Goal: Task Accomplishment & Management: Manage account settings

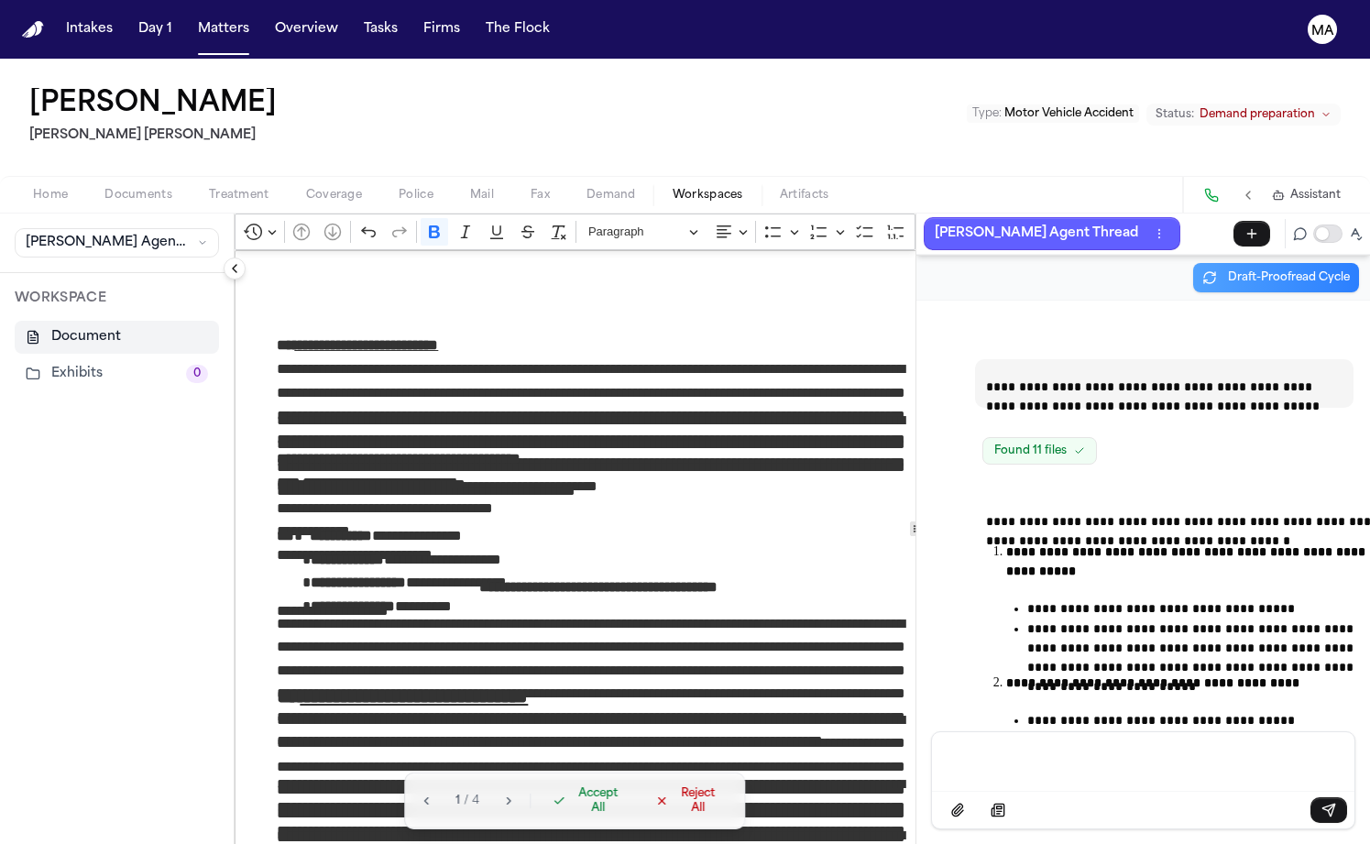
scroll to position [13193, 0]
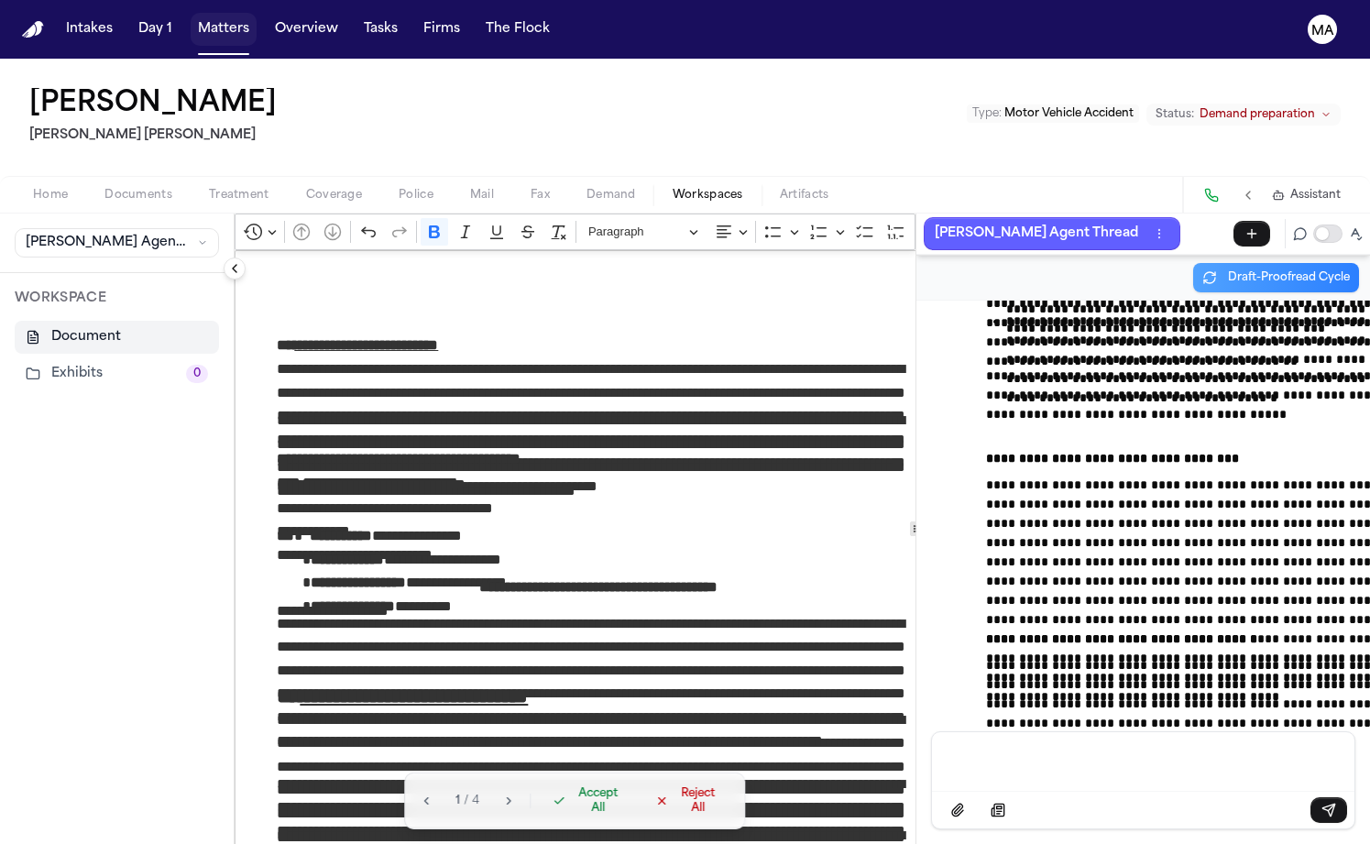
click at [191, 15] on button "Matters" at bounding box center [224, 29] width 66 height 33
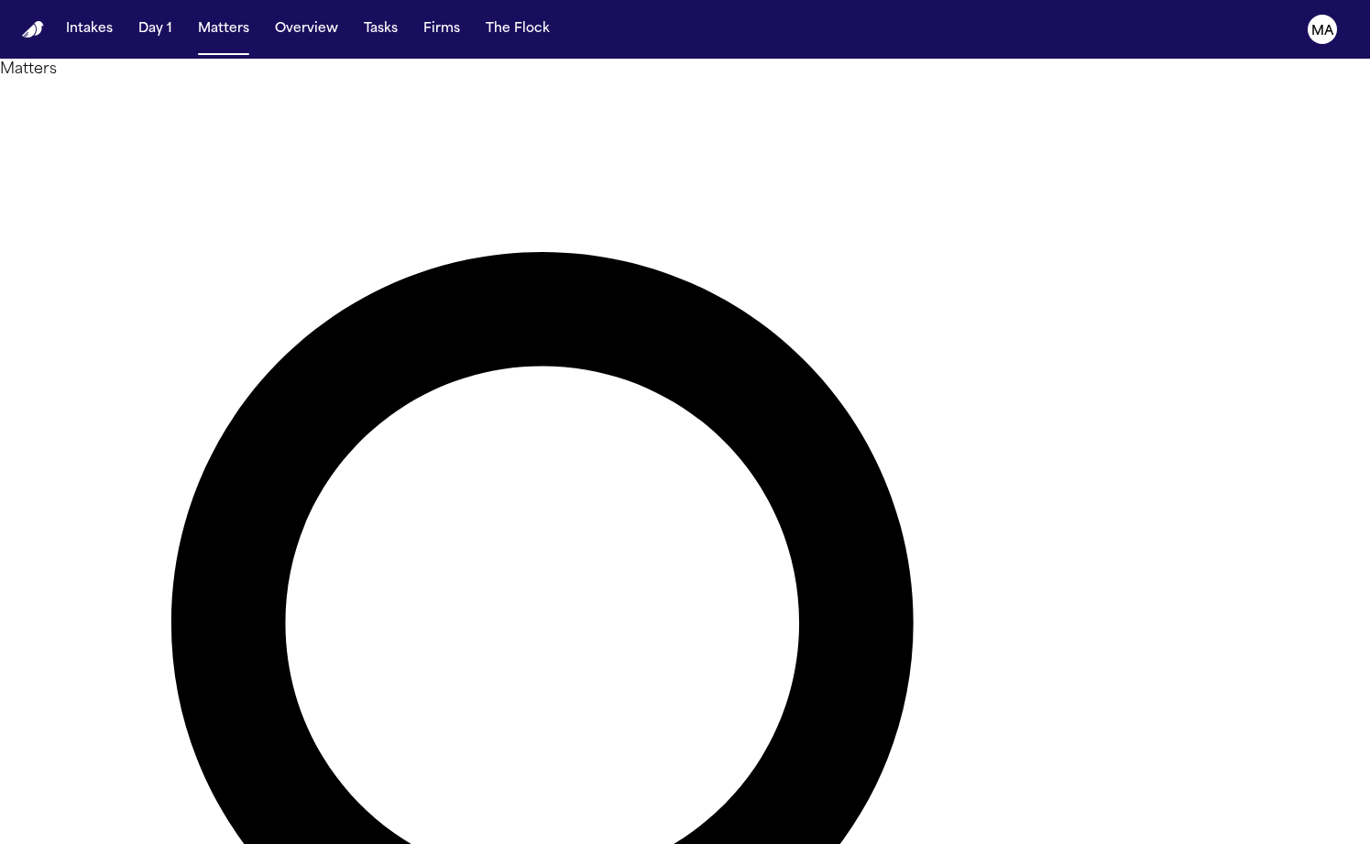
type input "**********"
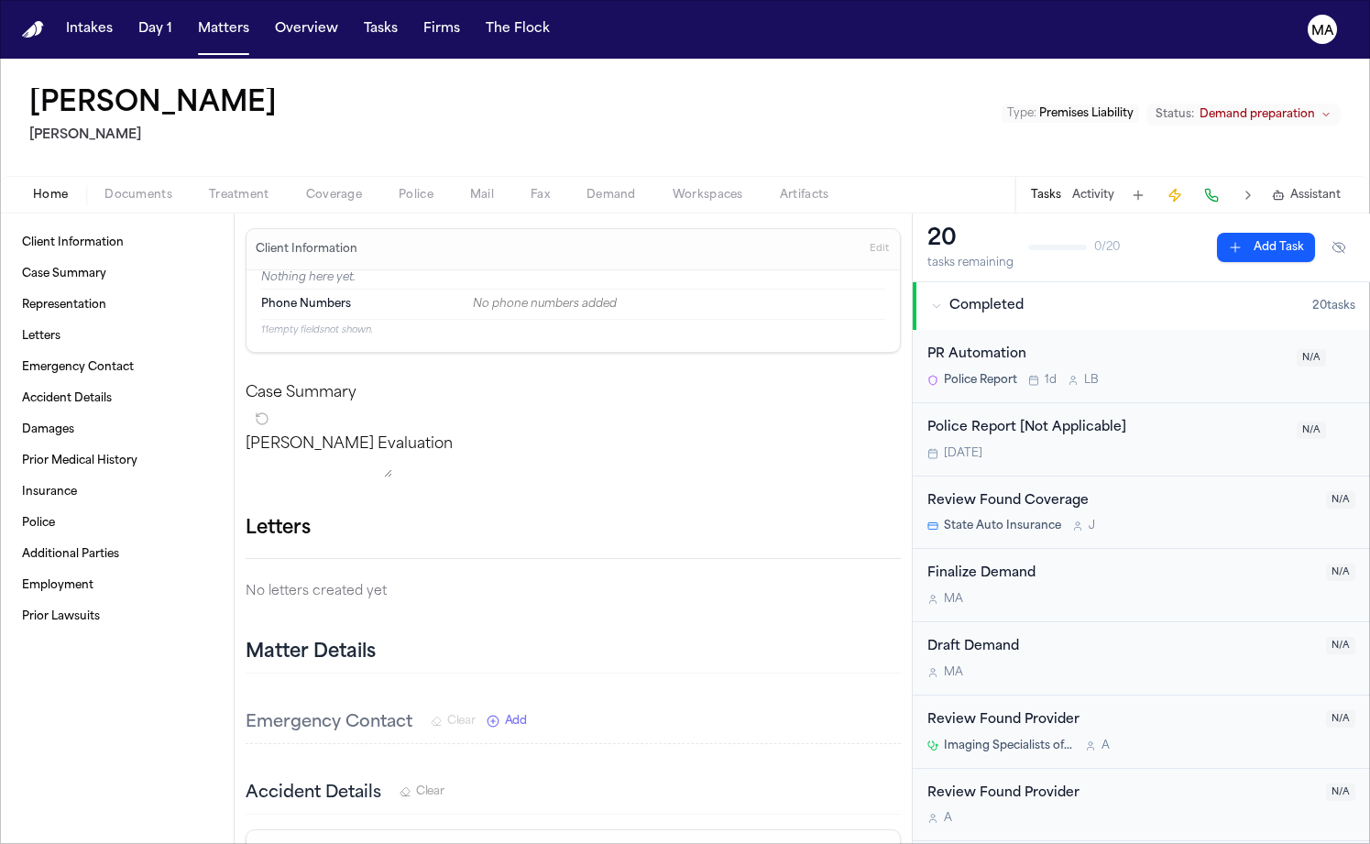
click at [477, 84] on div "Julia Sanders Yanni Law Type : Premises Liability Status: Demand preparation" at bounding box center [685, 117] width 1370 height 117
click at [673, 188] on span "Workspaces" at bounding box center [708, 195] width 71 height 15
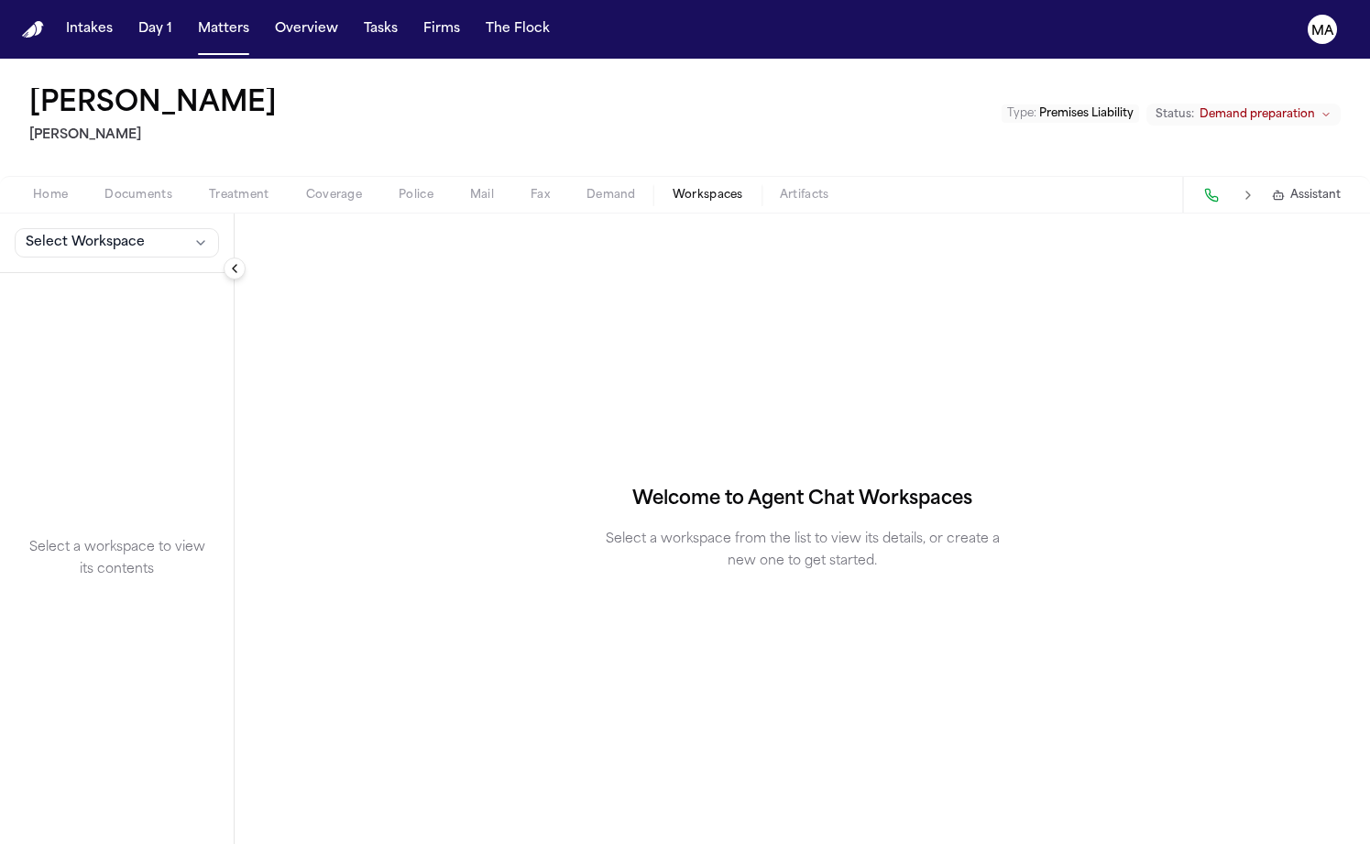
click at [64, 234] on span "Select Workspace" at bounding box center [85, 243] width 119 height 18
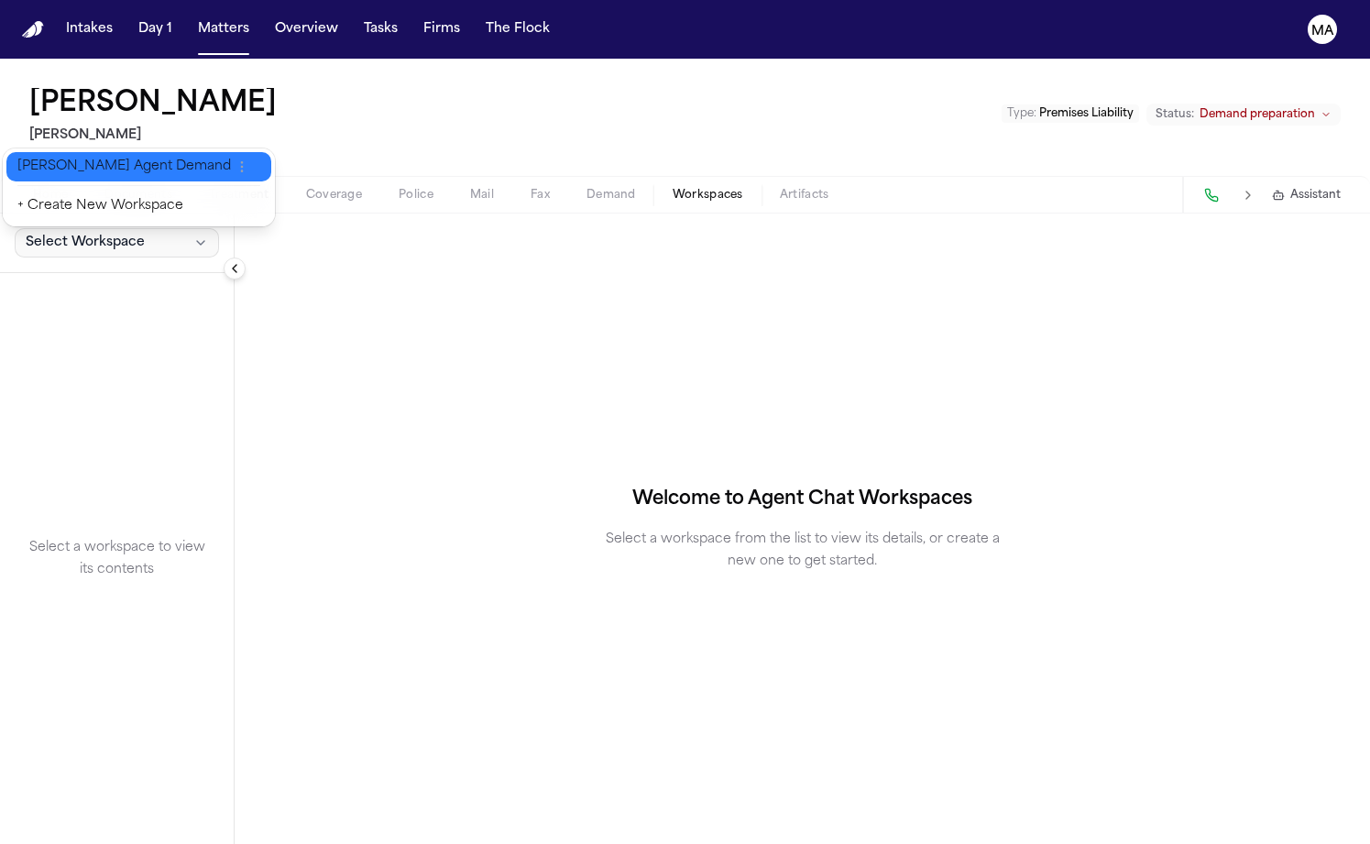
click at [55, 159] on span "[PERSON_NAME] Agent Demand" at bounding box center [124, 167] width 214 height 18
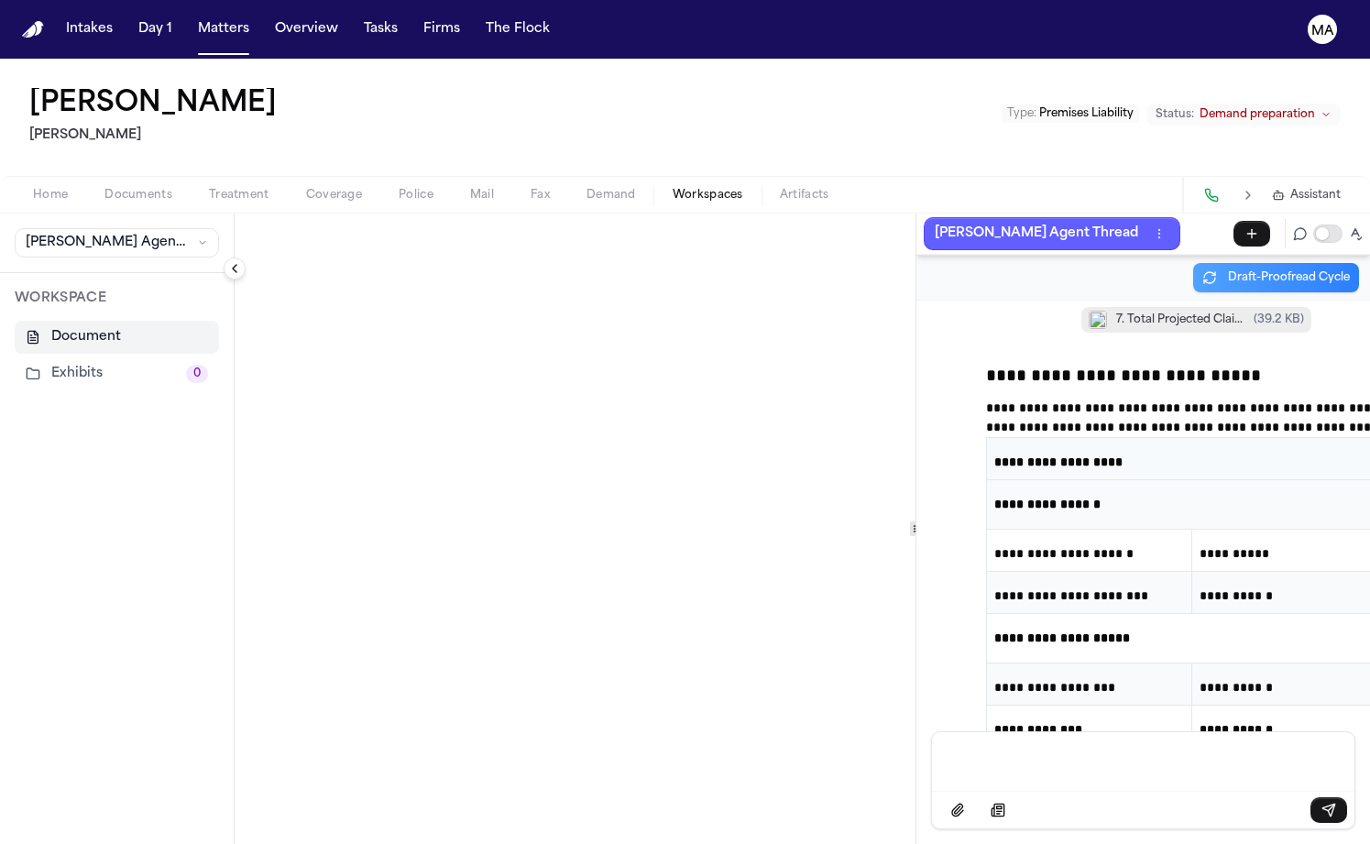
scroll to position [51567, 0]
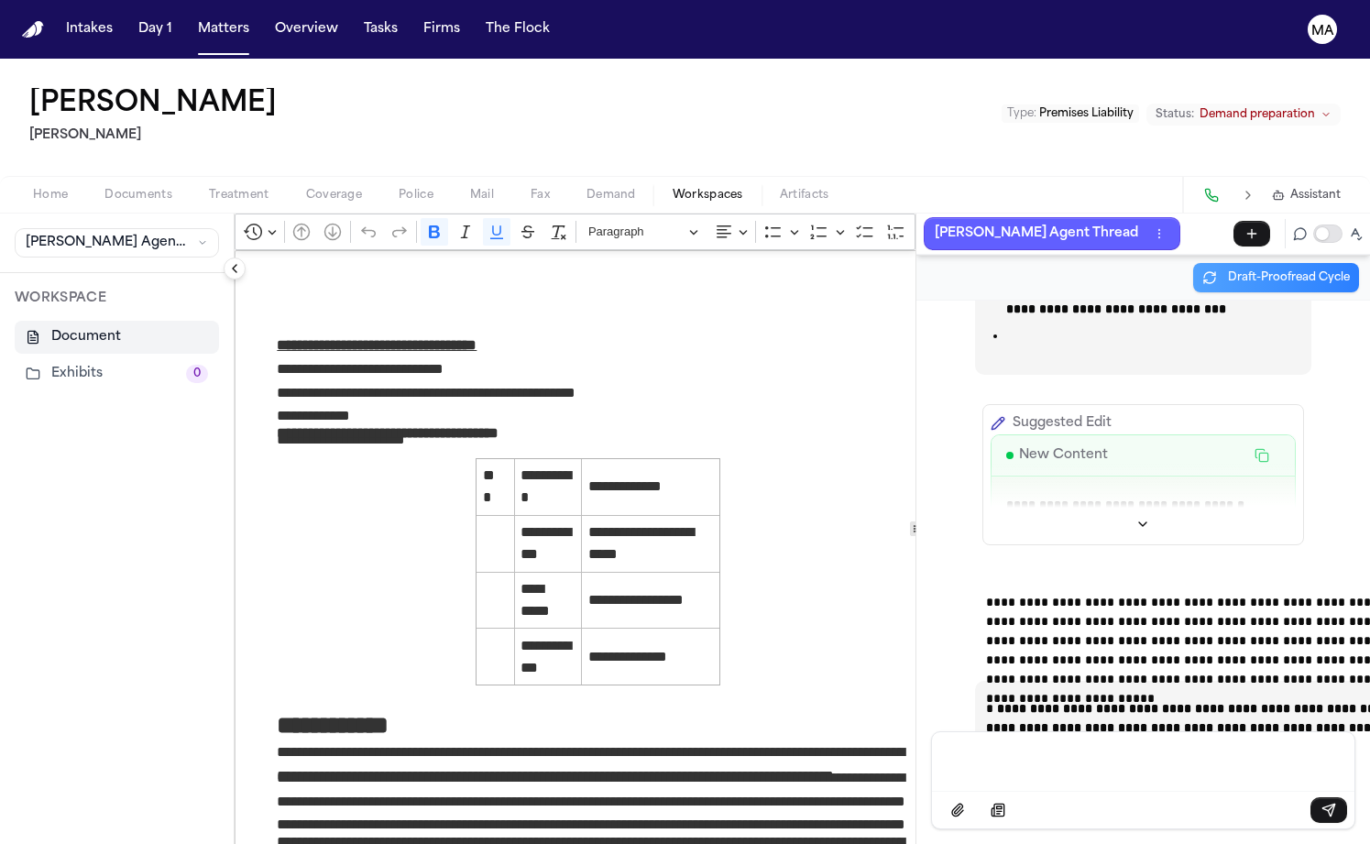
scroll to position [0, 0]
click at [1345, 270] on span "Draft-Proofread Cycle" at bounding box center [1289, 277] width 122 height 15
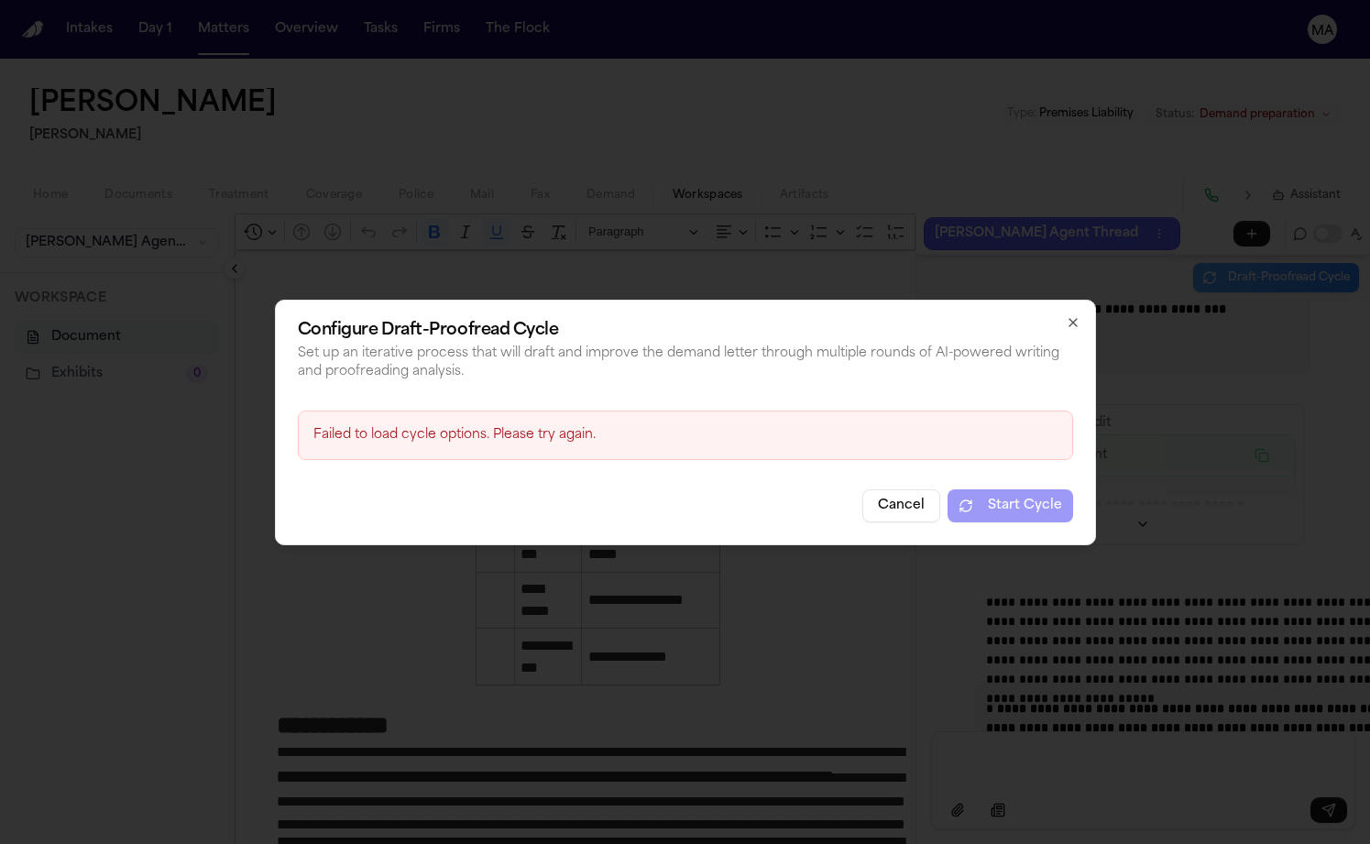
click at [862, 489] on button "Cancel" at bounding box center [901, 505] width 78 height 33
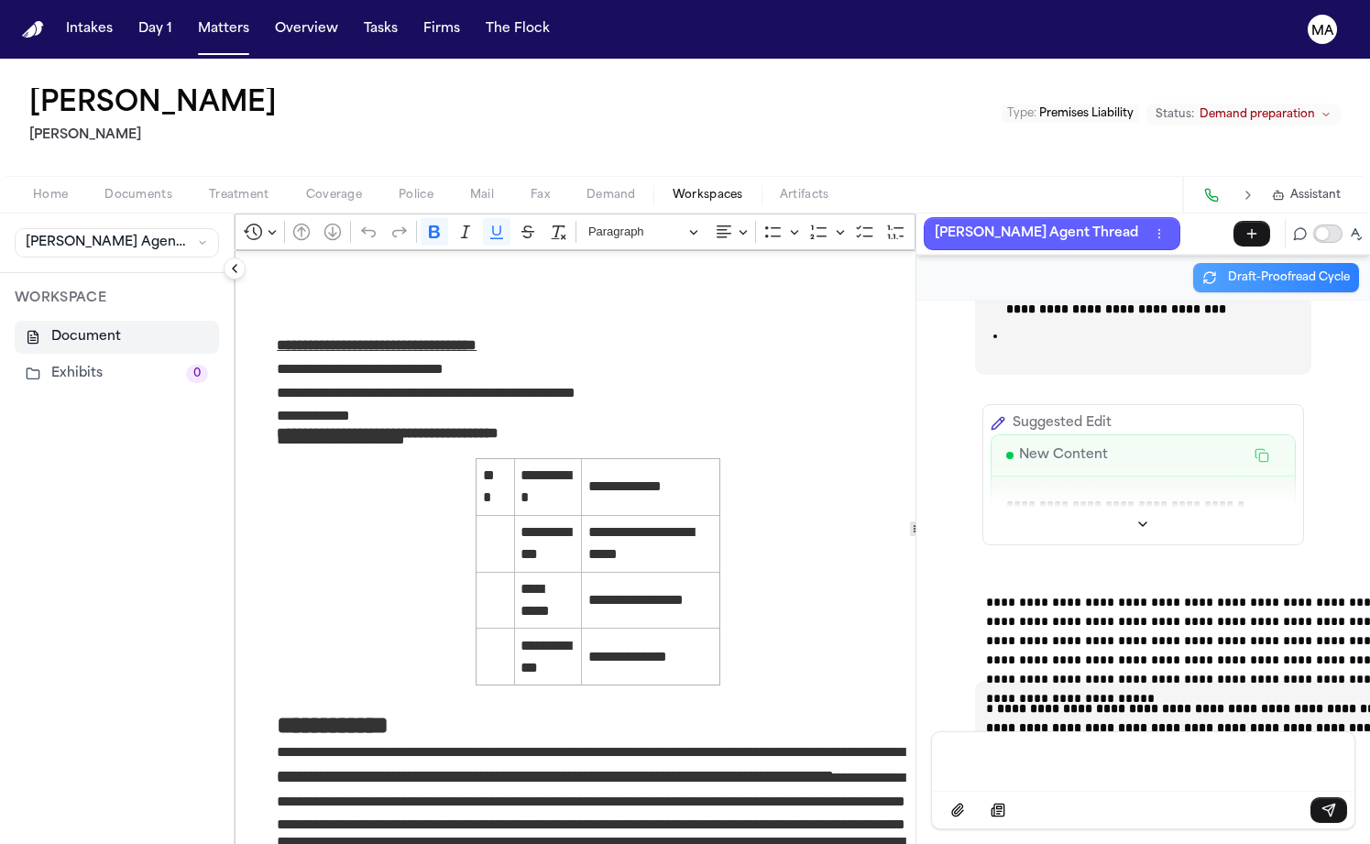
click at [1343, 225] on button "Toggle proofreading mode" at bounding box center [1327, 234] width 29 height 18
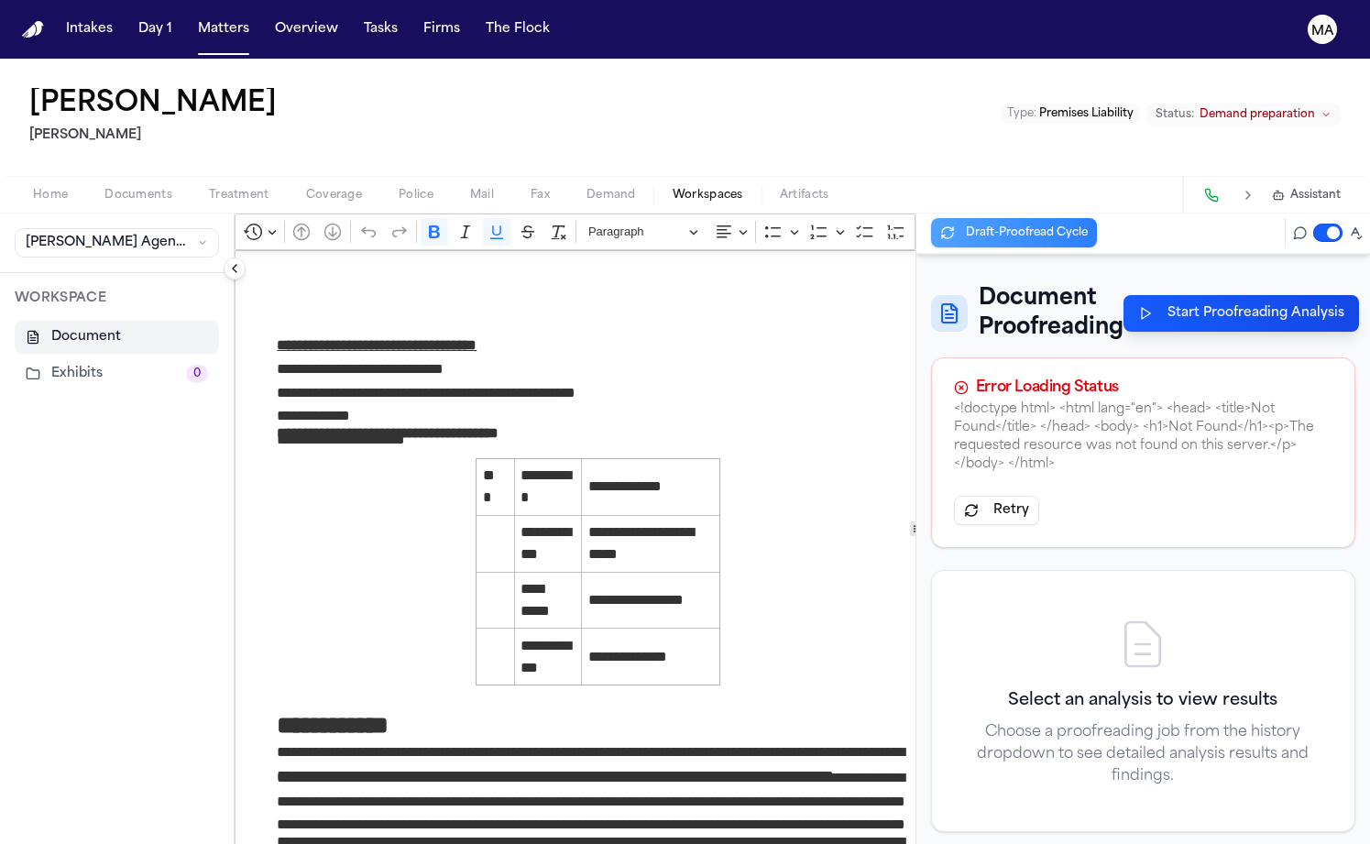
click at [1202, 295] on button "Start Proofreading Analysis" at bounding box center [1242, 313] width 236 height 37
click at [1153, 512] on div at bounding box center [685, 422] width 1370 height 844
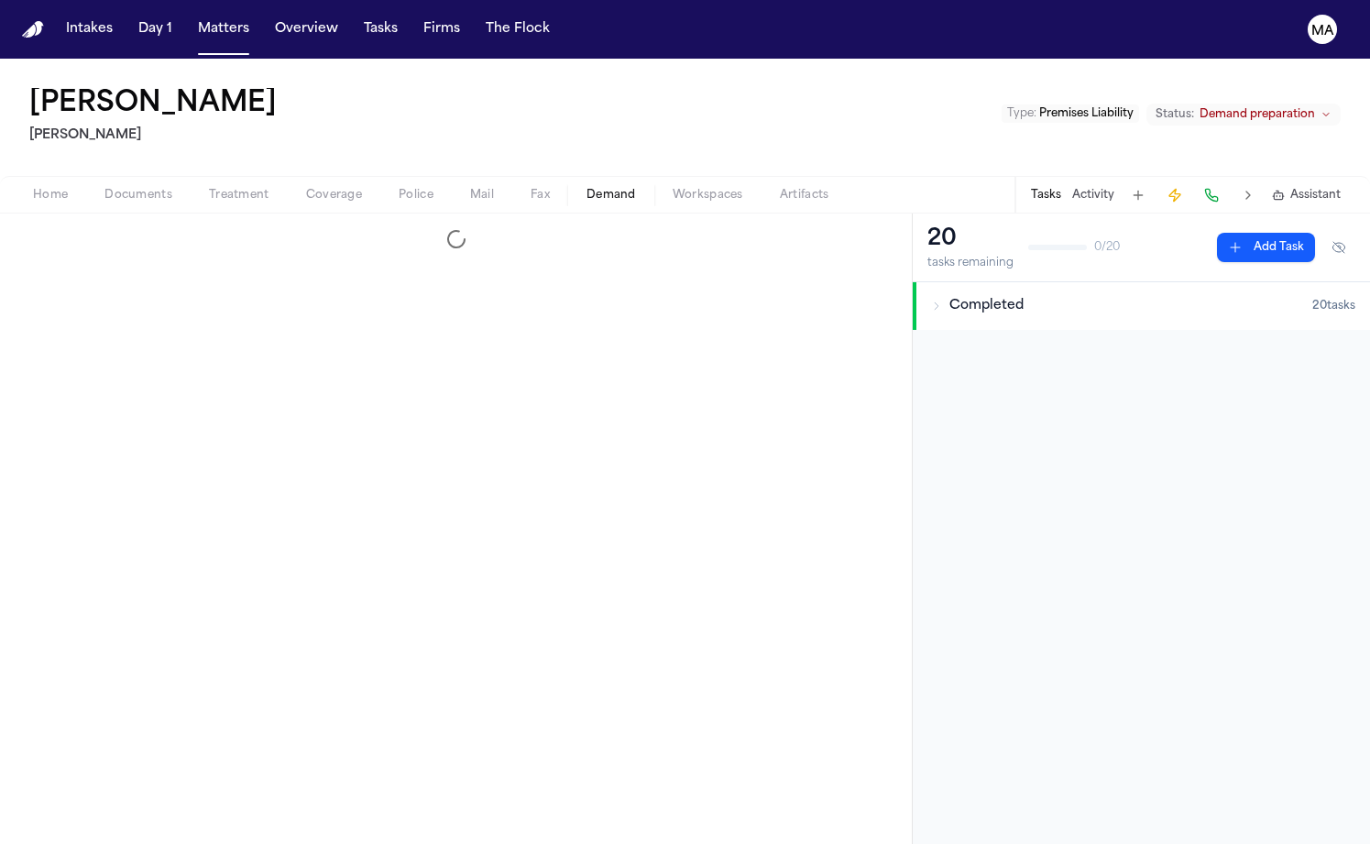
click at [587, 188] on span "Demand" at bounding box center [611, 195] width 49 height 15
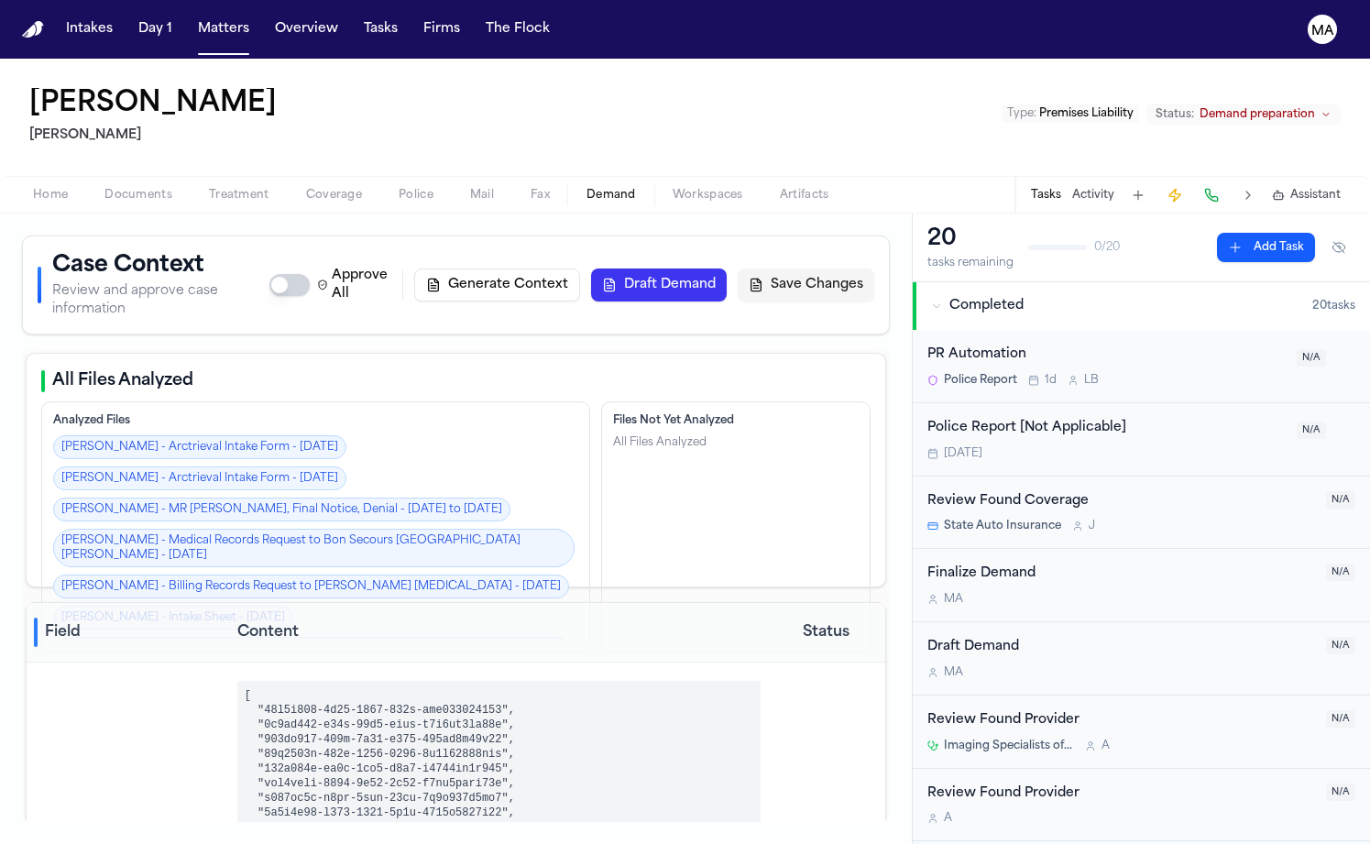
click at [727, 269] on button "Draft Demand" at bounding box center [659, 285] width 136 height 33
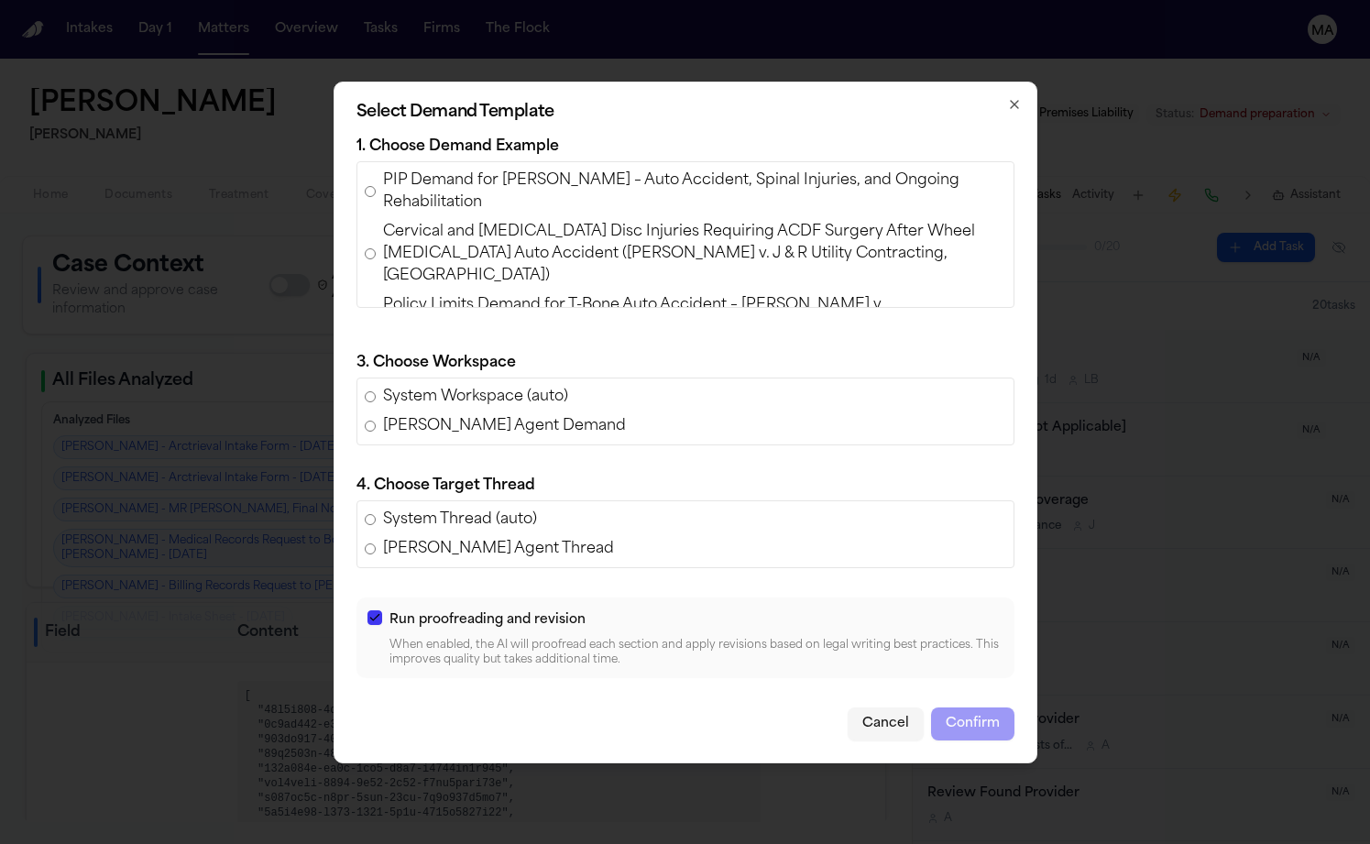
click at [848, 708] on button "Cancel" at bounding box center [886, 724] width 76 height 33
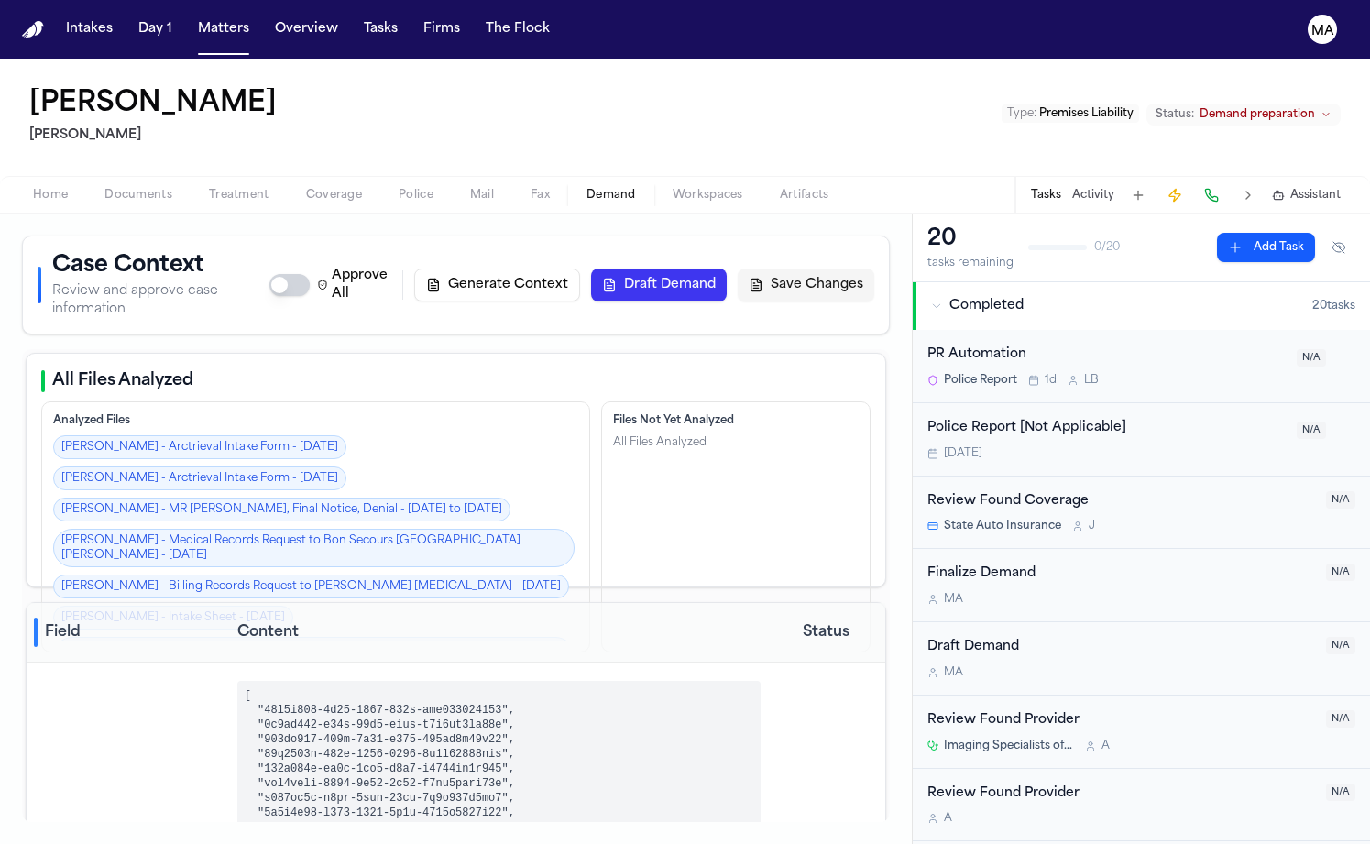
click at [450, 176] on div "Home Documents Treatment Coverage Police Mail Fax Demand Workspaces Artifacts T…" at bounding box center [685, 194] width 1370 height 37
click at [673, 188] on span "Workspaces" at bounding box center [708, 195] width 71 height 15
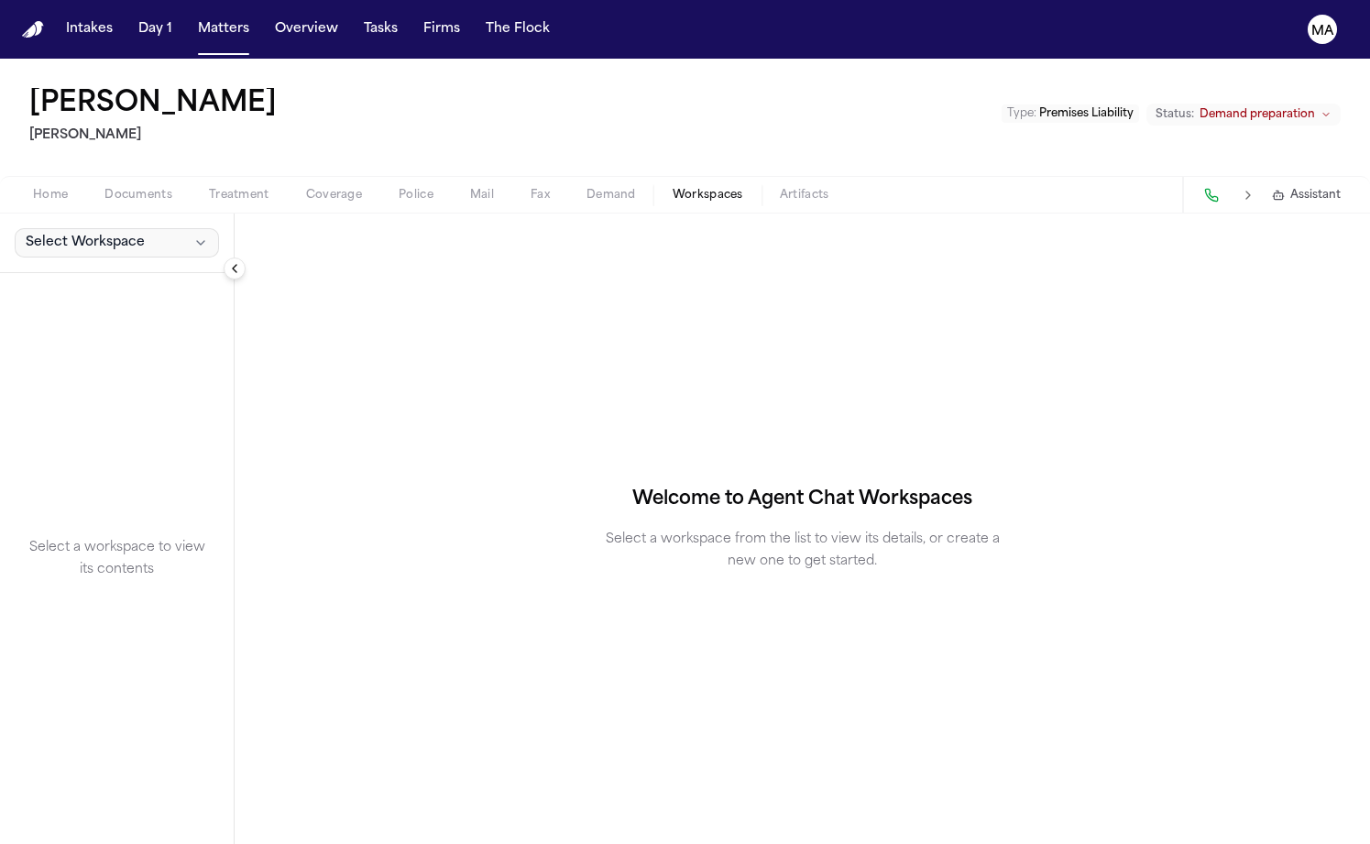
click at [66, 228] on button "Select Workspace" at bounding box center [117, 242] width 204 height 29
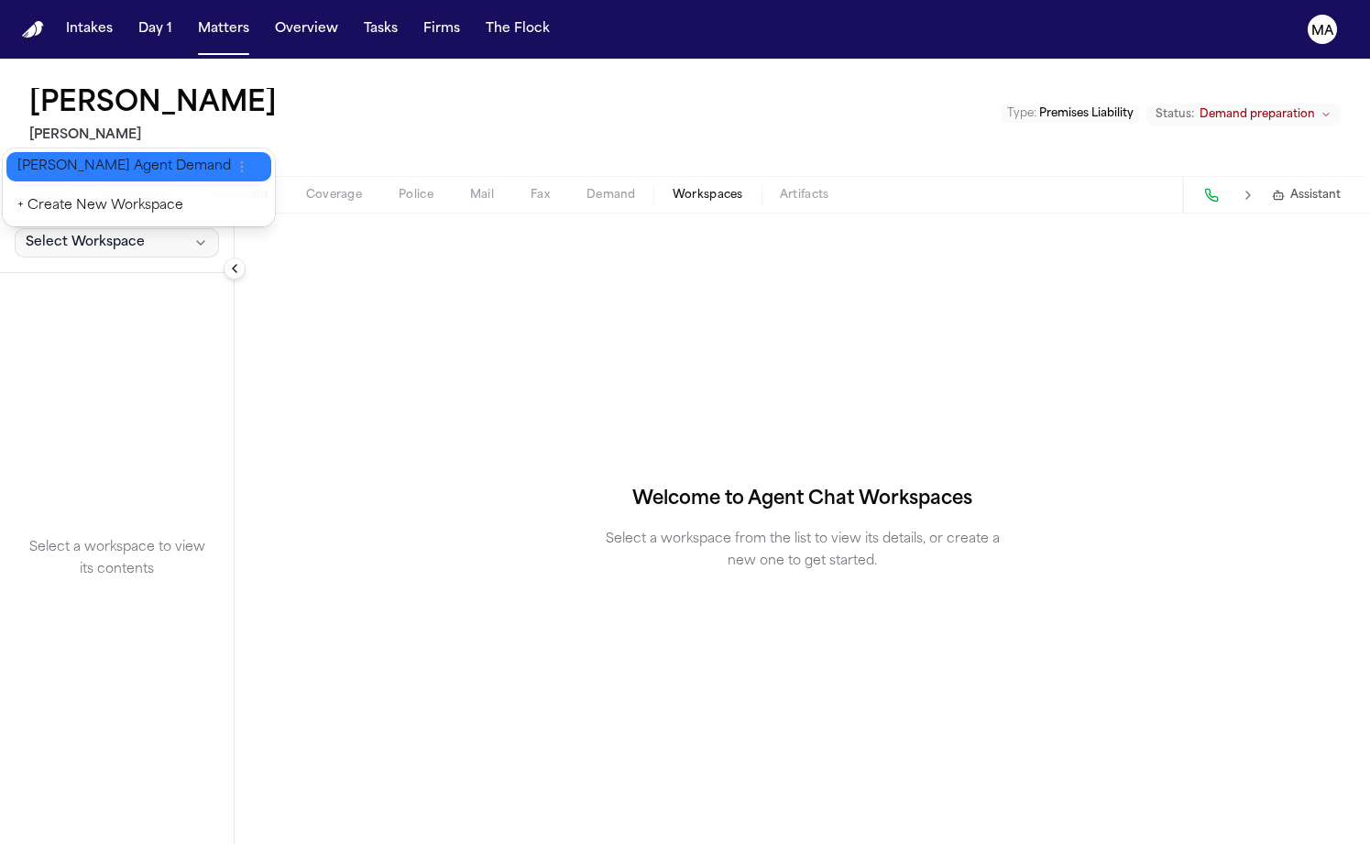
click at [70, 160] on span "[PERSON_NAME] Agent Demand" at bounding box center [124, 167] width 214 height 18
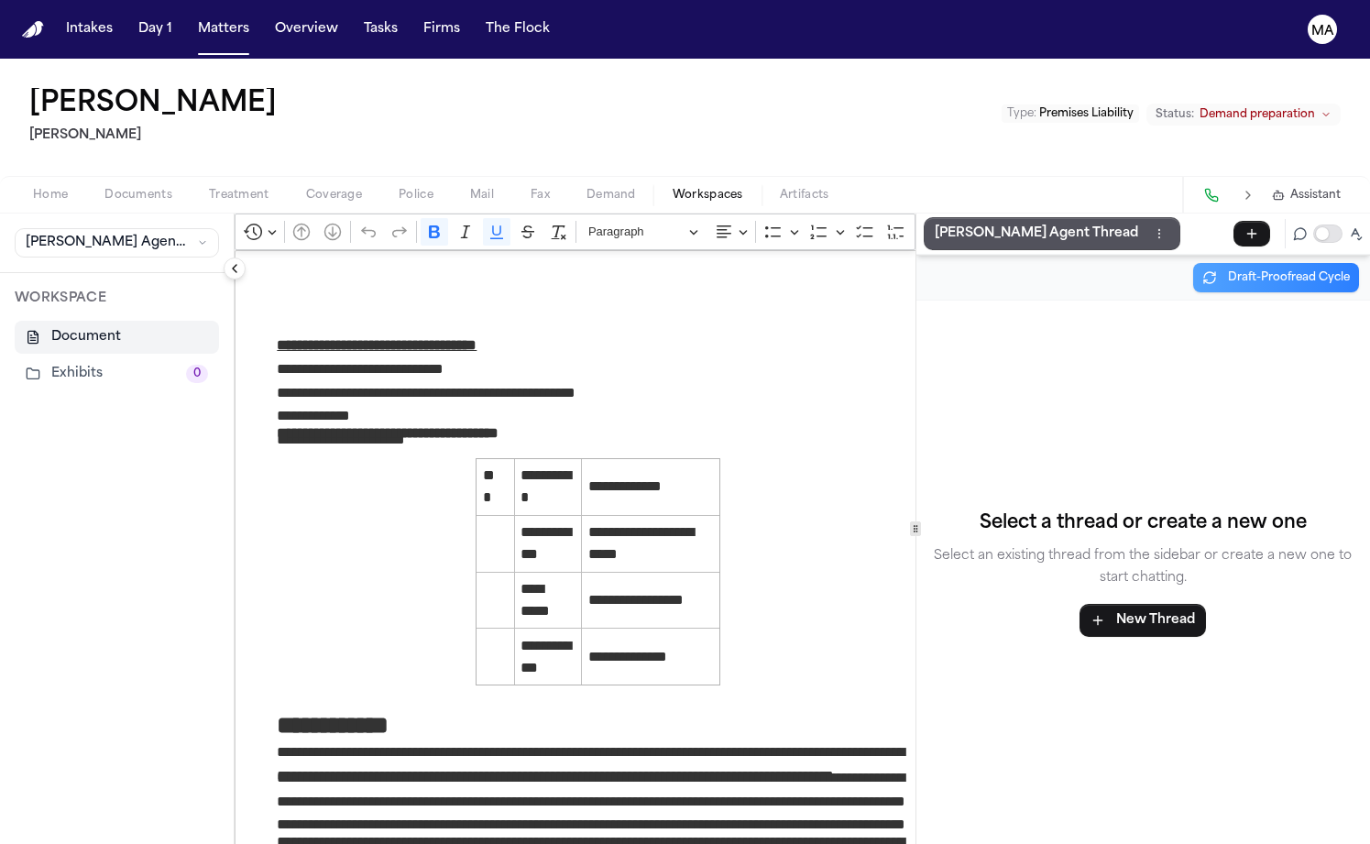
click at [1344, 214] on div "[PERSON_NAME] Agent Thread" at bounding box center [1144, 234] width 454 height 40
click at [1343, 225] on button "Toggle proofreading mode" at bounding box center [1327, 234] width 29 height 18
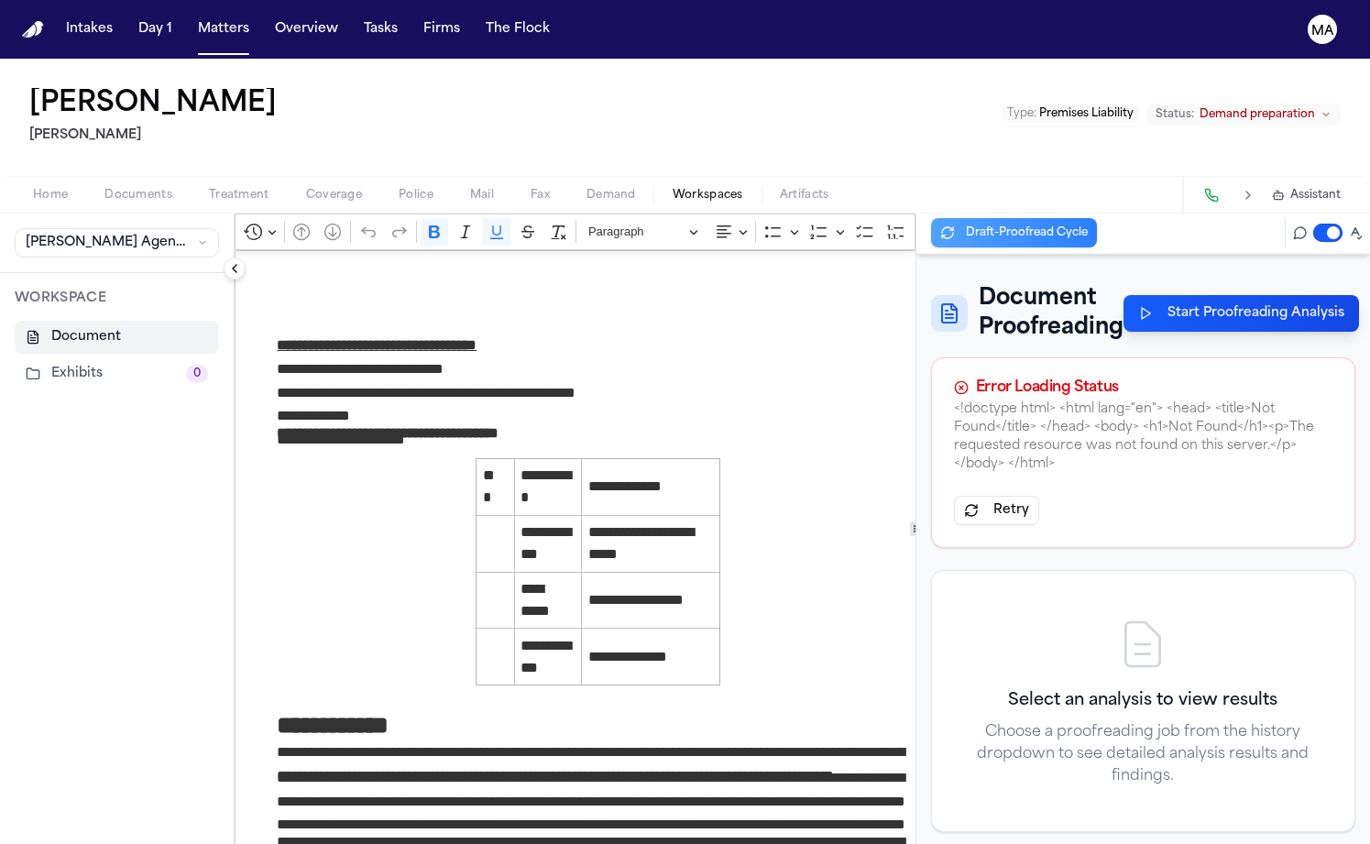
click at [1096, 688] on h3 "Select an analysis to view results" at bounding box center [1143, 701] width 335 height 26
click at [1275, 396] on p "Sep 2 • 9:50 AM" at bounding box center [1337, 405] width 169 height 18
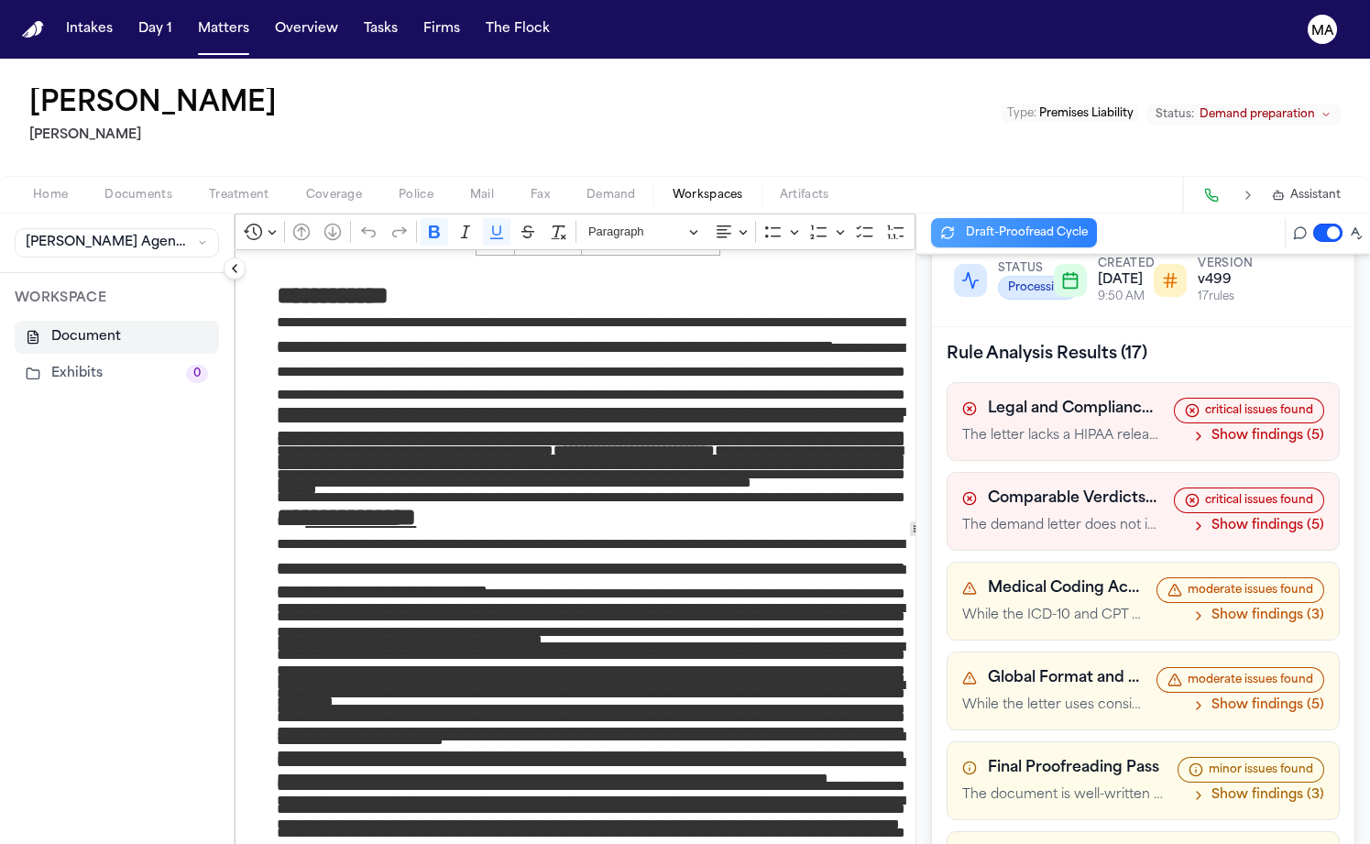
scroll to position [197, 0]
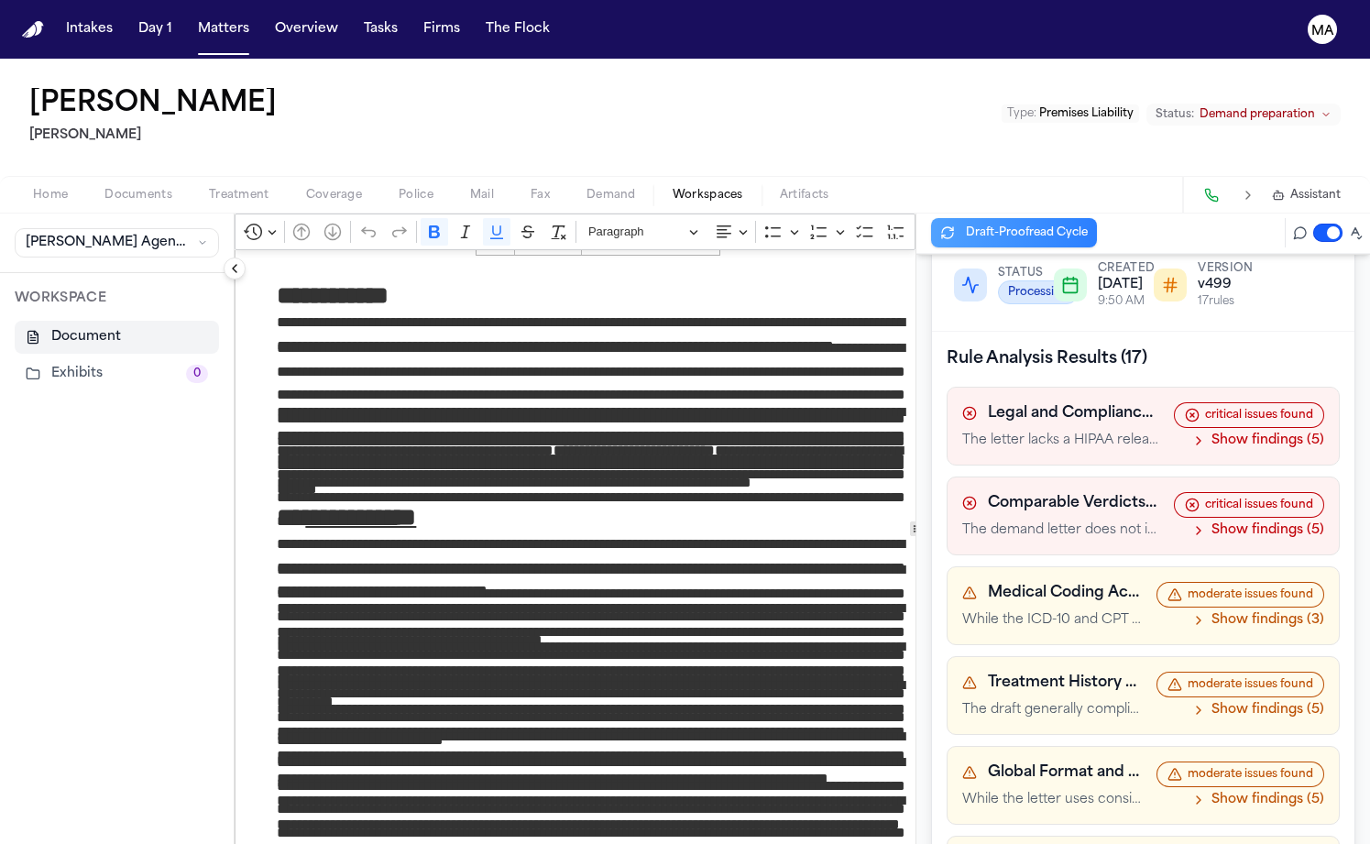
click at [1305, 791] on button "Show findings (5)" at bounding box center [1257, 800] width 133 height 18
click at [1307, 791] on button "Hide findings" at bounding box center [1271, 800] width 105 height 18
click at [1206, 703] on icon "button" at bounding box center [1198, 710] width 15 height 15
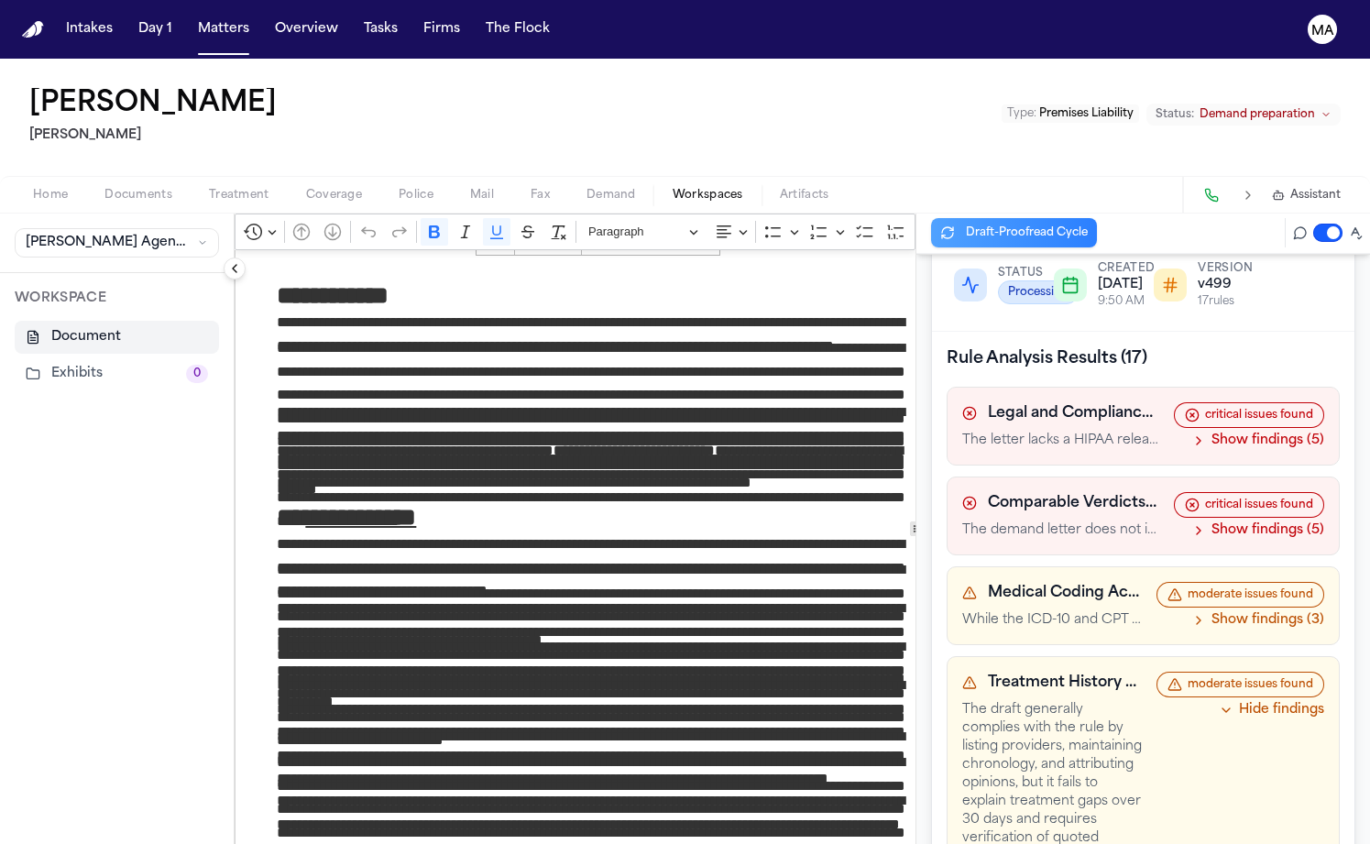
click at [1314, 701] on button "Hide findings" at bounding box center [1271, 710] width 105 height 18
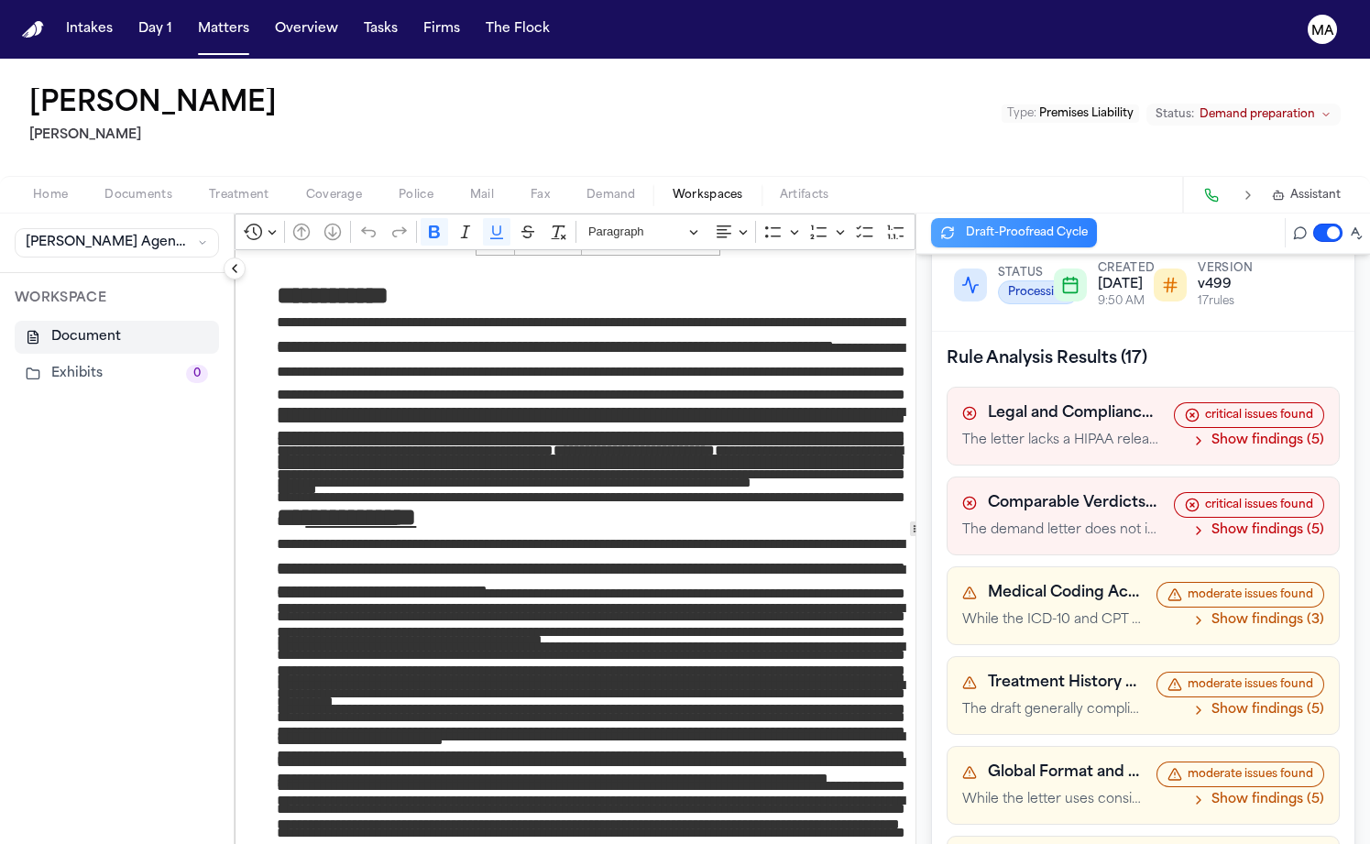
click at [1314, 701] on button "Show findings (5)" at bounding box center [1257, 710] width 133 height 18
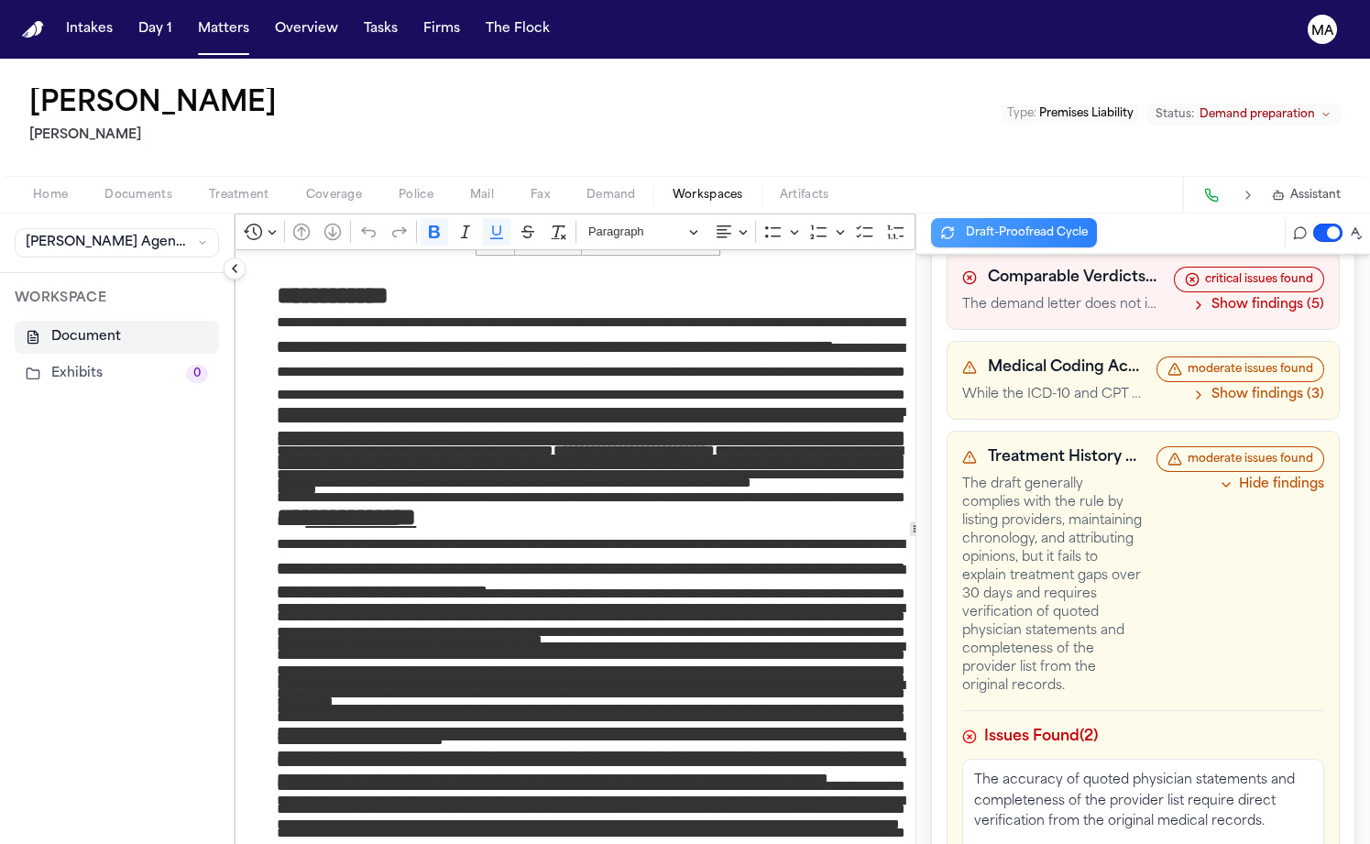
scroll to position [426, 0]
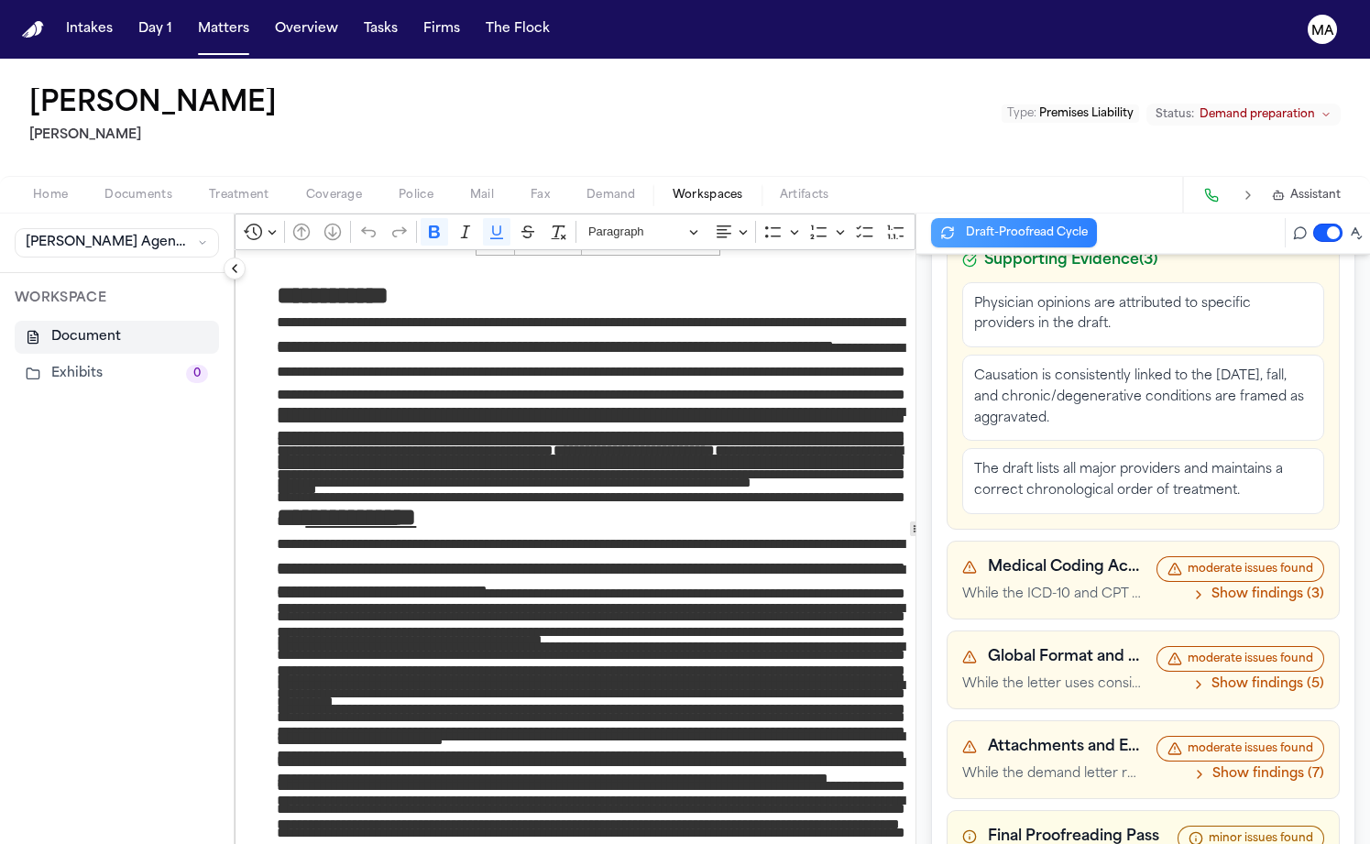
scroll to position [1068, 0]
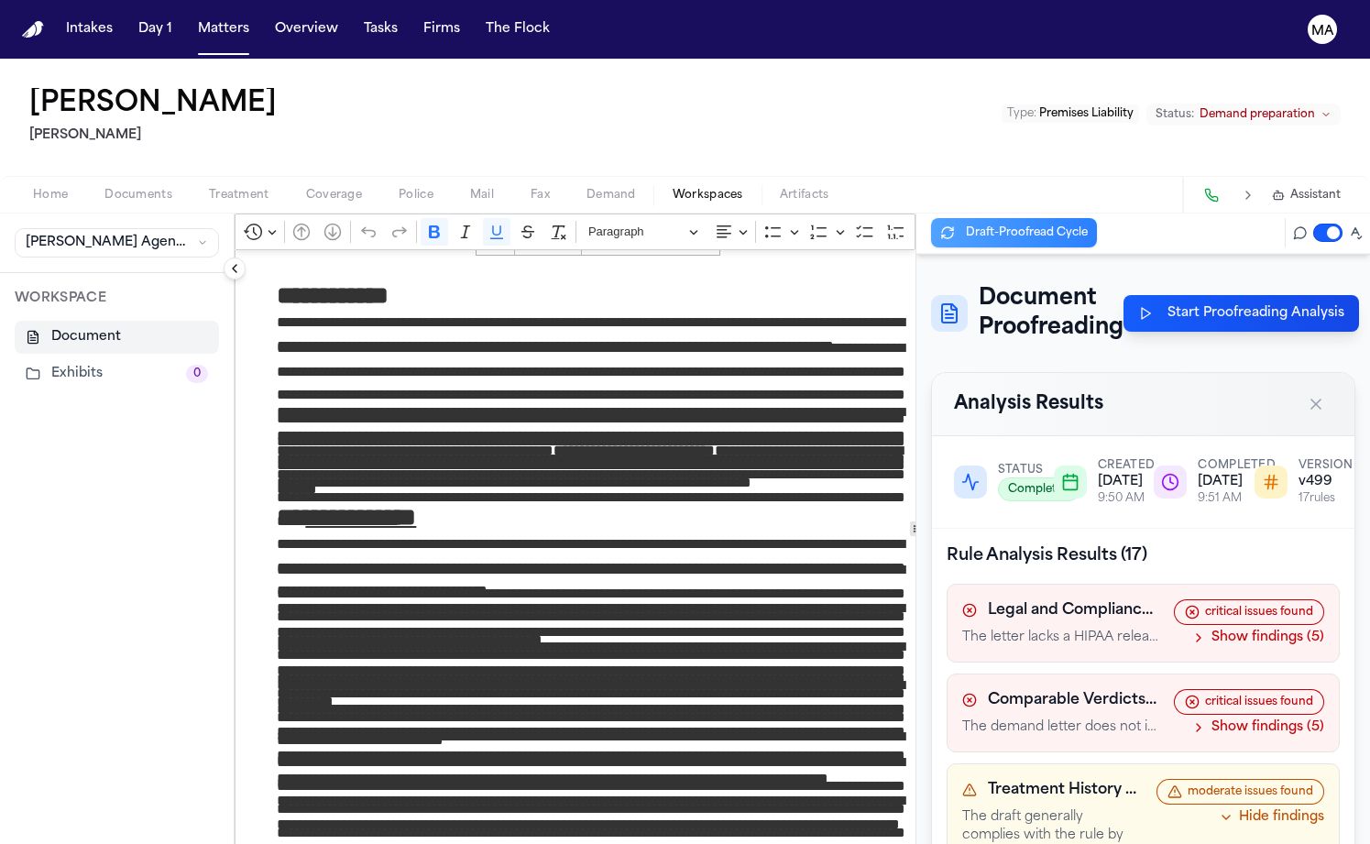
scroll to position [0, 0]
click at [104, 188] on span "Documents" at bounding box center [138, 195] width 68 height 15
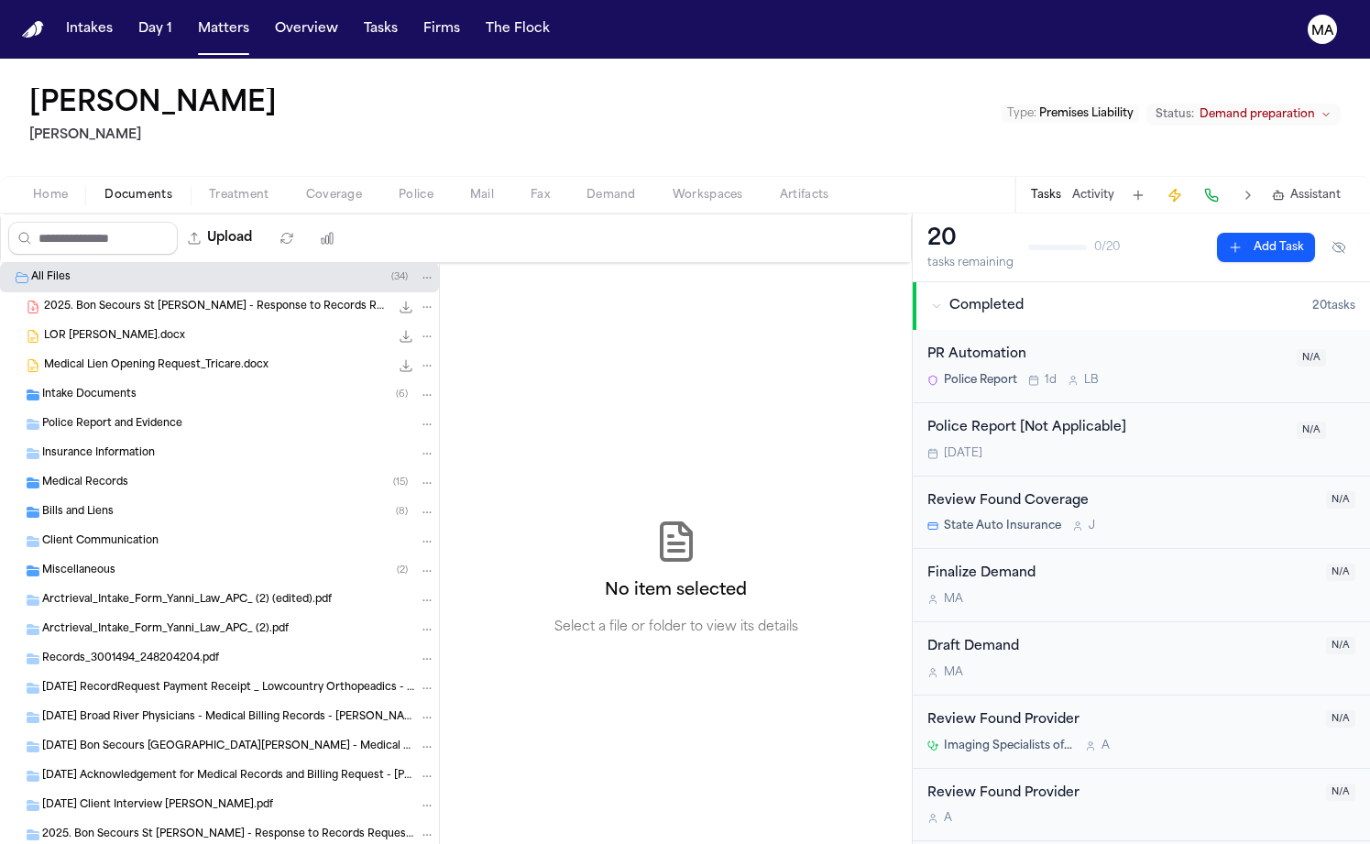
click at [110, 388] on span "Intake Documents" at bounding box center [89, 396] width 94 height 16
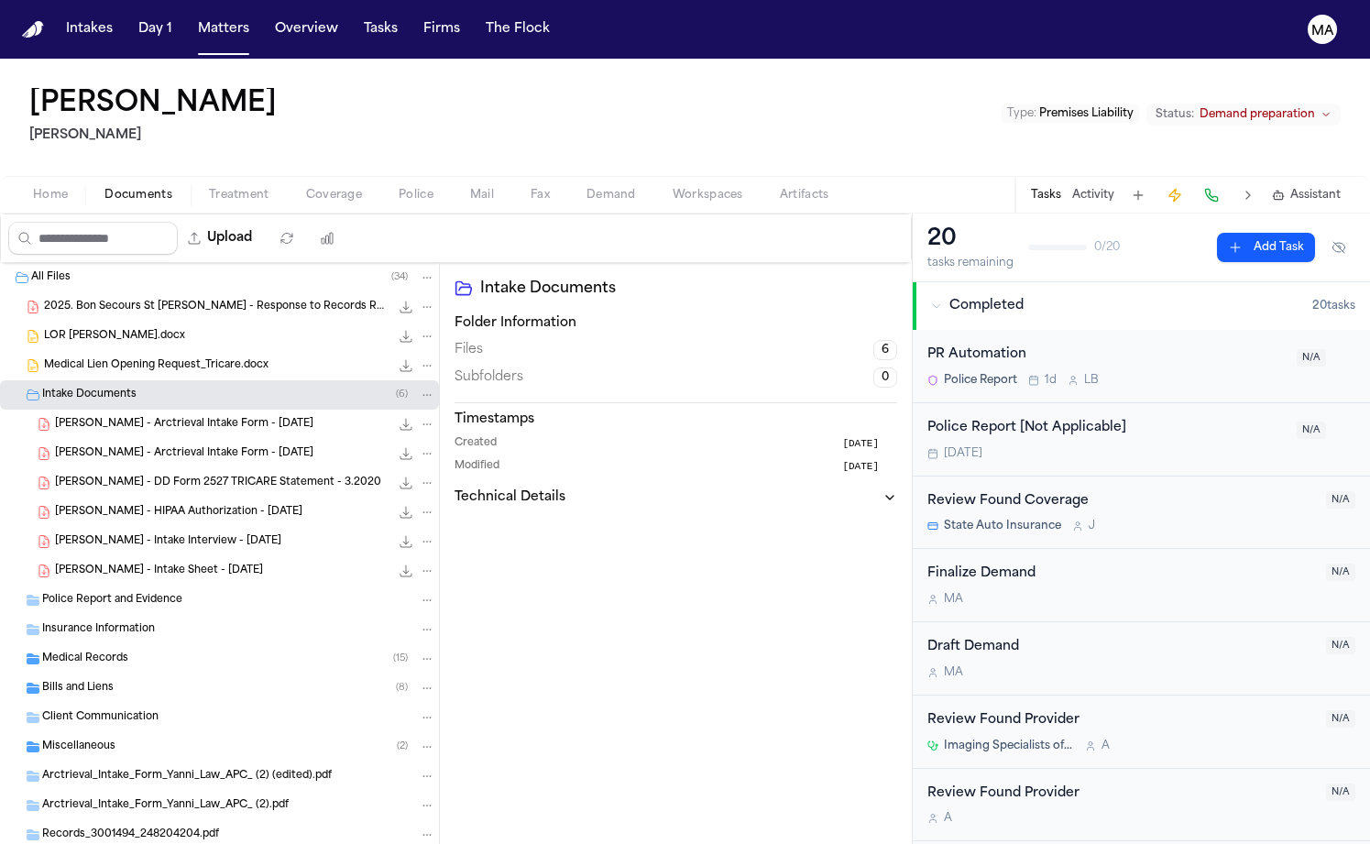
click at [110, 329] on span "LOR Julia Sanders.docx" at bounding box center [114, 337] width 141 height 16
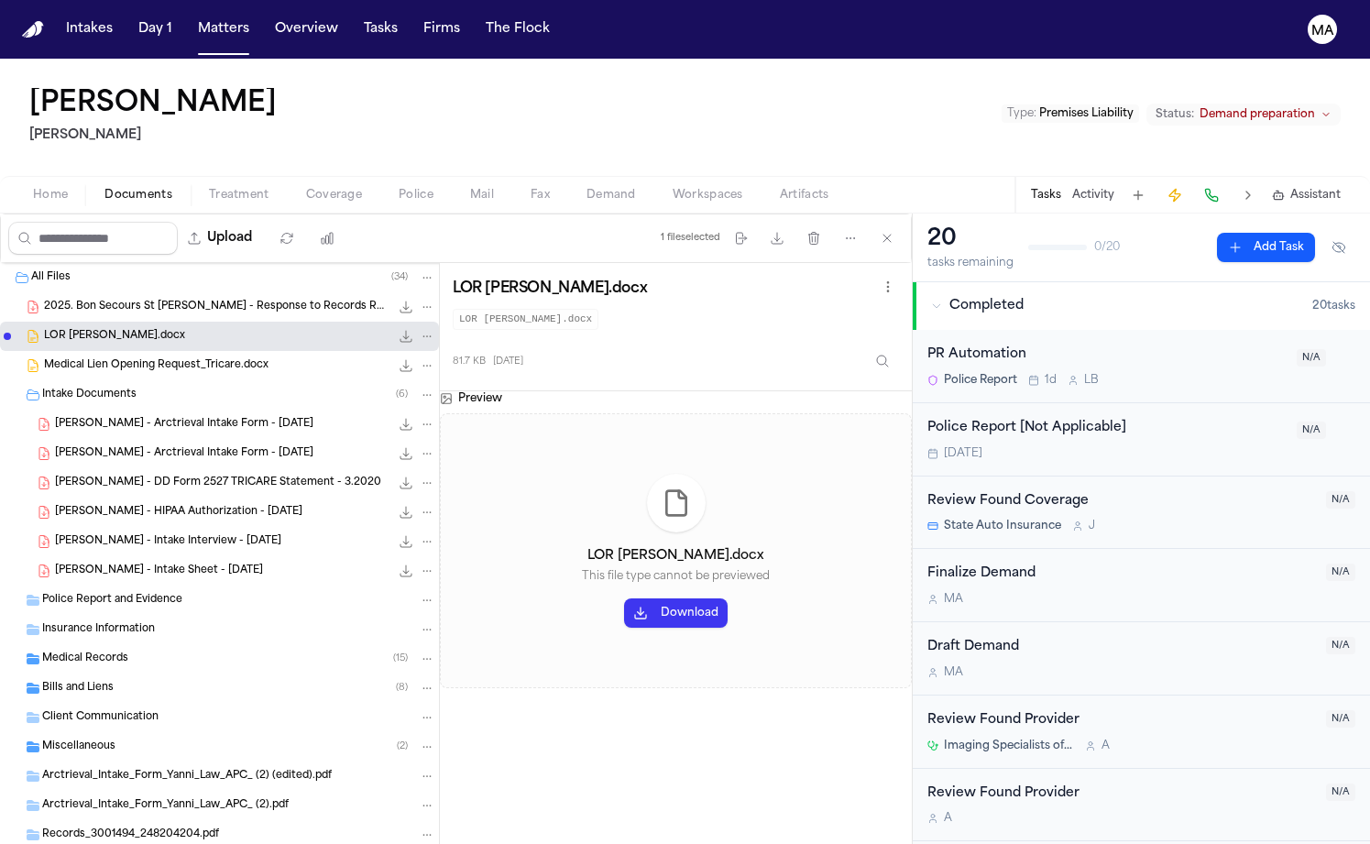
click at [114, 300] on span "2025. Bon Secours St Francis - Response to Records Request - Sanders.pdf" at bounding box center [217, 308] width 346 height 16
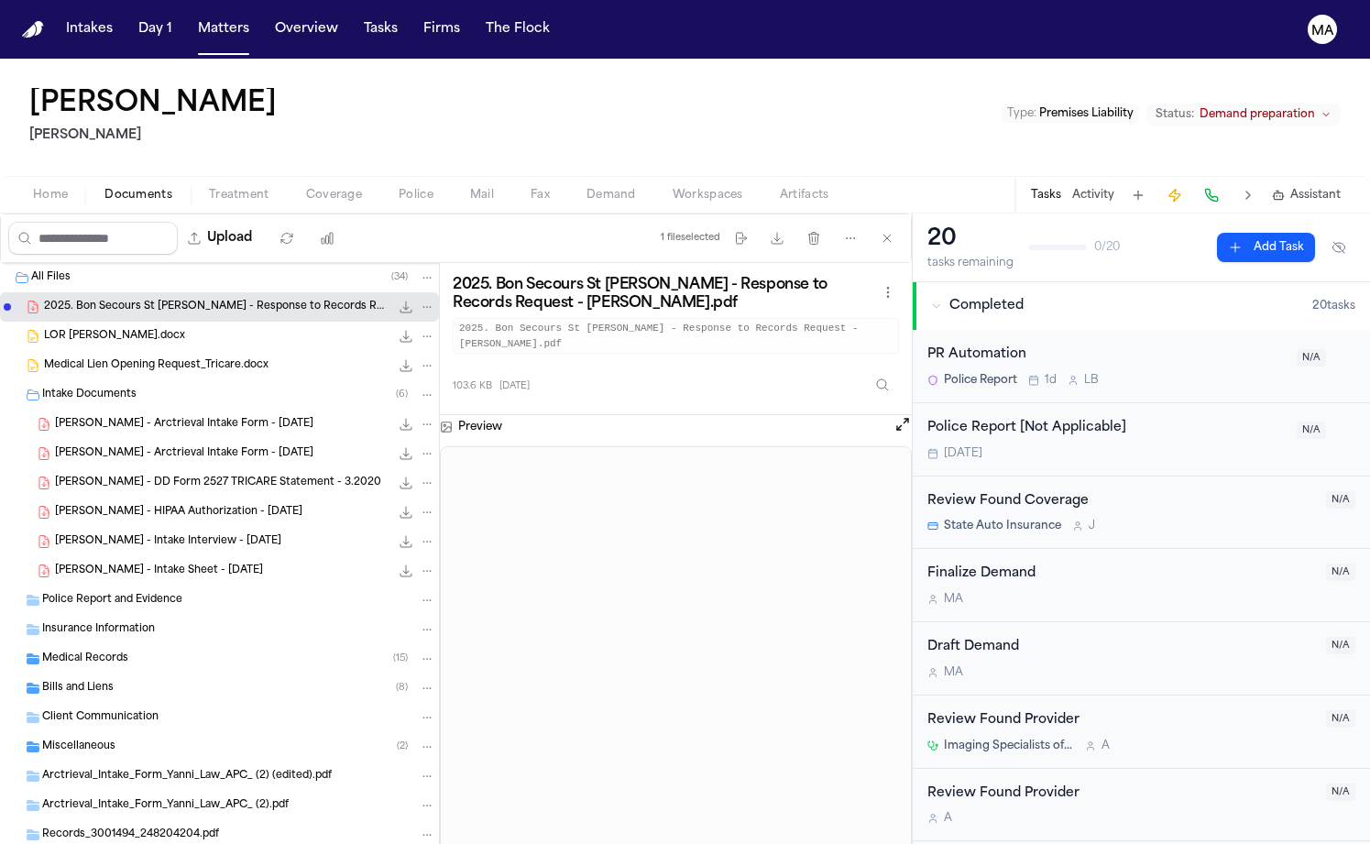
click at [121, 358] on span "Medical Lien Opening Request_Tricare.docx" at bounding box center [156, 366] width 225 height 16
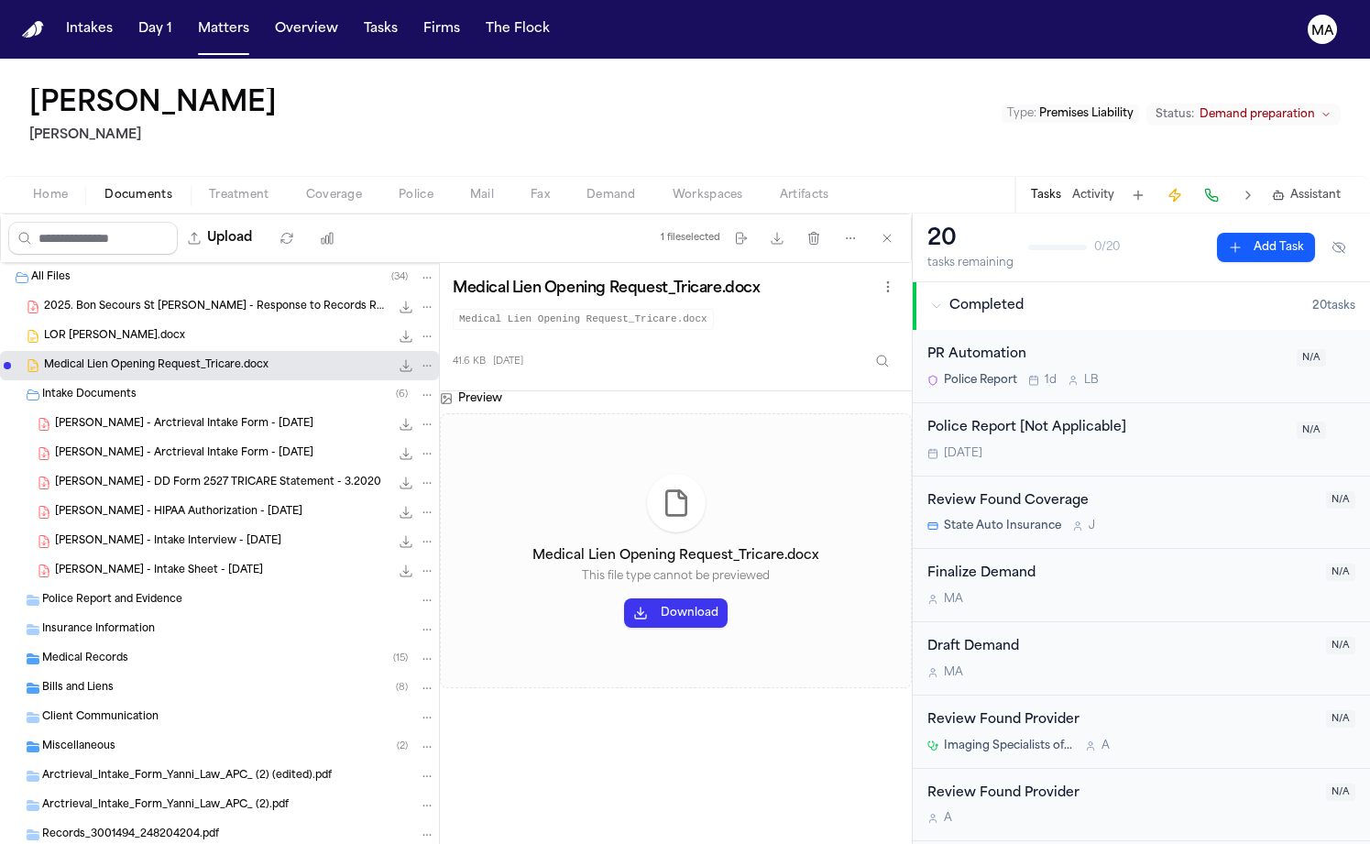
click at [117, 615] on div "Insurance Information" at bounding box center [219, 629] width 439 height 29
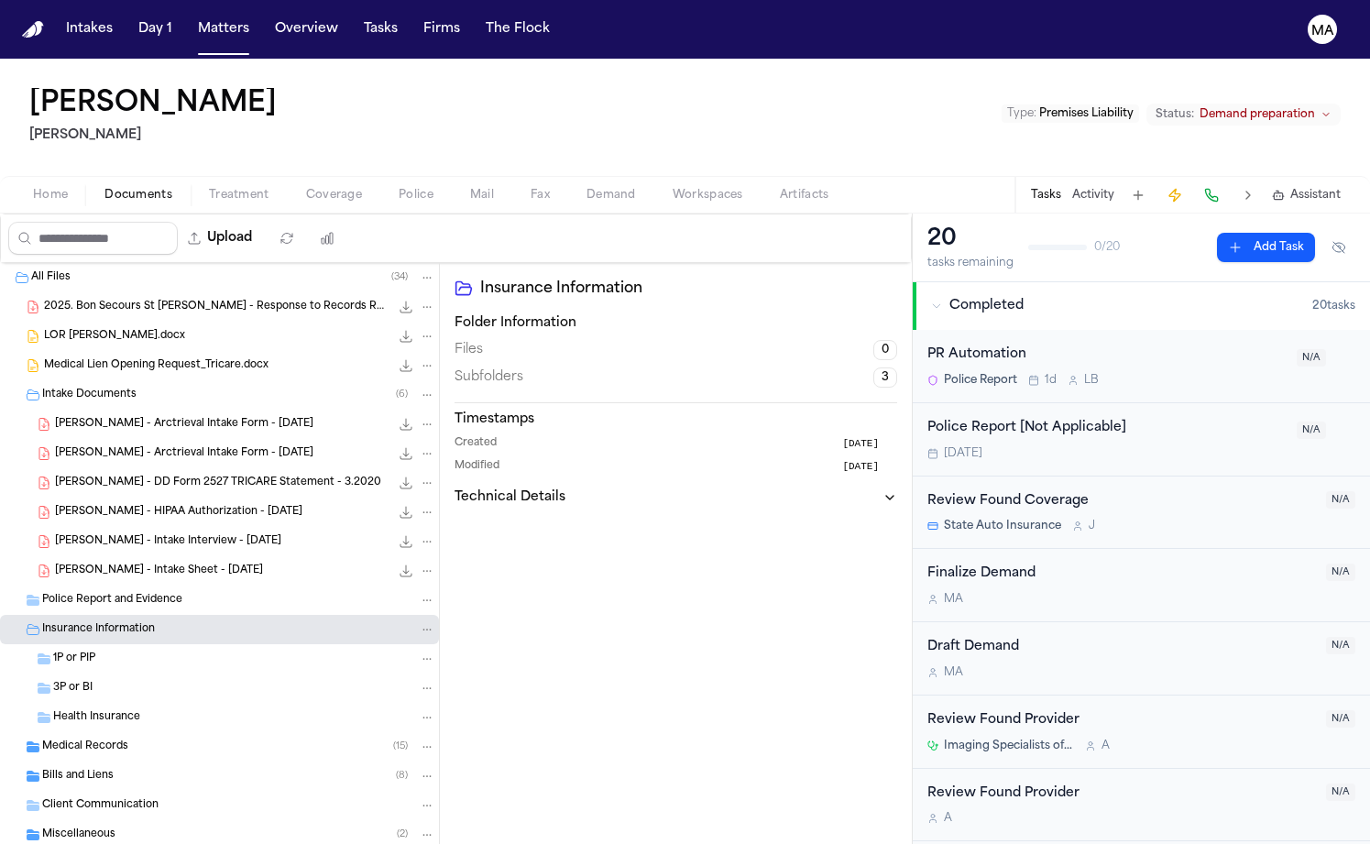
click at [93, 732] on div "Medical Records ( 15 )" at bounding box center [219, 746] width 439 height 29
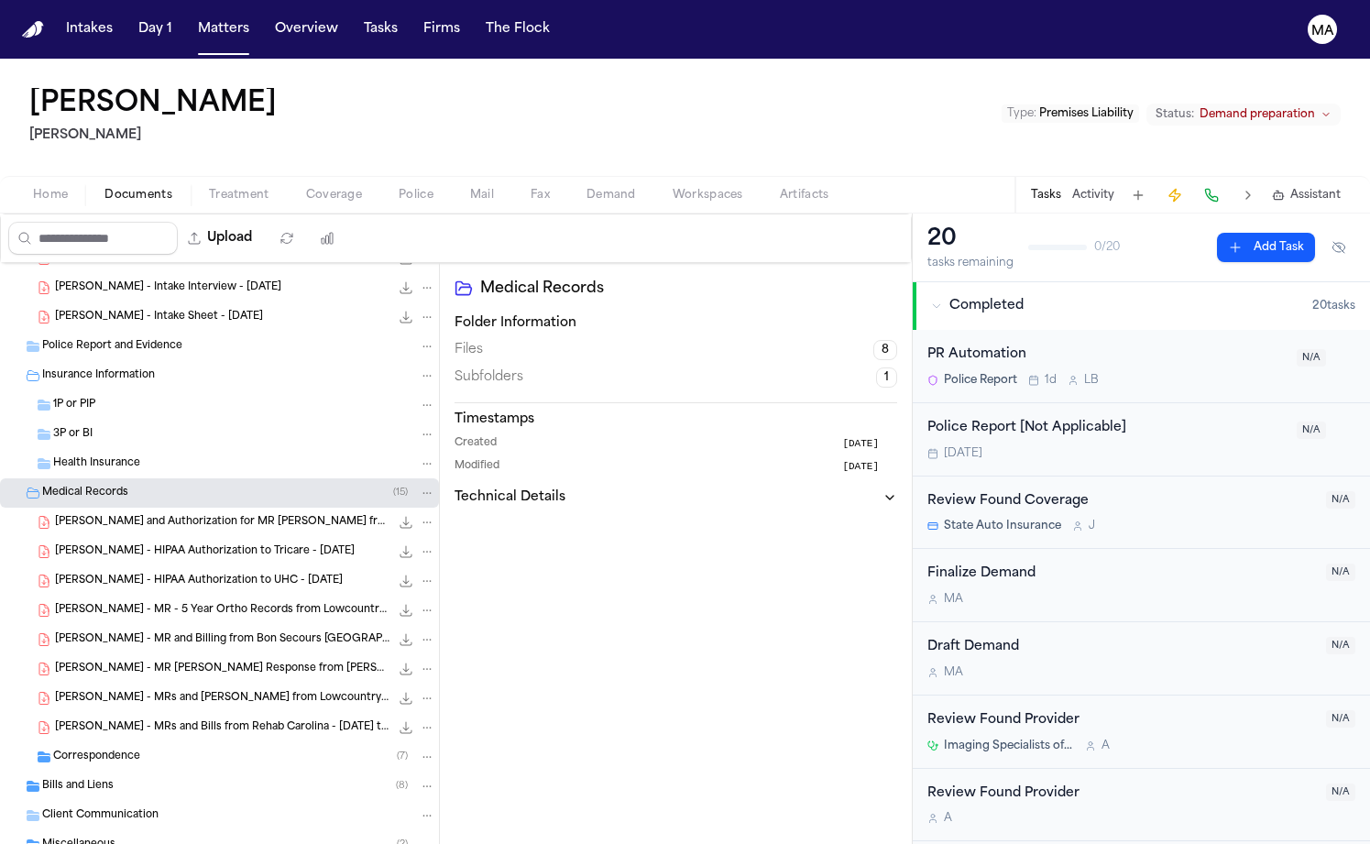
scroll to position [296, 0]
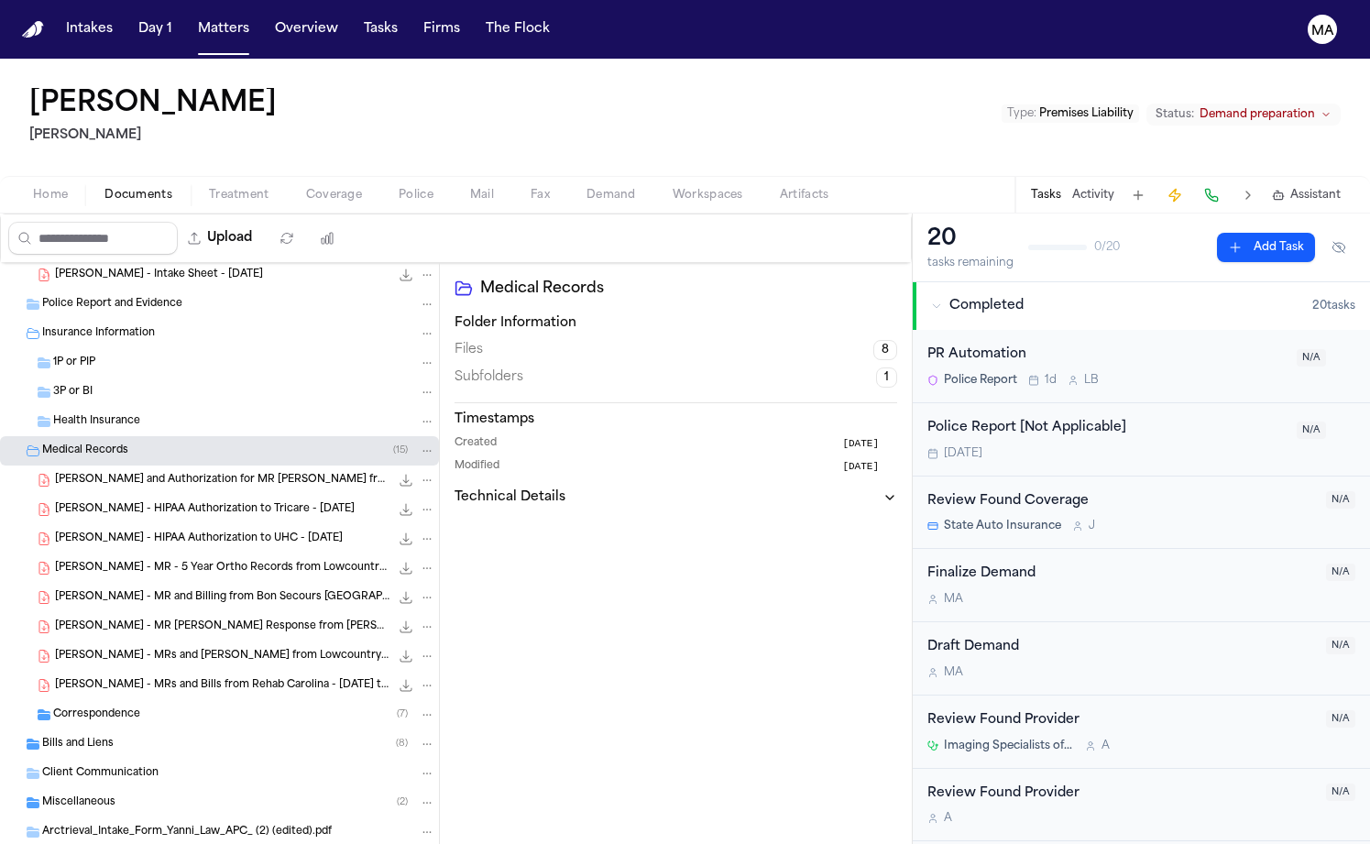
click at [93, 708] on span "Correspondence" at bounding box center [96, 716] width 87 height 16
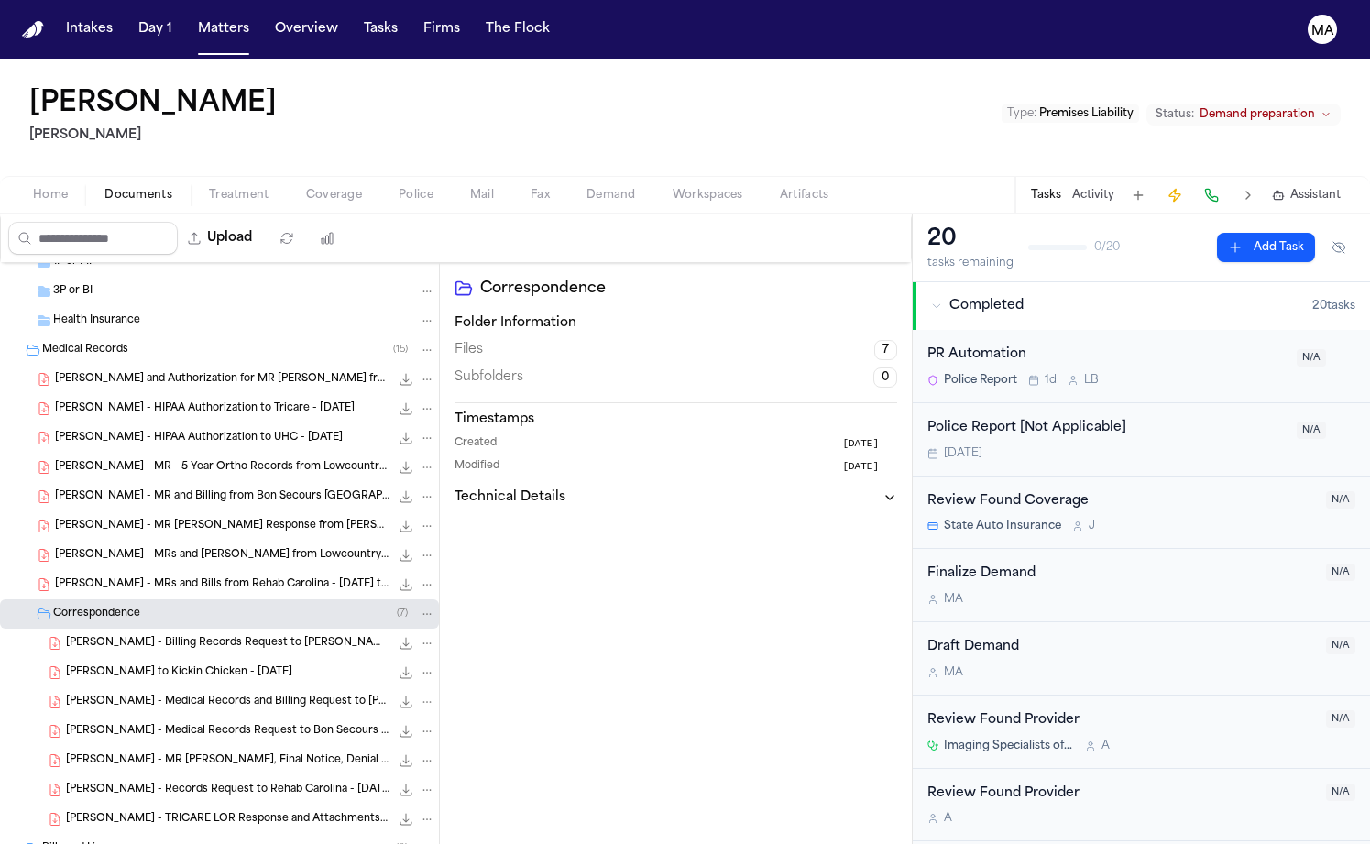
scroll to position [397, 0]
click at [118, 658] on div "J. Sanders - LOR to Kickin Chicken - 10.25.24 100.2 KB • PDF" at bounding box center [219, 672] width 439 height 29
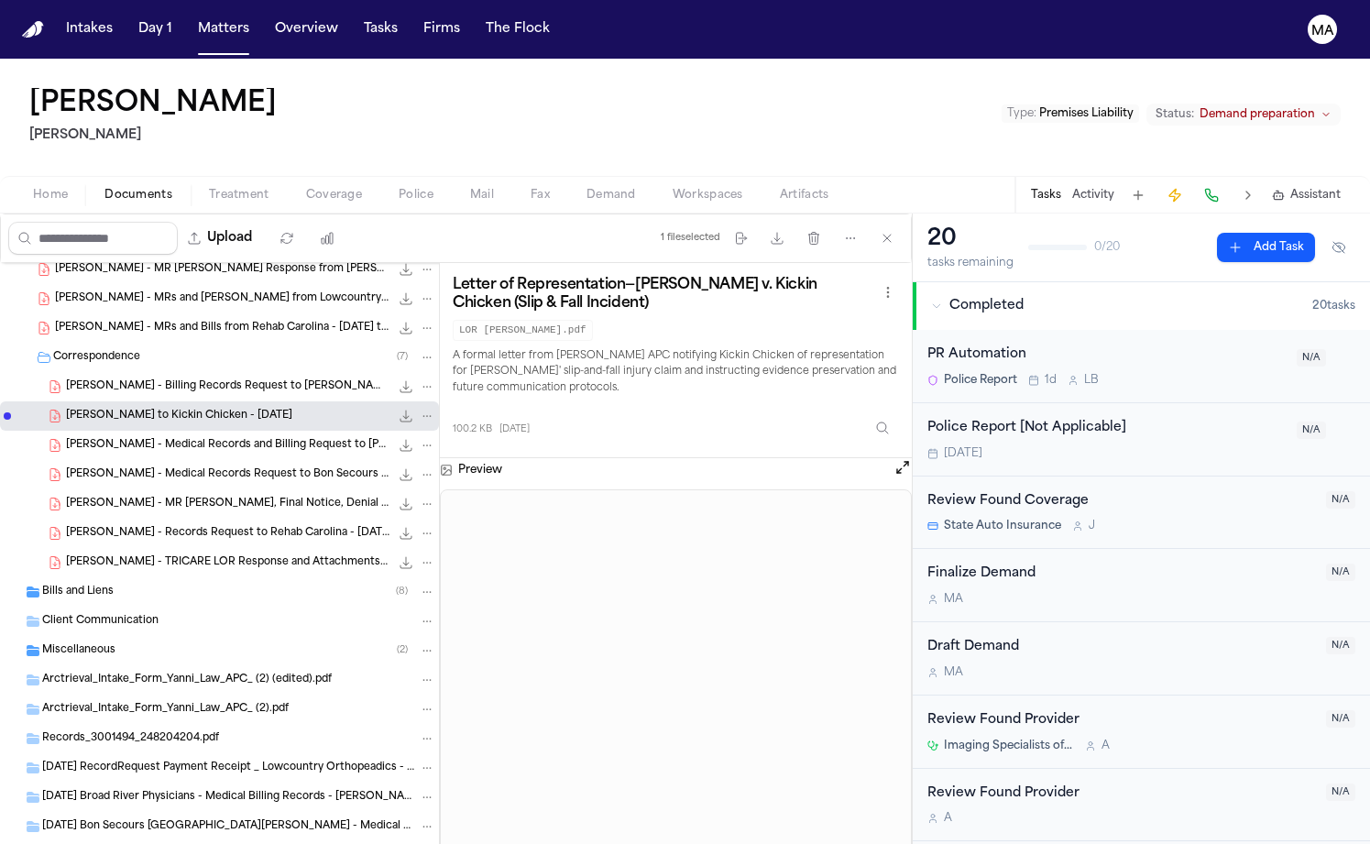
scroll to position [662, 0]
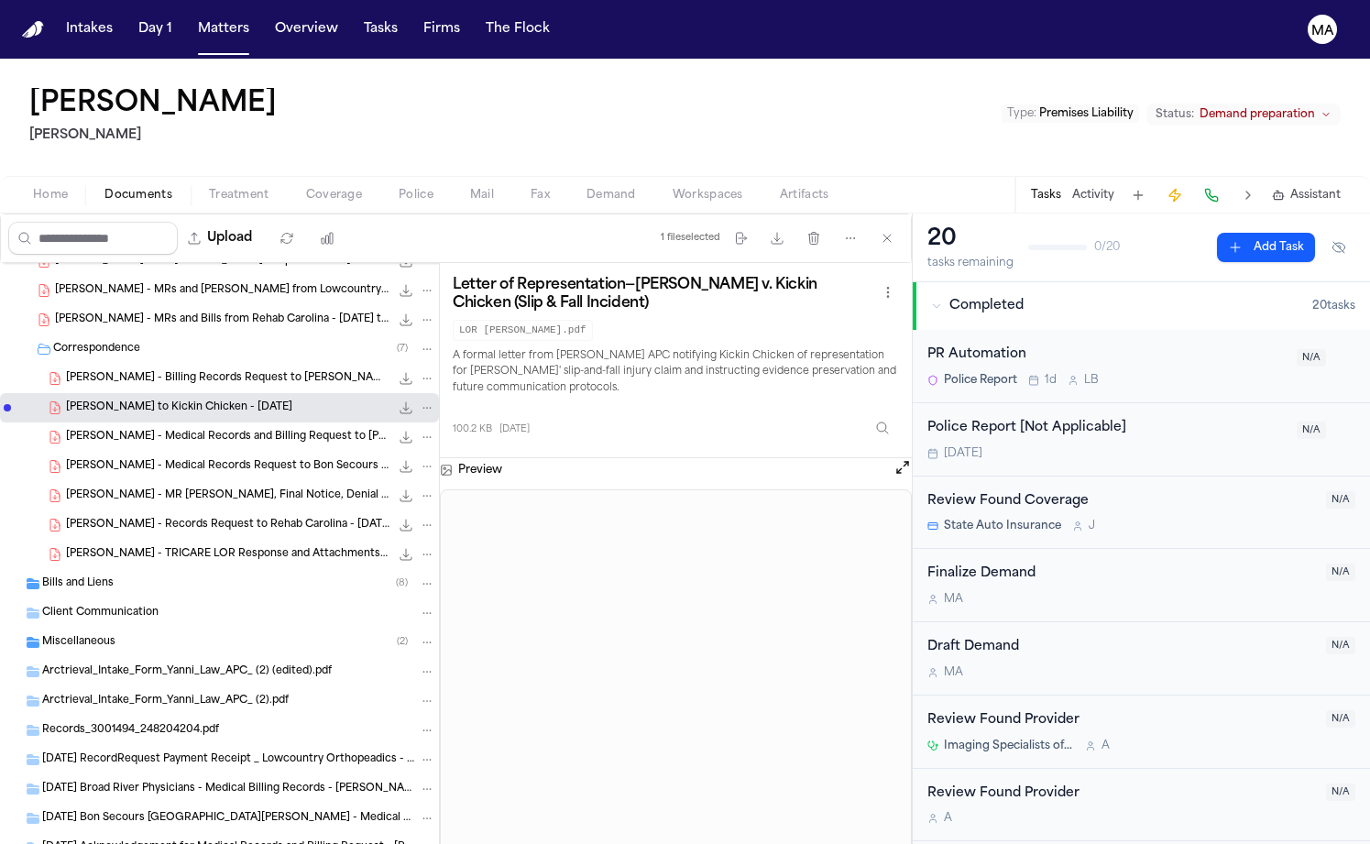
click at [112, 576] on div "Bills and Liens ( 8 )" at bounding box center [238, 584] width 393 height 16
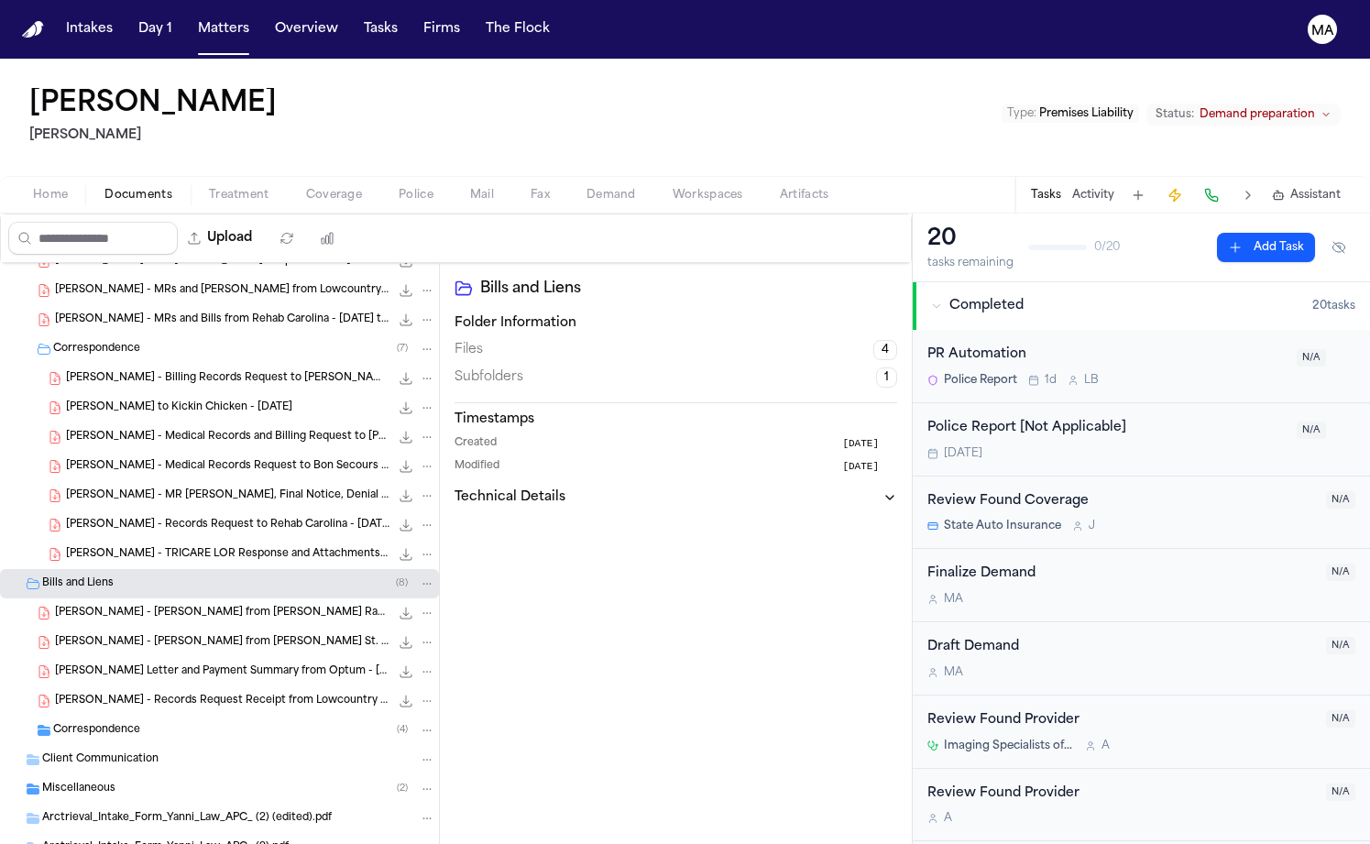
click at [114, 716] on div "Correspondence ( 4 )" at bounding box center [219, 730] width 439 height 29
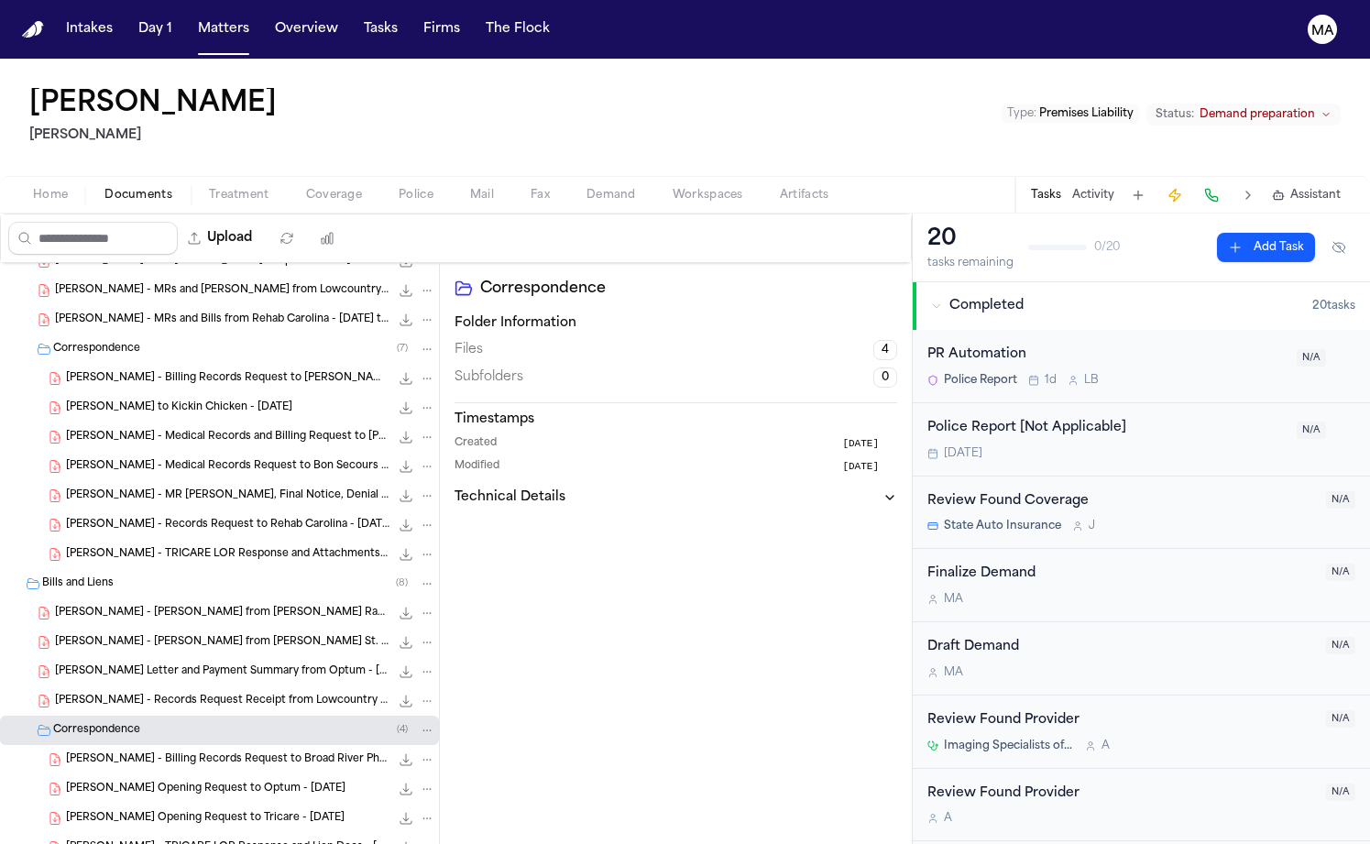
scroll to position [701, 0]
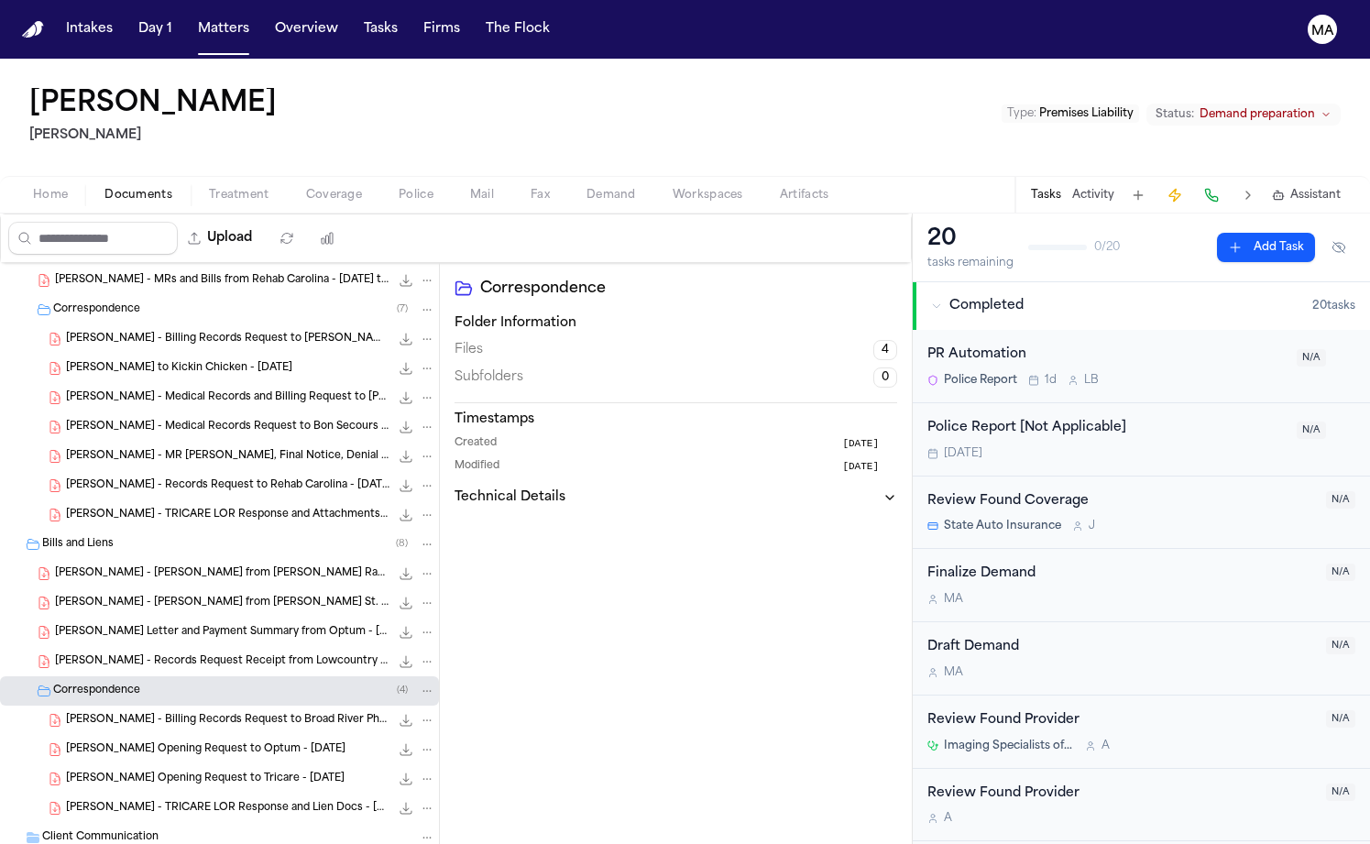
click at [144, 742] on span "J. Sanders - Lien Opening Request to Optum - 2.24.25" at bounding box center [206, 750] width 280 height 16
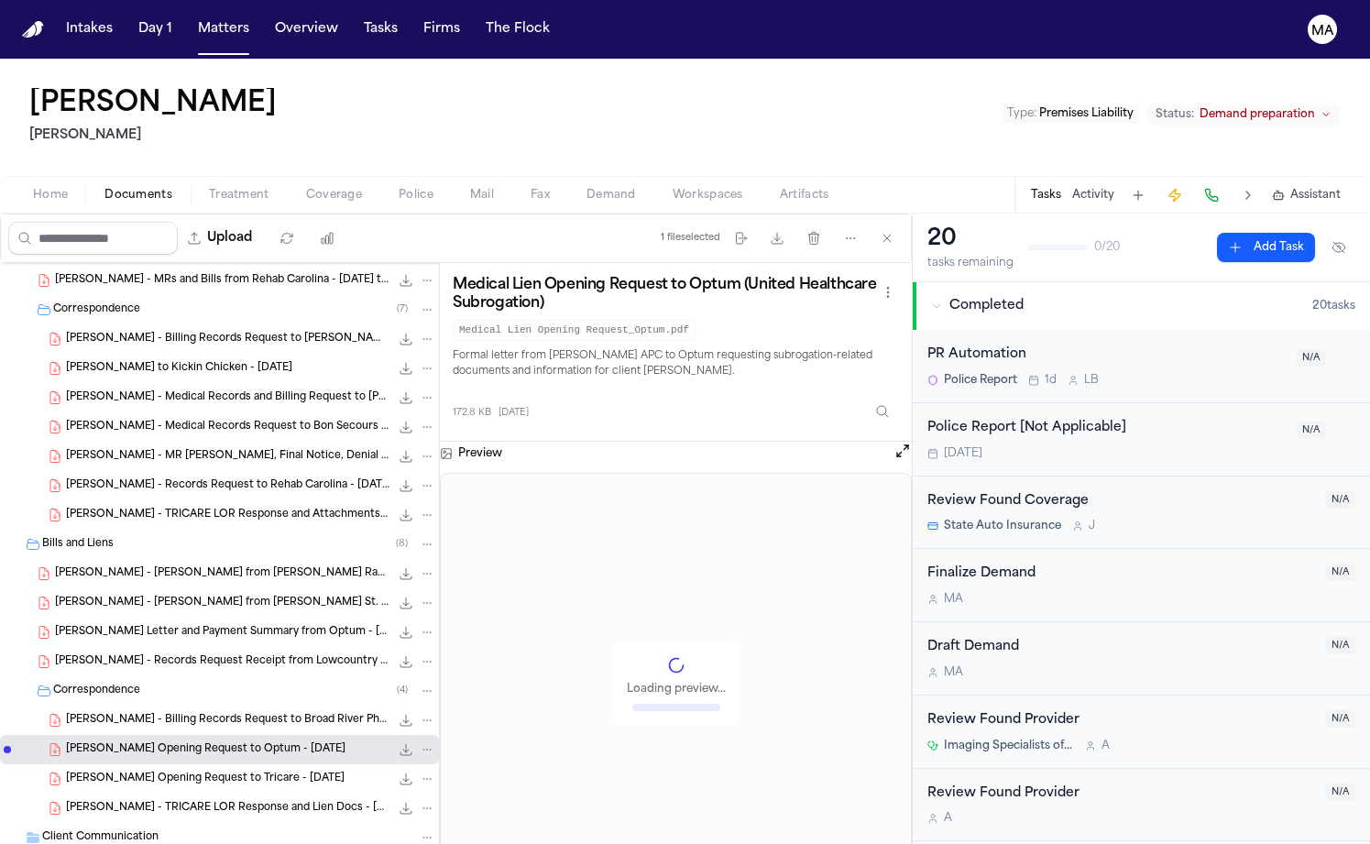
click at [132, 764] on div "J. Sanders - Lien Opening Request to Tricare - 3.7.25 144.6 KB • PDF" at bounding box center [219, 778] width 439 height 29
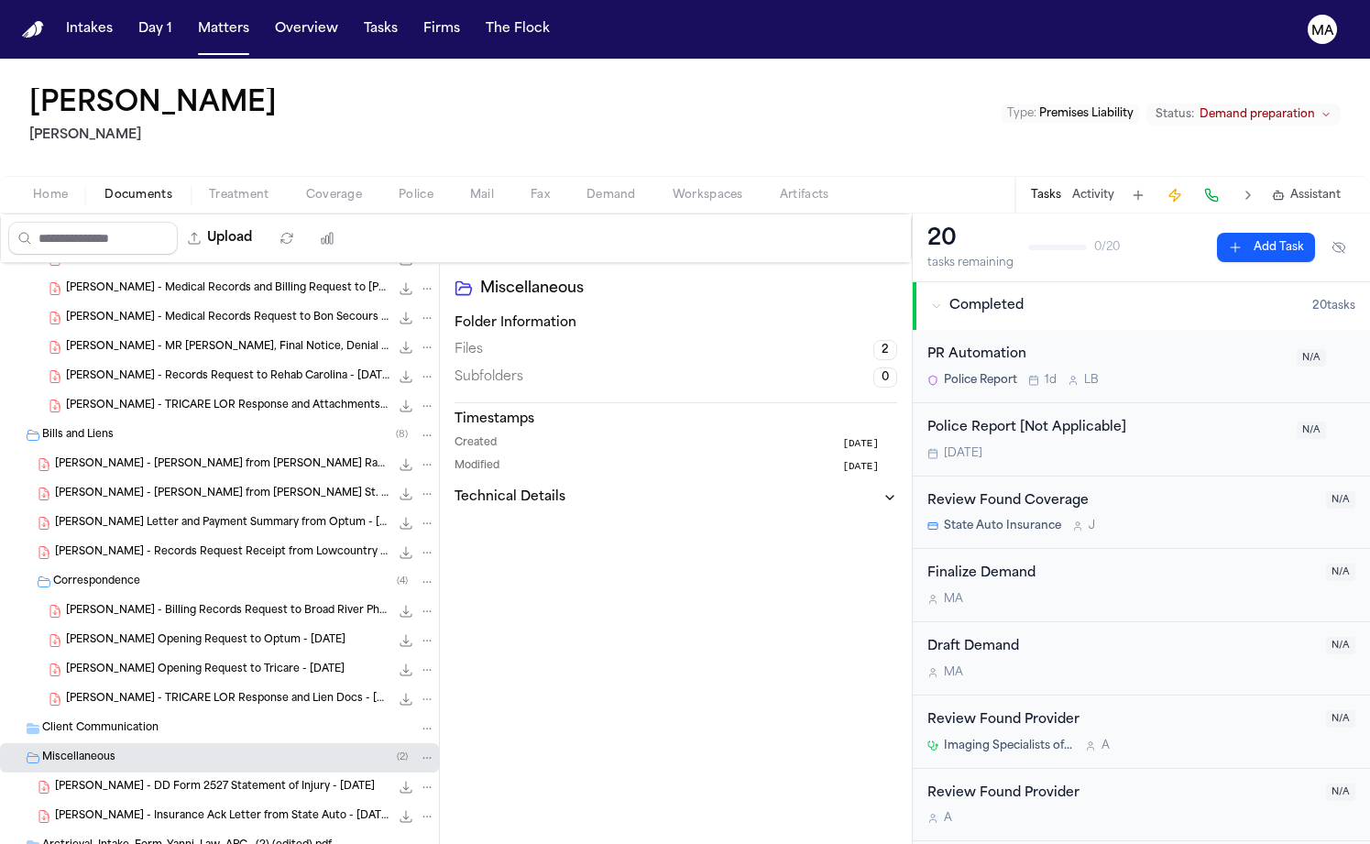
scroll to position [838, 0]
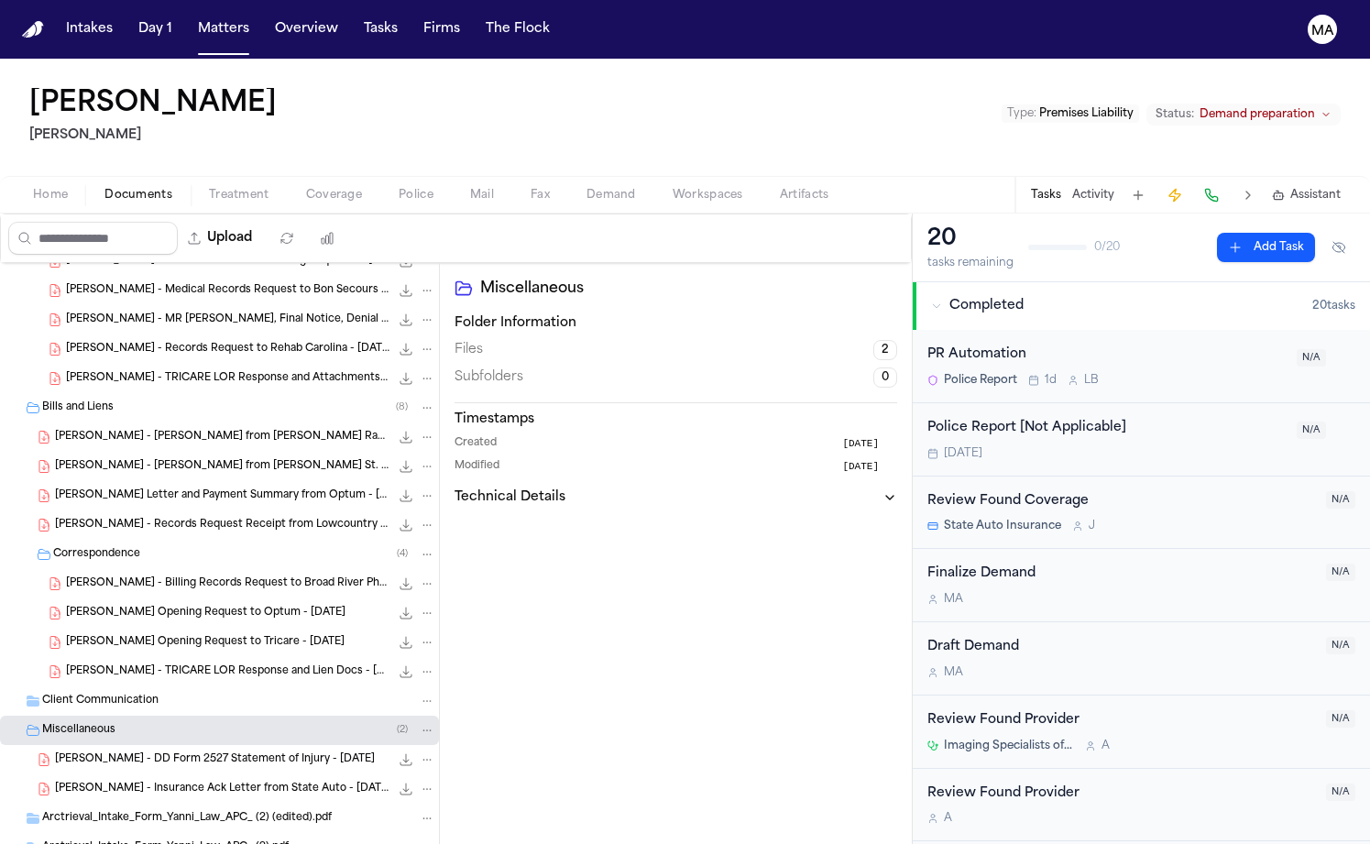
click at [113, 782] on span "J. Sanders - Insurance Ack Letter from State Auto - 10.31.24" at bounding box center [222, 790] width 335 height 16
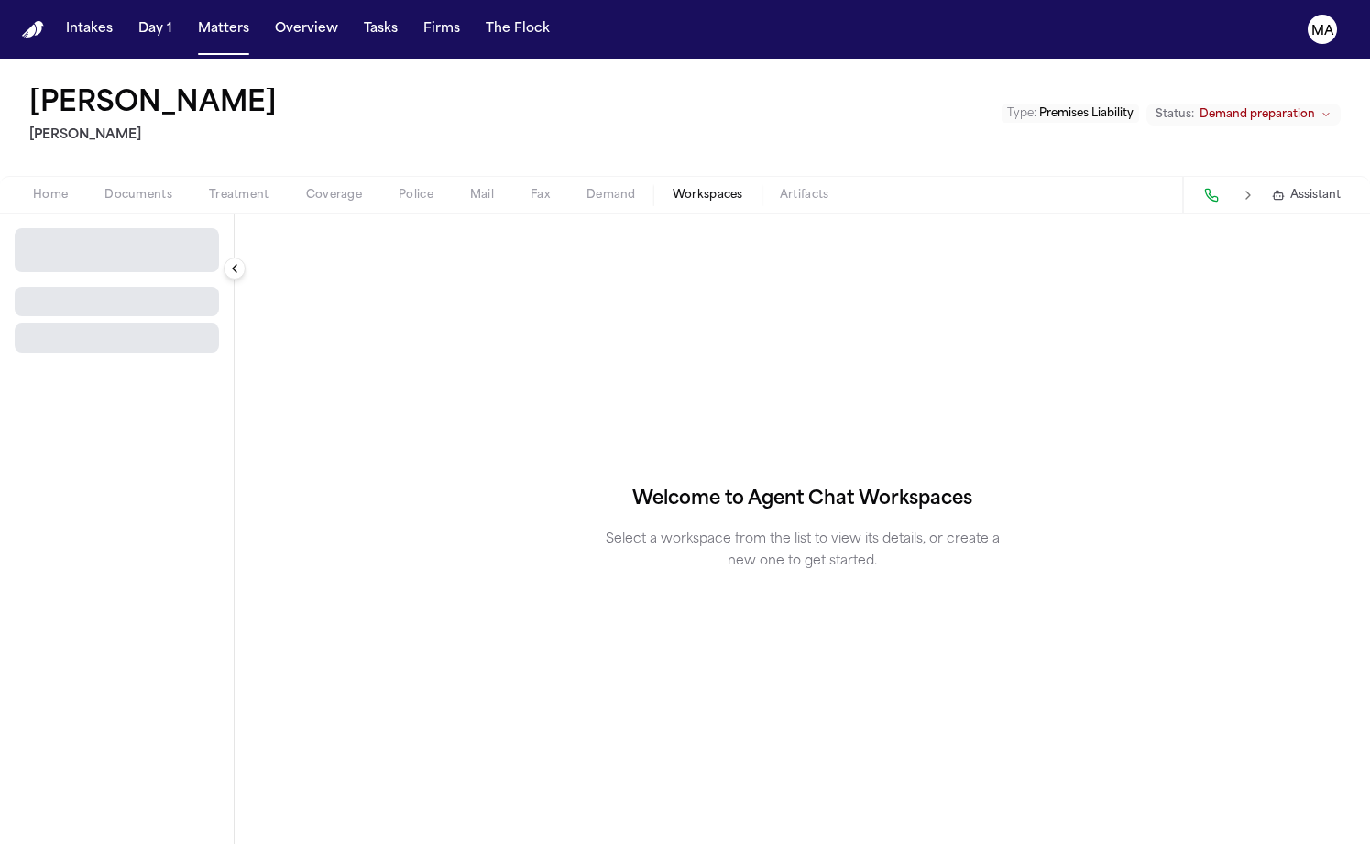
click at [673, 188] on span "Workspaces" at bounding box center [708, 195] width 71 height 15
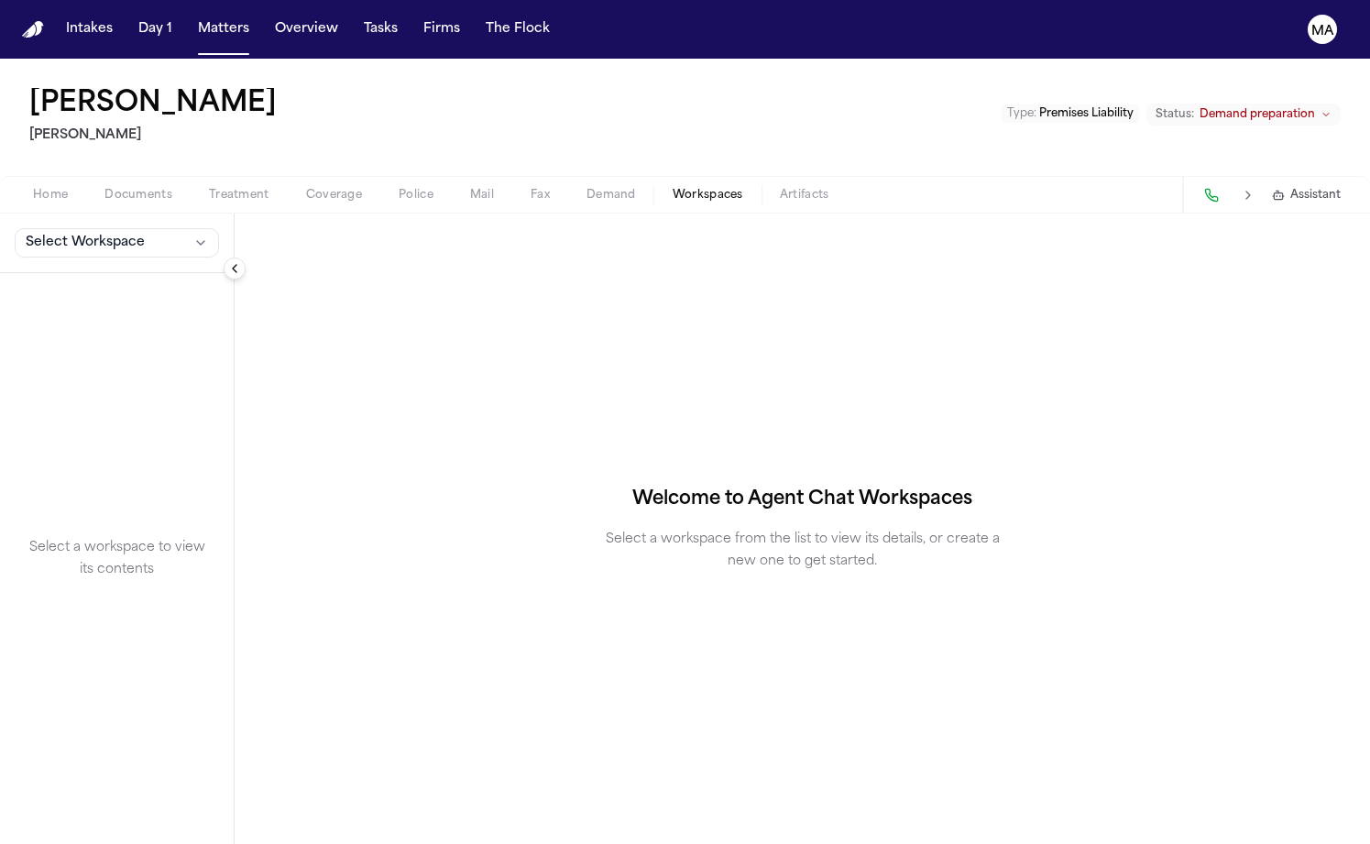
click at [86, 214] on div "Select Workspace" at bounding box center [117, 244] width 234 height 60
click at [80, 234] on span "Select Workspace" at bounding box center [85, 243] width 119 height 18
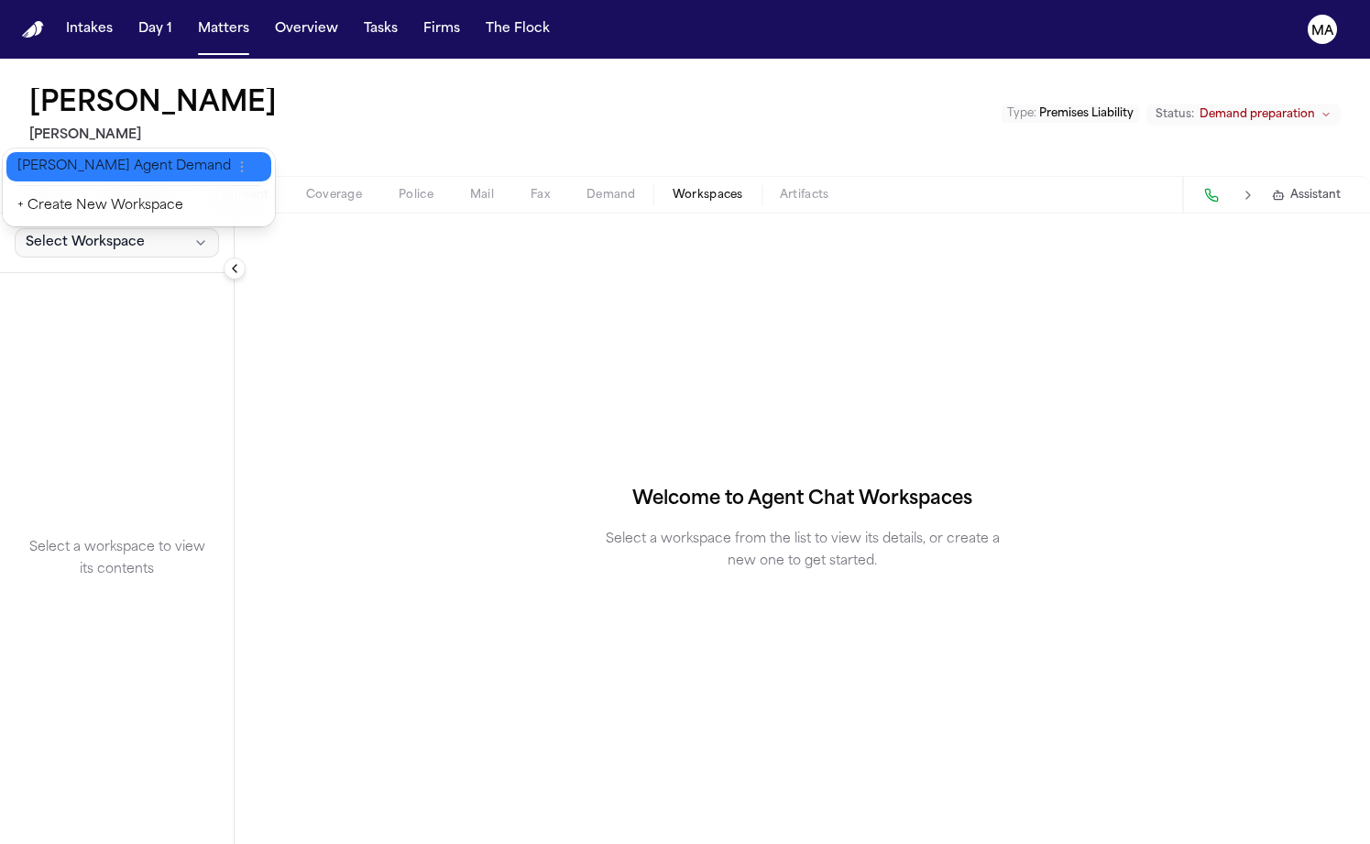
click at [74, 159] on span "[PERSON_NAME] Agent Demand" at bounding box center [124, 167] width 214 height 18
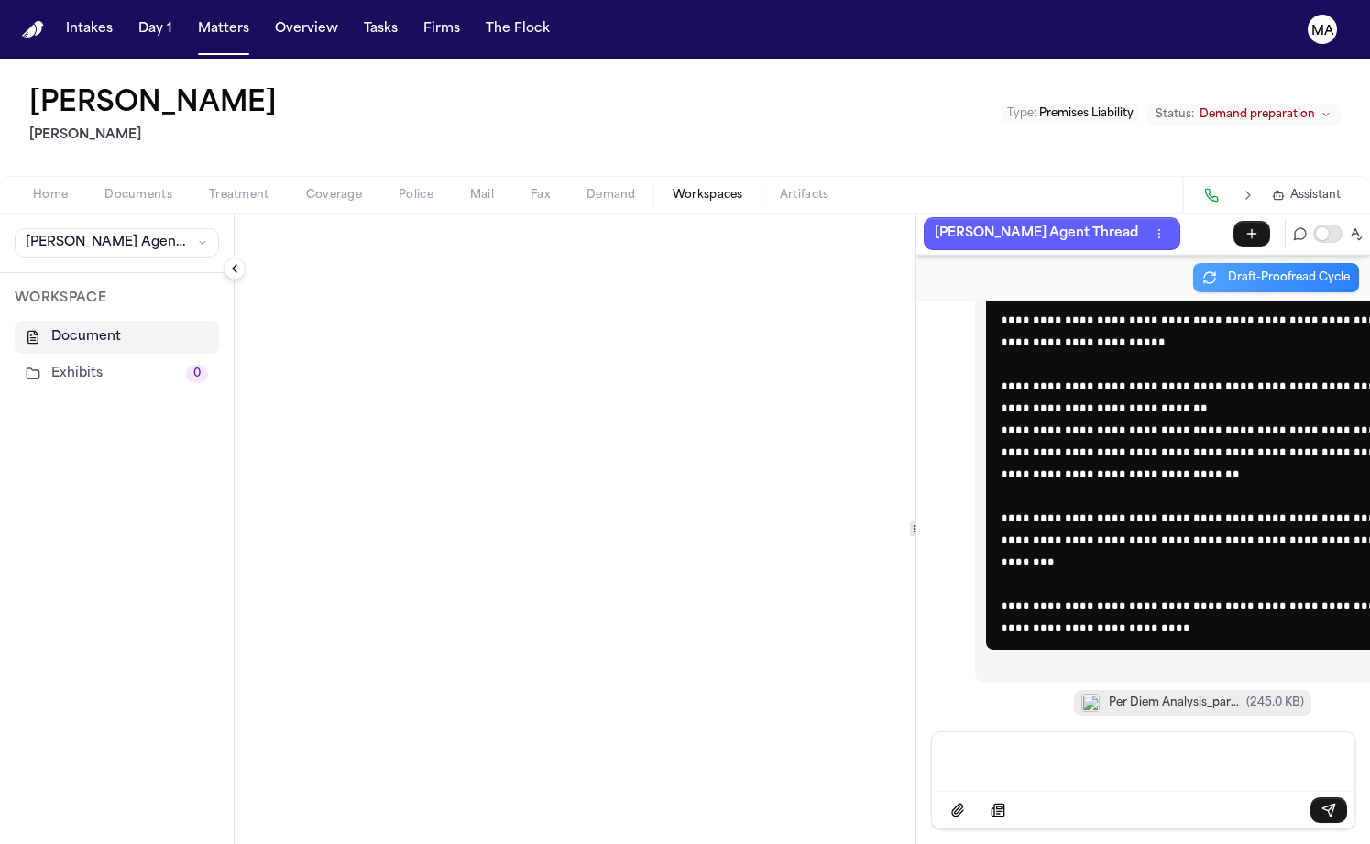
scroll to position [51567, 0]
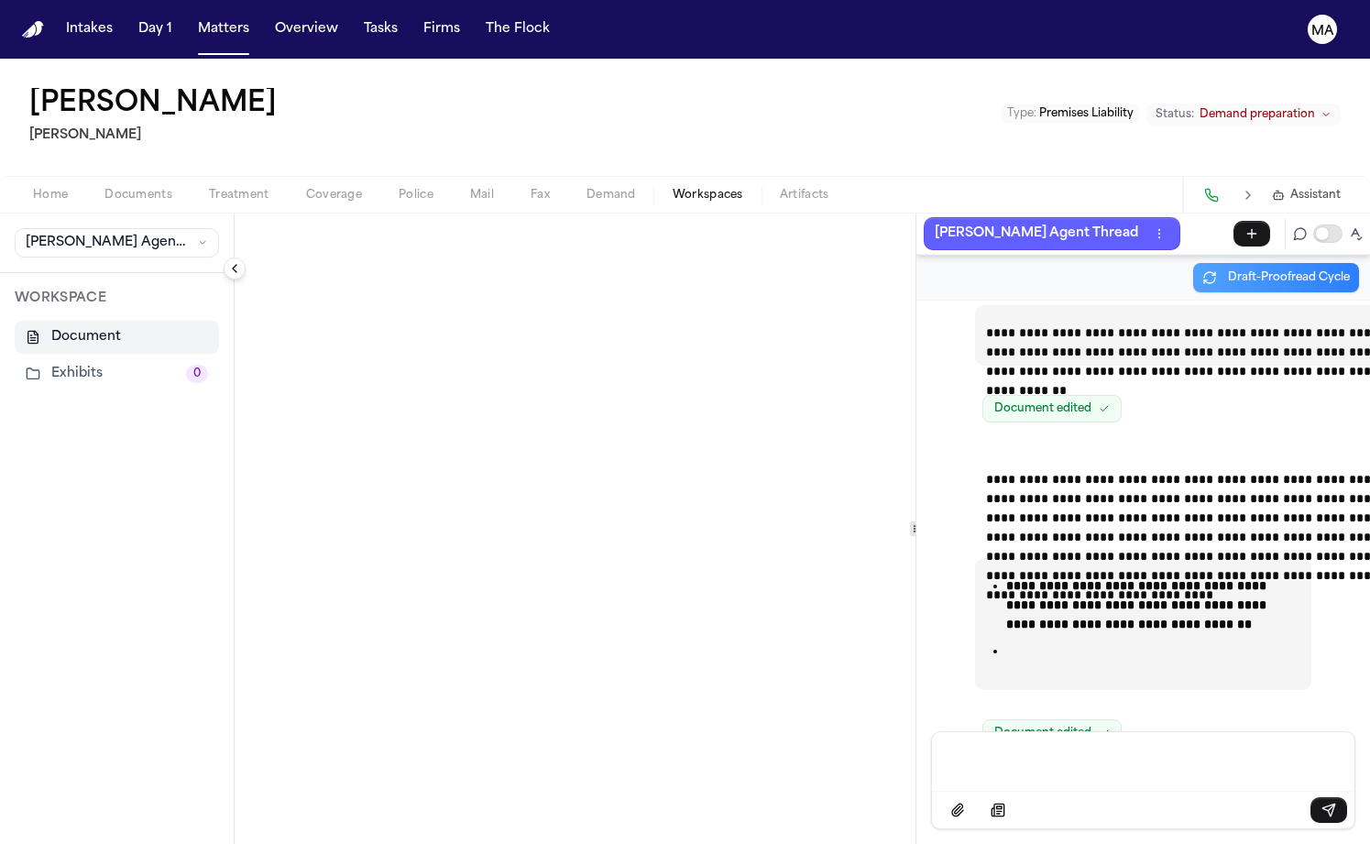
click at [917, 214] on div "[PERSON_NAME] Agent Thread" at bounding box center [1144, 234] width 454 height 40
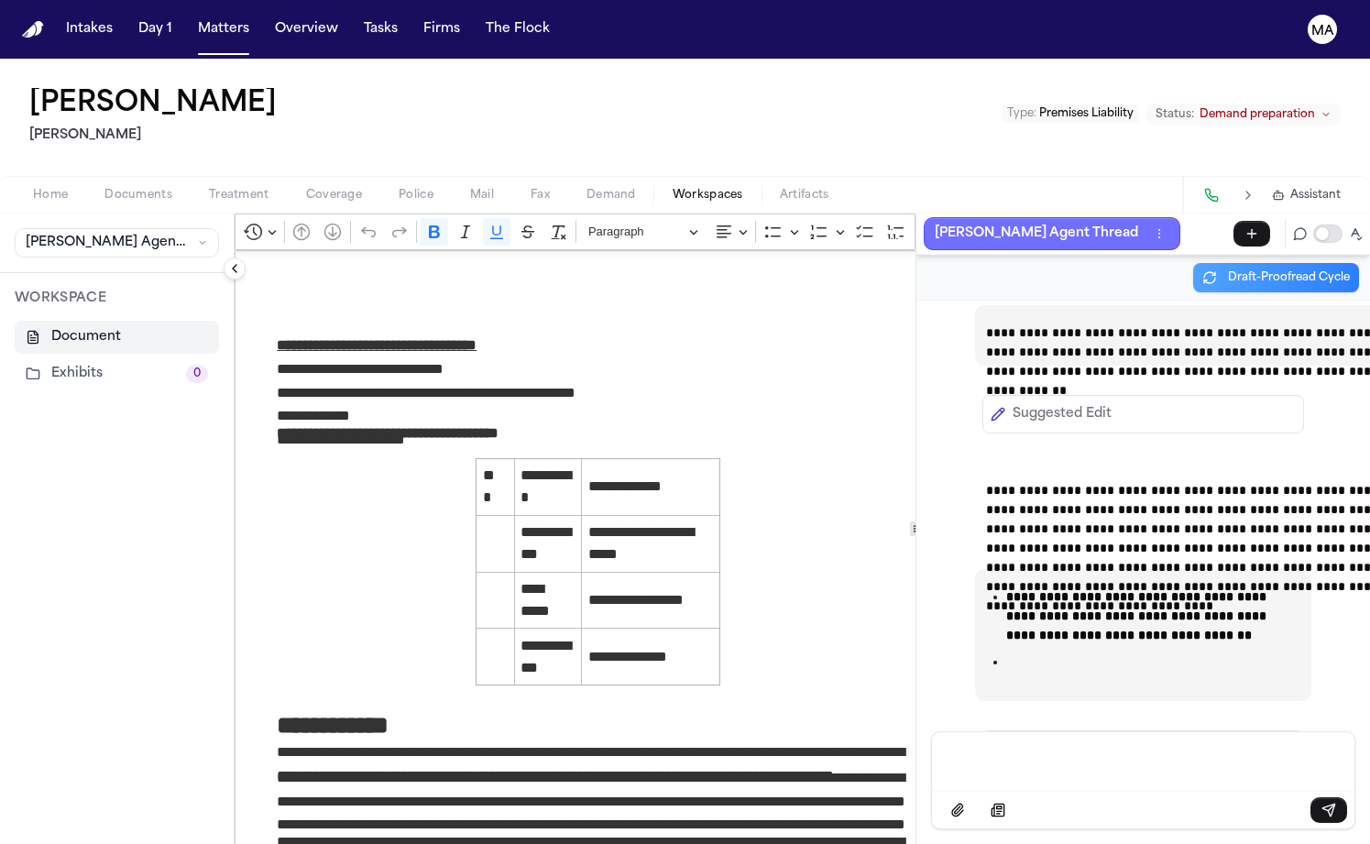
click at [924, 217] on button "[PERSON_NAME] Agent Thread" at bounding box center [1052, 233] width 257 height 33
click at [977, 782] on div "Message input" at bounding box center [1143, 759] width 401 height 55
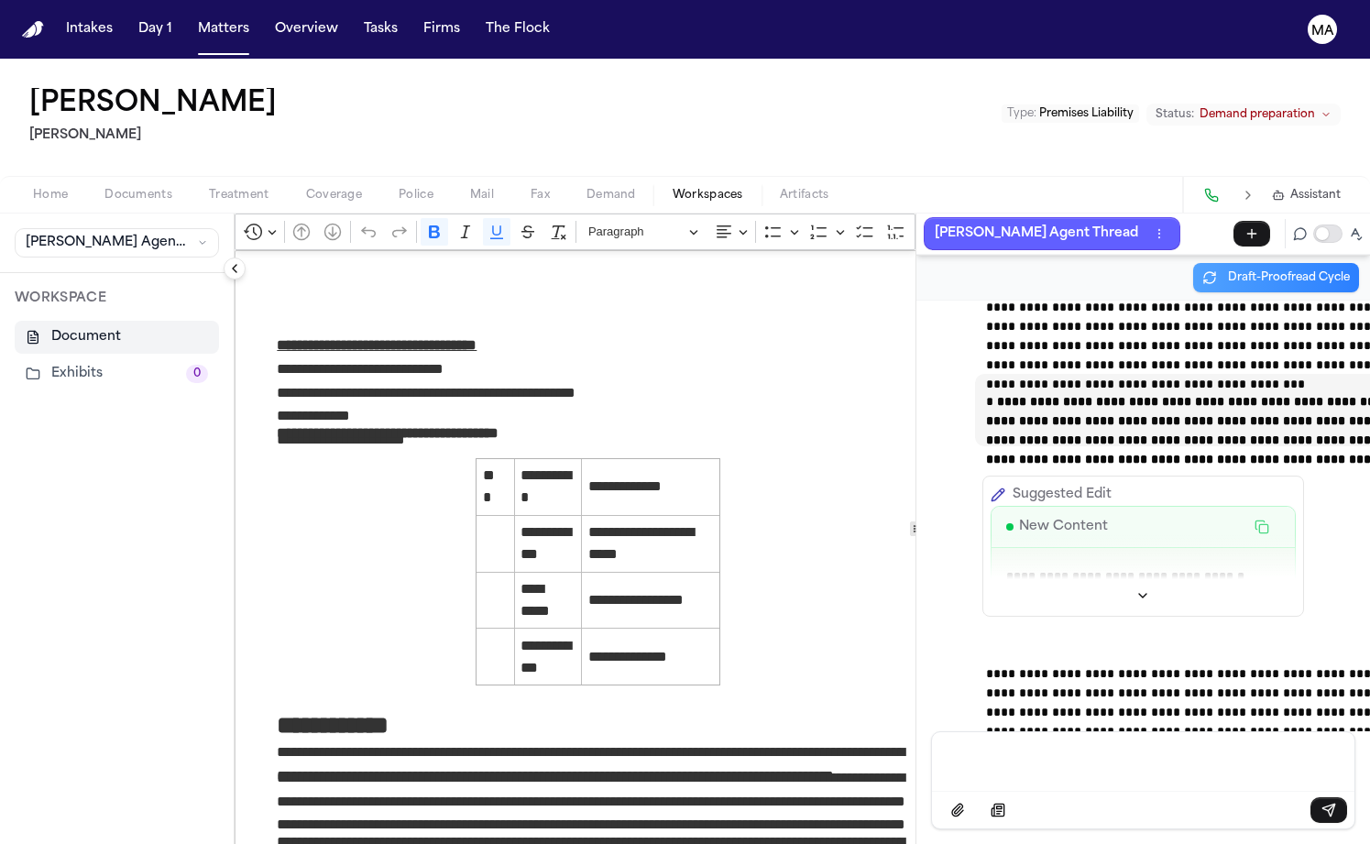
scroll to position [54351, 0]
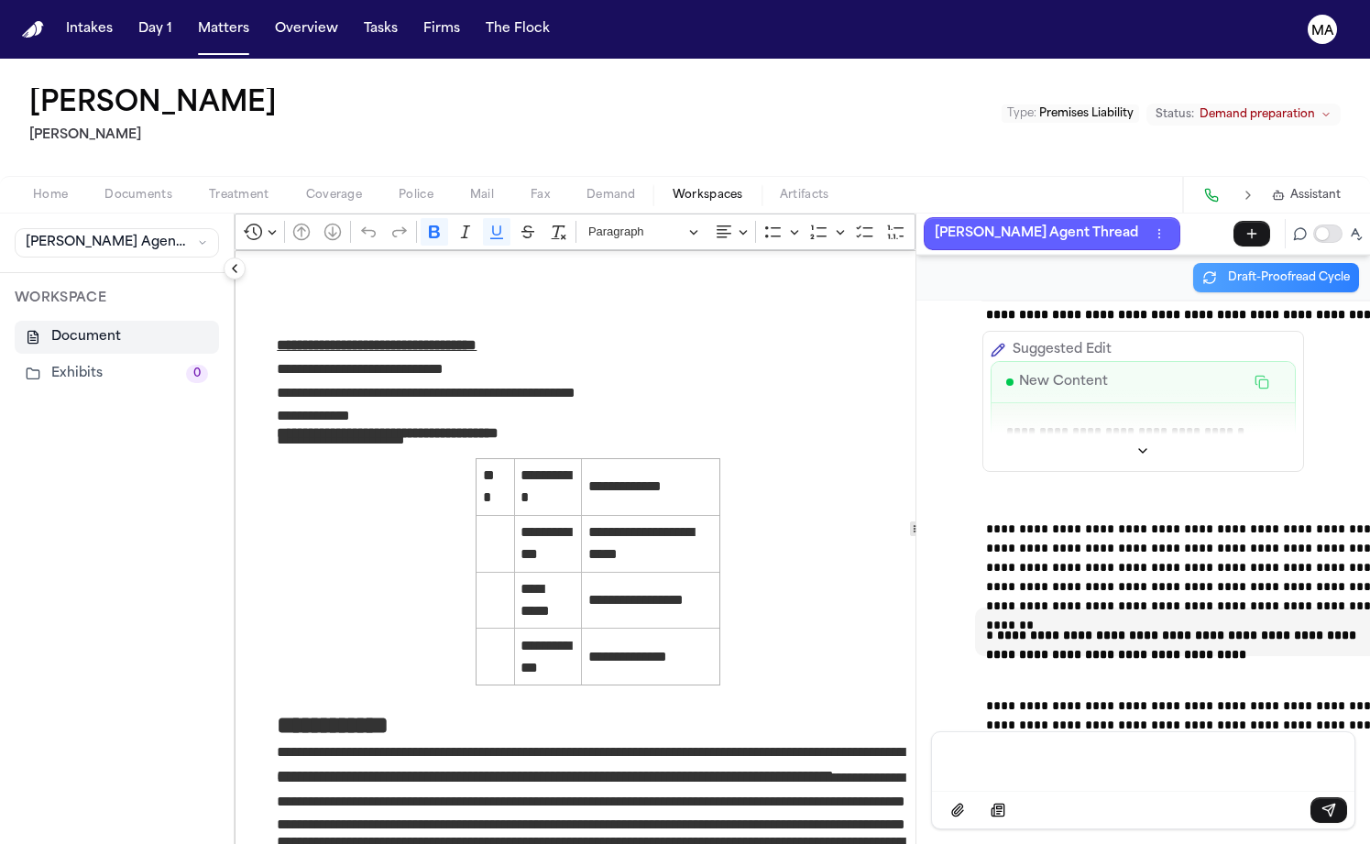
drag, startPoint x: 1060, startPoint y: 285, endPoint x: 1257, endPoint y: 620, distance: 387.8
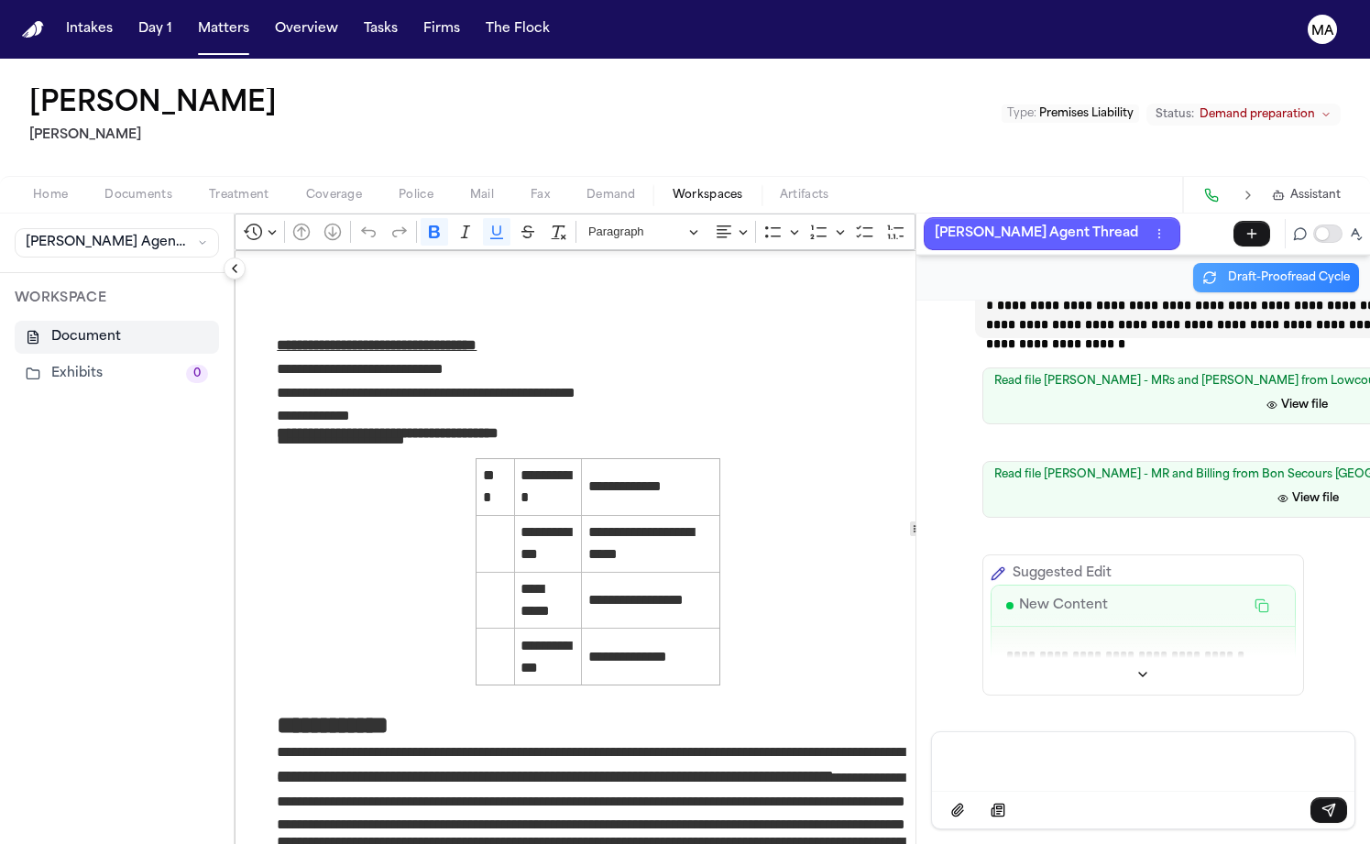
scroll to position [53726, 0]
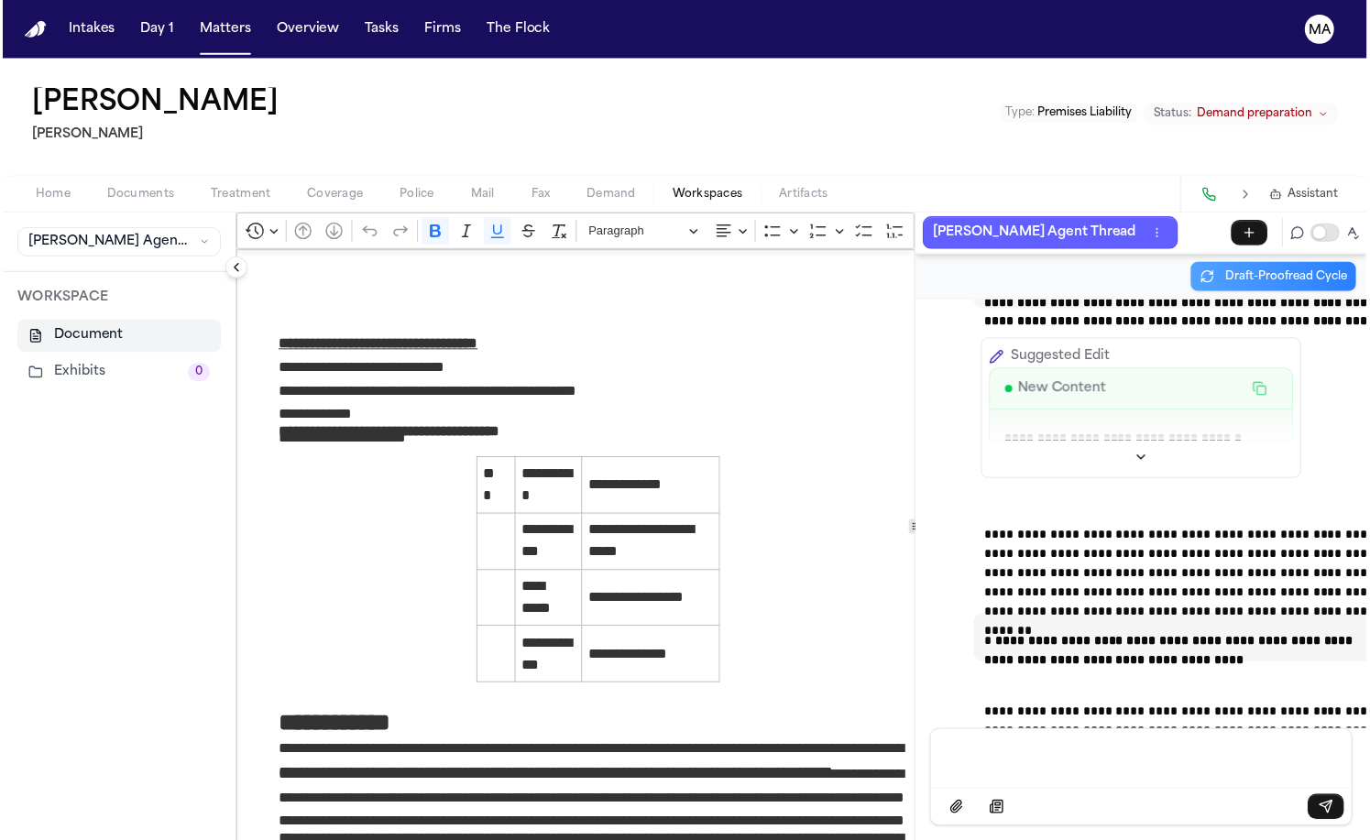
scroll to position [54351, 0]
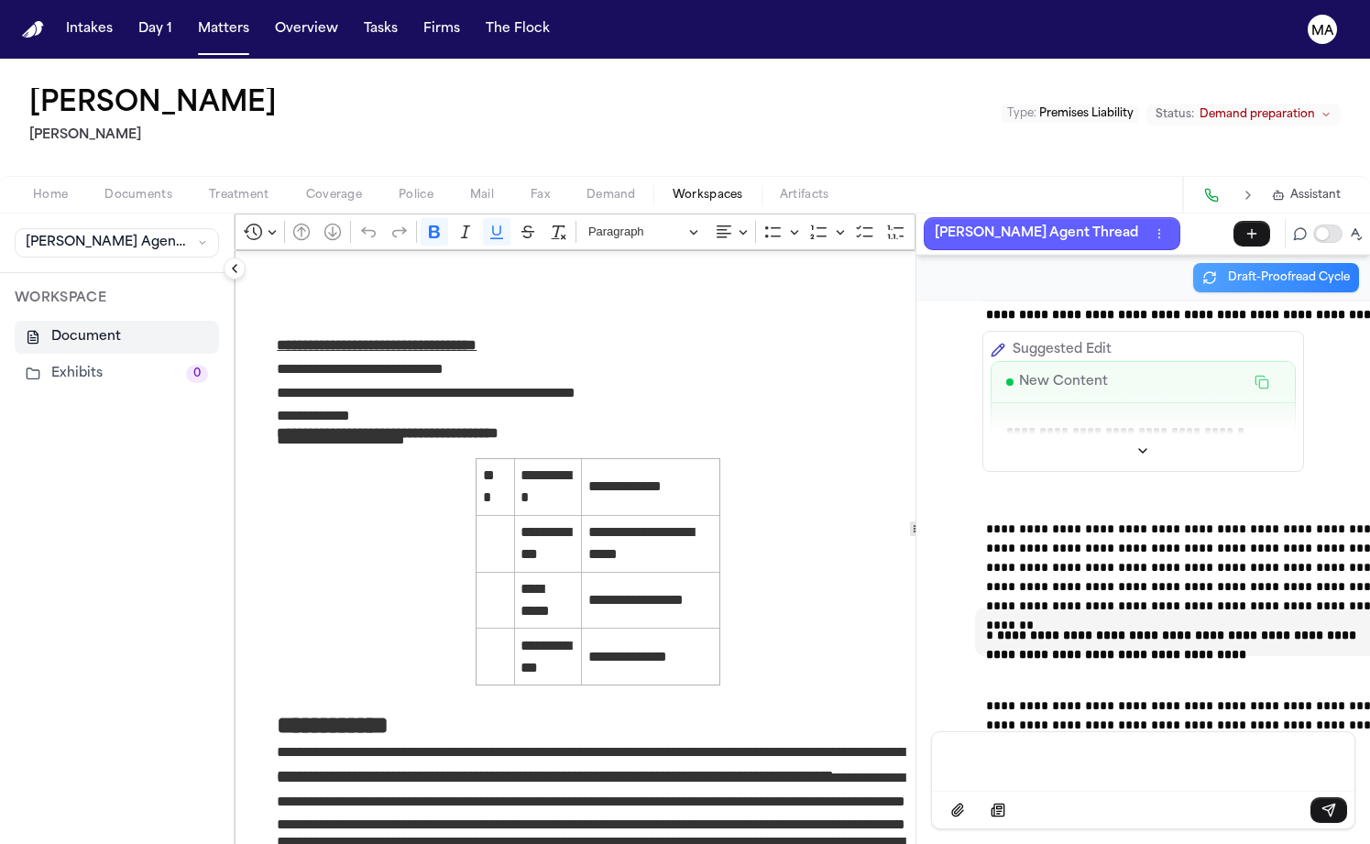
drag, startPoint x: 1082, startPoint y: 336, endPoint x: 1164, endPoint y: 743, distance: 415.0
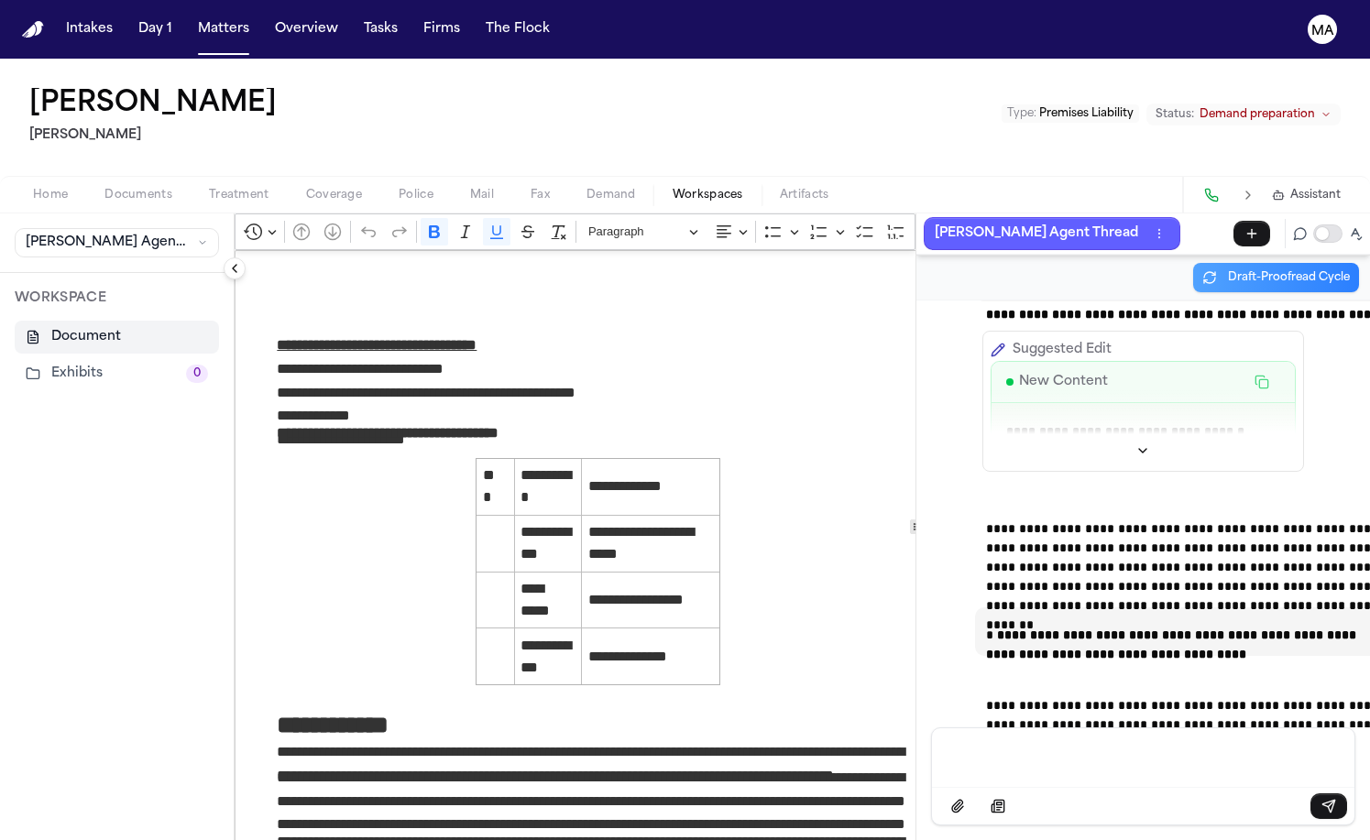
scroll to position [54355, 0]
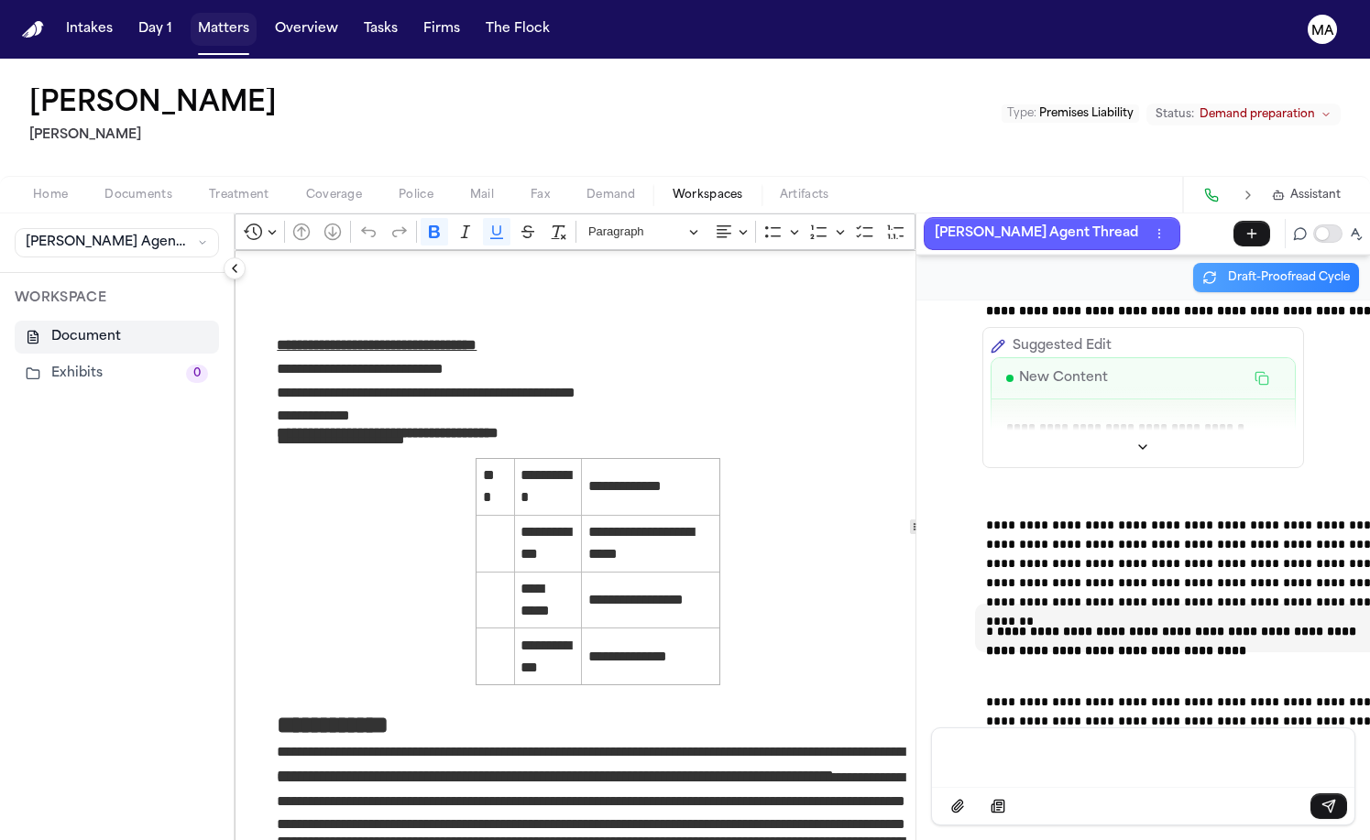
click at [191, 18] on button "Matters" at bounding box center [224, 29] width 66 height 33
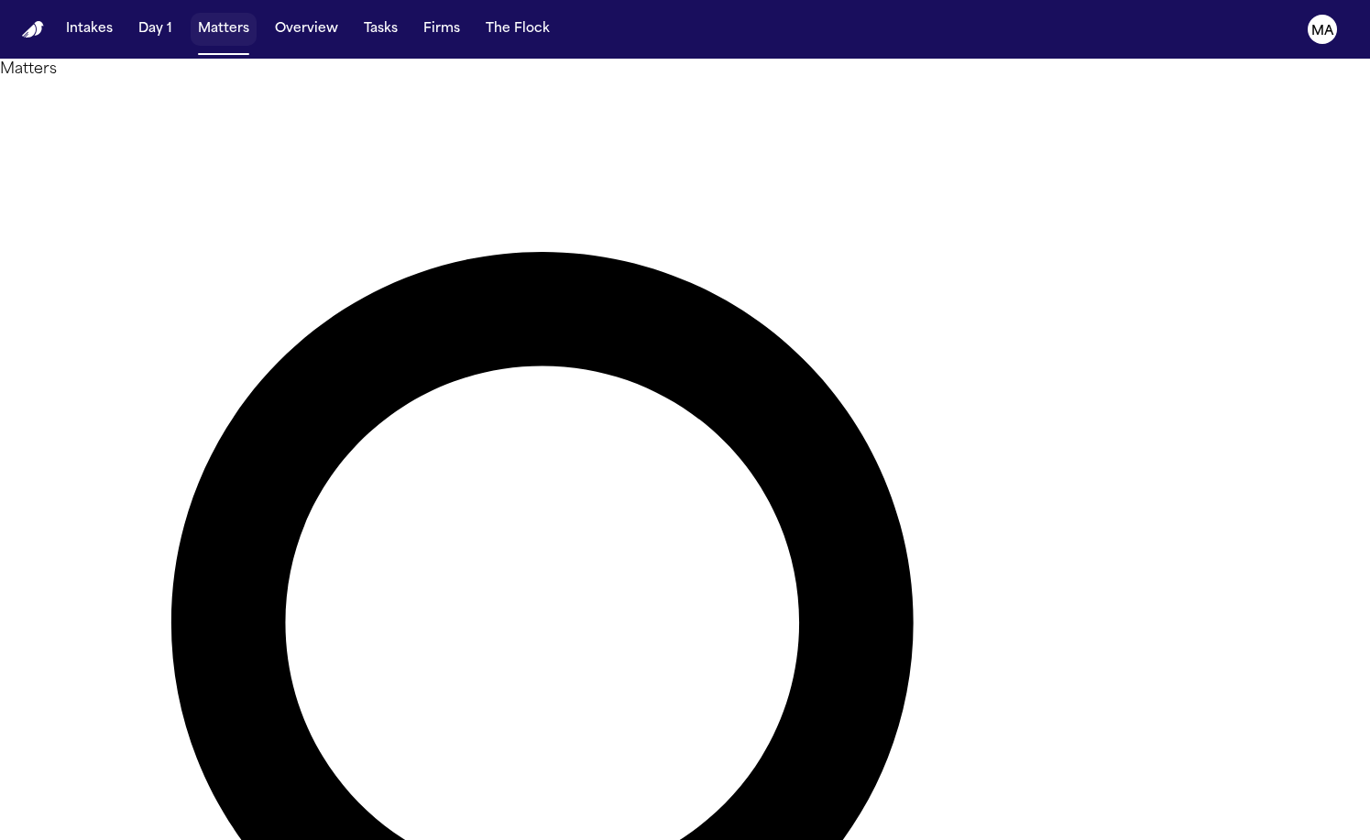
click at [191, 18] on button "Matters" at bounding box center [224, 29] width 66 height 33
drag, startPoint x: 908, startPoint y: 78, endPoint x: 664, endPoint y: 61, distance: 244.4
click at [665, 81] on div "**********" at bounding box center [685, 788] width 1370 height 1414
type input "**********"
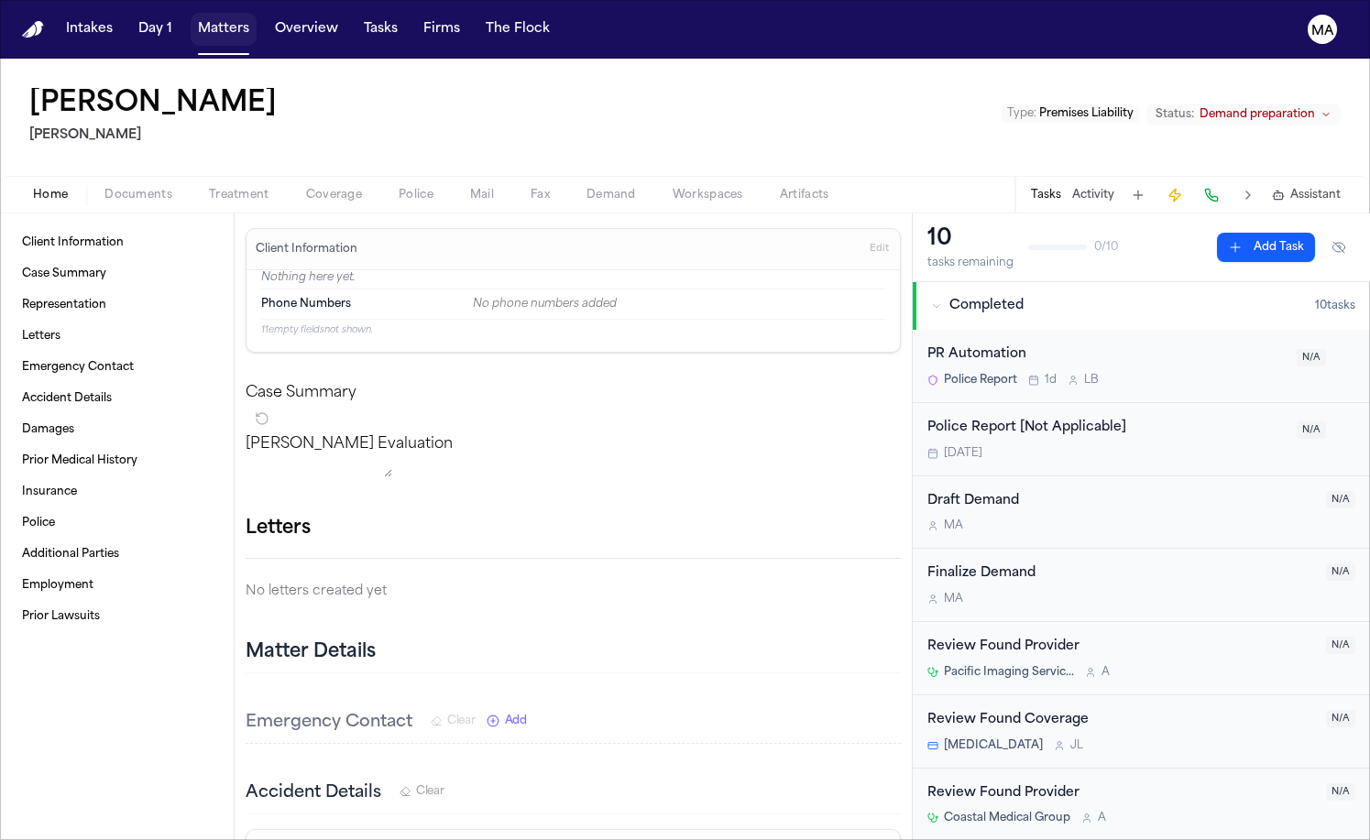
click at [191, 18] on button "Matters" at bounding box center [224, 29] width 66 height 33
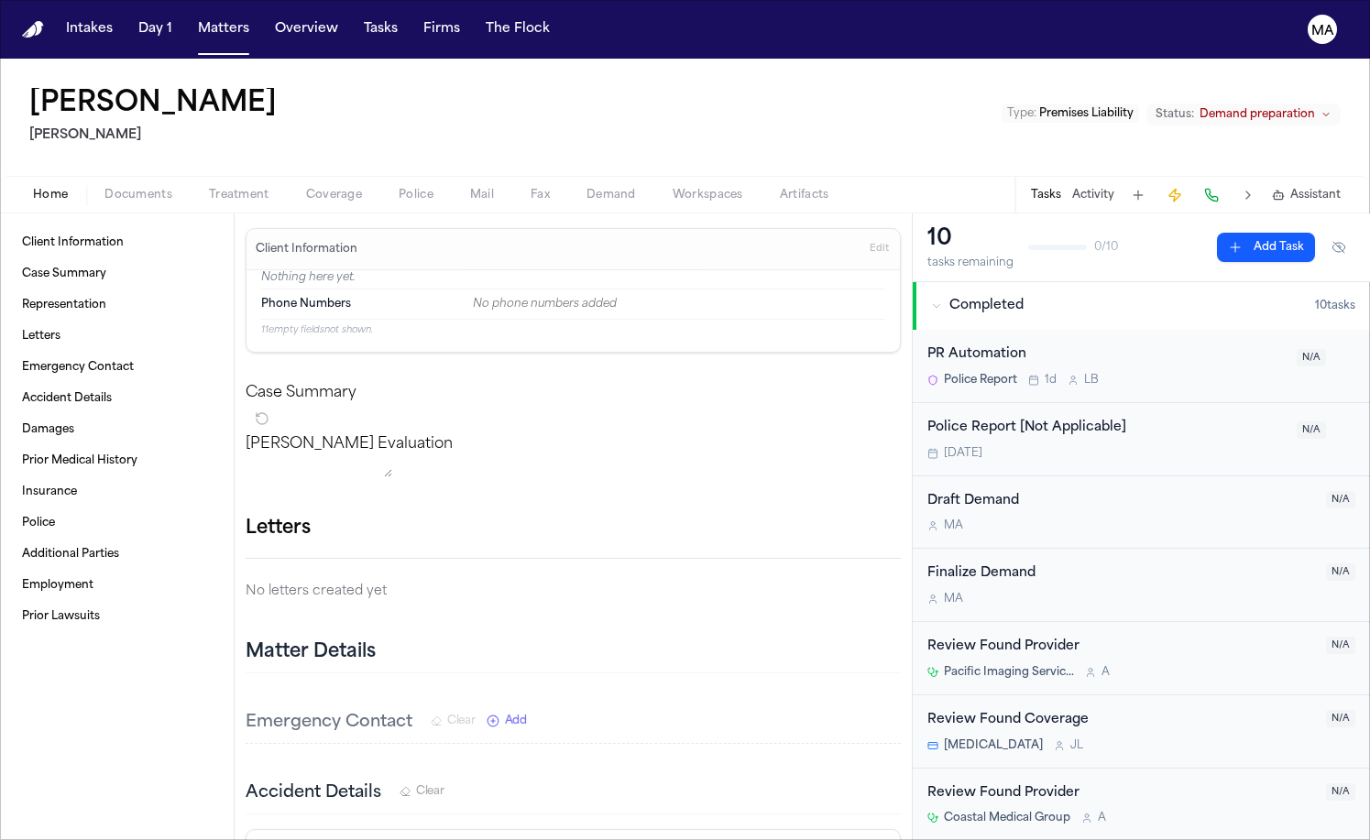
click at [104, 188] on span "Documents" at bounding box center [138, 195] width 68 height 15
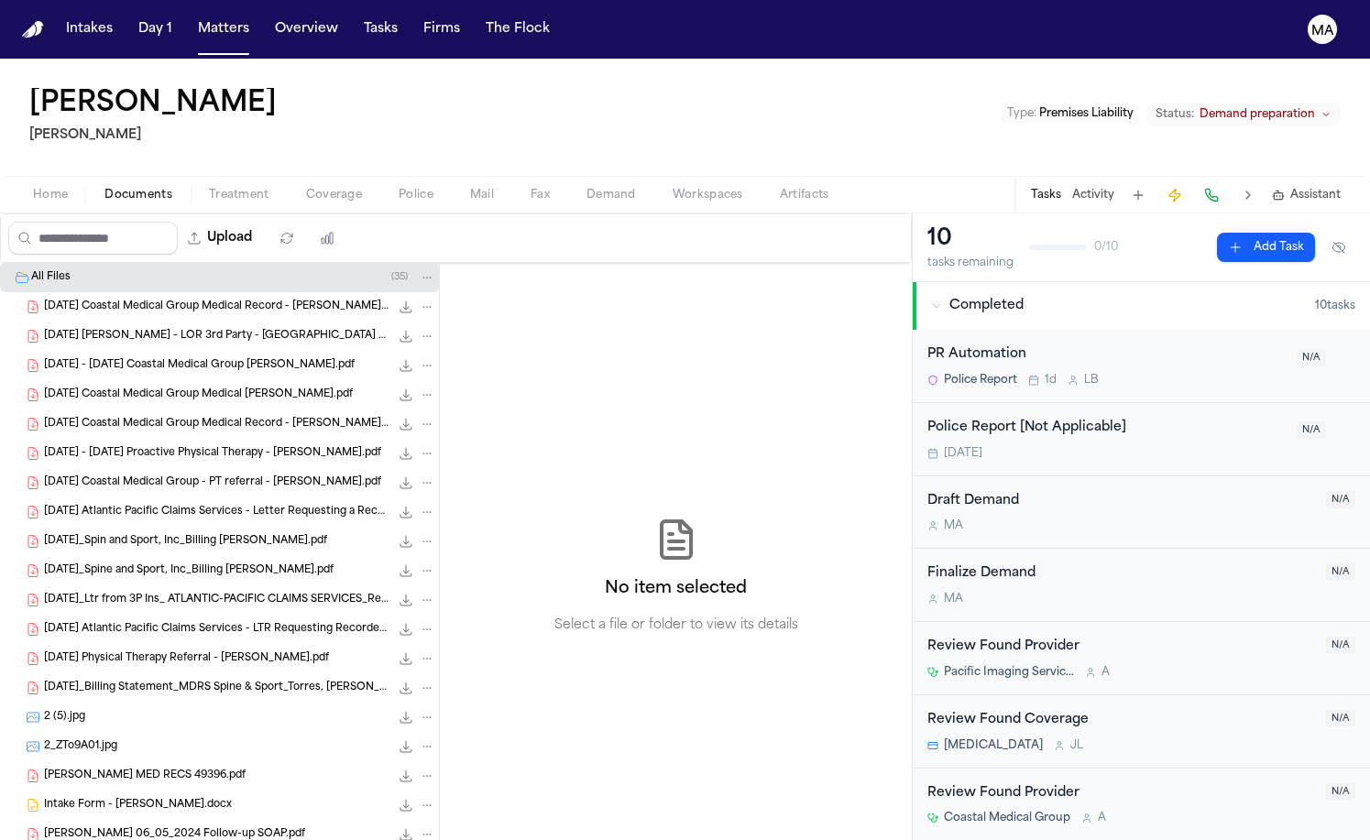
click at [1341, 188] on span "Assistant" at bounding box center [1315, 195] width 50 height 15
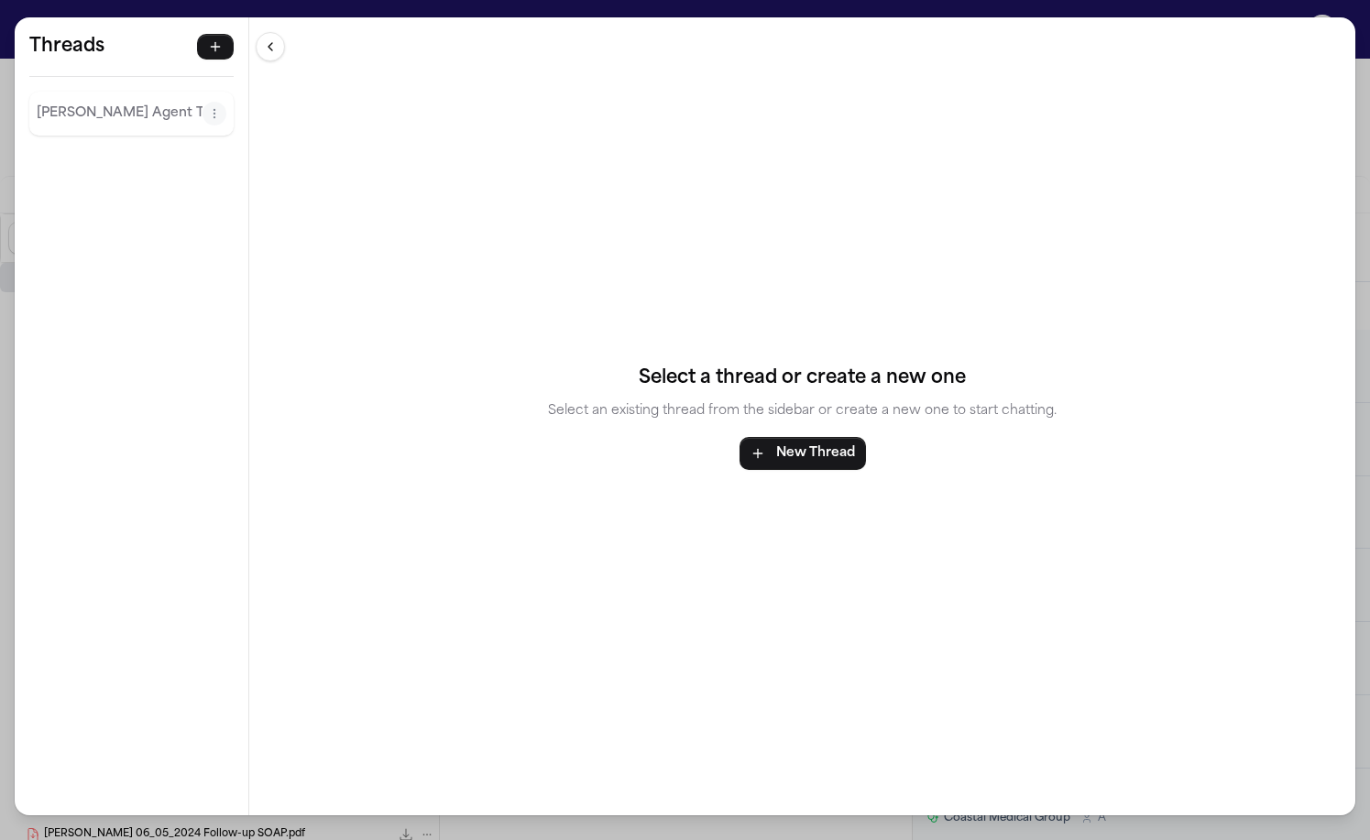
click at [83, 103] on p "[PERSON_NAME] Agent Thread" at bounding box center [120, 114] width 166 height 22
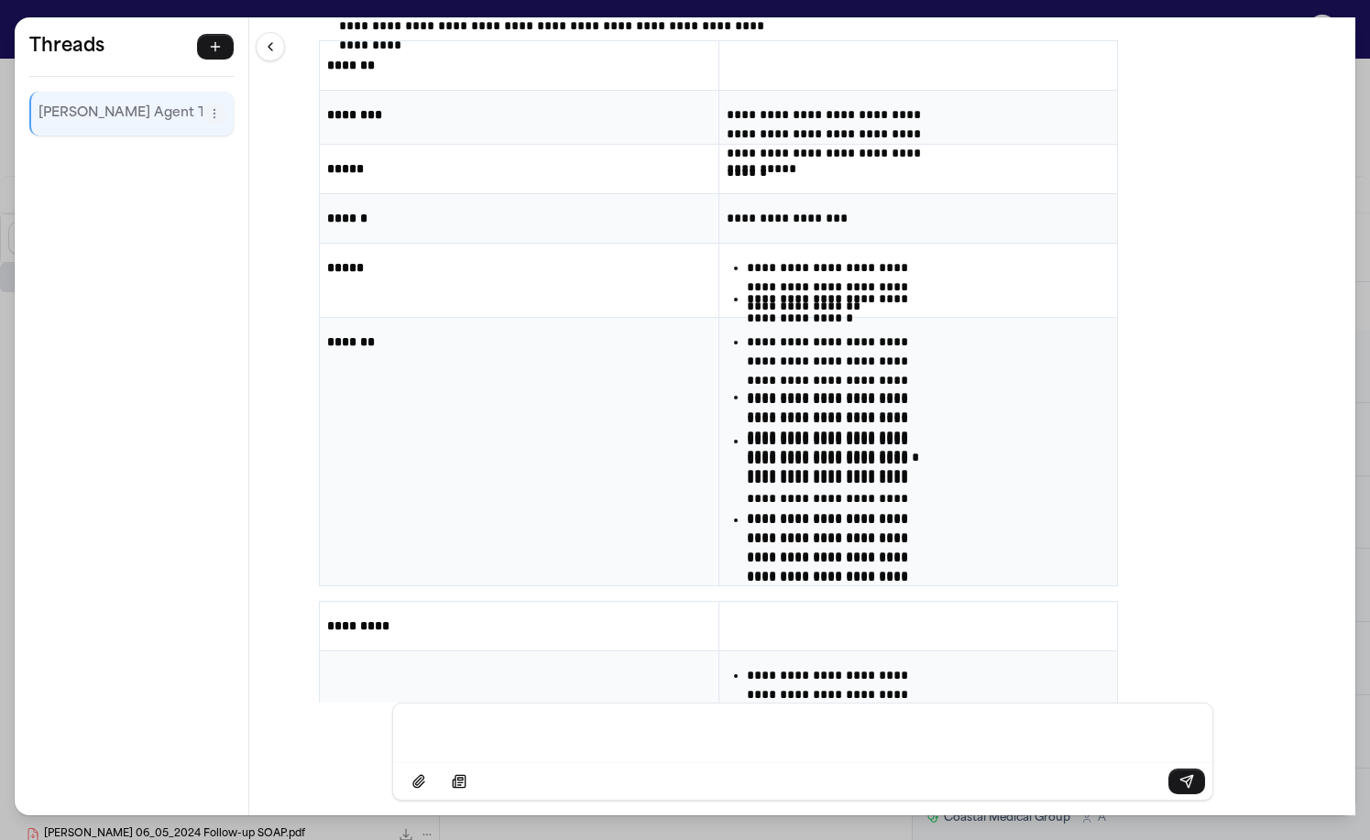
scroll to position [58060, 0]
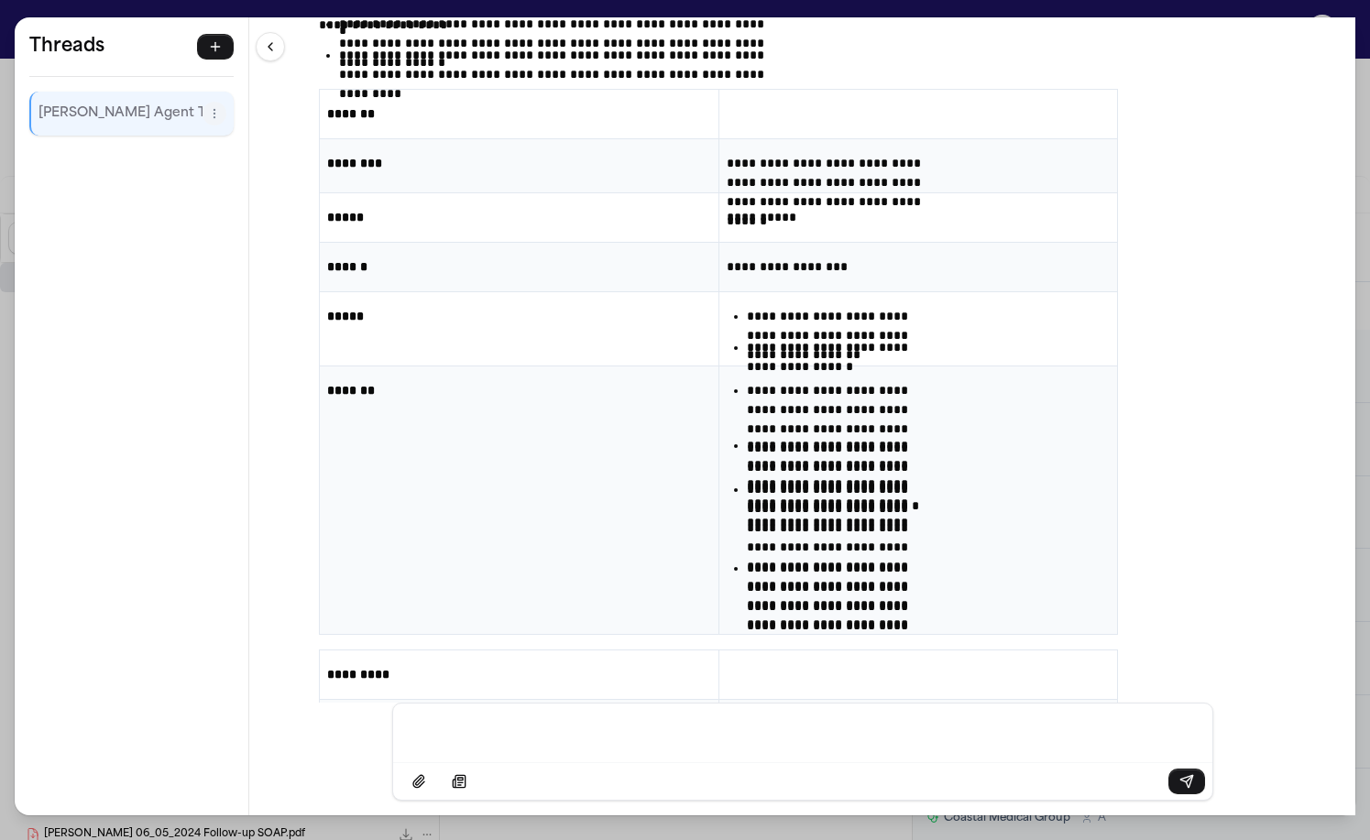
click at [378, 9] on div "**********" at bounding box center [685, 420] width 1370 height 840
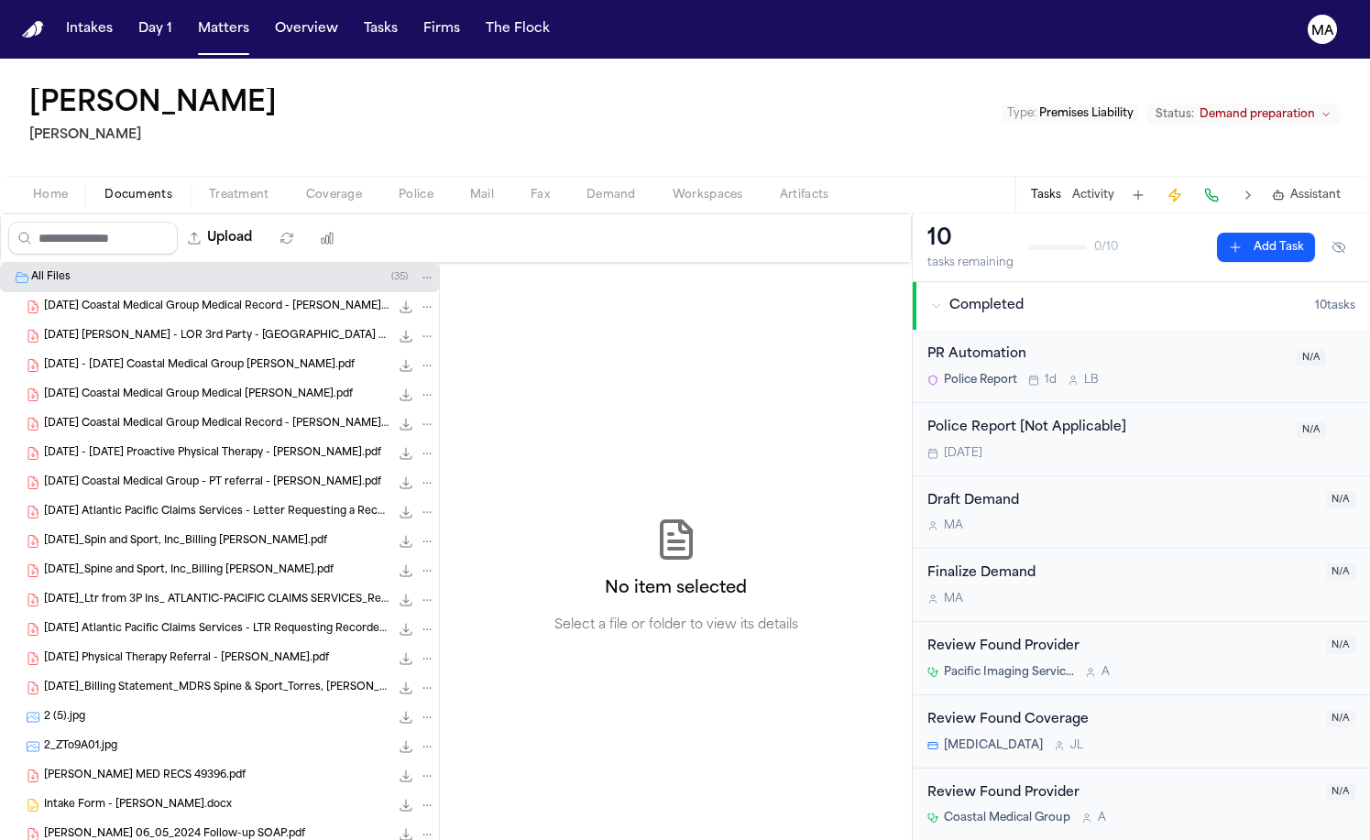
click at [662, 204] on span "button" at bounding box center [708, 205] width 93 height 2
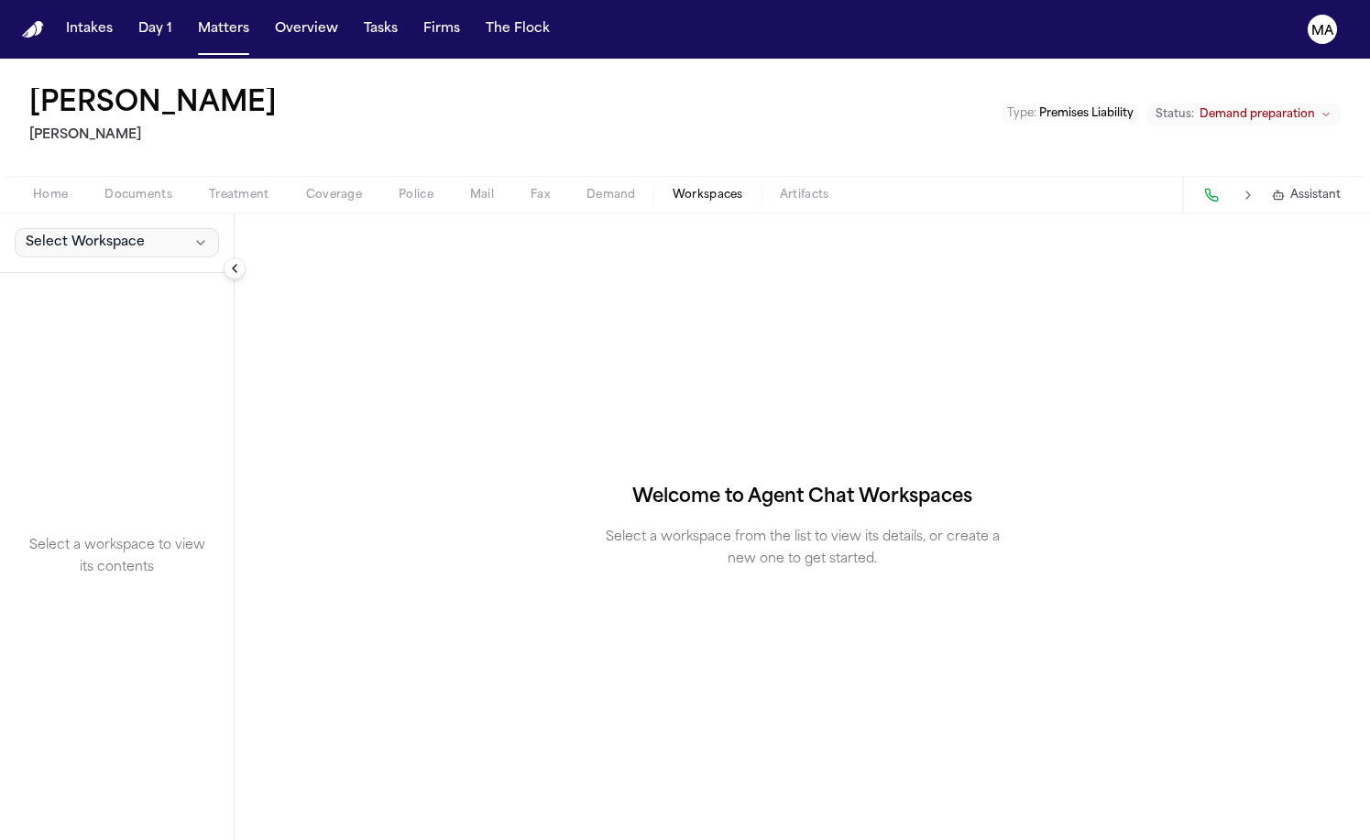
click at [104, 228] on button "Select Workspace" at bounding box center [117, 242] width 204 height 29
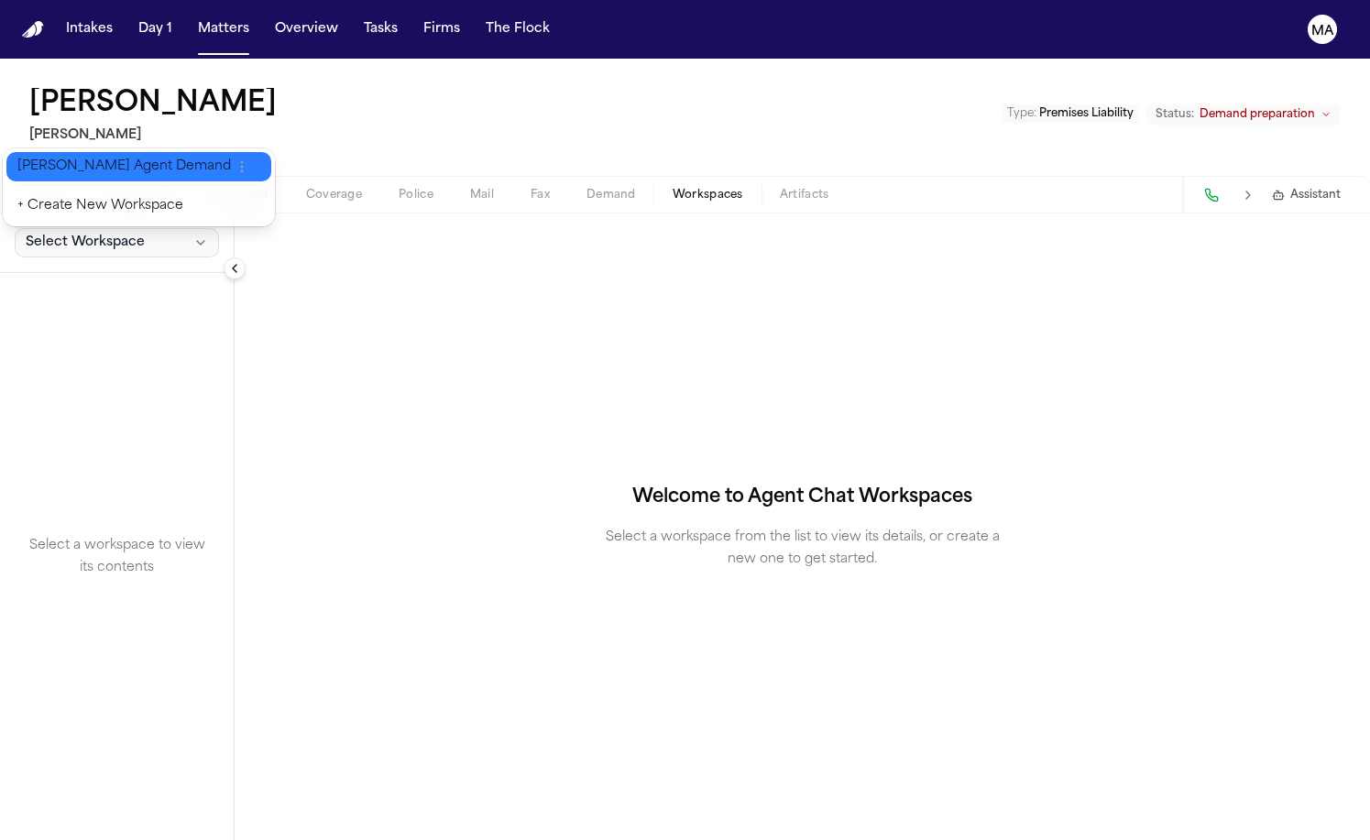
click at [83, 163] on span "[PERSON_NAME] Agent Demand" at bounding box center [124, 167] width 214 height 18
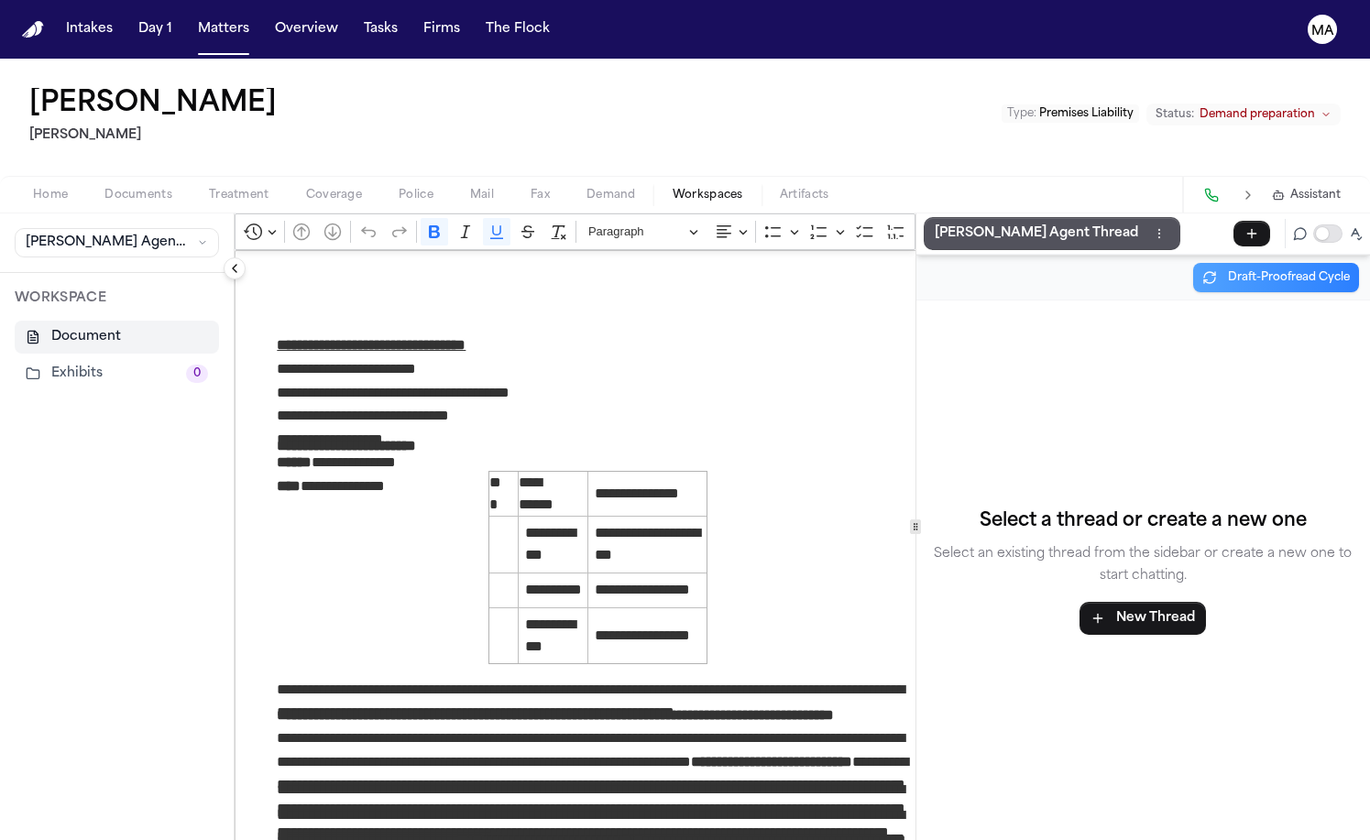
click at [924, 214] on div "[PERSON_NAME] Agent Thread" at bounding box center [1144, 234] width 454 height 40
click at [935, 223] on p "[PERSON_NAME] Agent Thread" at bounding box center [1036, 234] width 203 height 22
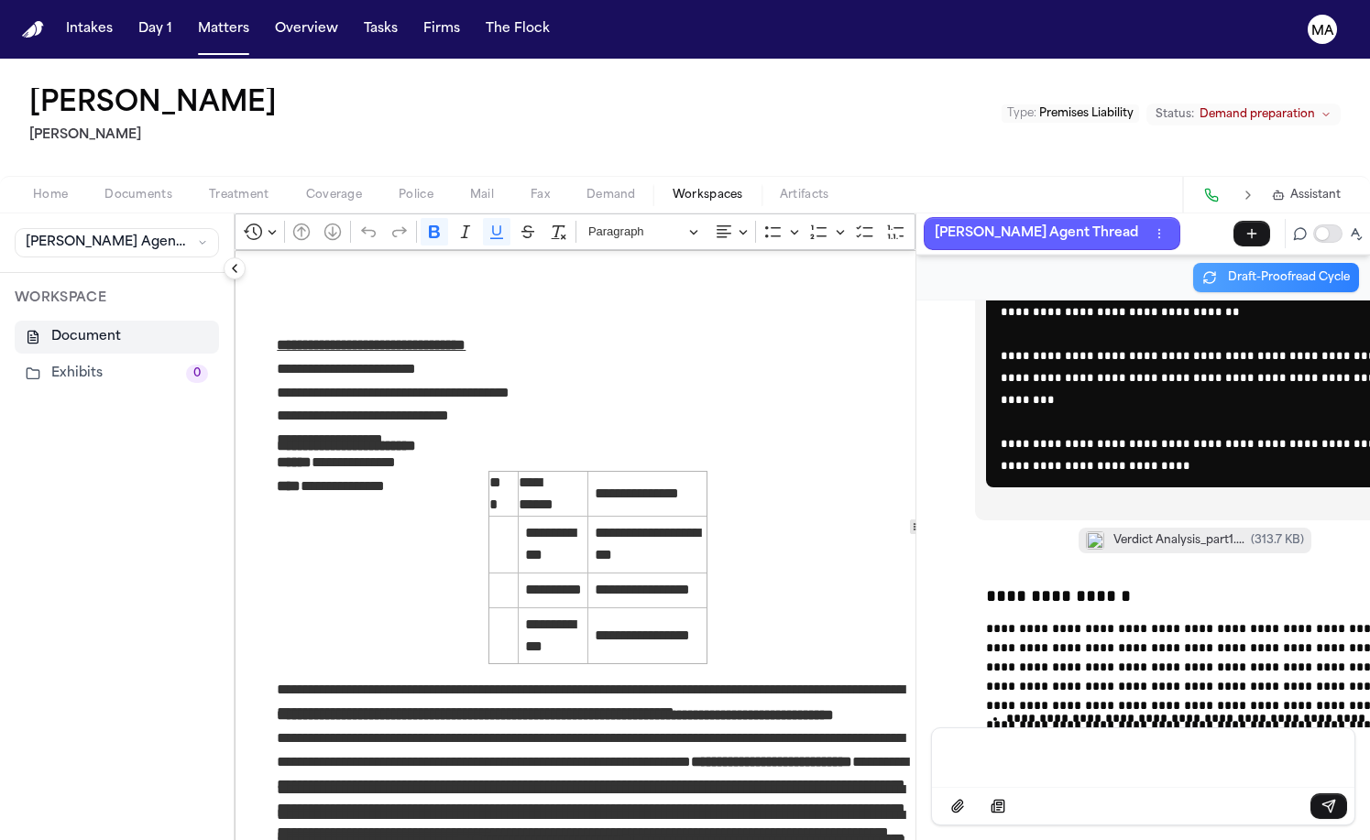
scroll to position [62645, 0]
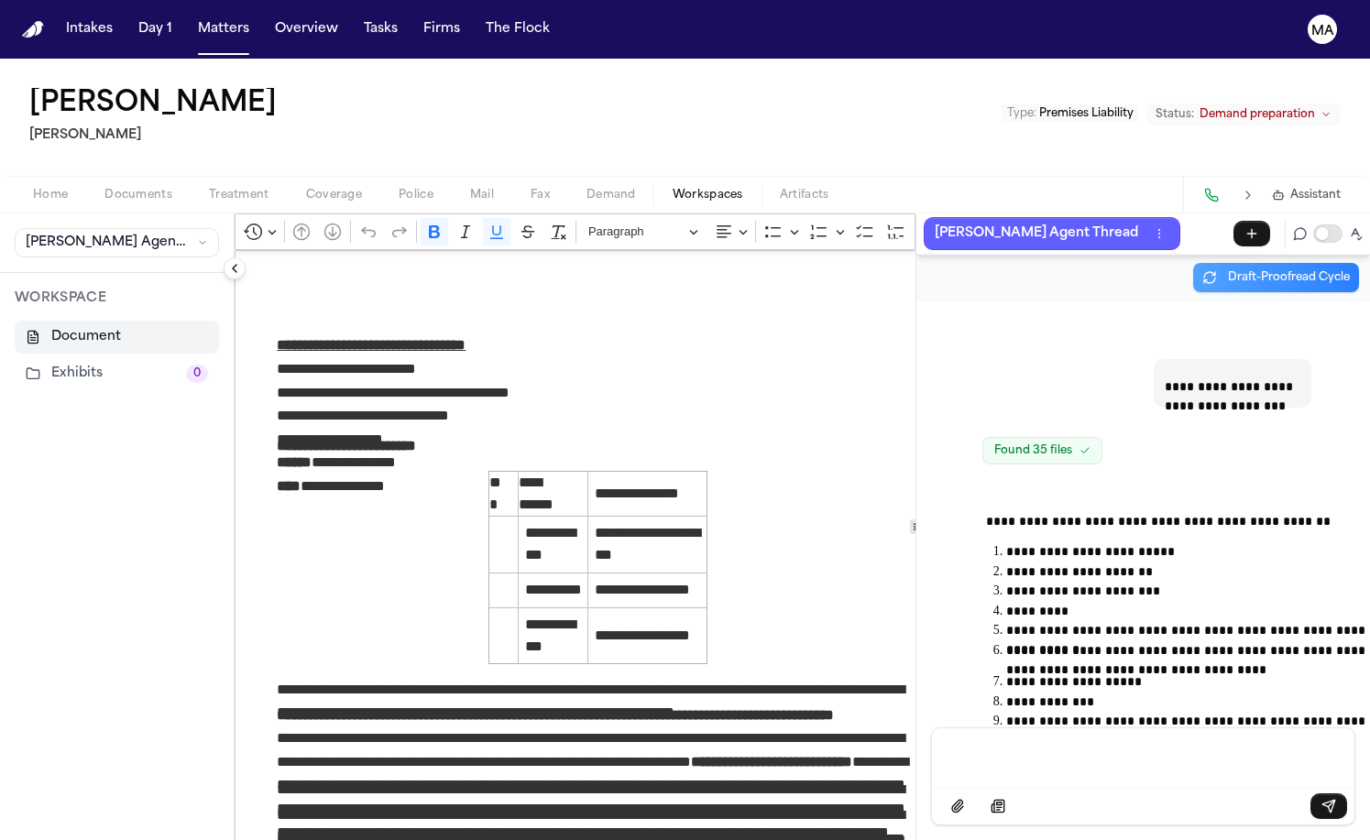
scroll to position [62645, 0]
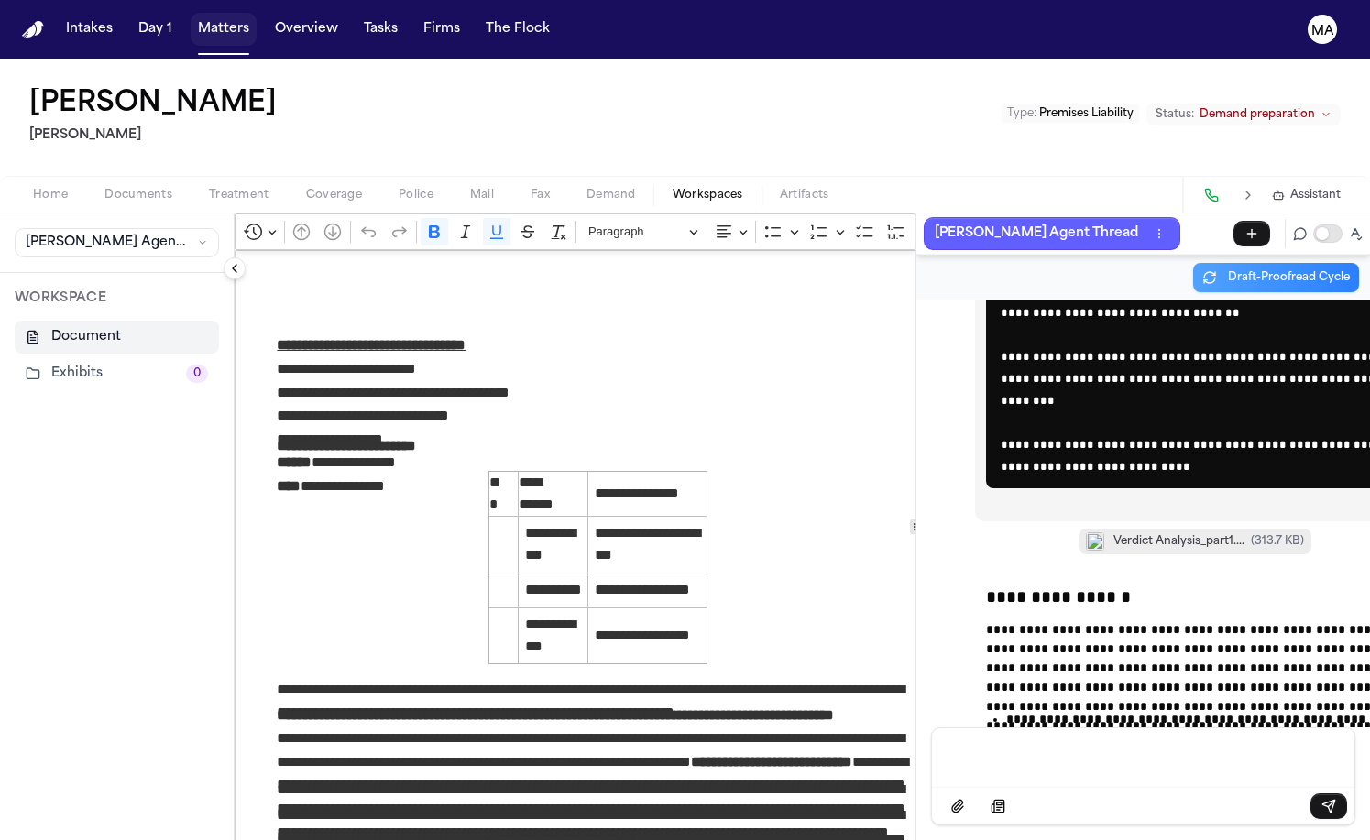
click at [191, 20] on button "Matters" at bounding box center [224, 29] width 66 height 33
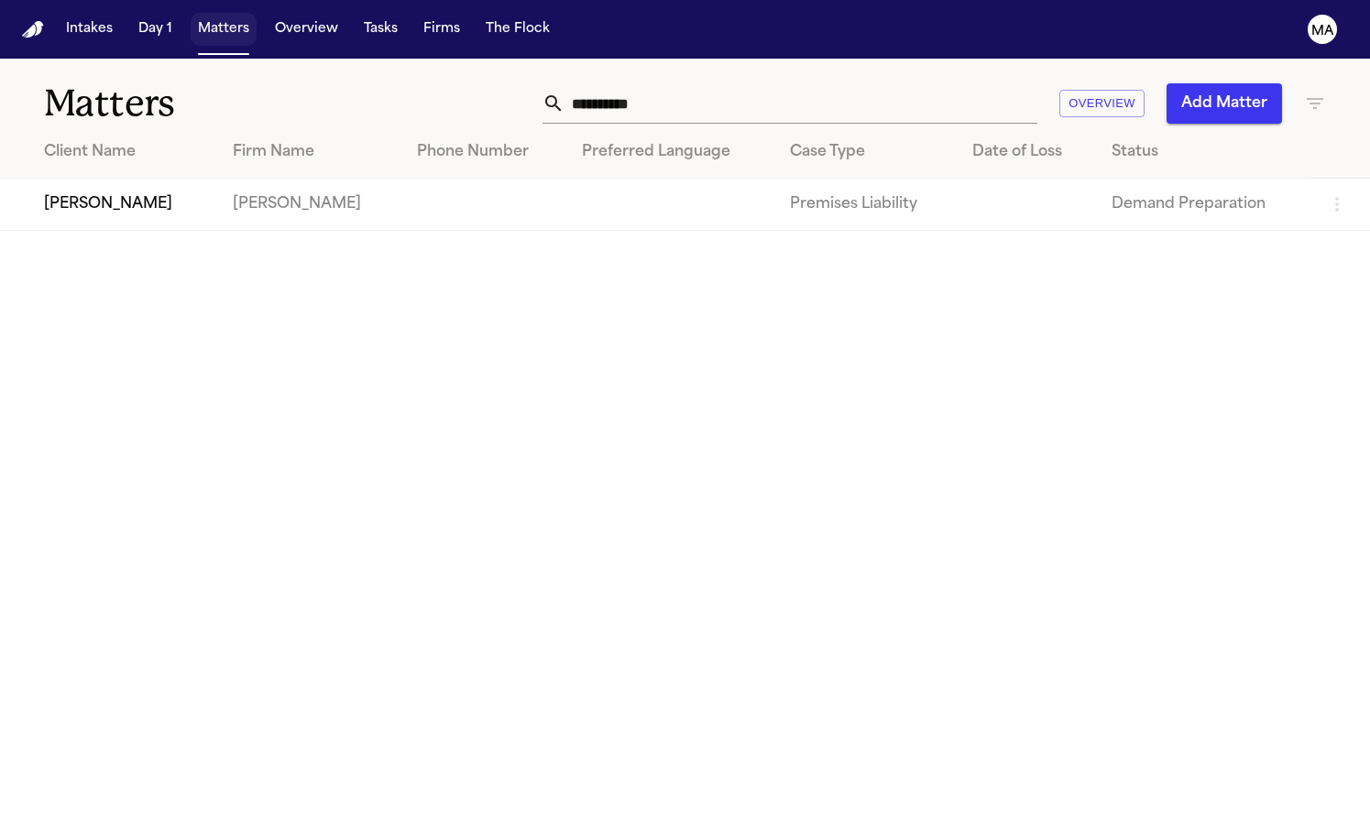
click at [191, 19] on button "Matters" at bounding box center [224, 29] width 66 height 33
drag, startPoint x: 925, startPoint y: 84, endPoint x: 701, endPoint y: 71, distance: 224.0
click at [701, 83] on div "**********" at bounding box center [863, 103] width 925 height 40
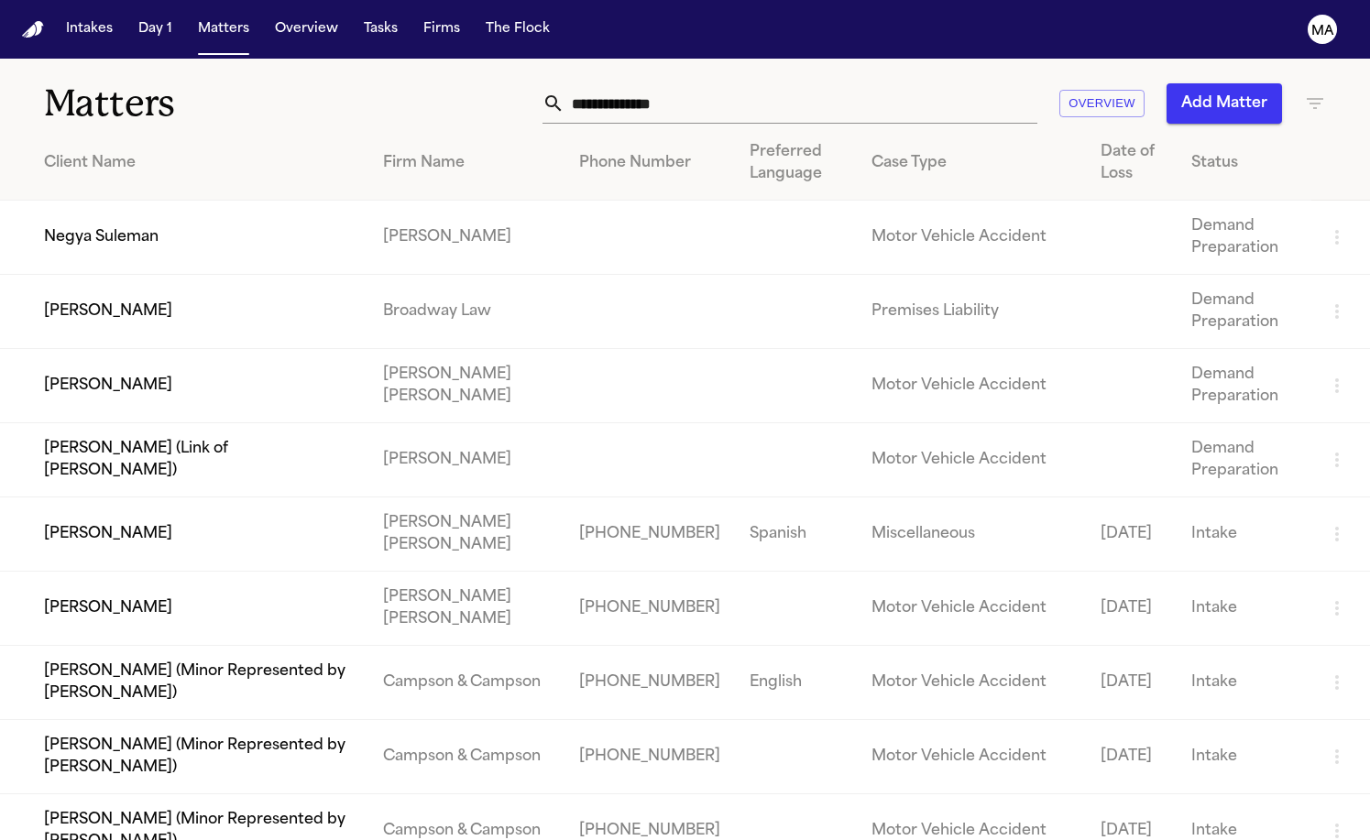
click at [117, 201] on td "Negya Suleman" at bounding box center [184, 238] width 368 height 74
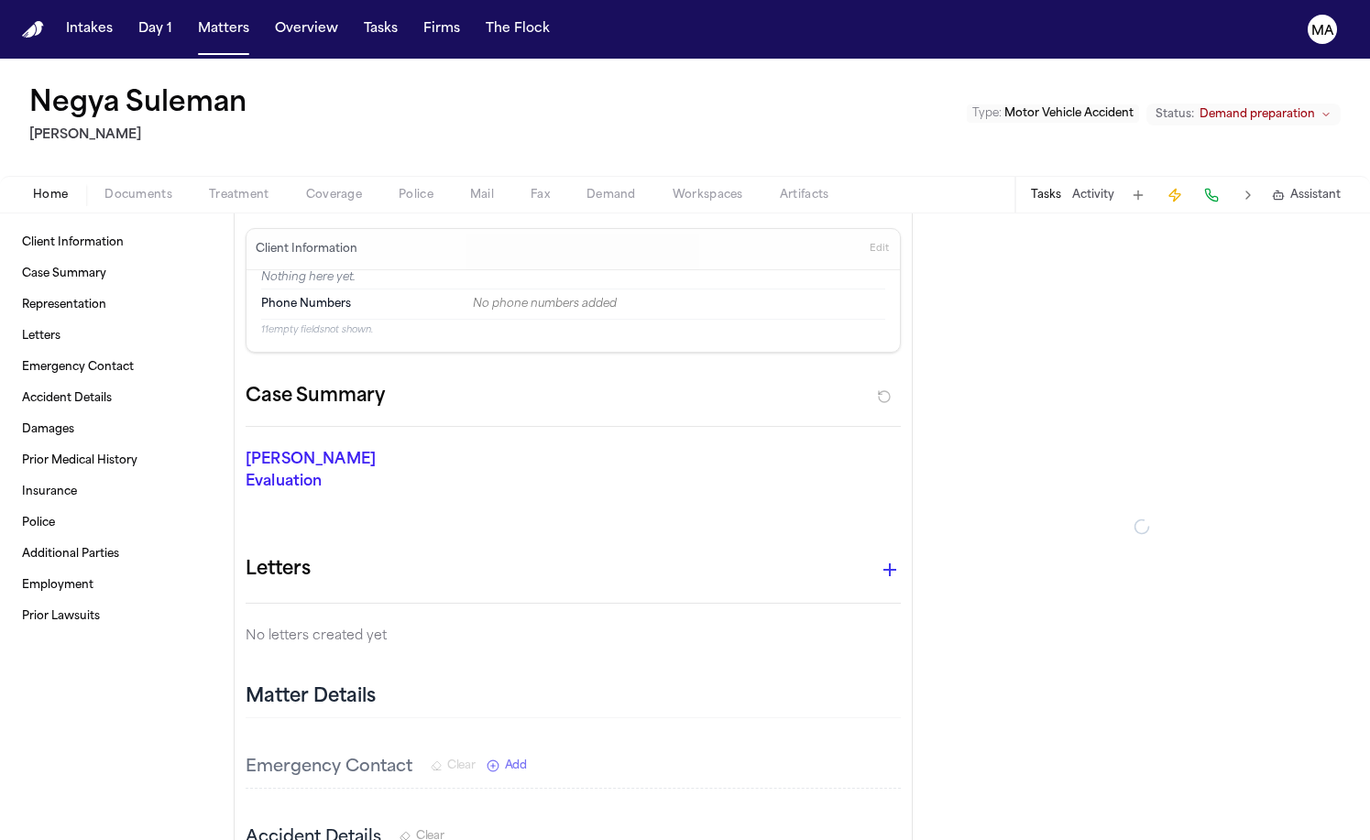
click at [104, 188] on span "Documents" at bounding box center [138, 195] width 68 height 15
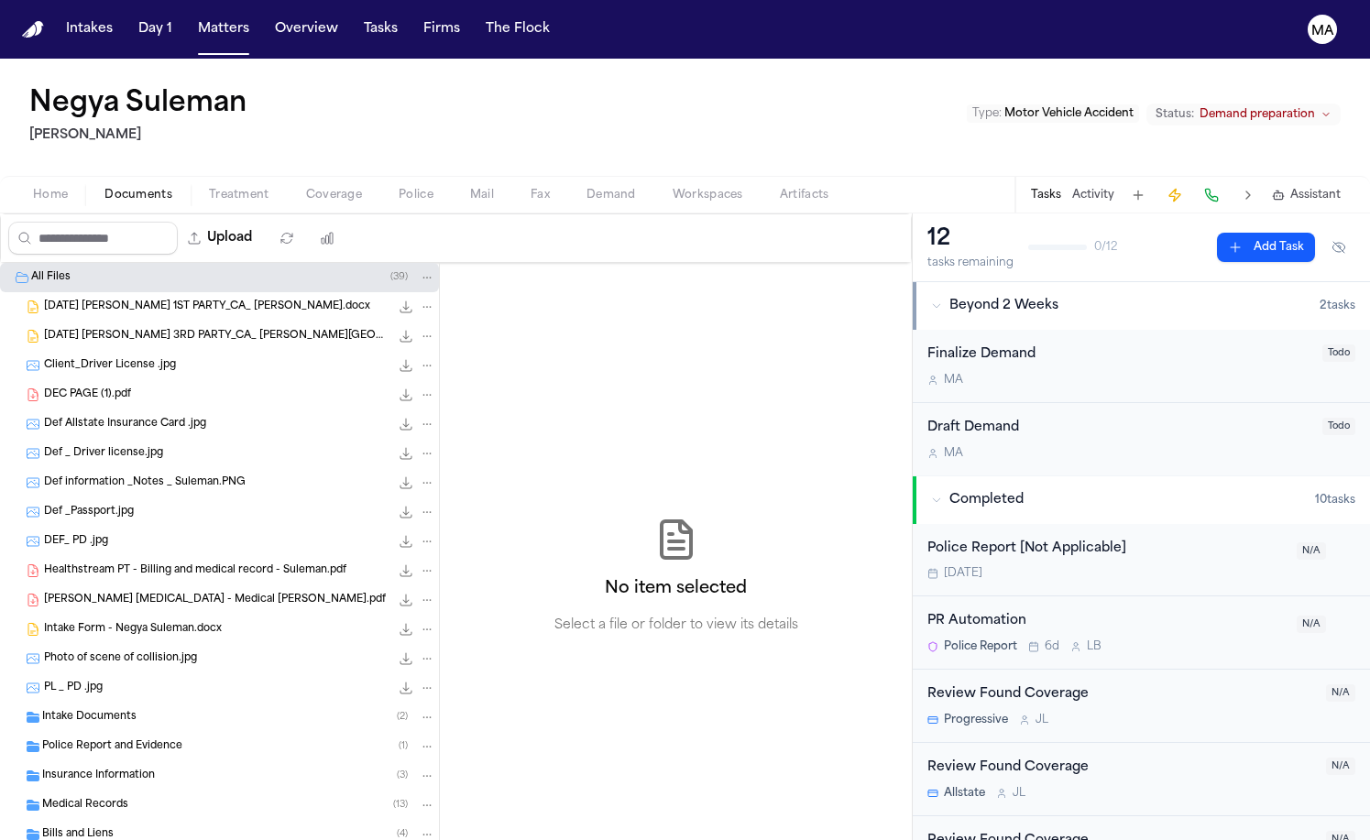
click at [209, 188] on span "Treatment" at bounding box center [239, 195] width 60 height 15
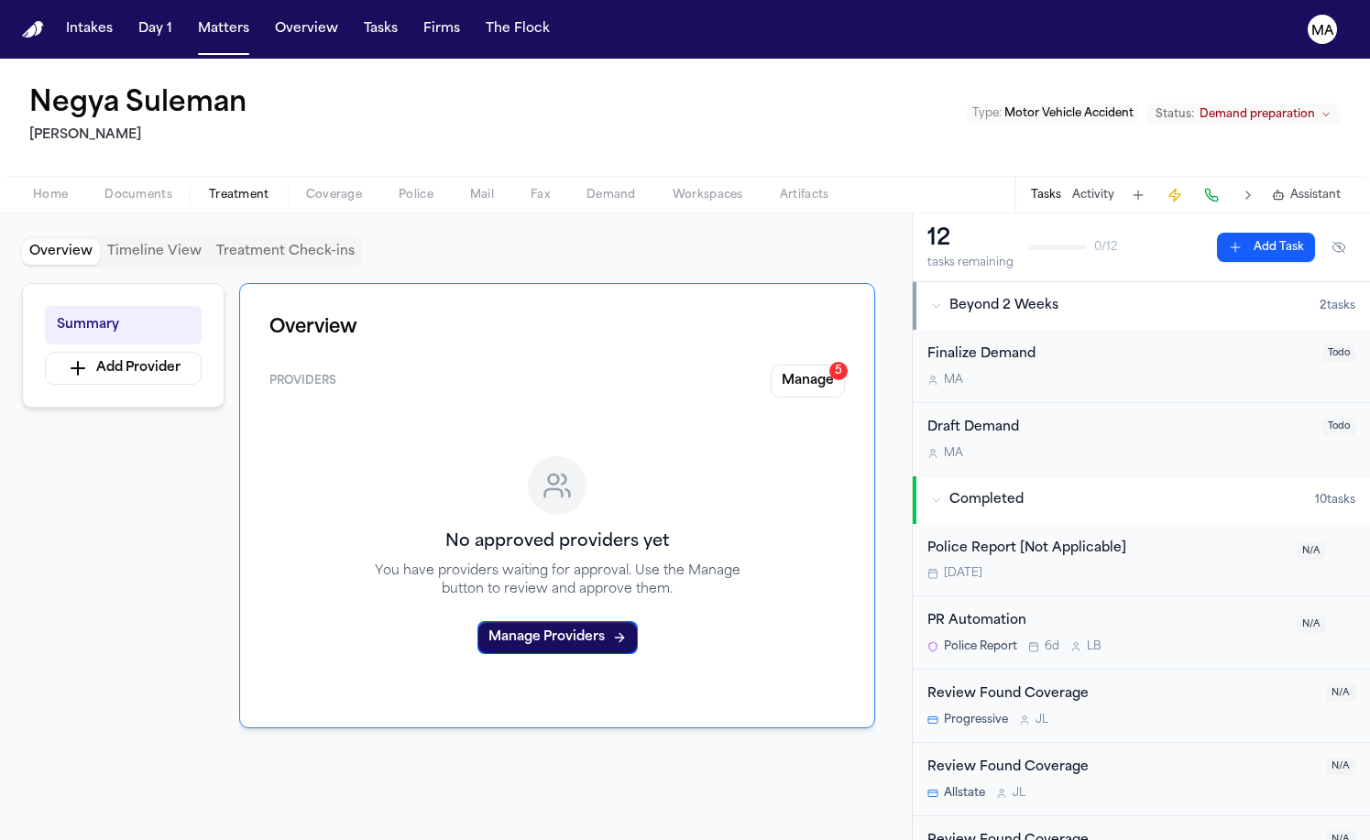
click at [104, 188] on span "Documents" at bounding box center [138, 195] width 68 height 15
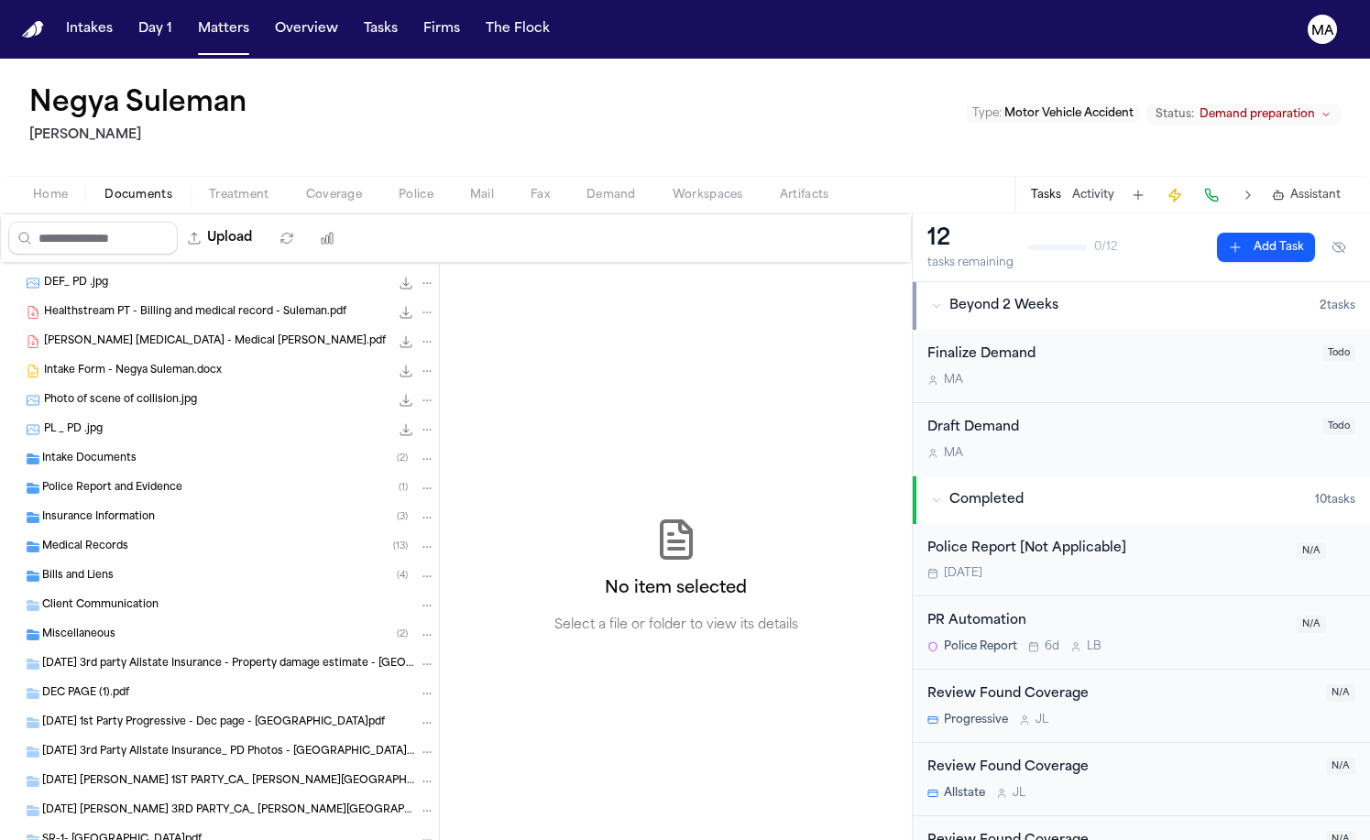
scroll to position [294, 0]
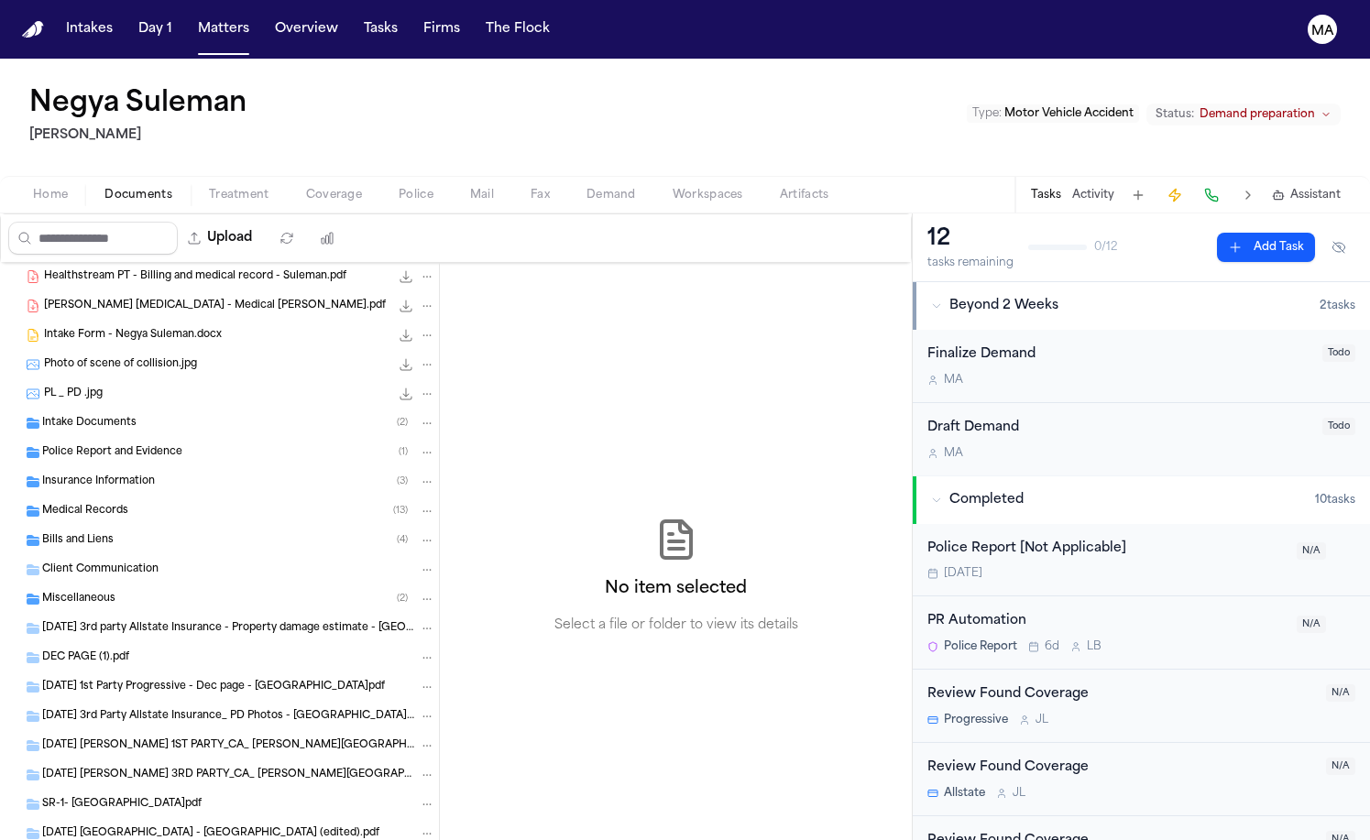
click at [112, 503] on div "Medical Records ( 13 )" at bounding box center [238, 511] width 393 height 16
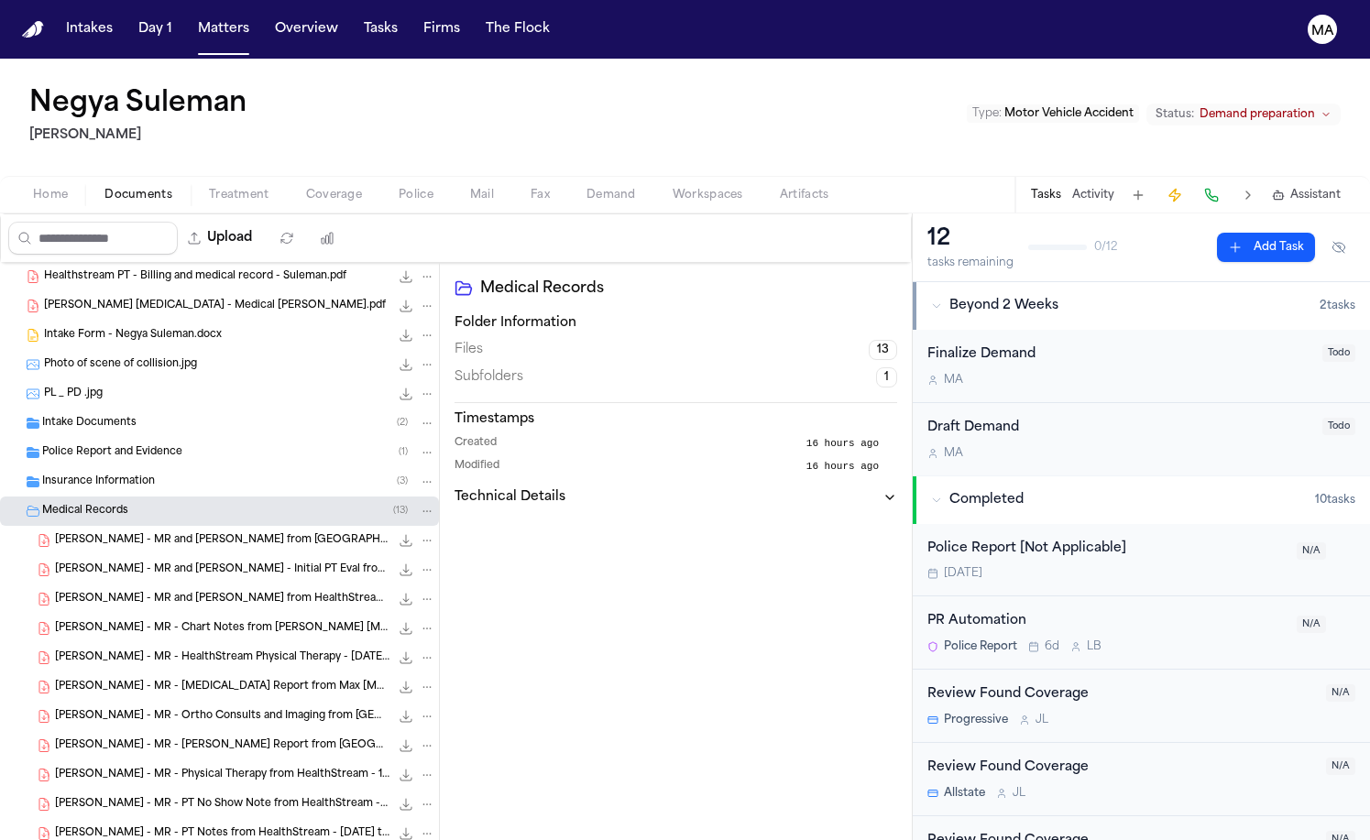
click at [110, 503] on div "Medical Records ( 13 )" at bounding box center [238, 511] width 393 height 16
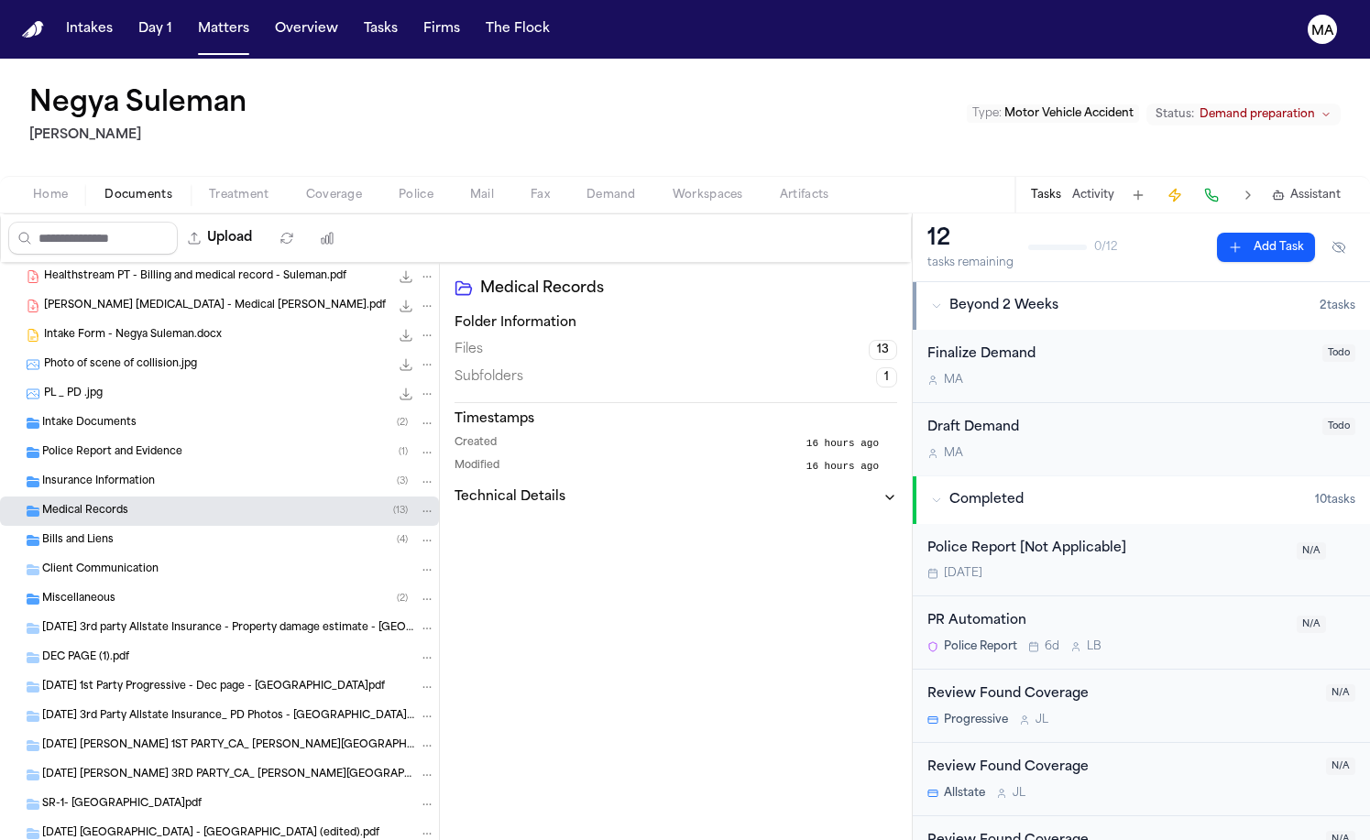
click at [114, 475] on span "Insurance Information" at bounding box center [98, 483] width 113 height 16
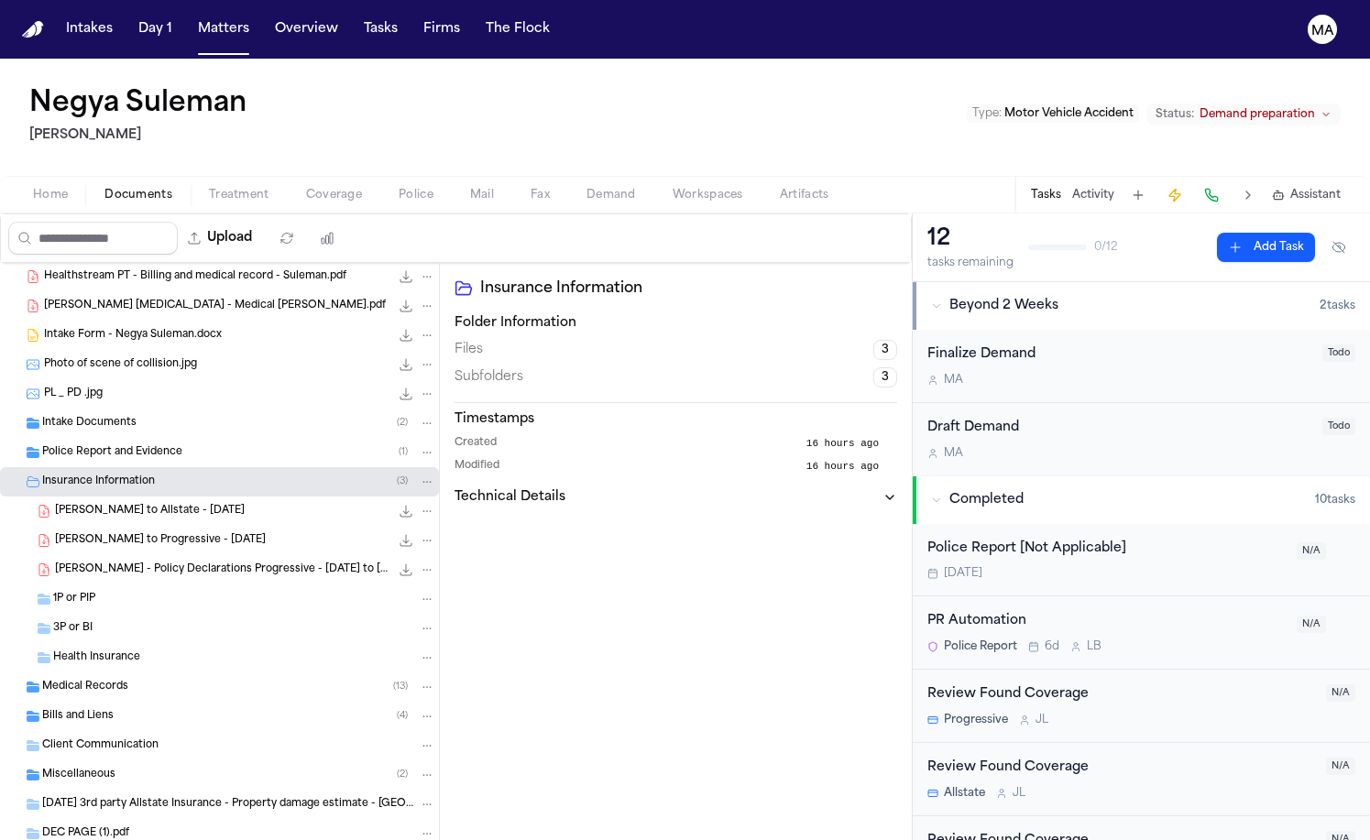
click at [114, 475] on span "Insurance Information" at bounding box center [98, 483] width 113 height 16
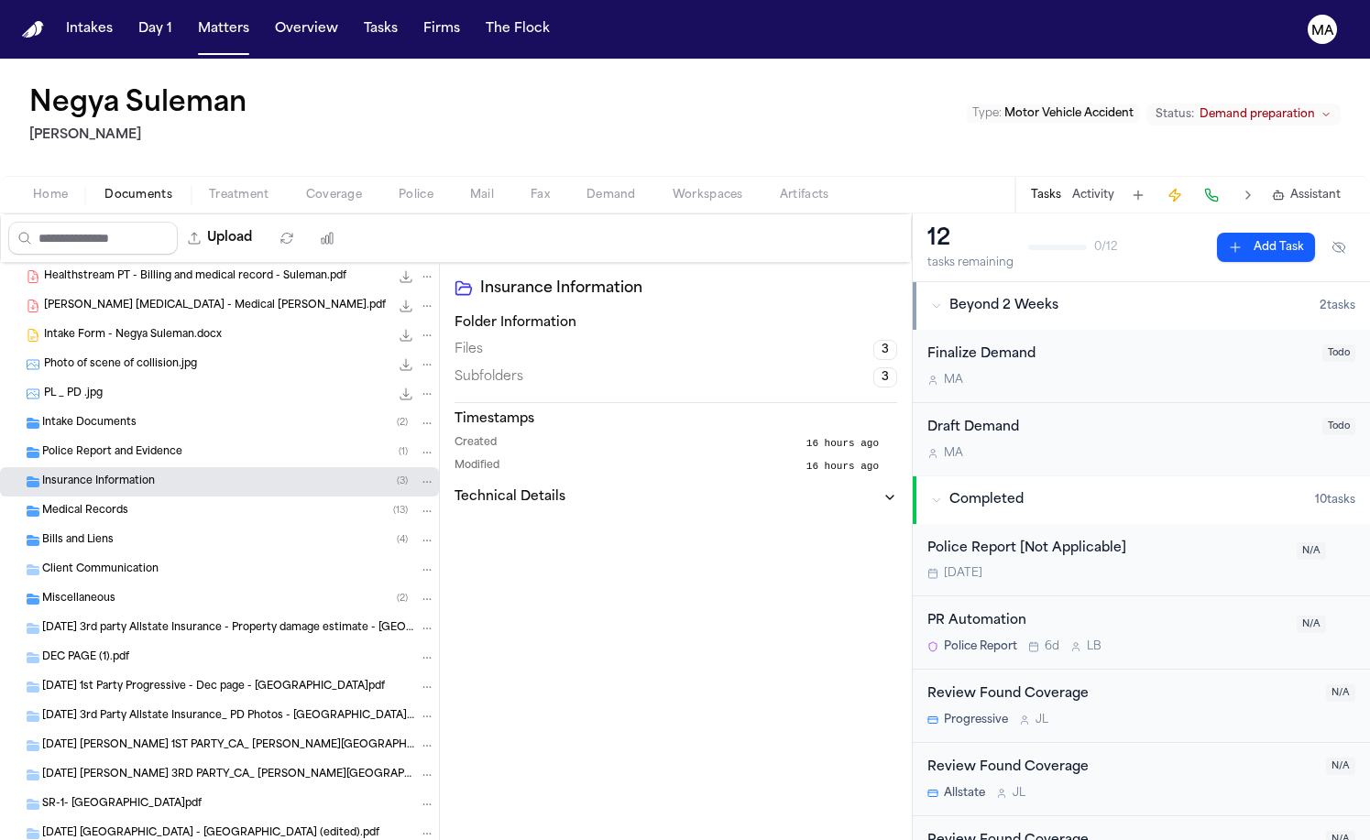
click at [105, 533] on div "Bills and Liens ( 4 )" at bounding box center [238, 541] width 393 height 16
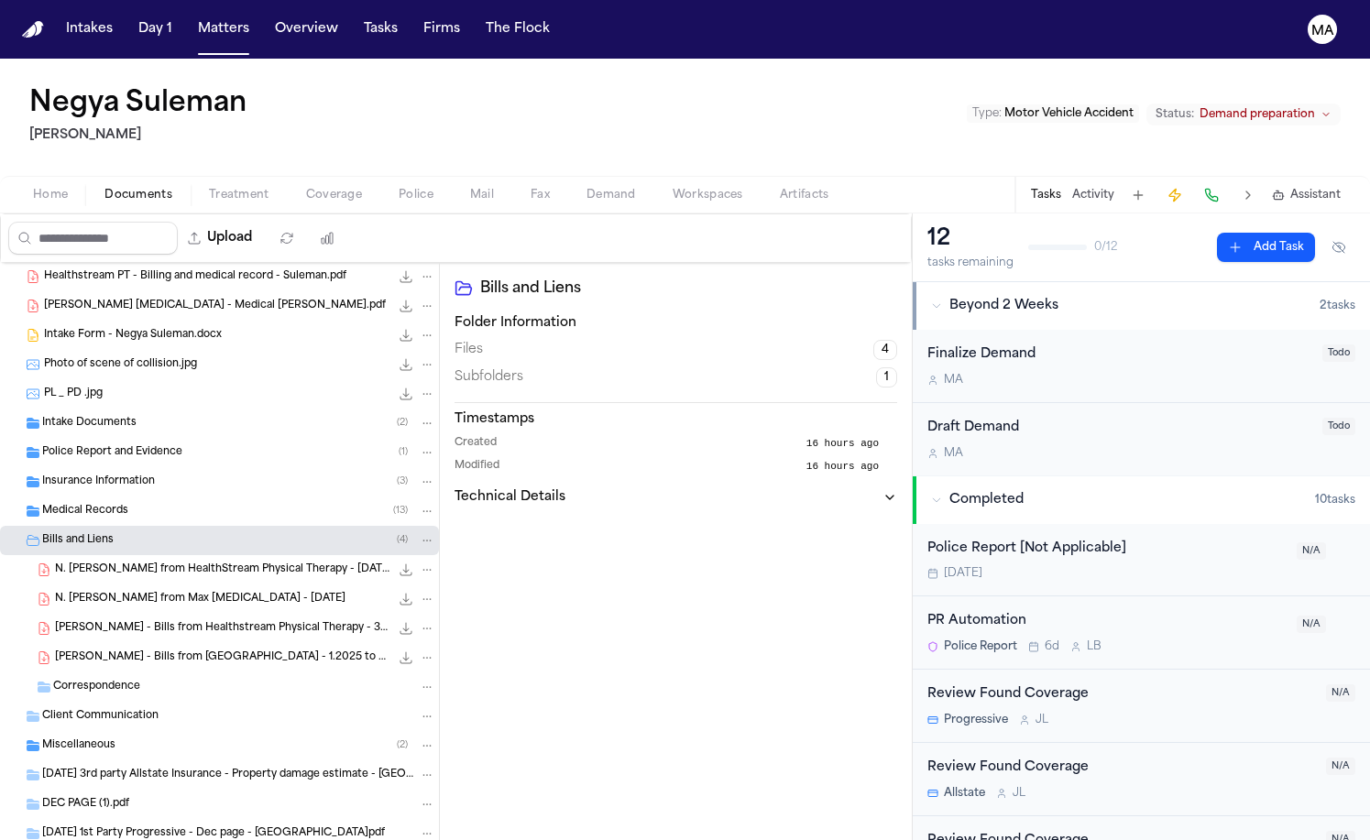
click at [112, 533] on div "Bills and Liens ( 4 )" at bounding box center [238, 541] width 393 height 16
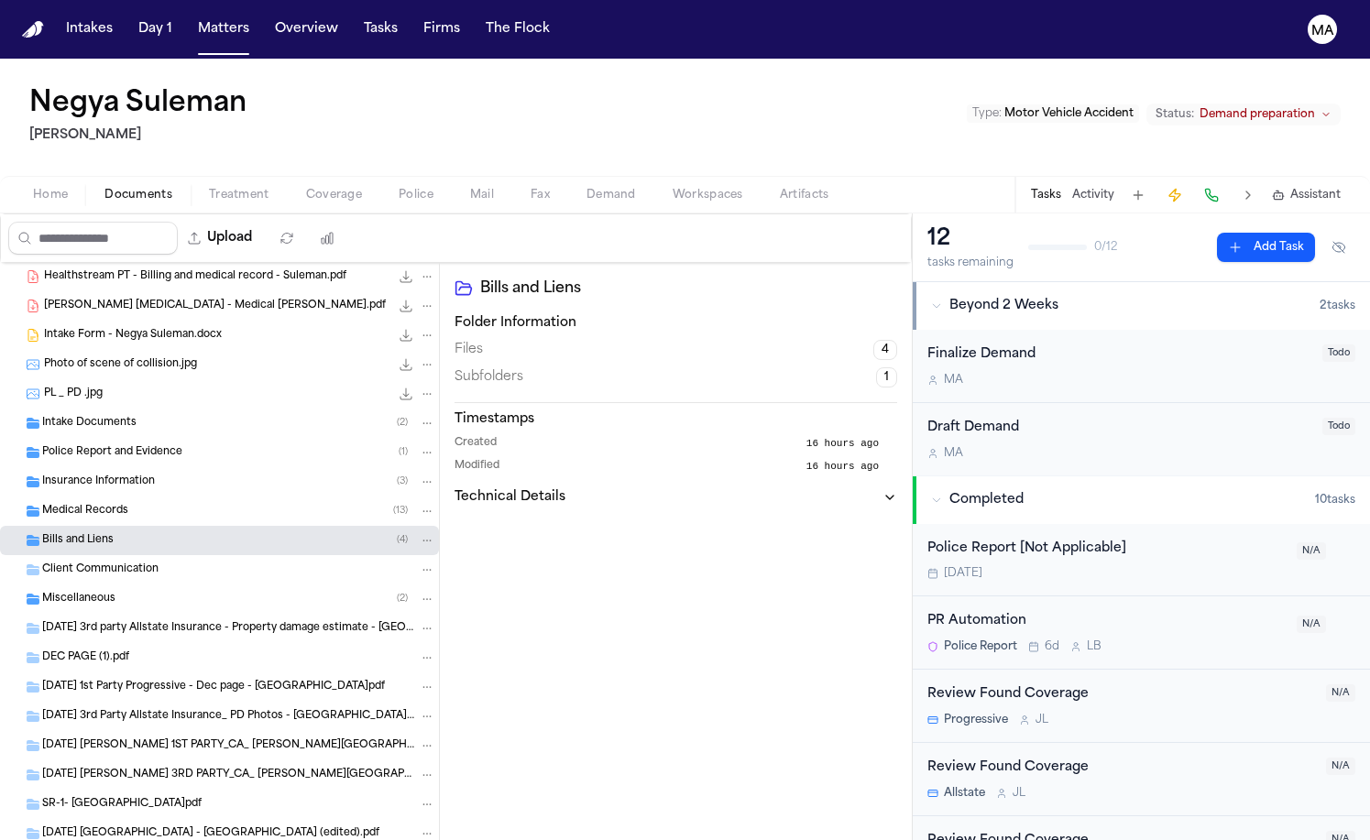
click at [587, 188] on span "Demand" at bounding box center [611, 195] width 49 height 15
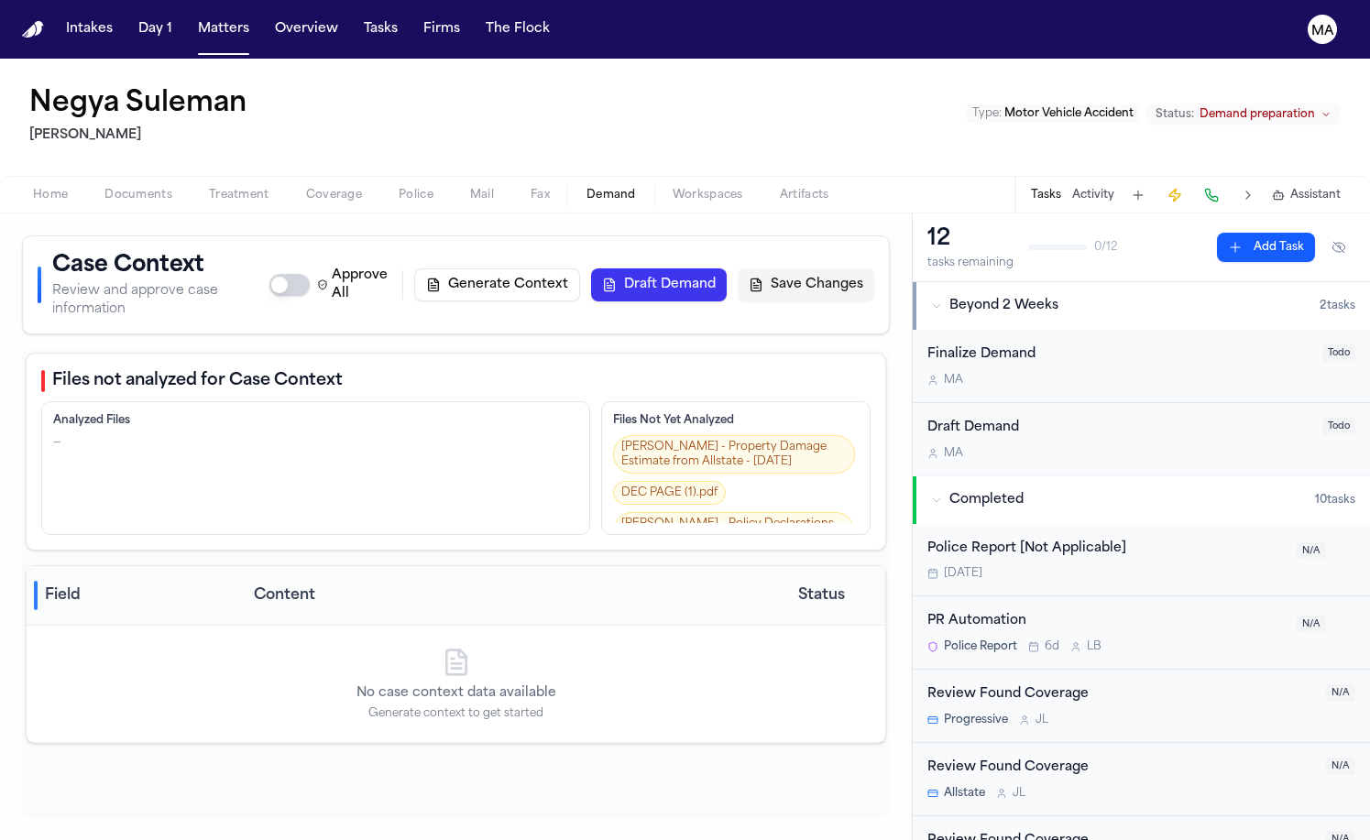
click at [580, 269] on button "Generate Context" at bounding box center [497, 285] width 166 height 33
click at [191, 21] on button "Matters" at bounding box center [224, 29] width 66 height 33
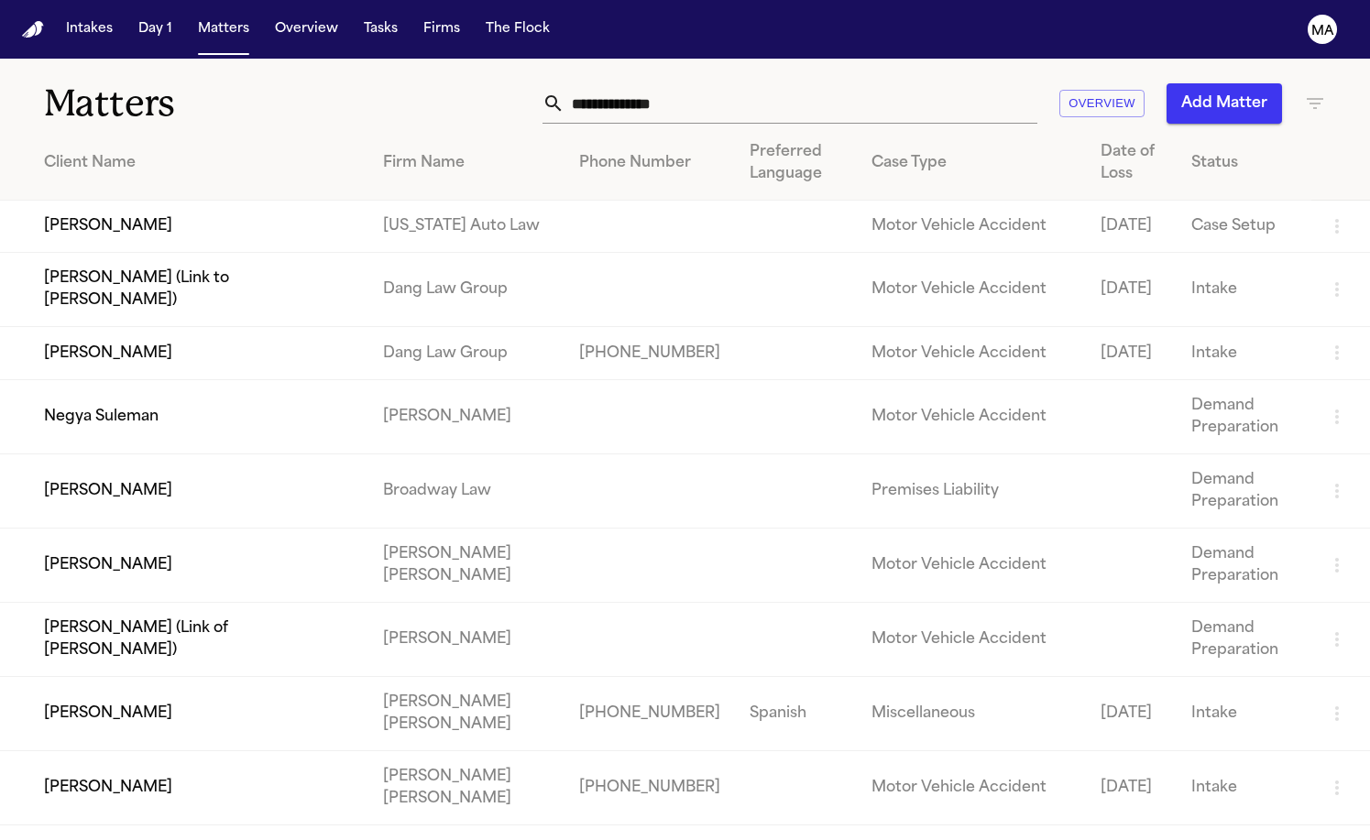
click at [170, 379] on td "Negya Suleman" at bounding box center [184, 416] width 368 height 74
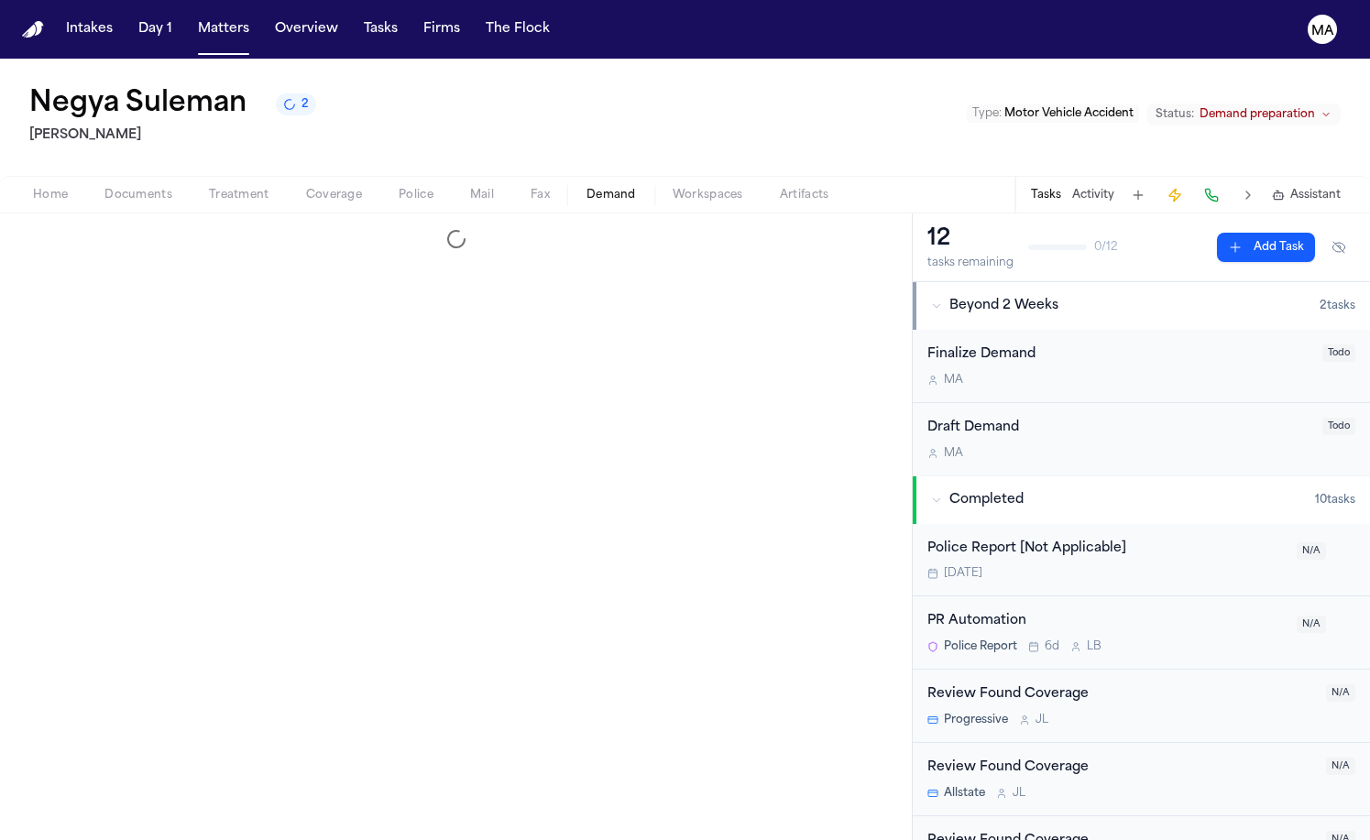
click at [587, 188] on span "Demand" at bounding box center [611, 195] width 49 height 15
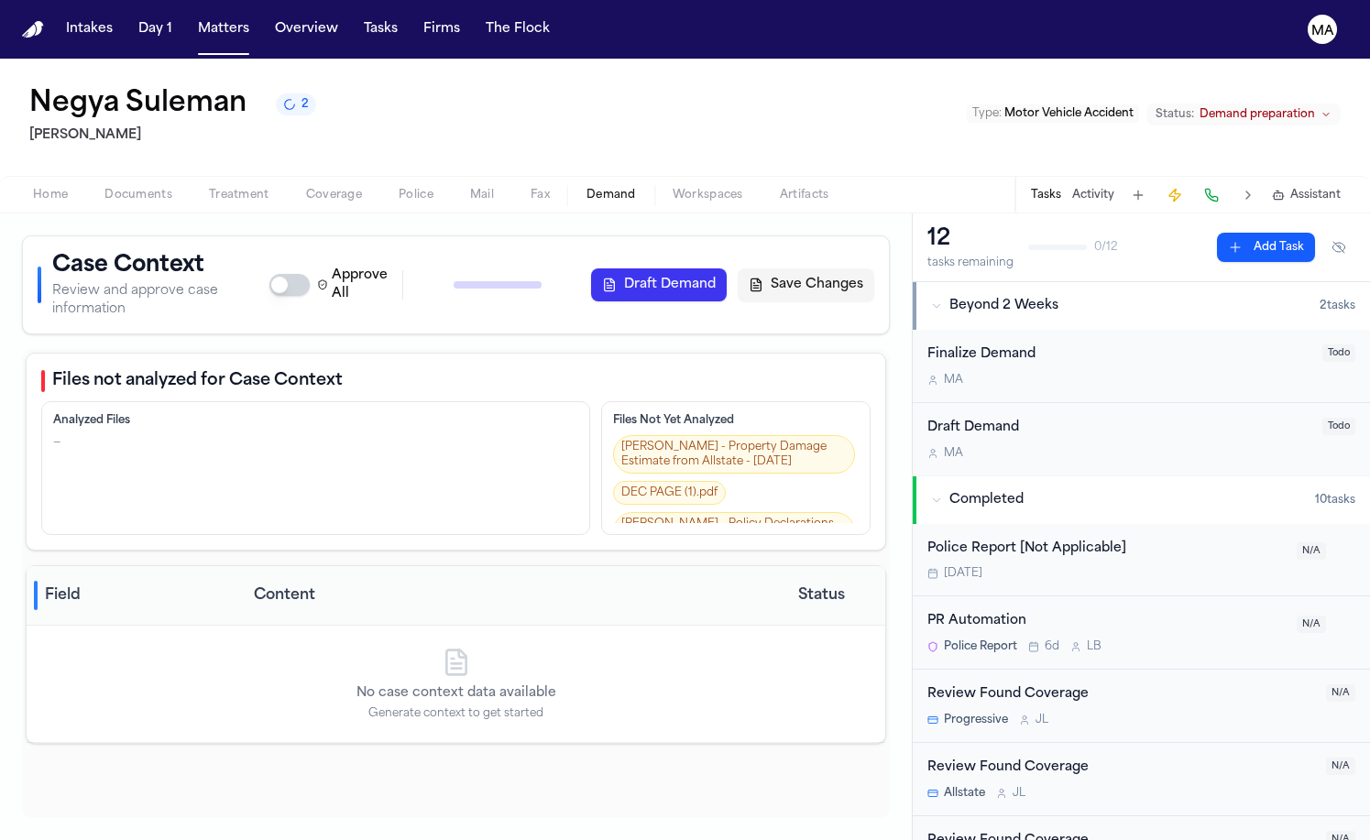
click at [1319, 188] on span "Assistant" at bounding box center [1315, 195] width 50 height 15
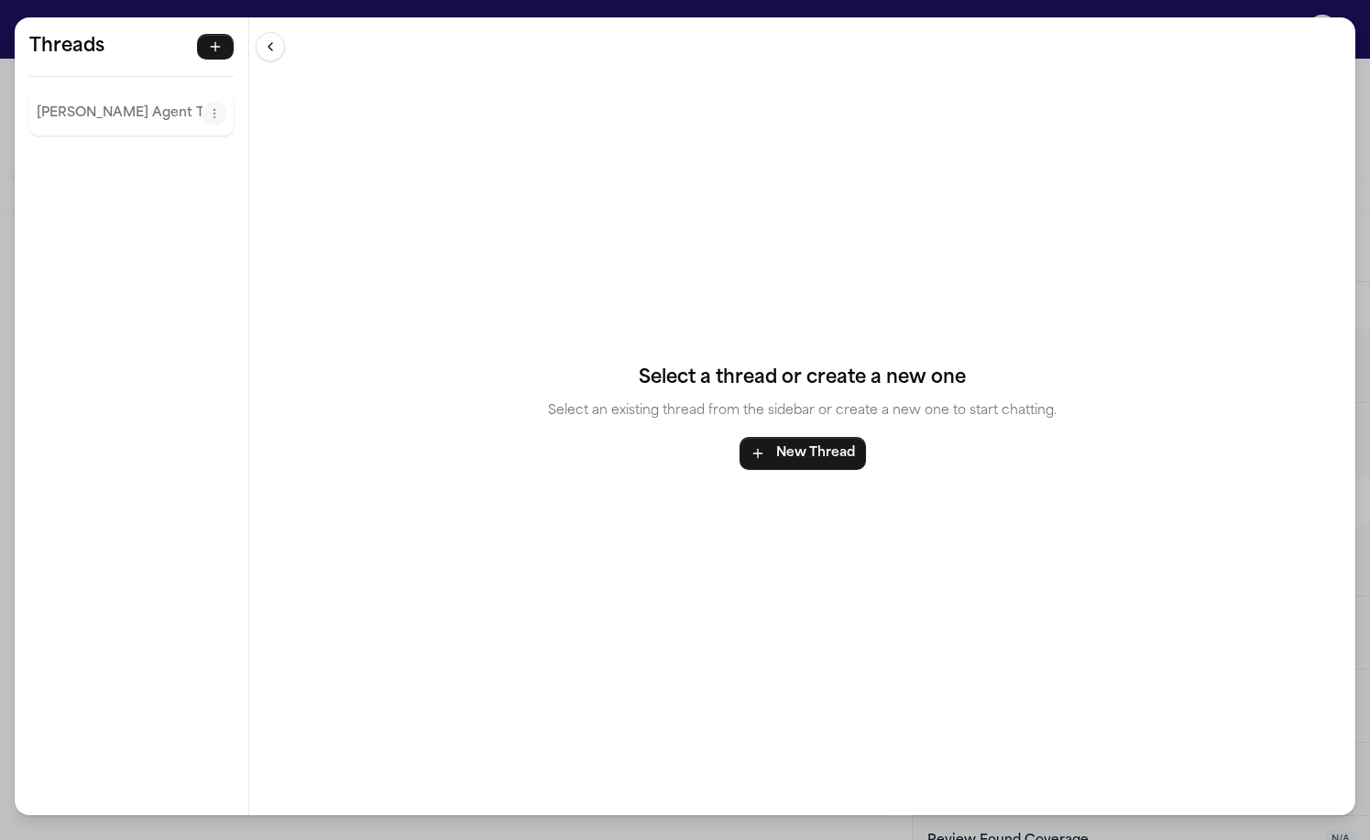
click at [99, 103] on p "[PERSON_NAME] Agent Thread" at bounding box center [120, 114] width 166 height 22
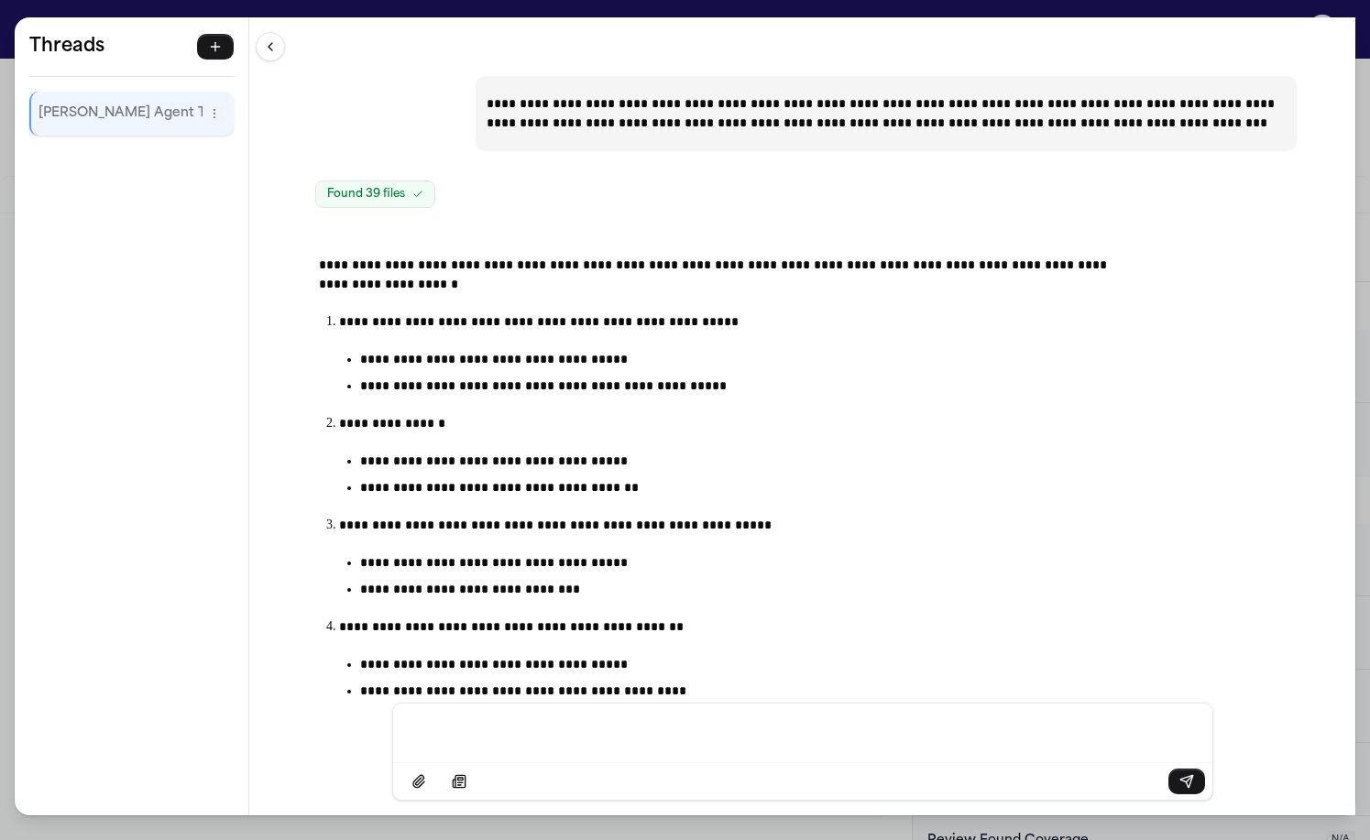
scroll to position [1977, 0]
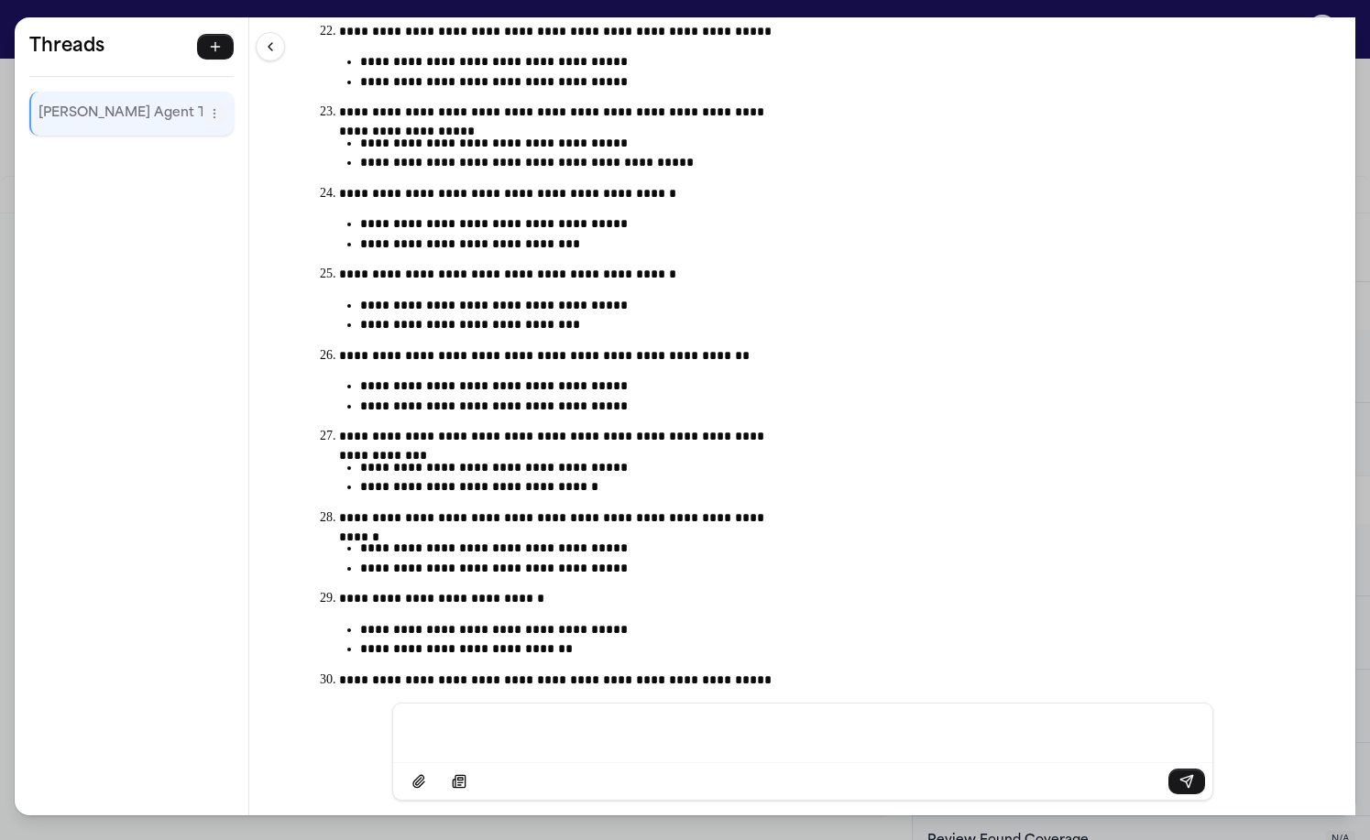
click at [524, 9] on div "**********" at bounding box center [685, 420] width 1370 height 840
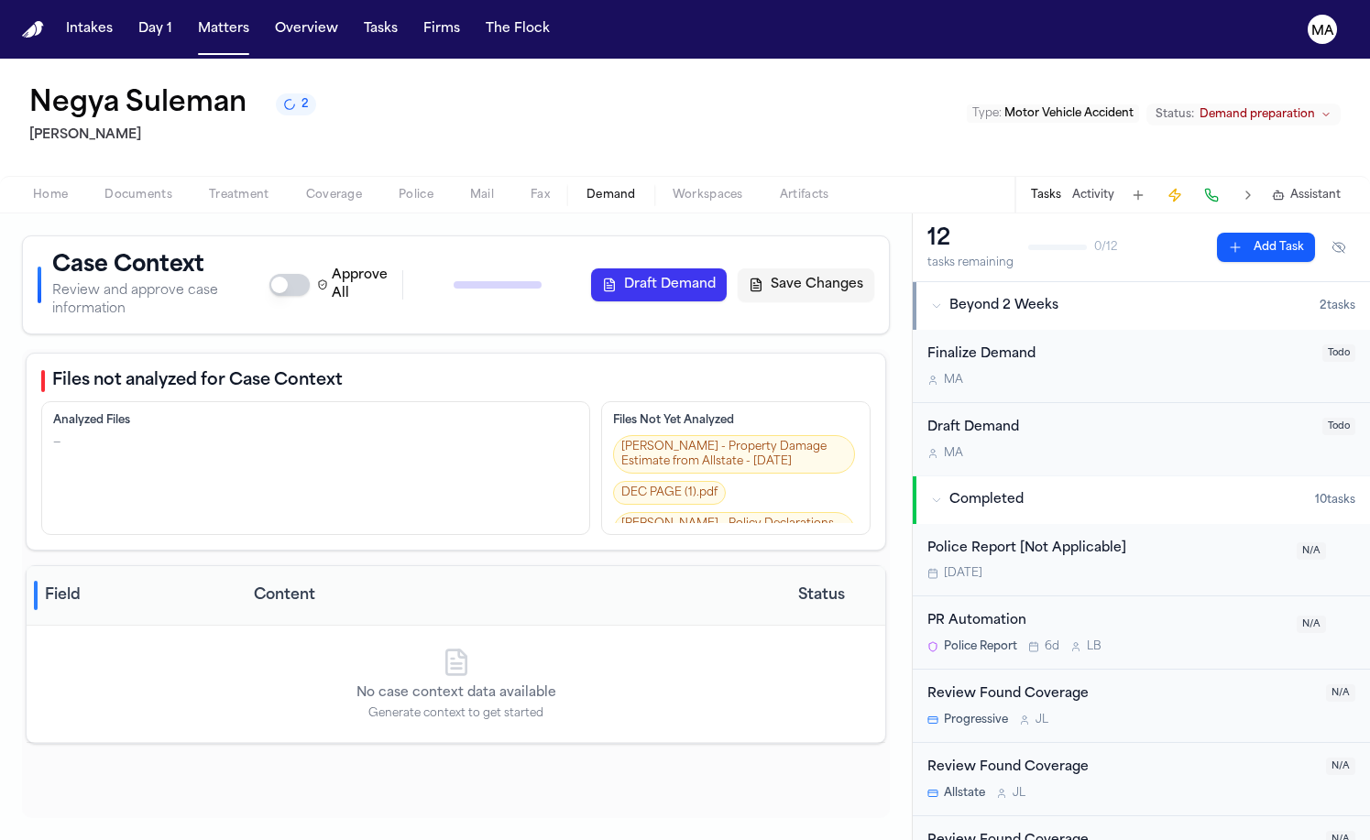
click at [165, 88] on div "Negya Suleman 2" at bounding box center [172, 104] width 287 height 33
click at [282, 97] on icon "2 active tasks" at bounding box center [289, 104] width 14 height 14
click at [227, 59] on div "Negya Suleman 2 [PERSON_NAME] Type : Motor Vehicle Accident Status: Demand prep…" at bounding box center [685, 117] width 1370 height 117
click at [191, 14] on button "Matters" at bounding box center [224, 29] width 66 height 33
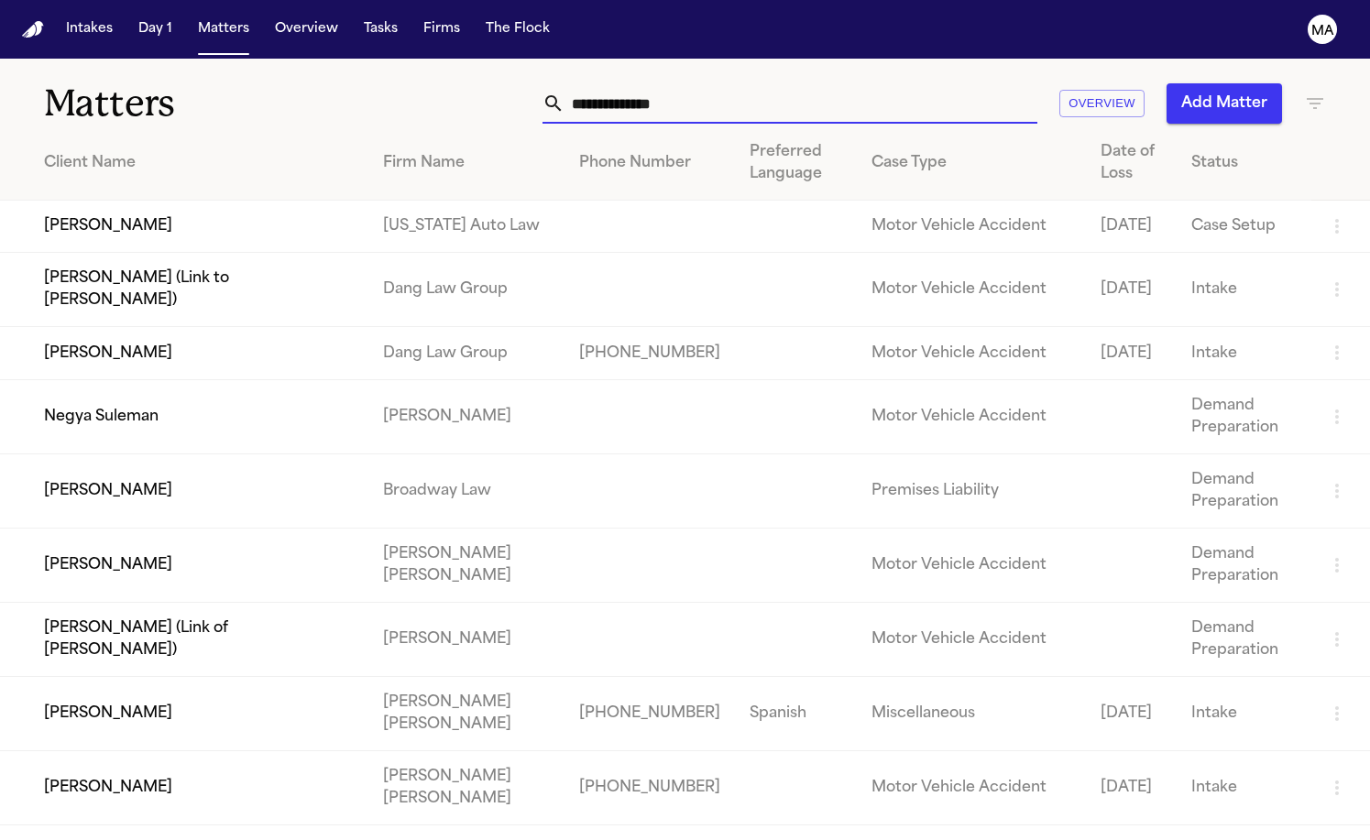
click at [931, 83] on input "text" at bounding box center [801, 103] width 473 height 40
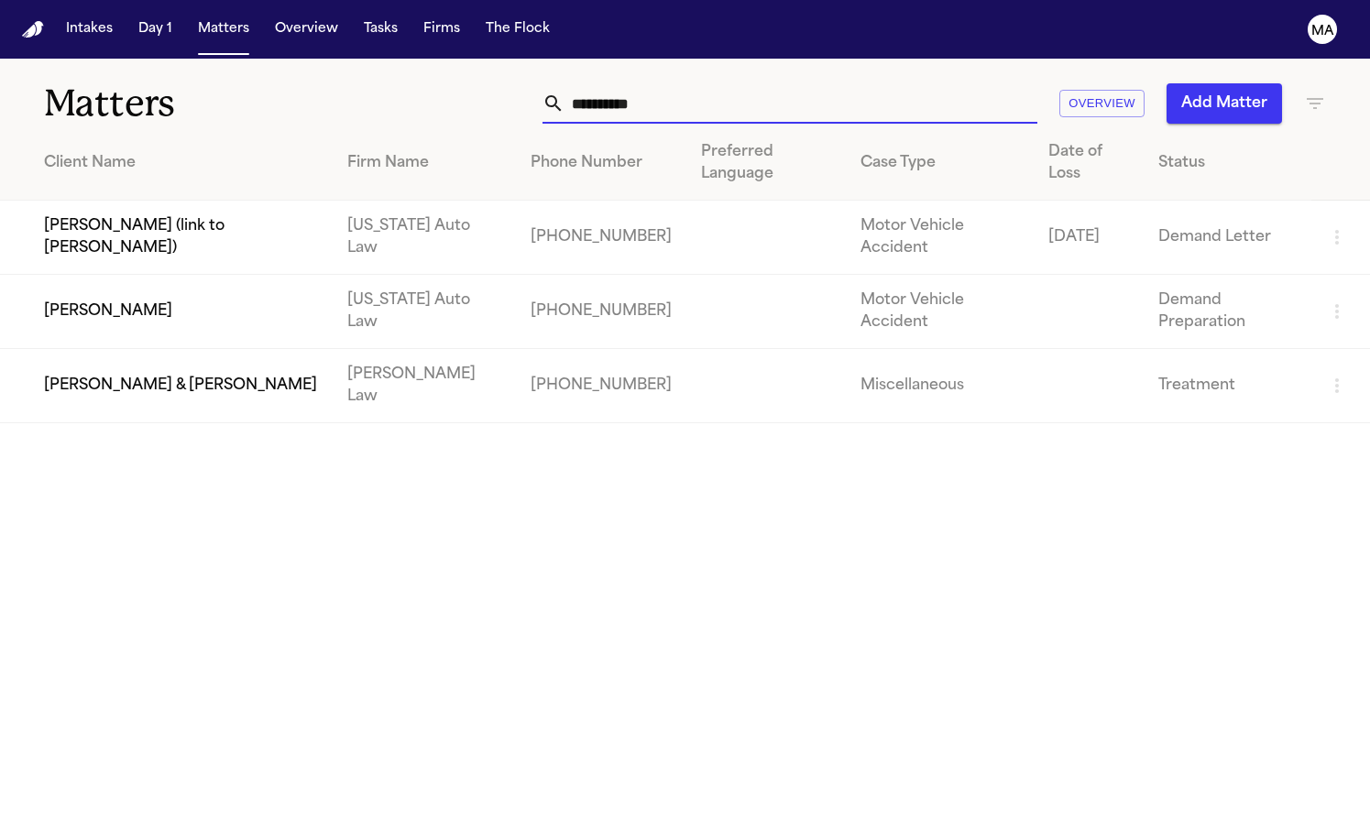
type input "**********"
click at [137, 275] on td "[PERSON_NAME]" at bounding box center [166, 312] width 333 height 74
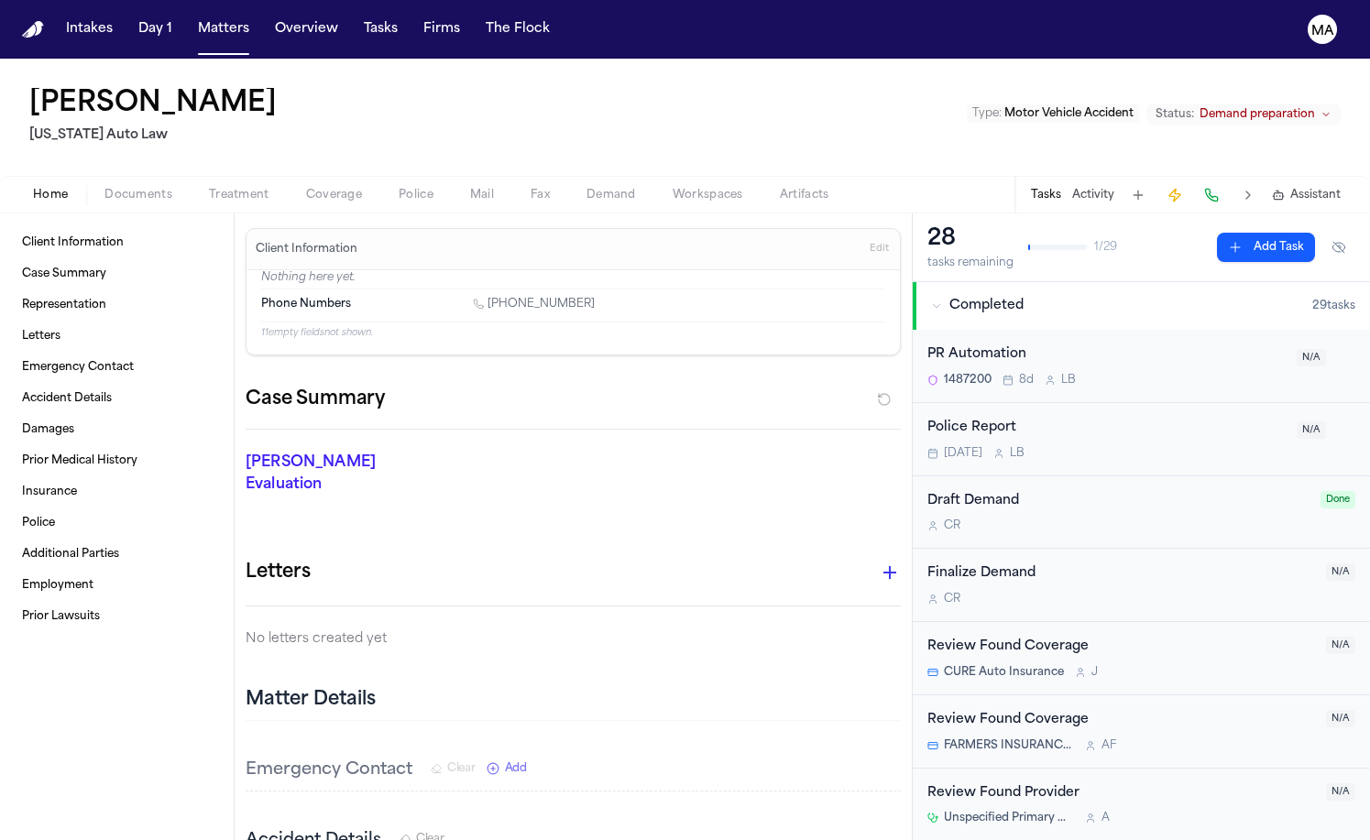
click at [108, 188] on span "Documents" at bounding box center [138, 195] width 68 height 15
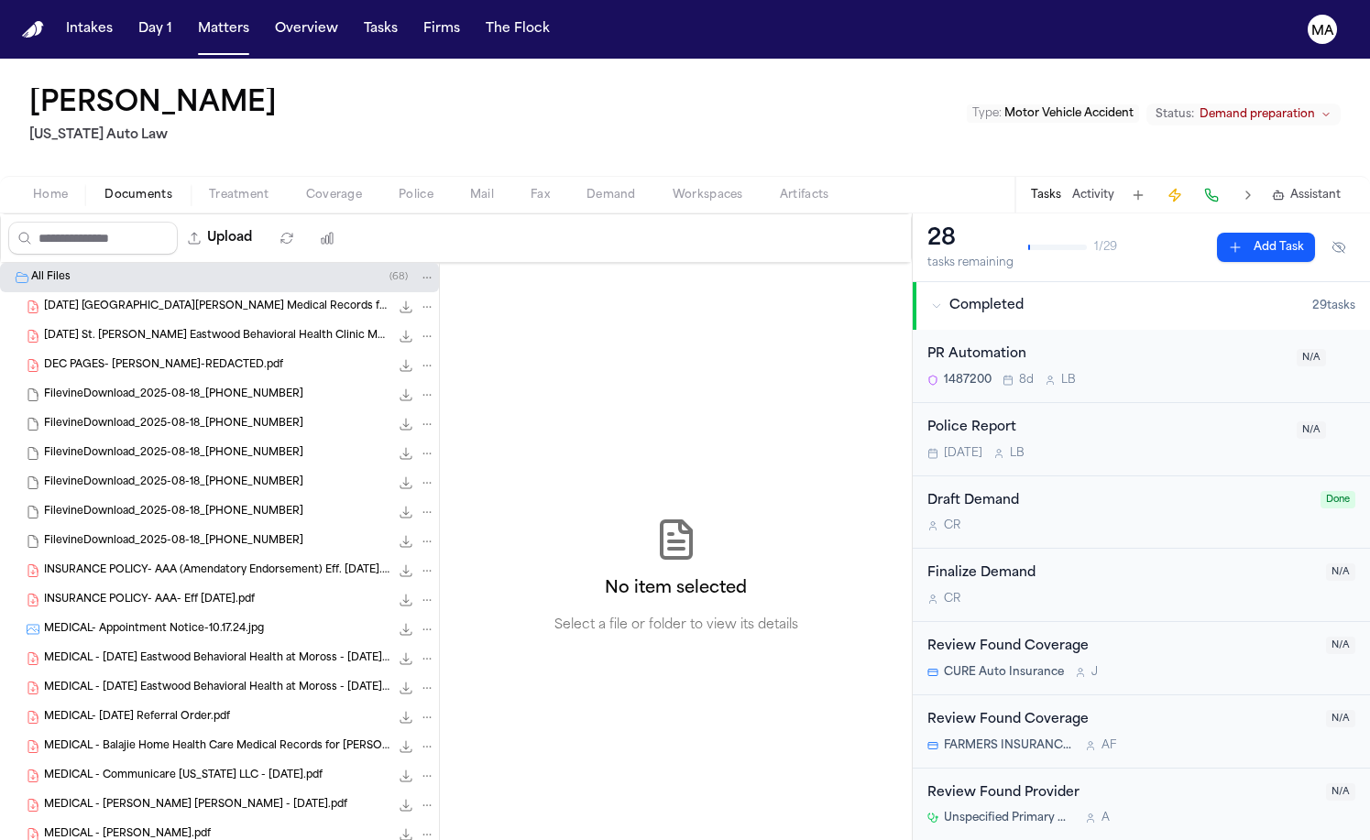
click at [91, 184] on button "Documents" at bounding box center [138, 195] width 104 height 22
click at [538, 371] on div "No item selected Select a file or folder to view its details" at bounding box center [676, 576] width 472 height 627
click at [576, 403] on div "No item selected Select a file or folder to view its details" at bounding box center [676, 576] width 472 height 627
click at [416, 19] on button "Firms" at bounding box center [441, 29] width 51 height 33
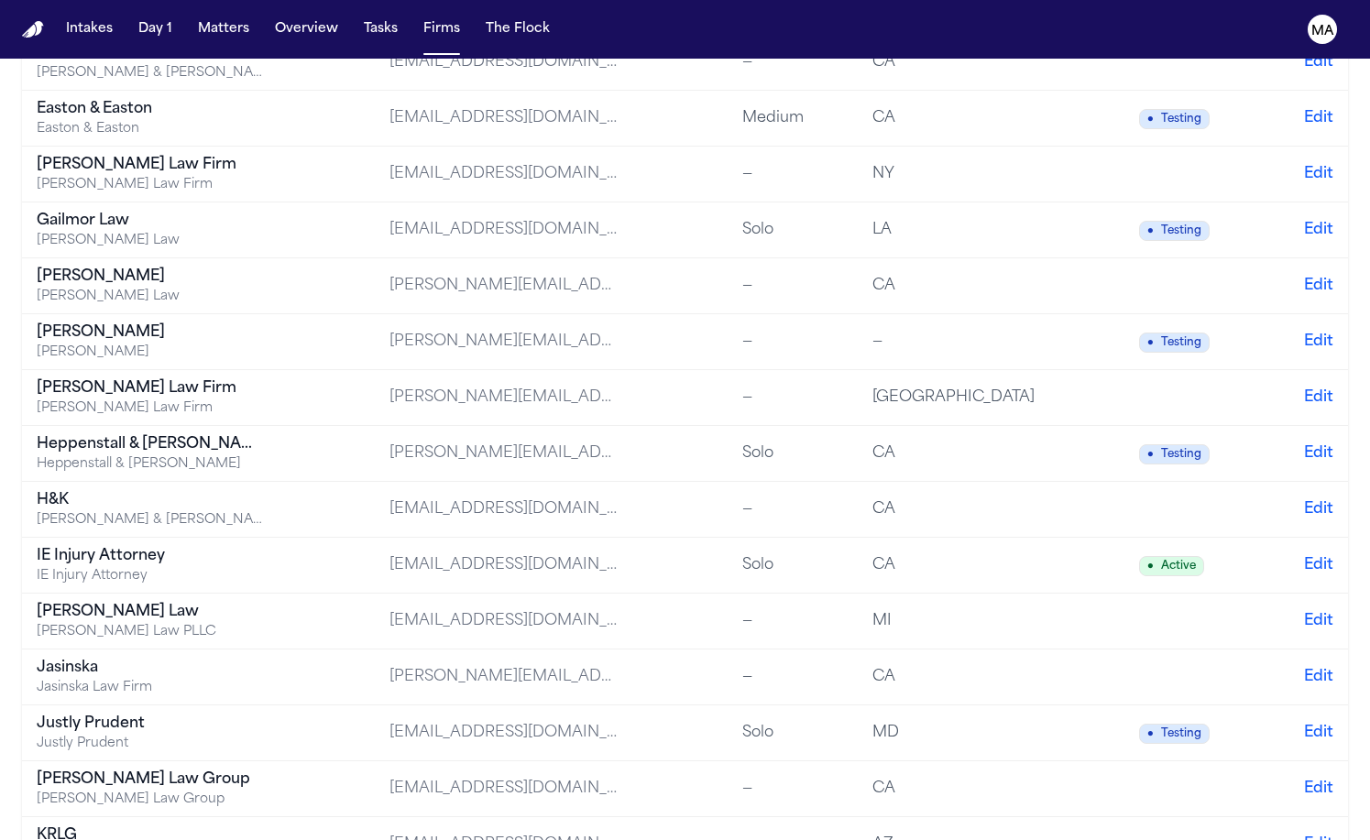
scroll to position [1082, 0]
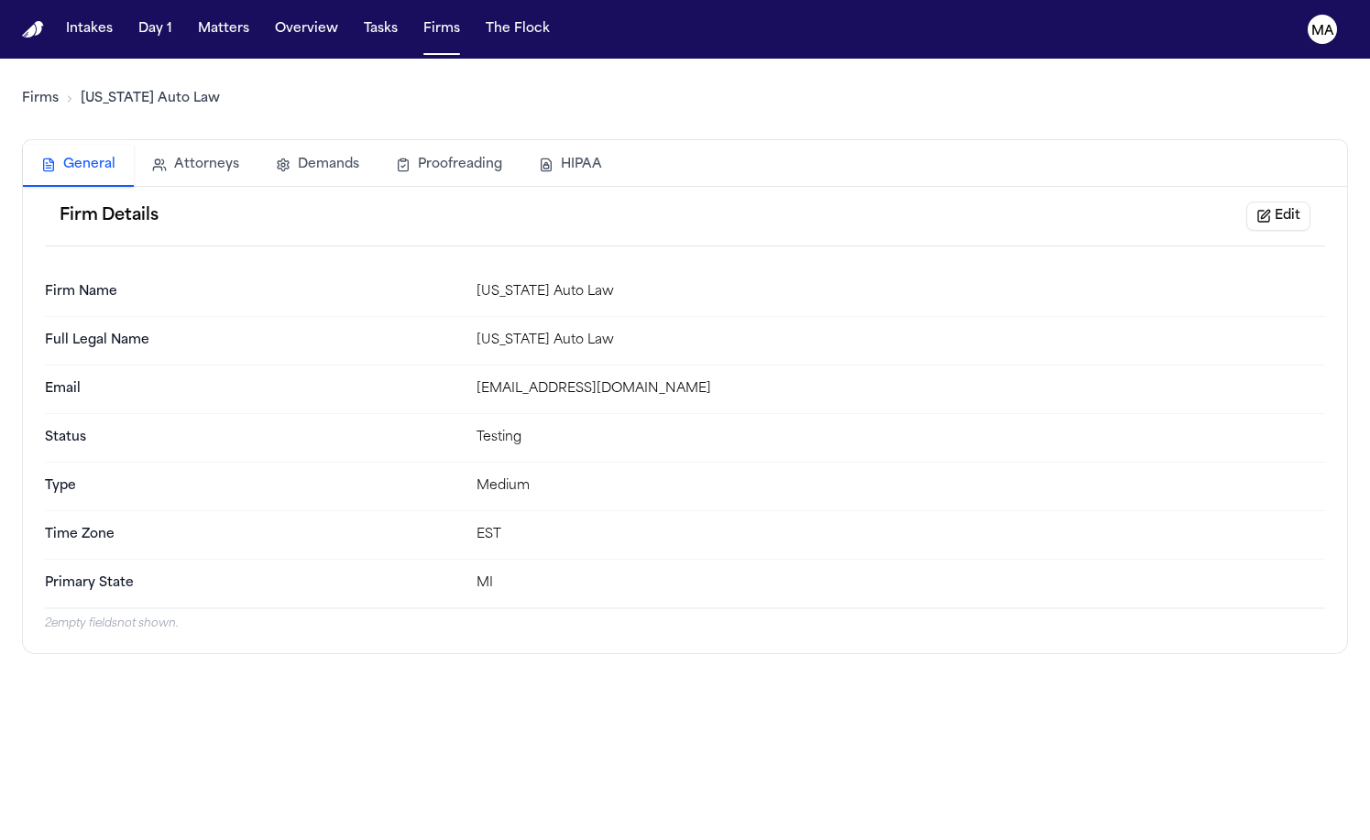
click at [521, 145] on button "HIPAA" at bounding box center [571, 165] width 100 height 40
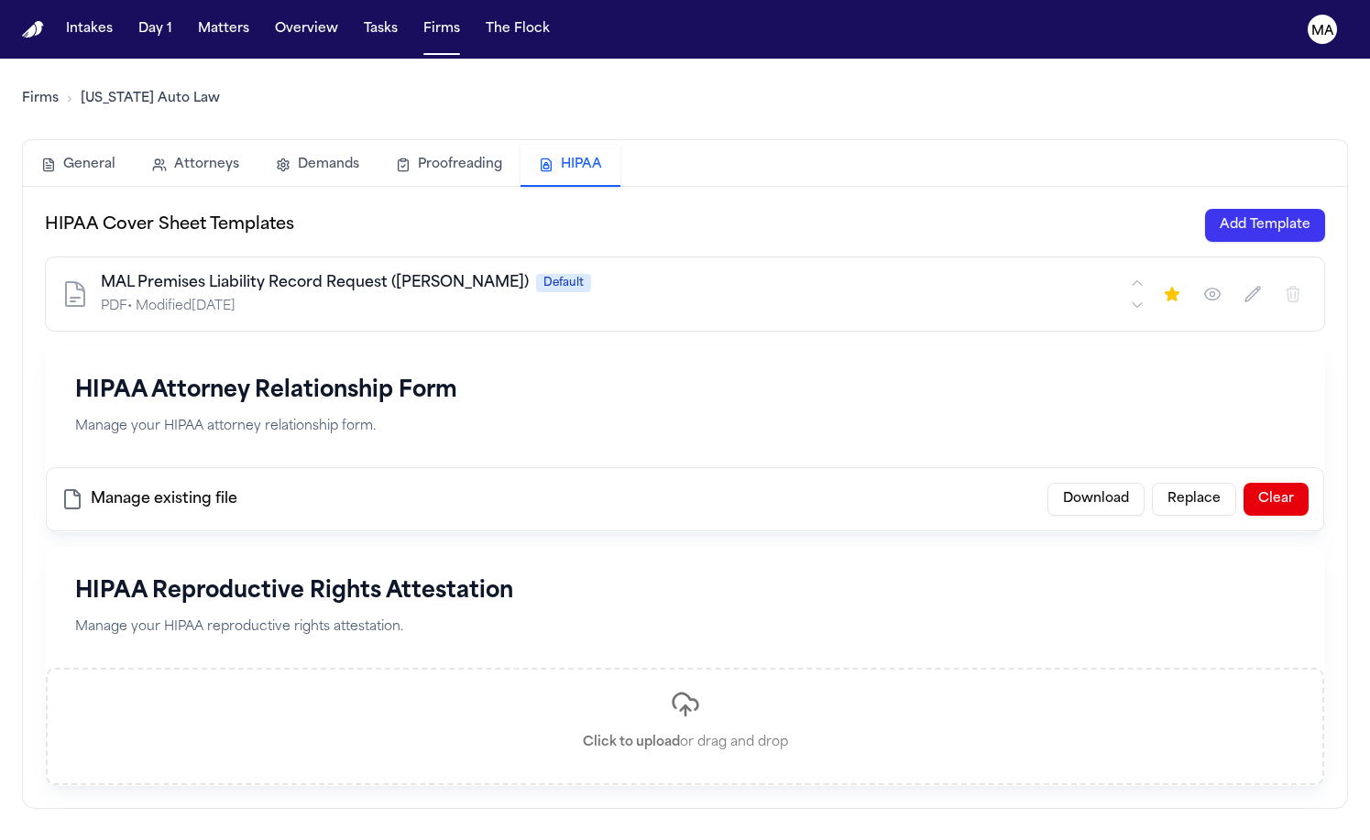
click at [1298, 209] on button "Add Template" at bounding box center [1265, 225] width 120 height 33
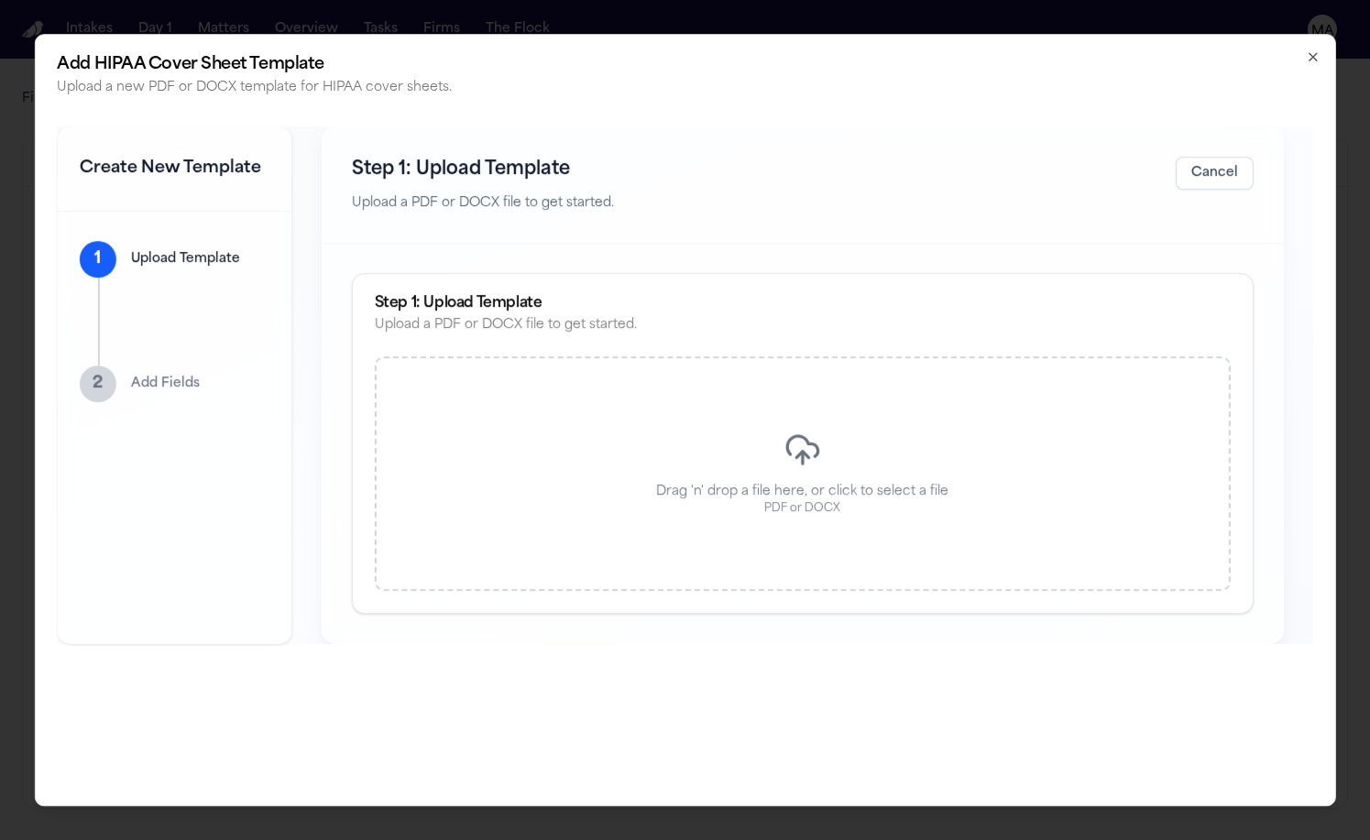
click at [661, 483] on p "Drag 'n' drop a file here, or click to select a file" at bounding box center [802, 492] width 292 height 18
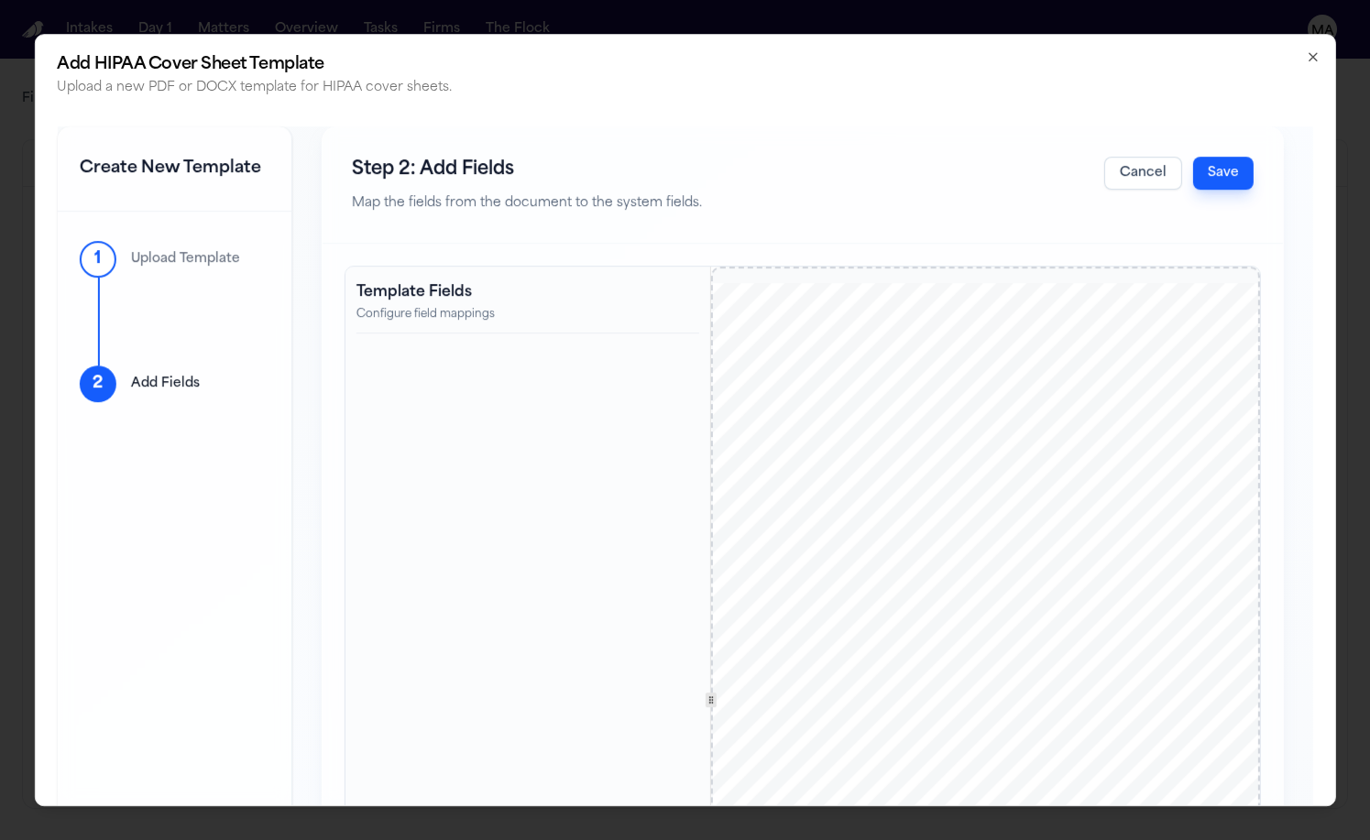
click at [1182, 157] on button "Cancel" at bounding box center [1143, 173] width 78 height 33
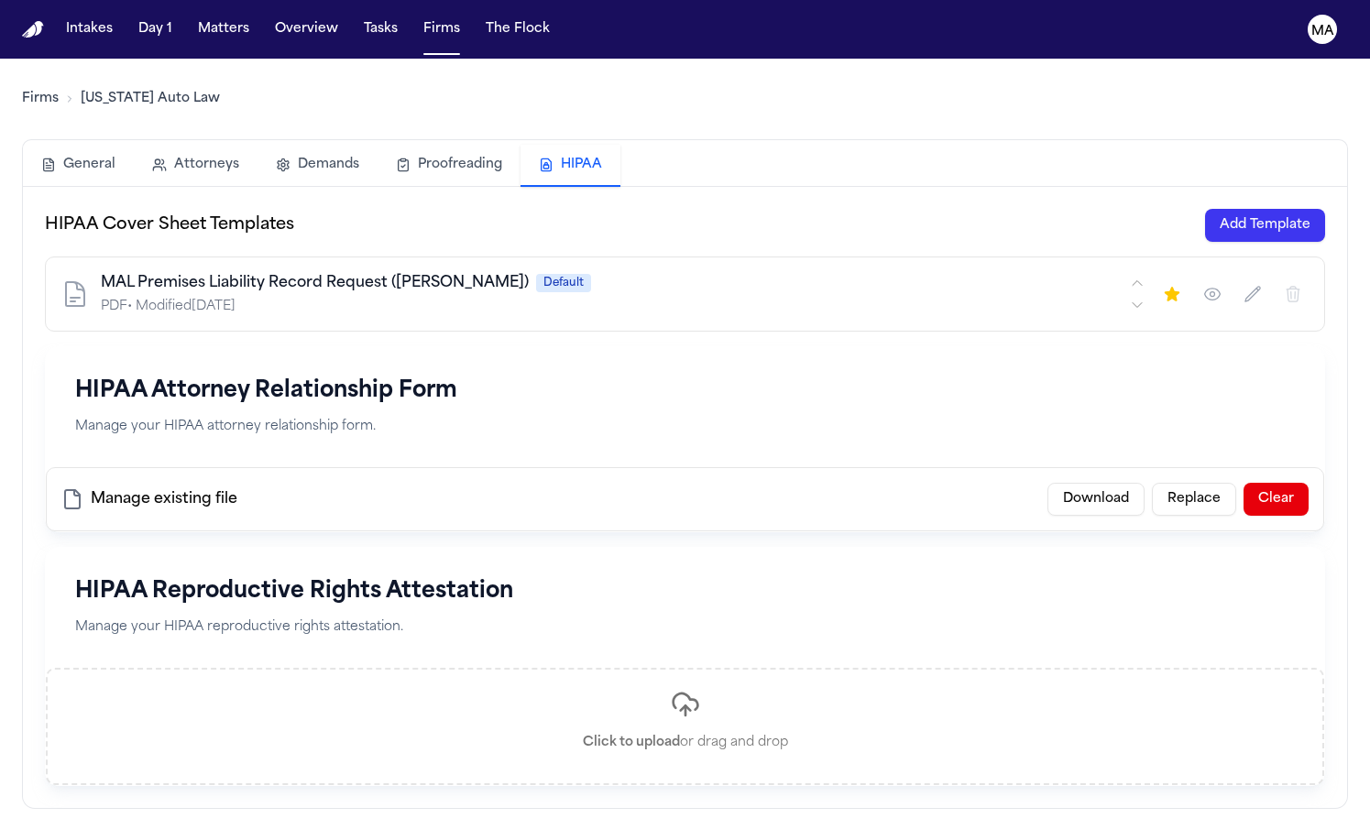
click at [1299, 209] on button "Add Template" at bounding box center [1265, 225] width 120 height 33
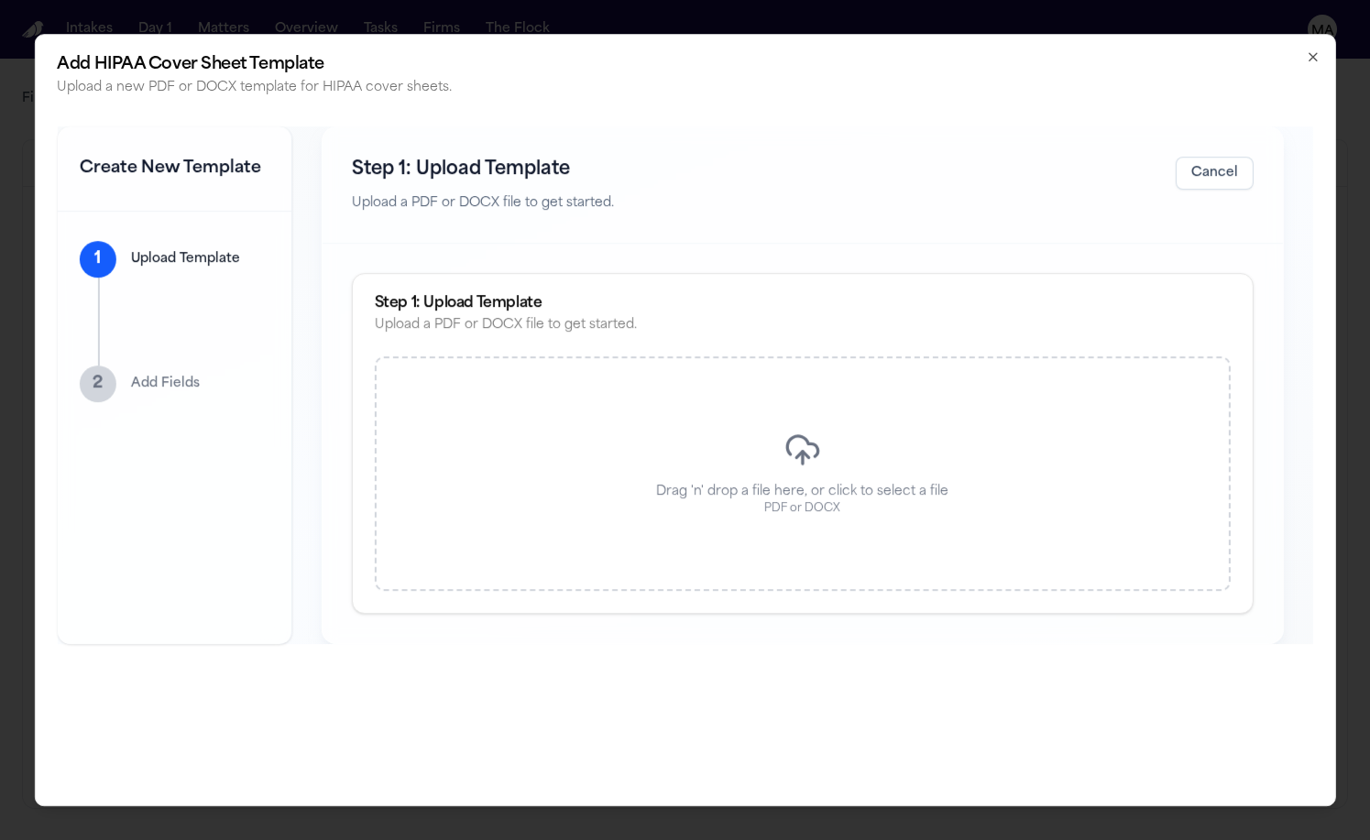
click at [1299, 127] on body "Intakes Day 1 Matters Overview Tasks Firms The Flock MA Firms [US_STATE] Auto L…" at bounding box center [685, 420] width 1370 height 840
click at [631, 357] on div "Drag 'n' drop a file here, or click to select a file PDF or DOCX" at bounding box center [802, 474] width 856 height 235
click at [604, 357] on div "Drag 'n' drop a file here, or click to select a file PDF or DOCX" at bounding box center [802, 474] width 856 height 235
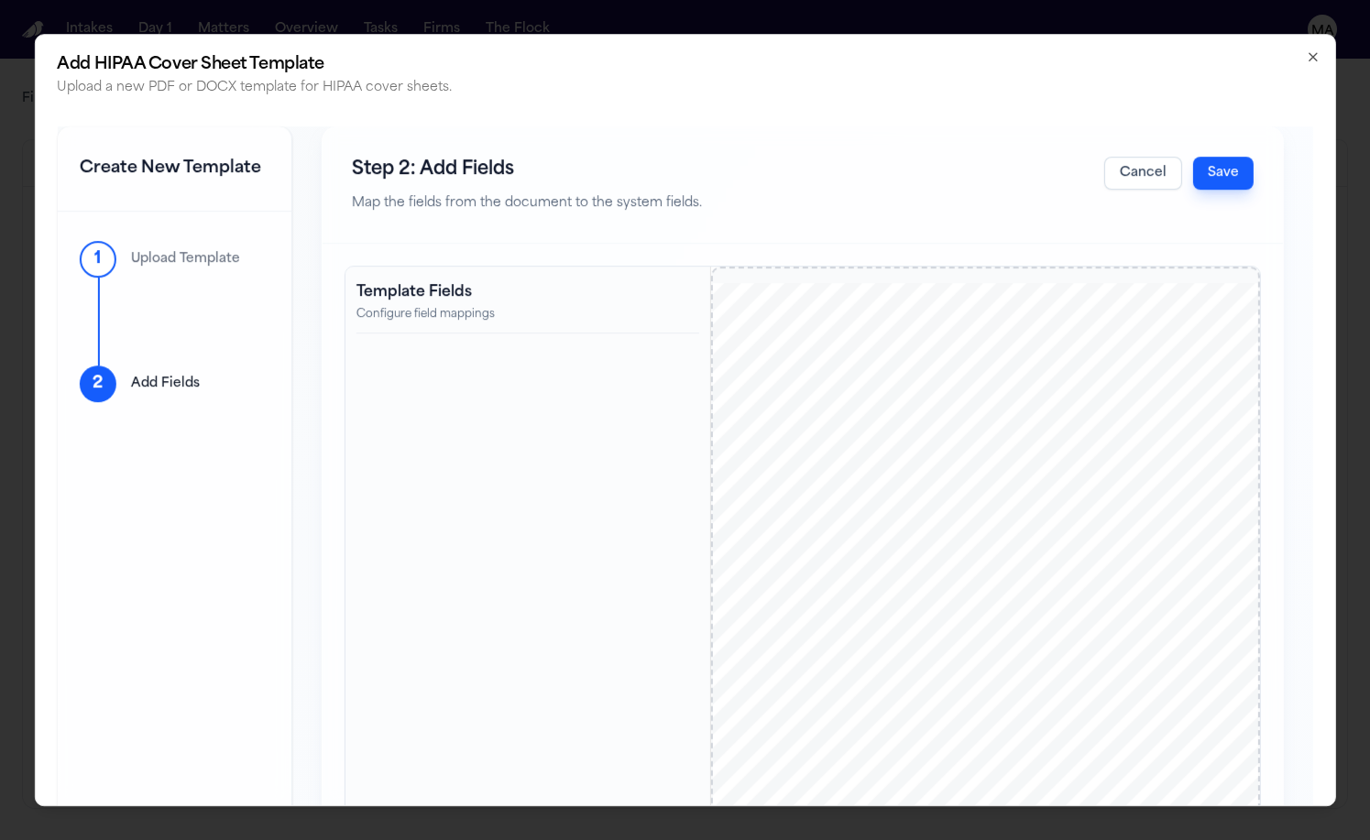
drag, startPoint x: 721, startPoint y: 397, endPoint x: 788, endPoint y: 465, distance: 95.3
click at [788, 465] on div "[DOMAIN_NAME] [STREET_ADDRESS] 1 - 800 - 968 - 1001 SENT FIRST CLASS MAIL RE: O…" at bounding box center [986, 700] width 645 height 834
drag, startPoint x: 788, startPoint y: 465, endPoint x: 326, endPoint y: 441, distance: 462.5
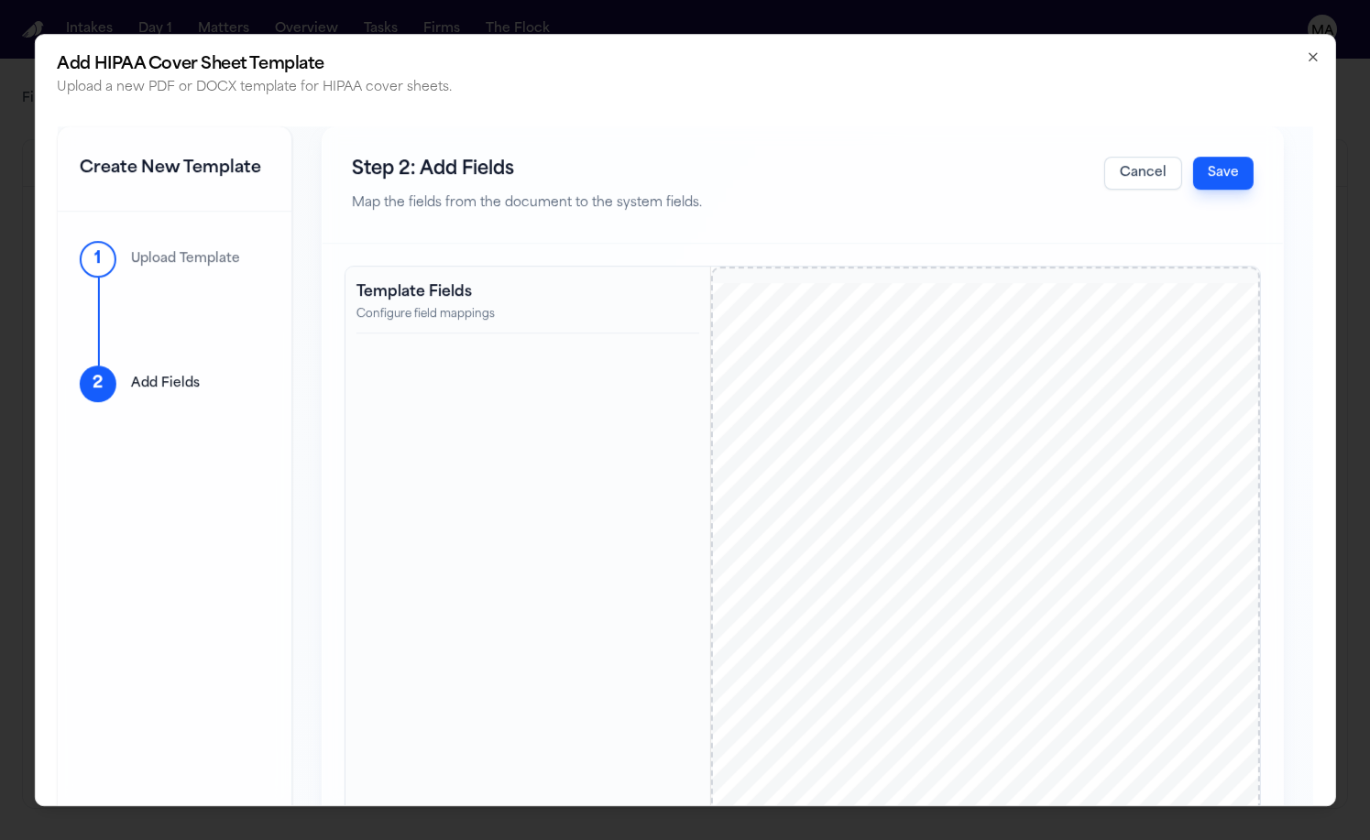
click at [723, 415] on div at bounding box center [986, 700] width 645 height 834
drag, startPoint x: 262, startPoint y: 406, endPoint x: 455, endPoint y: 530, distance: 228.8
click at [1182, 157] on button "Cancel" at bounding box center [1143, 173] width 78 height 33
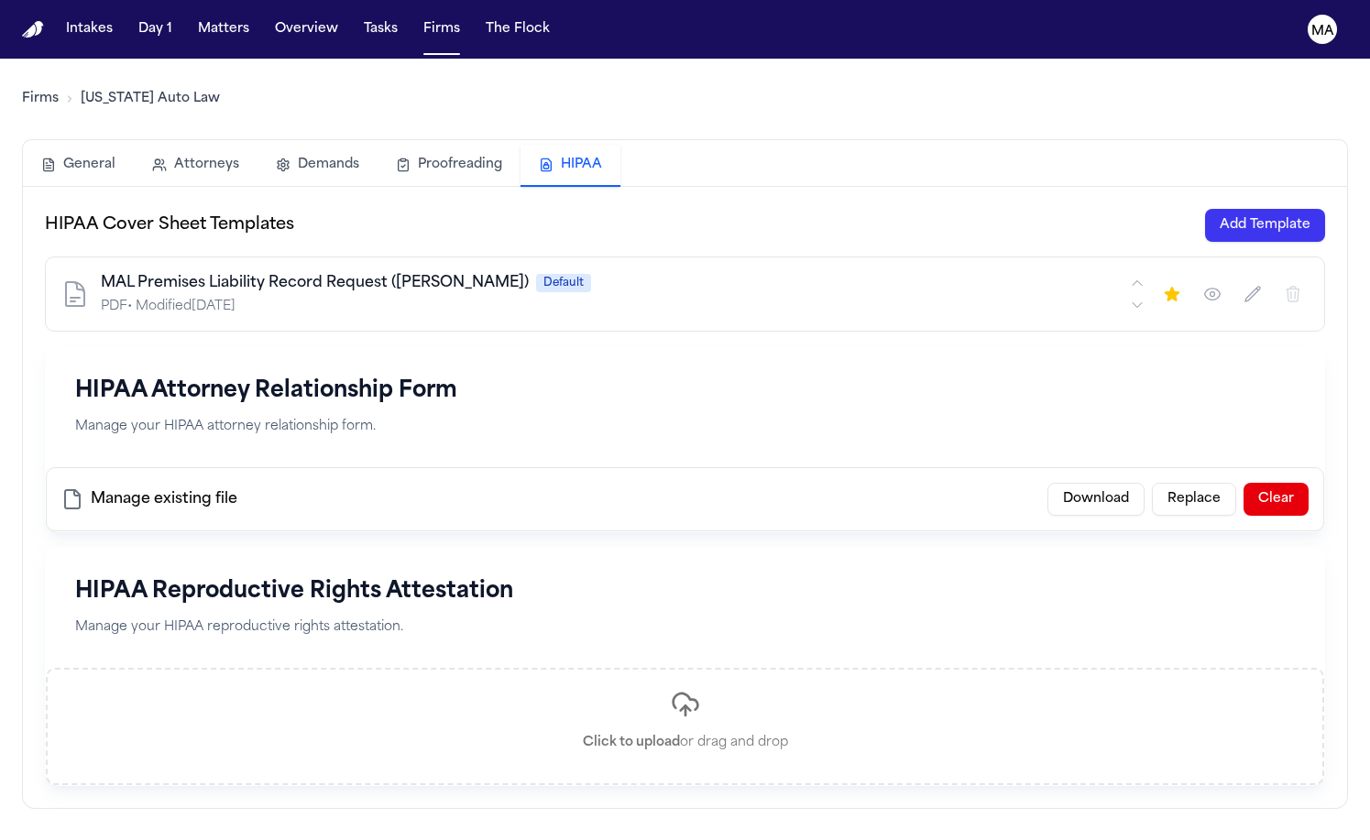
click at [1306, 209] on button "Add Template" at bounding box center [1265, 225] width 120 height 33
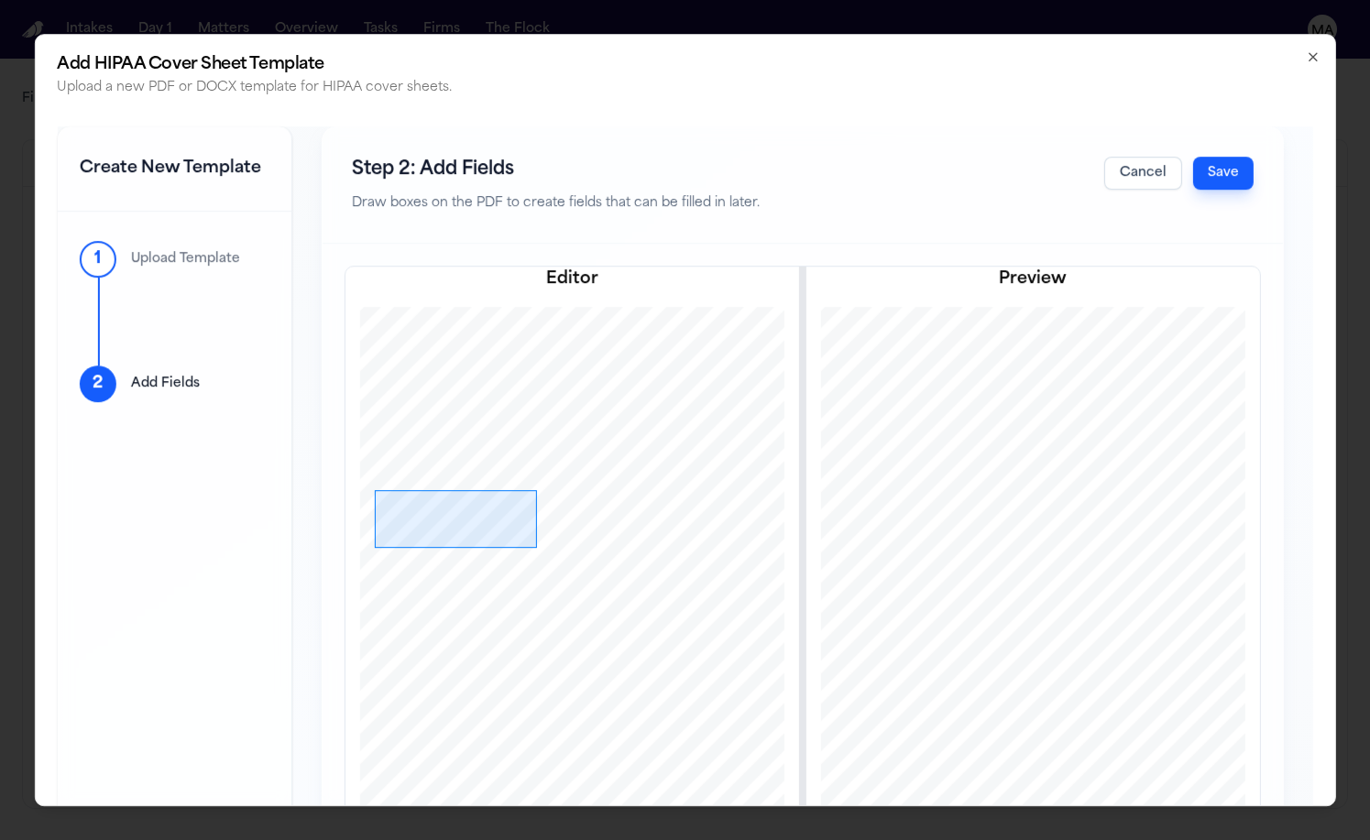
drag, startPoint x: 286, startPoint y: 377, endPoint x: 449, endPoint y: 435, distance: 173.4
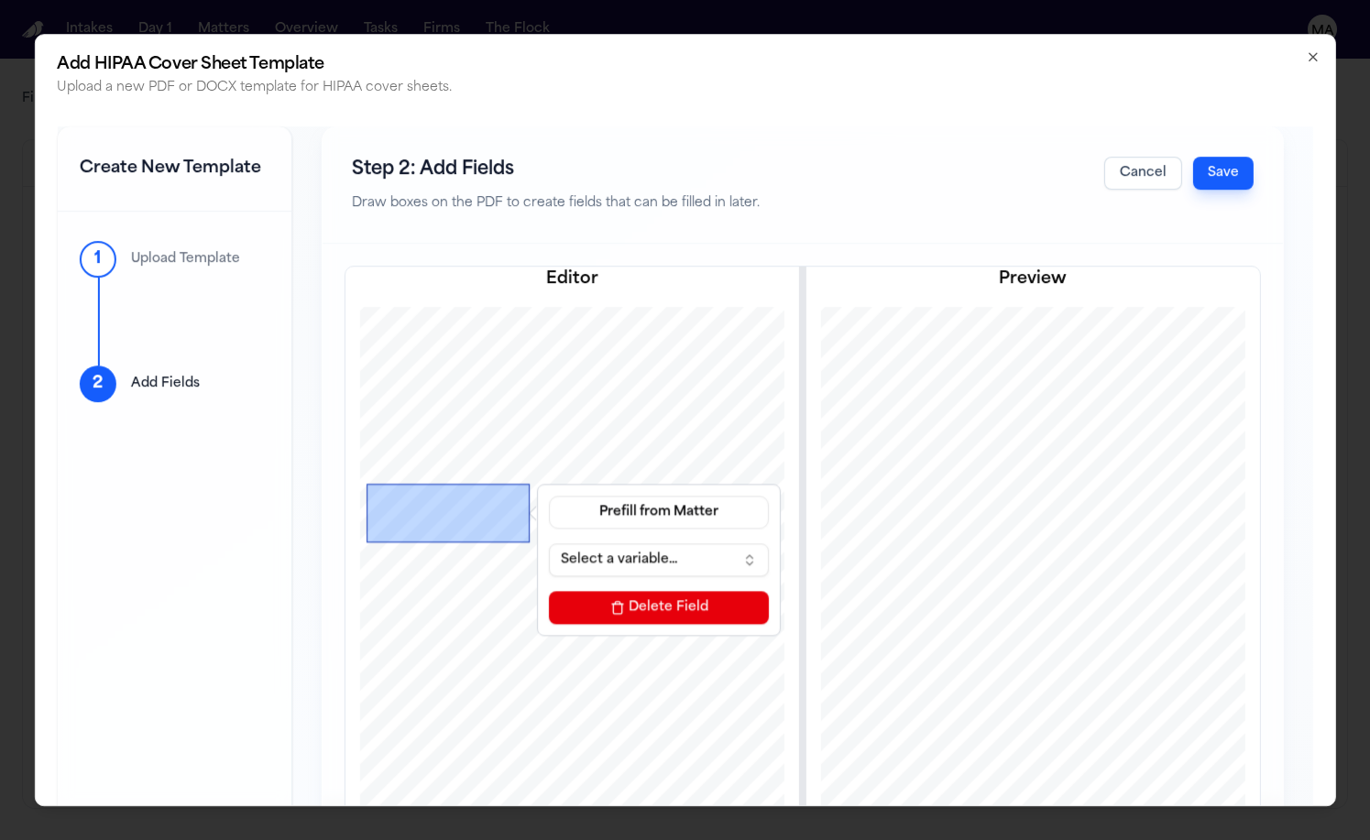
drag, startPoint x: 401, startPoint y: 406, endPoint x: 393, endPoint y: 401, distance: 9.9
click at [393, 485] on div at bounding box center [448, 514] width 163 height 59
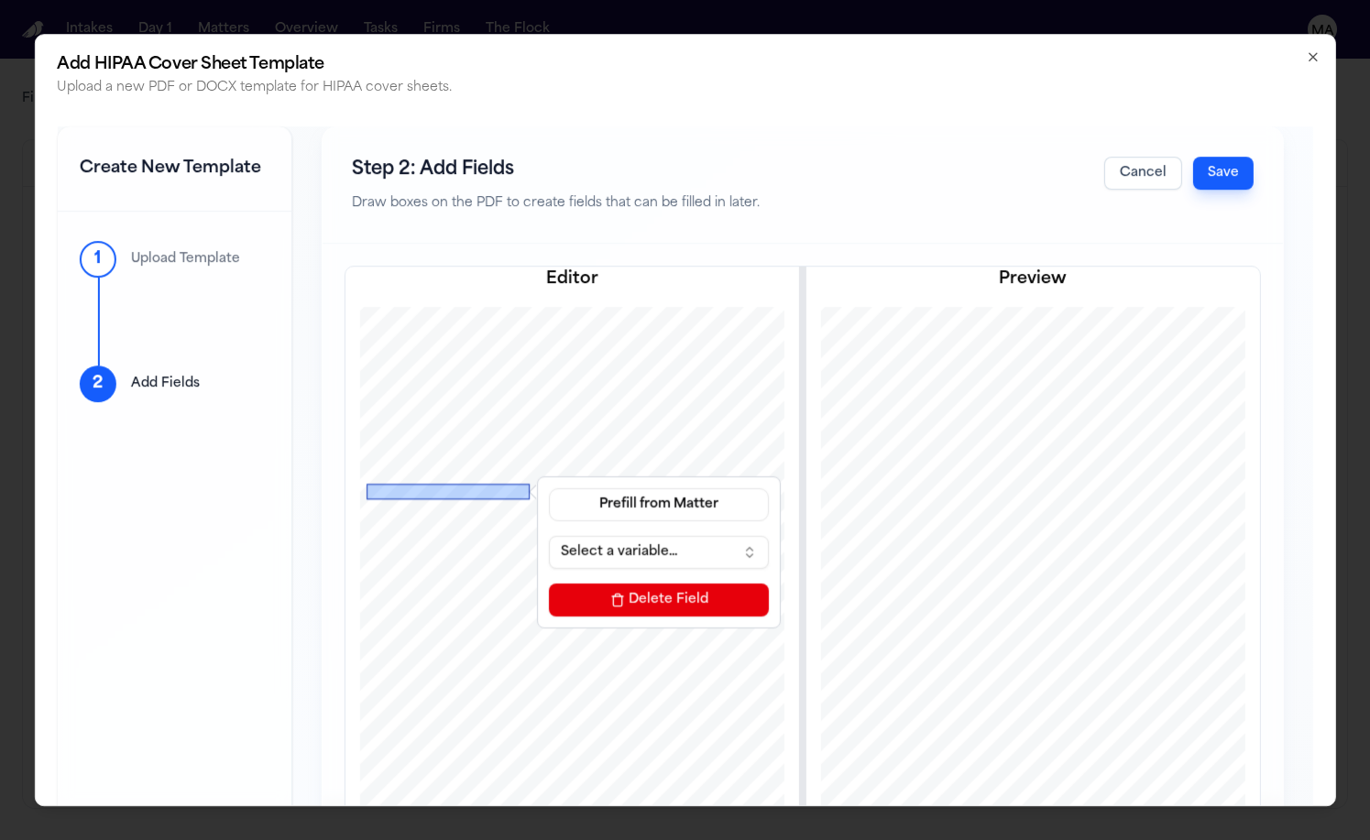
drag, startPoint x: 385, startPoint y: 429, endPoint x: 385, endPoint y: 386, distance: 43.1
click at [549, 536] on button "Select a variable..." at bounding box center [659, 552] width 220 height 33
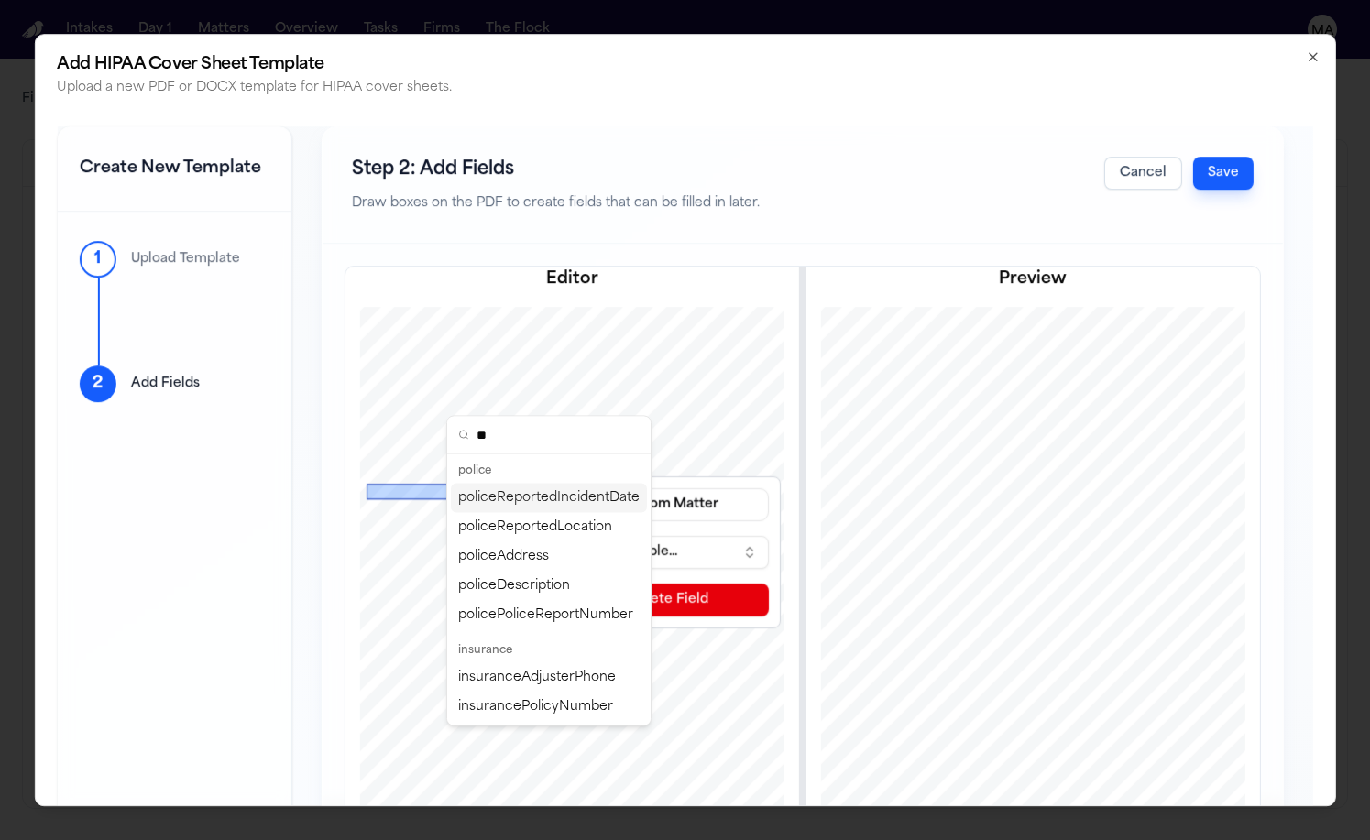
type input "*"
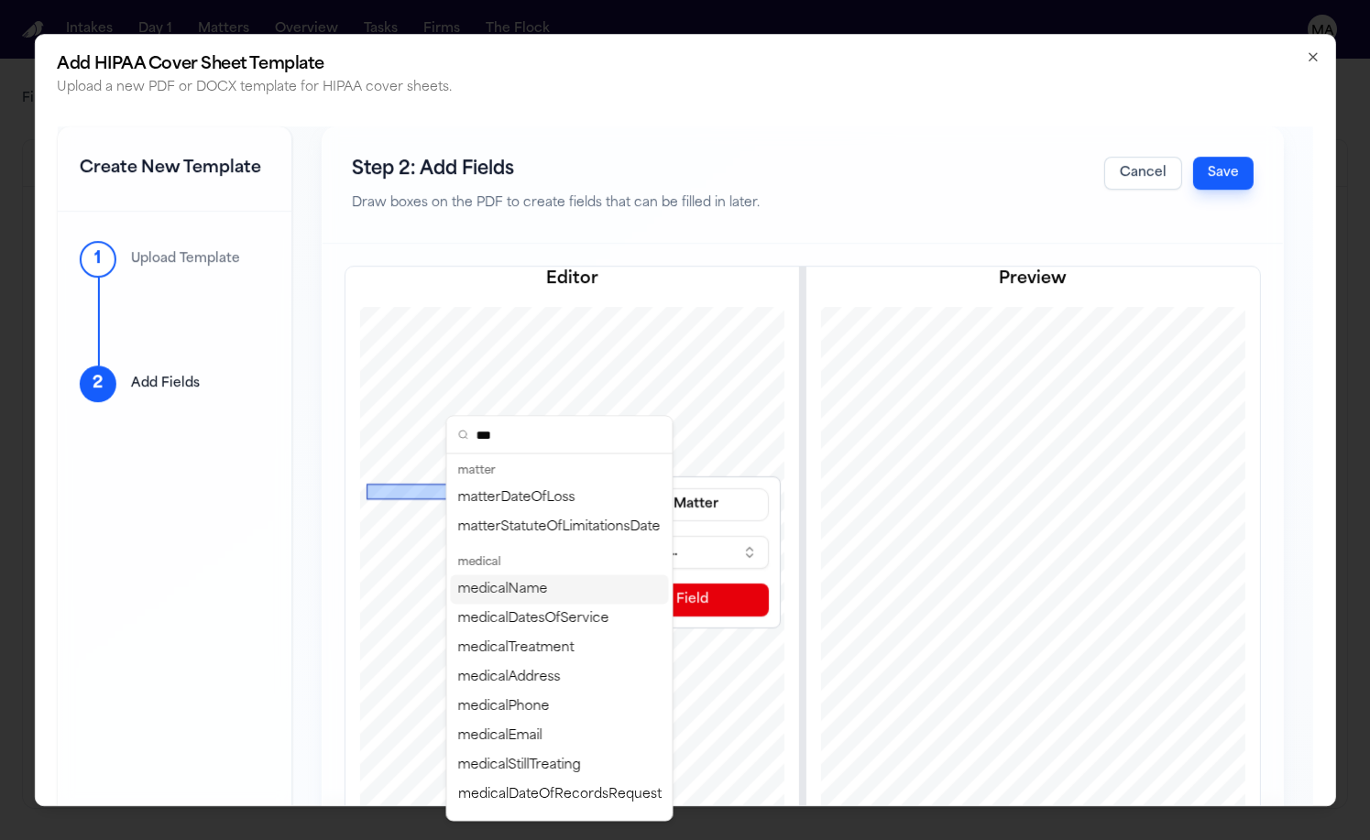
type input "***"
click at [496, 576] on div "medicalName" at bounding box center [560, 590] width 218 height 29
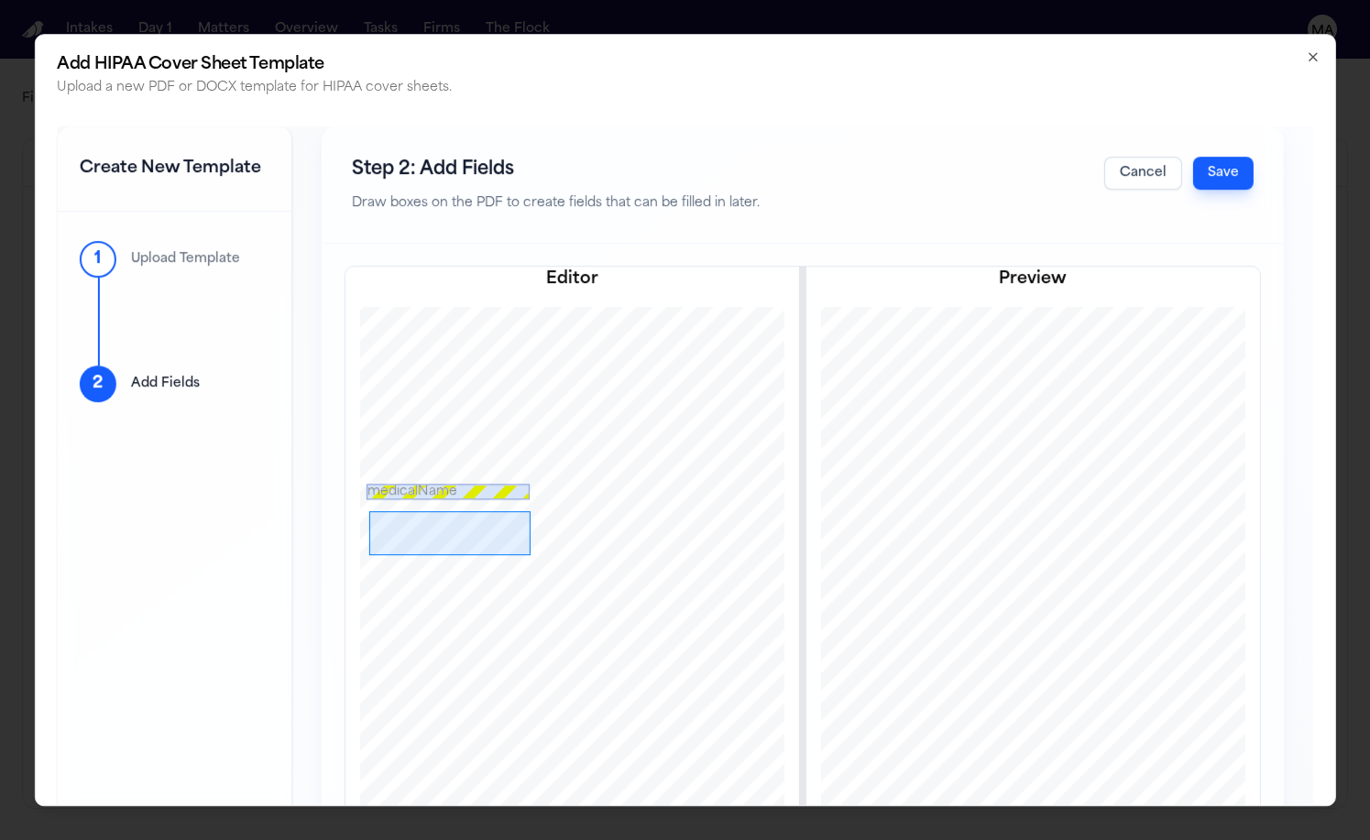
drag, startPoint x: 280, startPoint y: 398, endPoint x: 442, endPoint y: 442, distance: 167.2
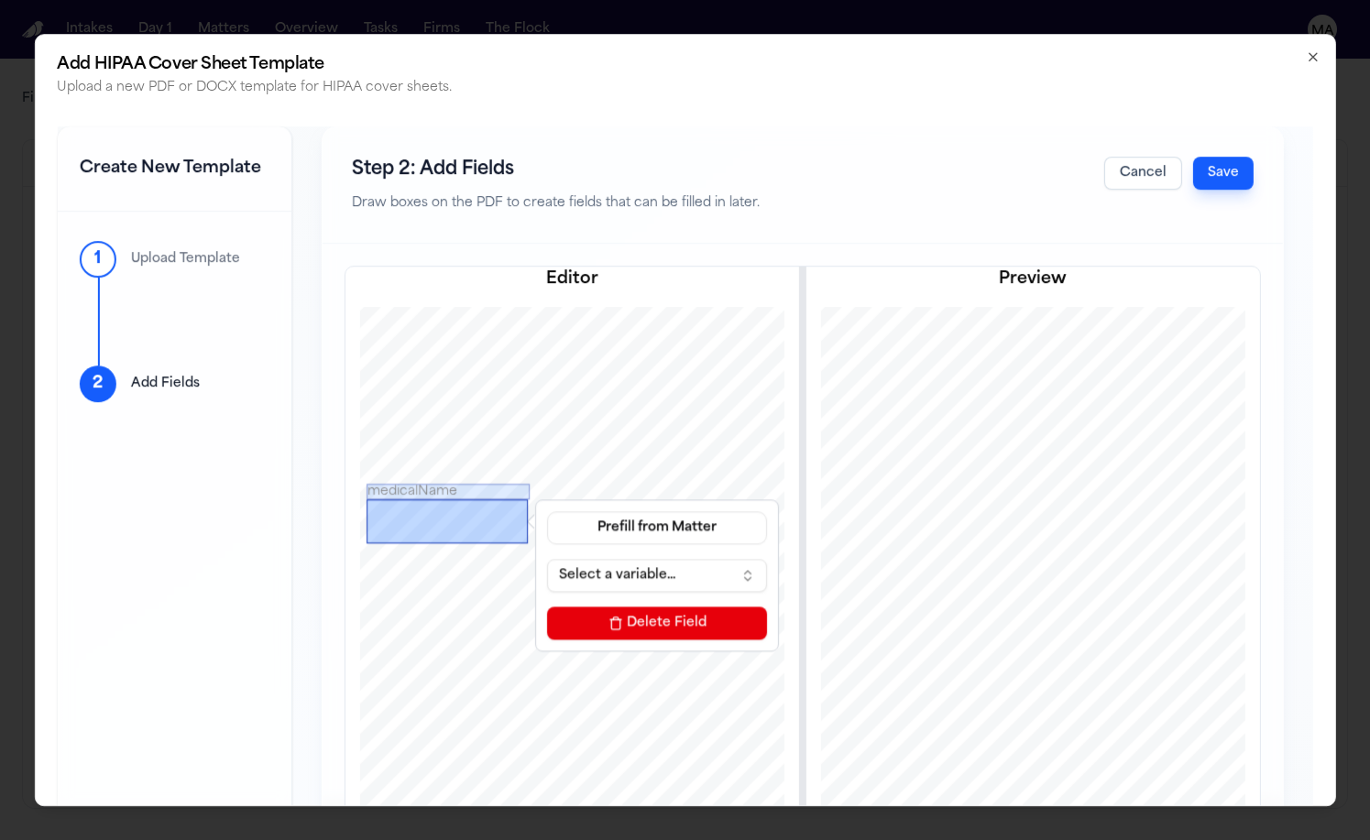
drag, startPoint x: 378, startPoint y: 422, endPoint x: 375, endPoint y: 411, distance: 11.3
click at [375, 500] on div at bounding box center [447, 522] width 161 height 44
click at [525, 500] on div at bounding box center [529, 522] width 9 height 44
click at [549, 512] on button "Prefill from Matter" at bounding box center [659, 528] width 220 height 33
click at [506, 385] on div "medicalName Prefill from Matter medicalName Delete Field Prefill from Matter Se…" at bounding box center [571, 655] width 537 height 696
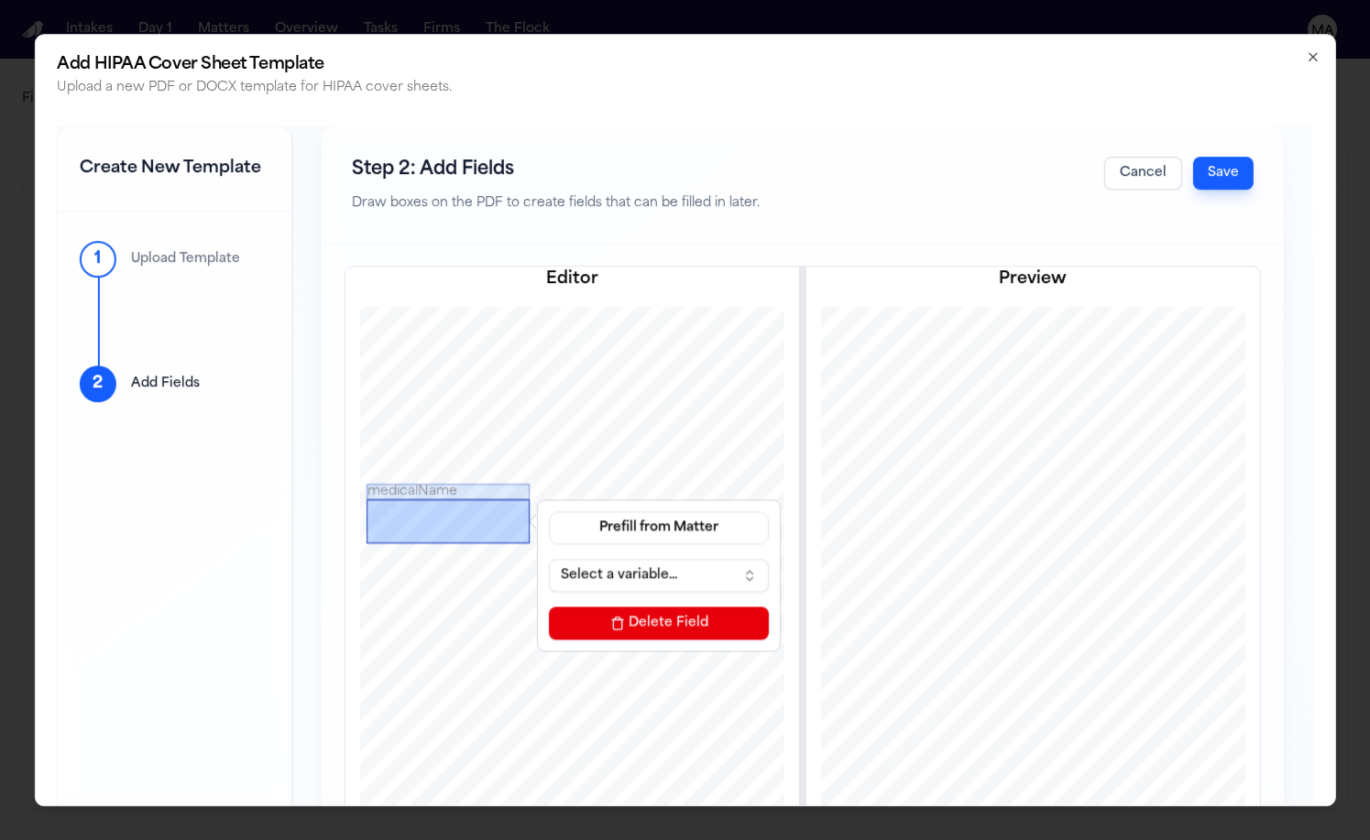
click at [549, 560] on button "Select a variable..." at bounding box center [659, 576] width 220 height 33
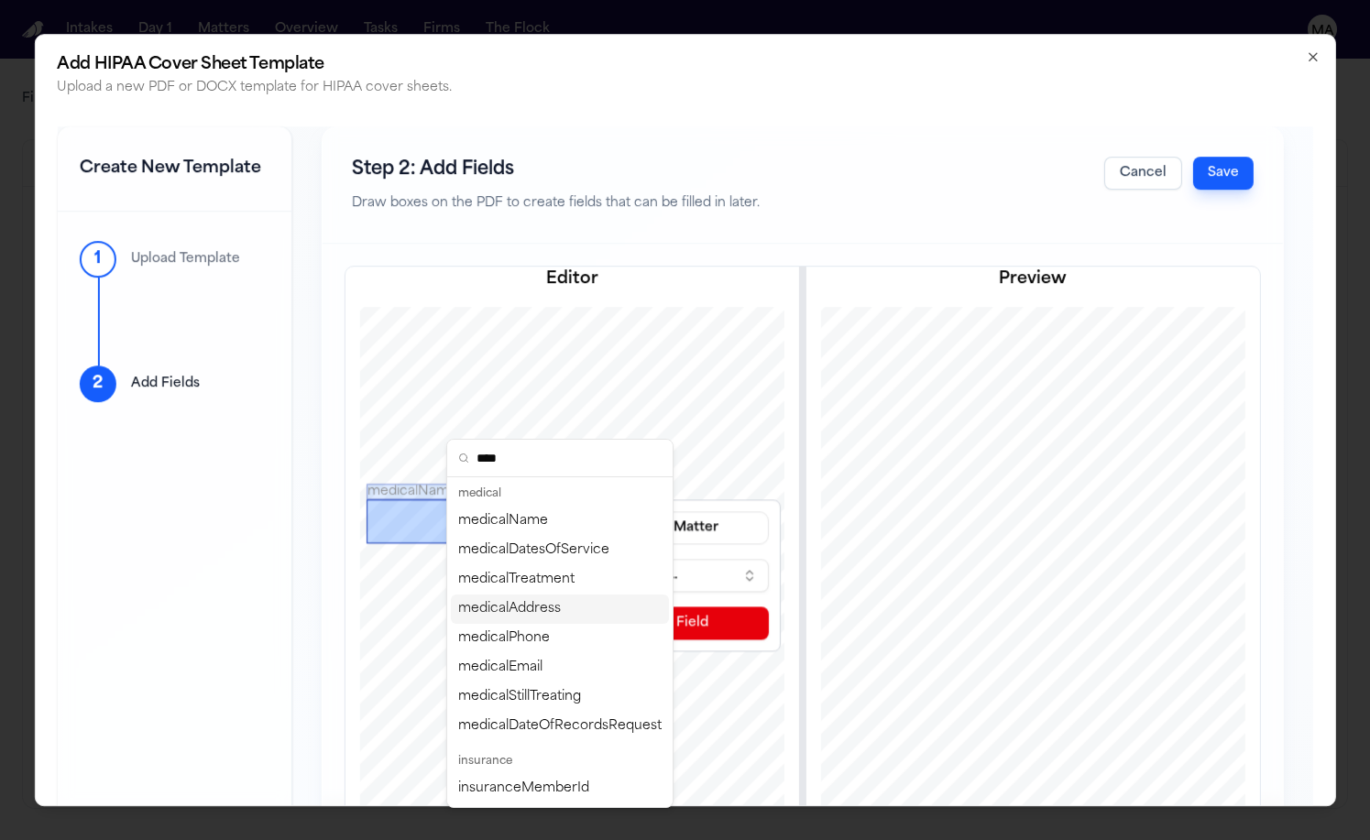
type input "****"
click at [497, 595] on div "medicalAddress" at bounding box center [560, 609] width 218 height 29
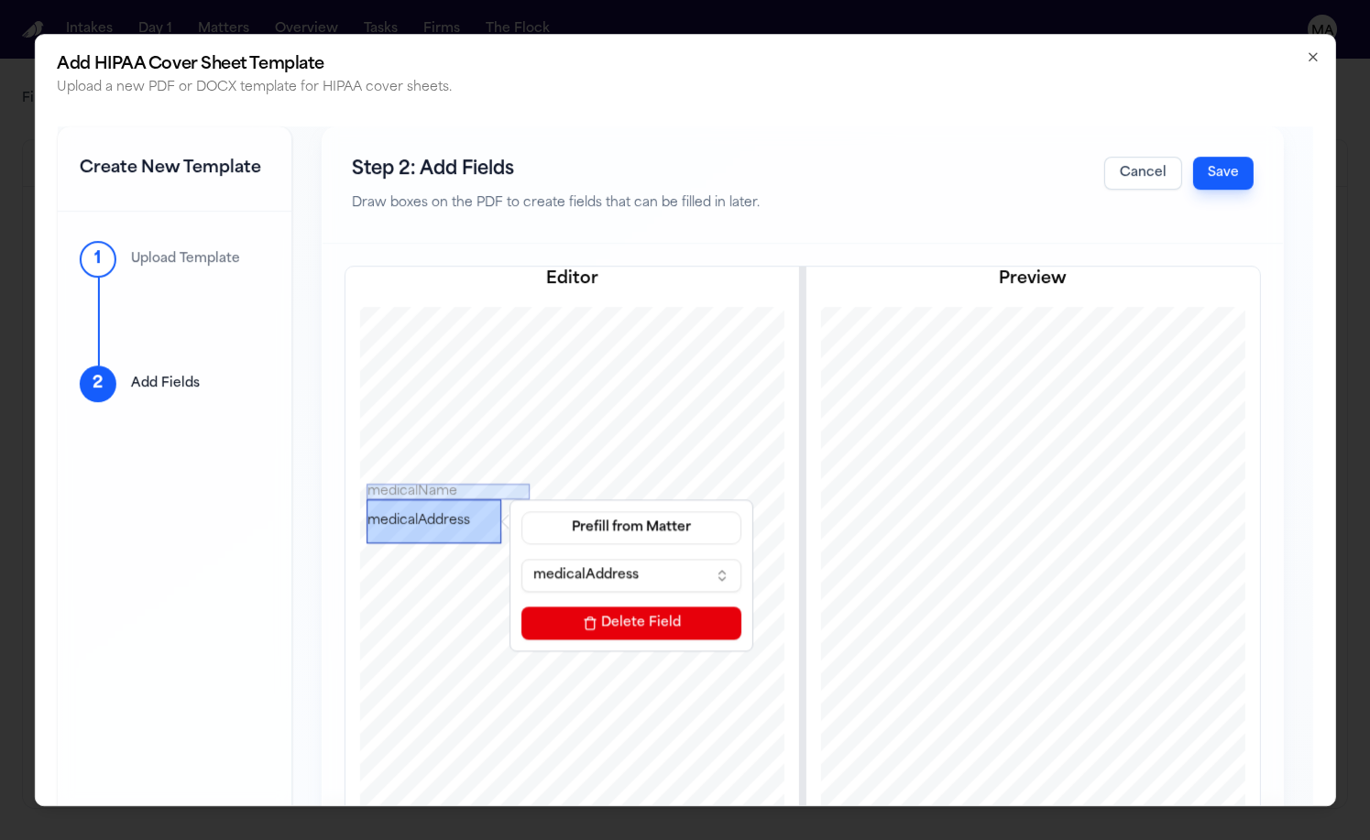
drag, startPoint x: 440, startPoint y: 412, endPoint x: 409, endPoint y: 413, distance: 31.2
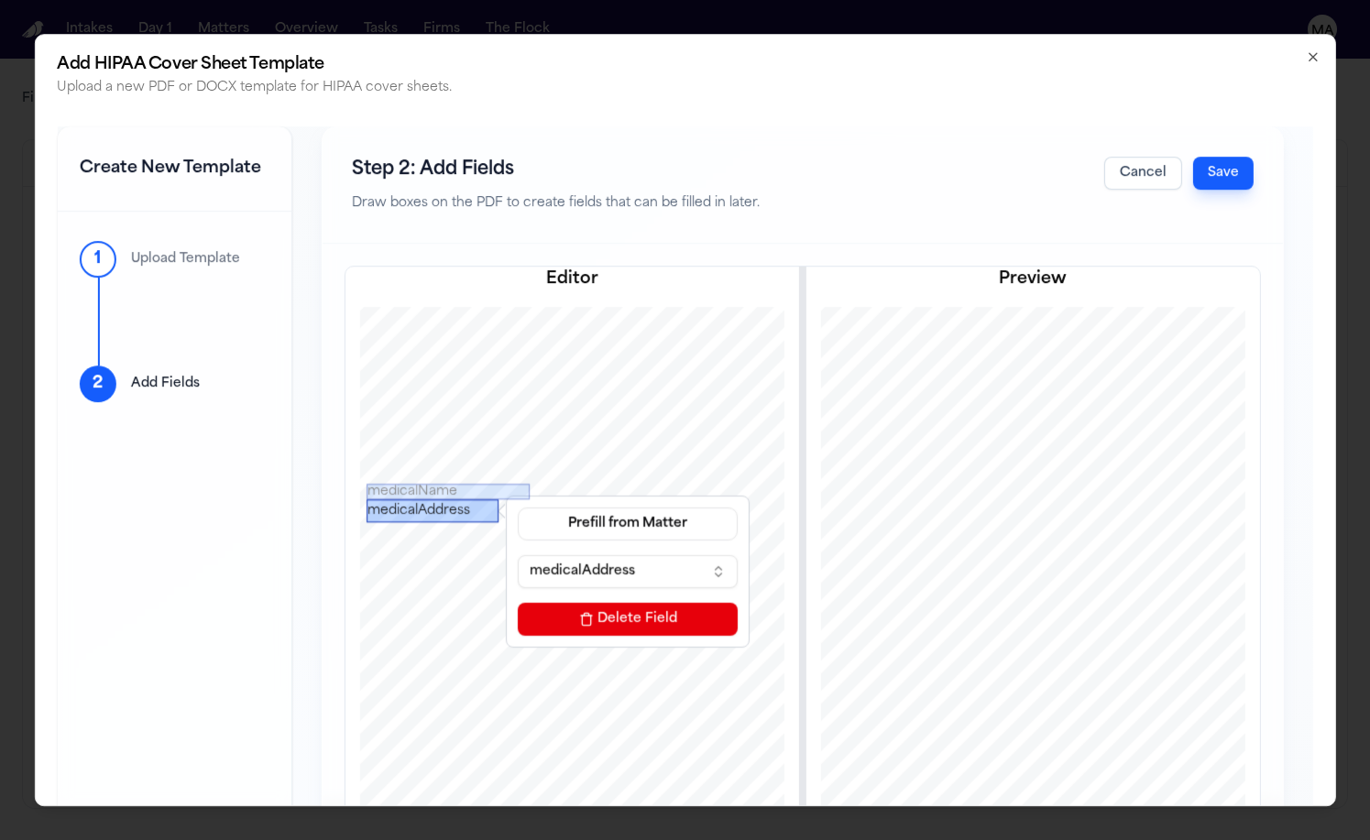
drag, startPoint x: 341, startPoint y: 427, endPoint x: 341, endPoint y: 407, distance: 20.2
drag, startPoint x: 405, startPoint y: 399, endPoint x: 390, endPoint y: 399, distance: 14.7
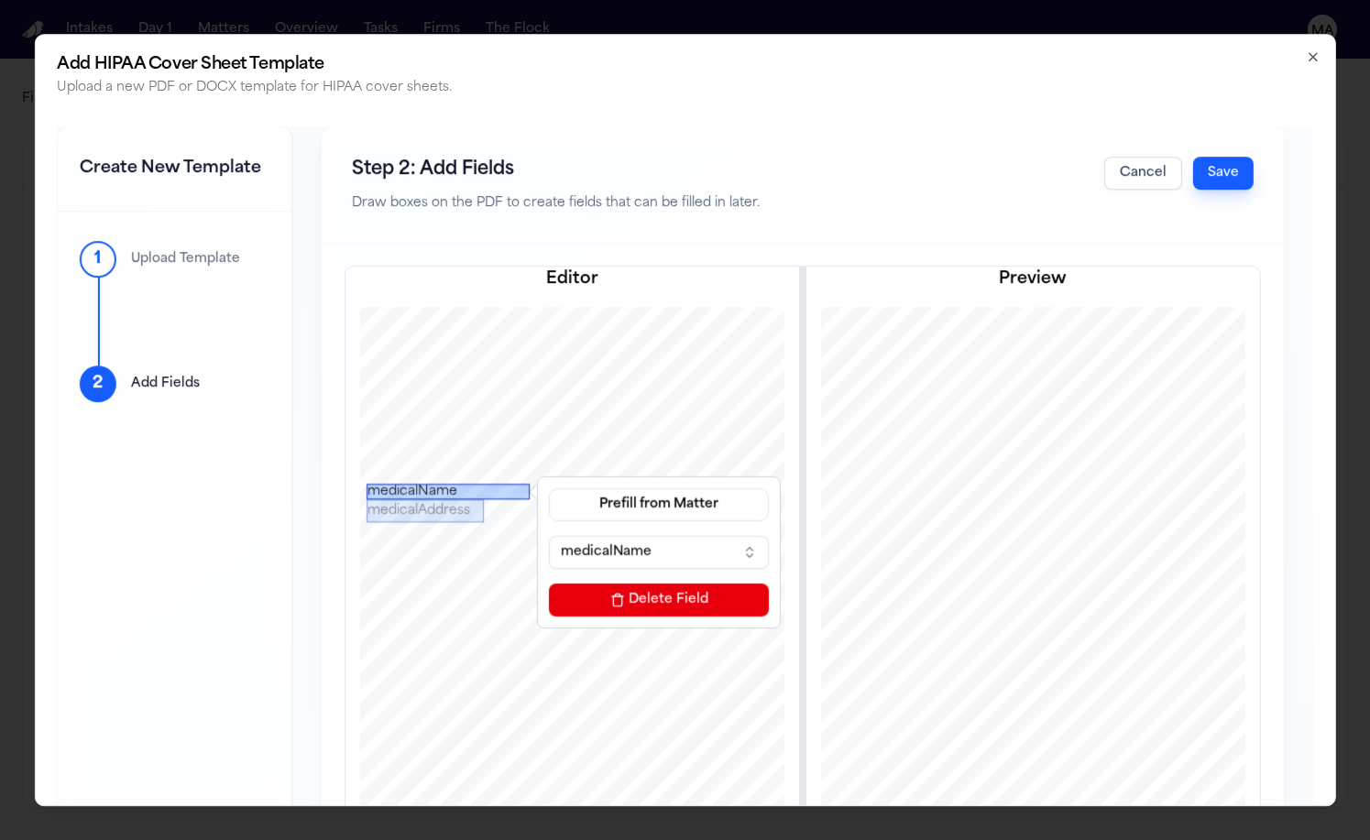
click at [367, 485] on div "medicalName" at bounding box center [448, 493] width 163 height 16
click at [351, 382] on div "medicalName Prefill from Matter medicalName Delete Field medicalAddress Prefill…" at bounding box center [571, 655] width 537 height 696
click at [367, 489] on div "medicalName" at bounding box center [448, 497] width 163 height 16
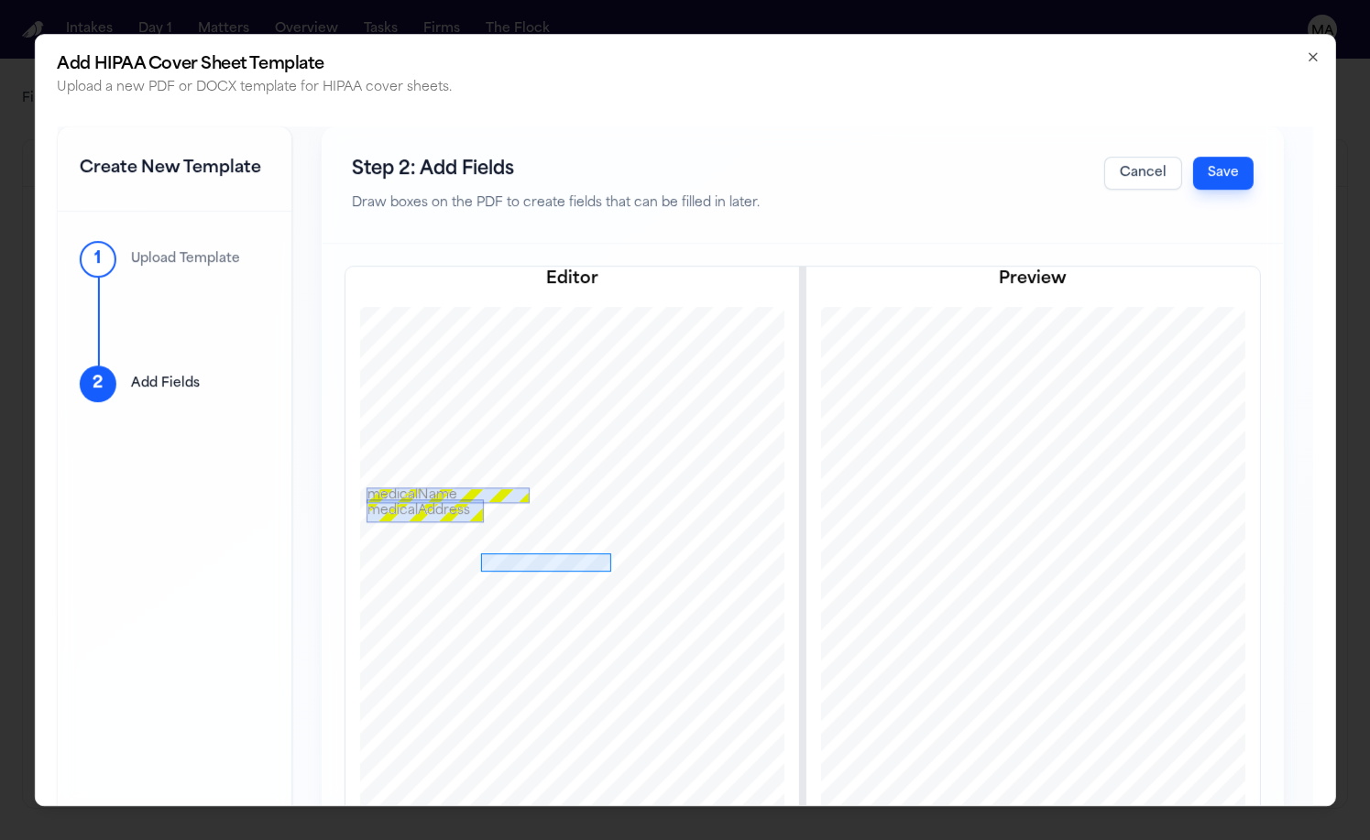
drag, startPoint x: 392, startPoint y: 440, endPoint x: 522, endPoint y: 458, distance: 131.4
click at [631, 607] on button "Select a variable..." at bounding box center [741, 623] width 220 height 33
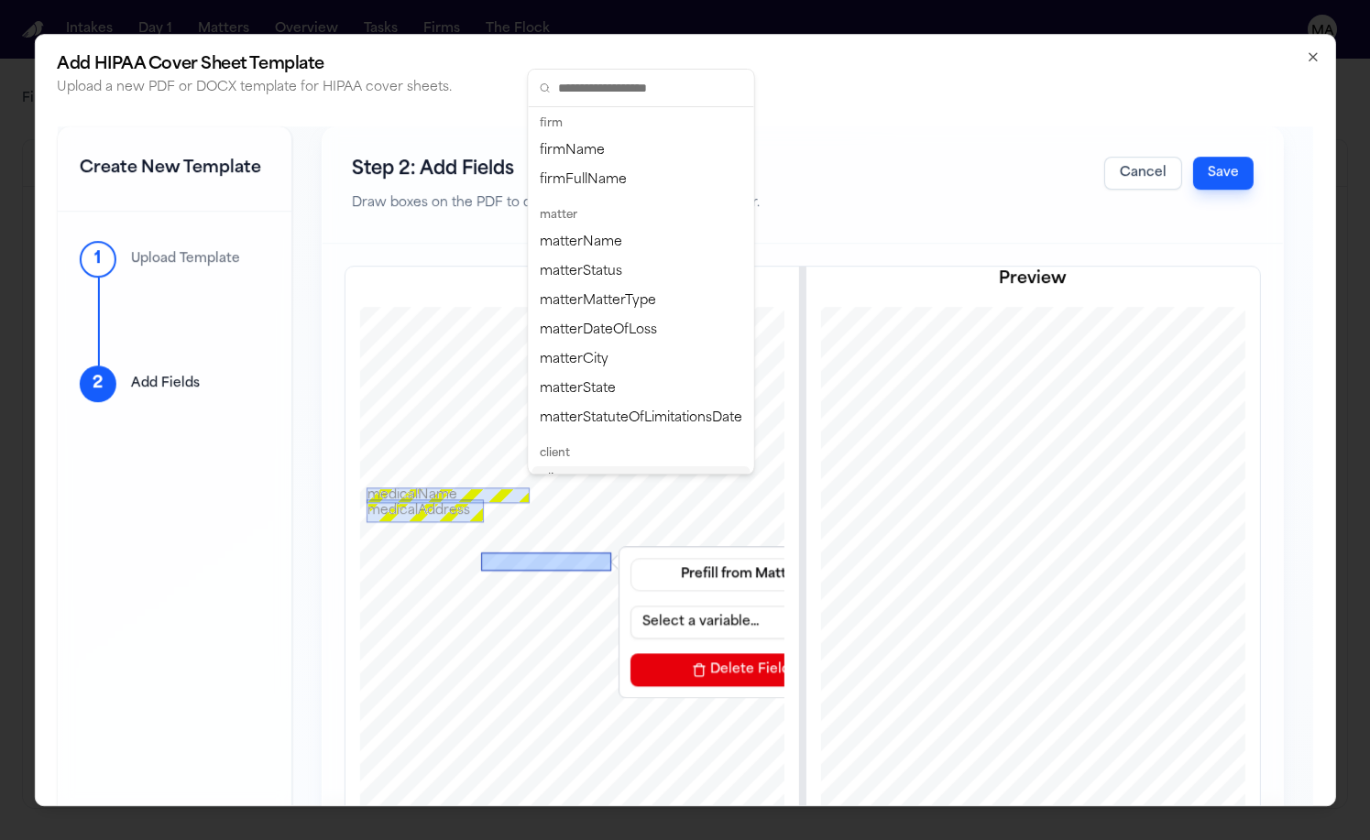
click at [591, 467] on div "clientName" at bounding box center [642, 481] width 218 height 29
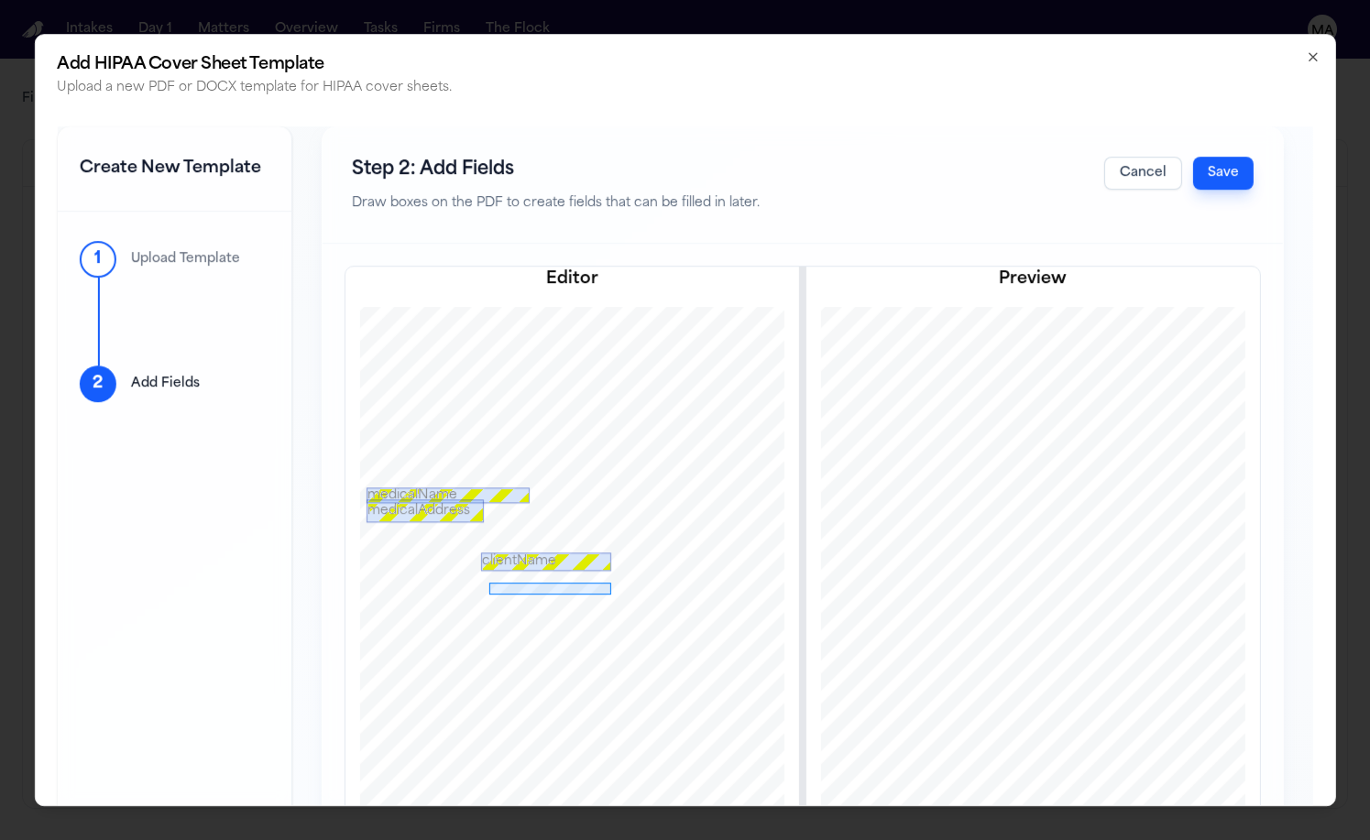
drag, startPoint x: 401, startPoint y: 469, endPoint x: 522, endPoint y: 481, distance: 122.5
click at [631, 632] on button "Select a variable..." at bounding box center [741, 648] width 220 height 33
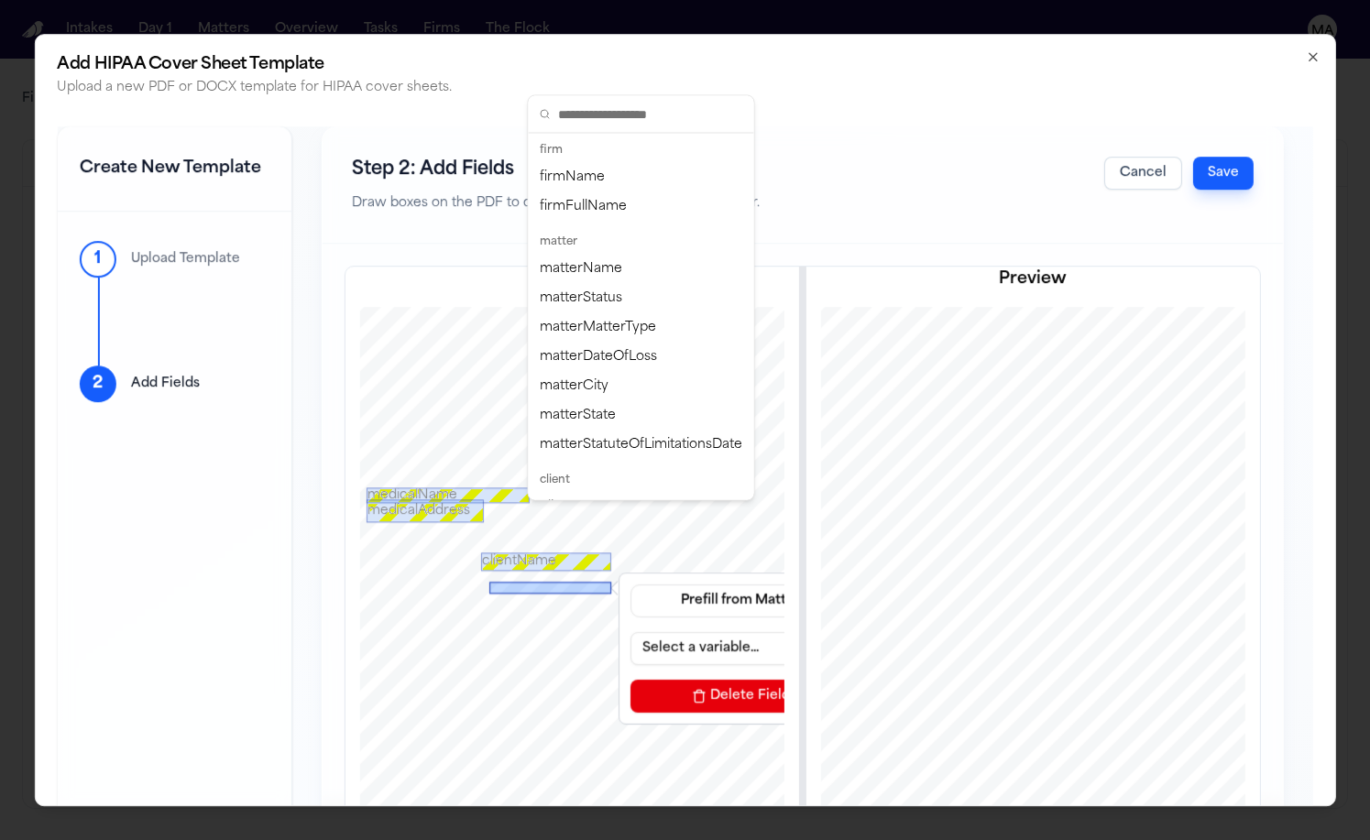
click at [606, 552] on div "clientDateOfBirth" at bounding box center [642, 566] width 218 height 29
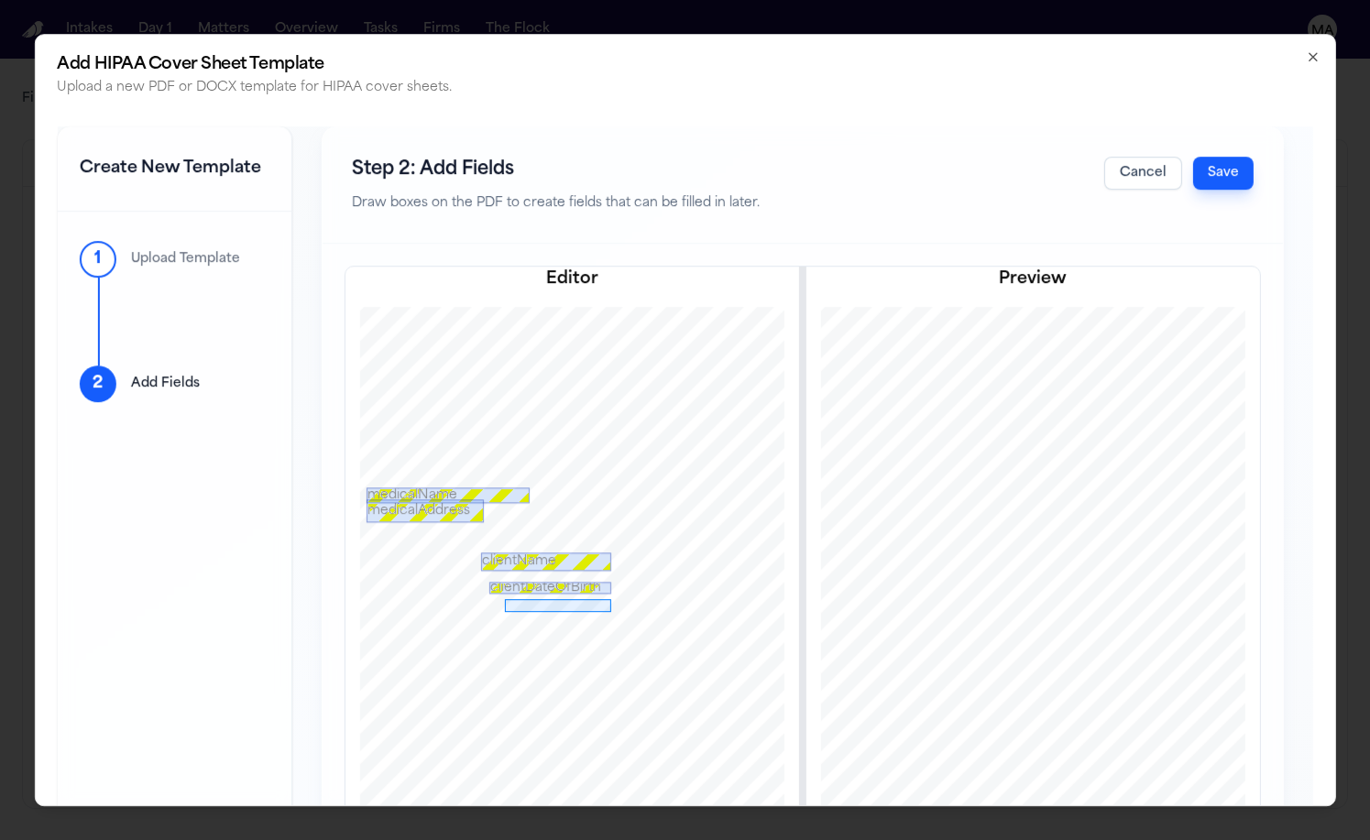
drag, startPoint x: 416, startPoint y: 486, endPoint x: 522, endPoint y: 499, distance: 107.1
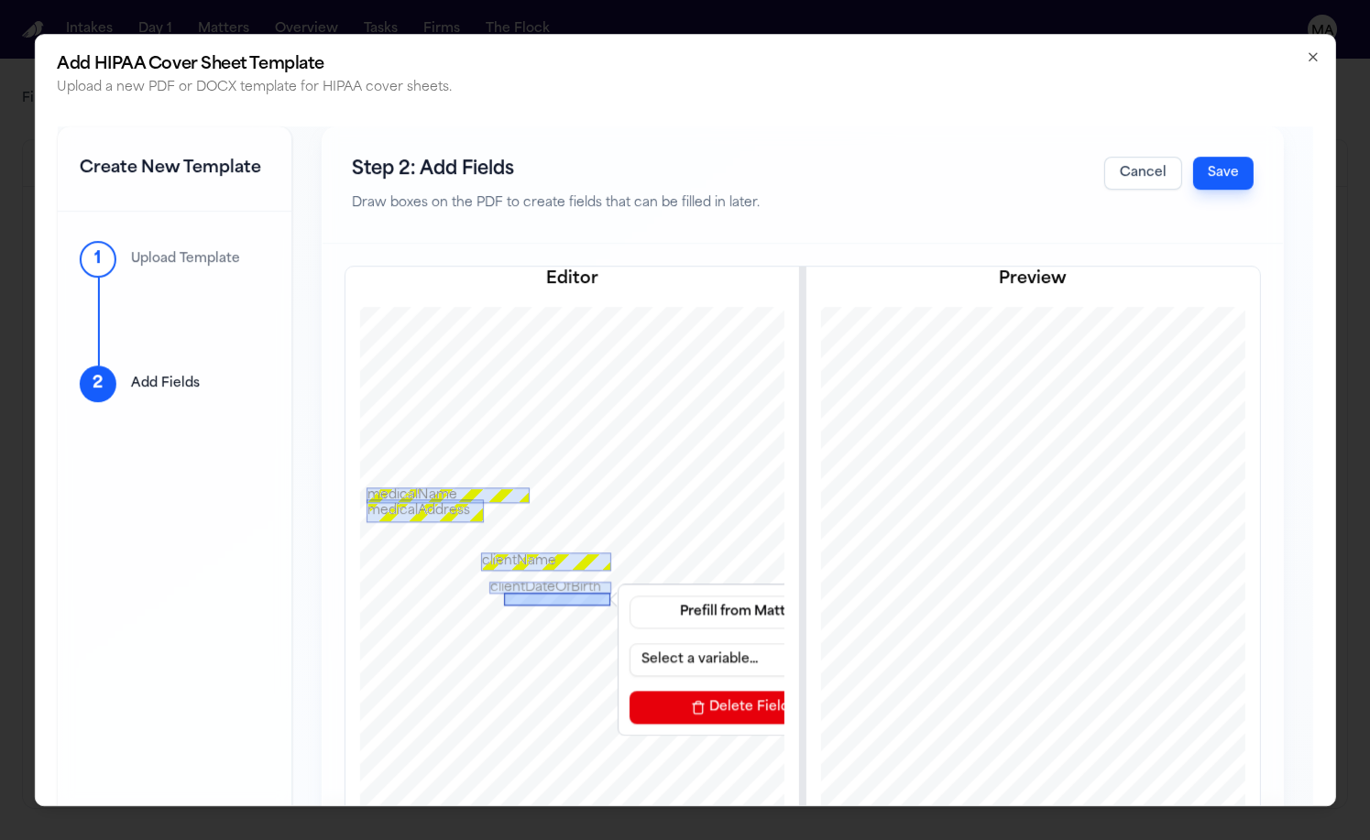
click at [504, 594] on div at bounding box center [557, 600] width 106 height 13
click at [630, 644] on button "Select a variable..." at bounding box center [740, 660] width 220 height 33
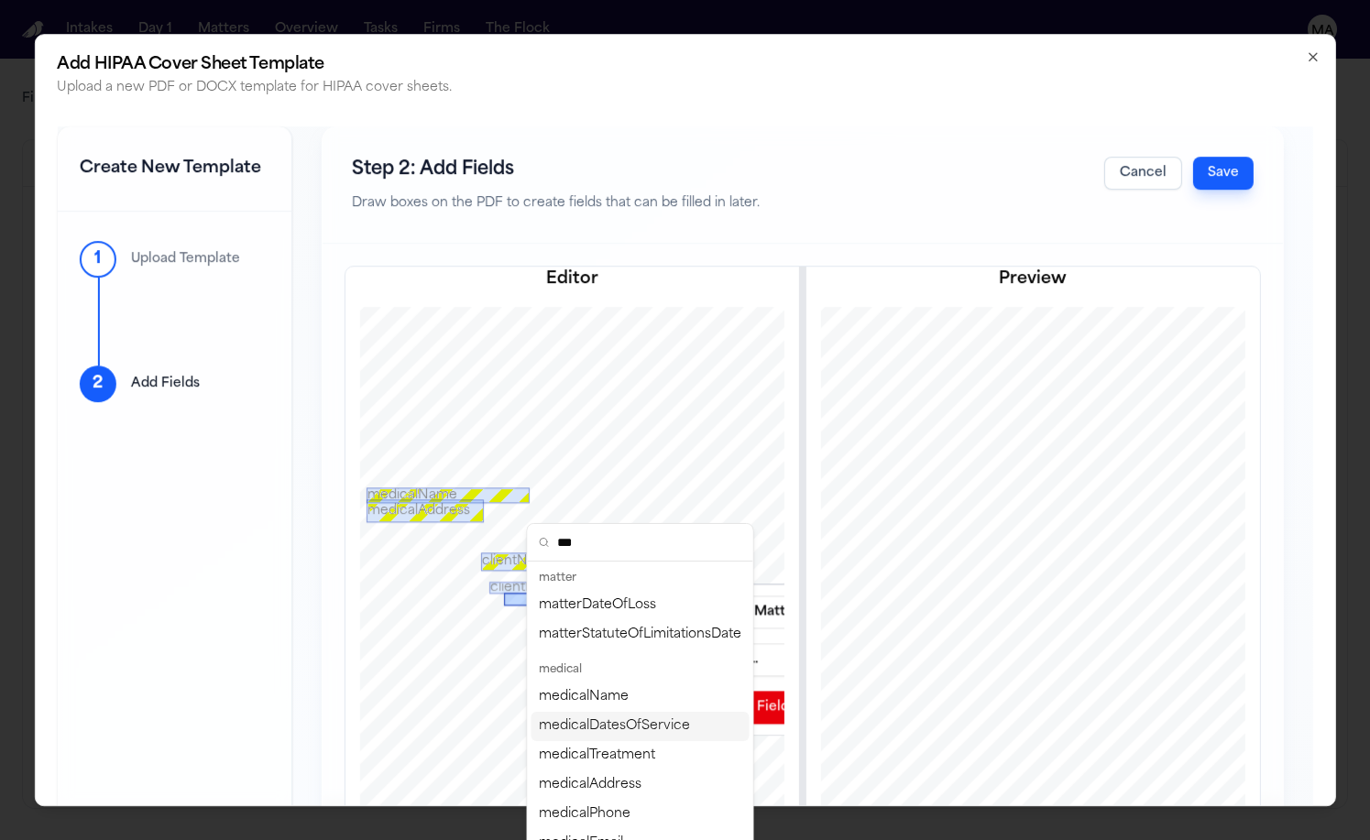
type input "***"
click at [587, 712] on div "medicalDatesOfService" at bounding box center [641, 726] width 218 height 29
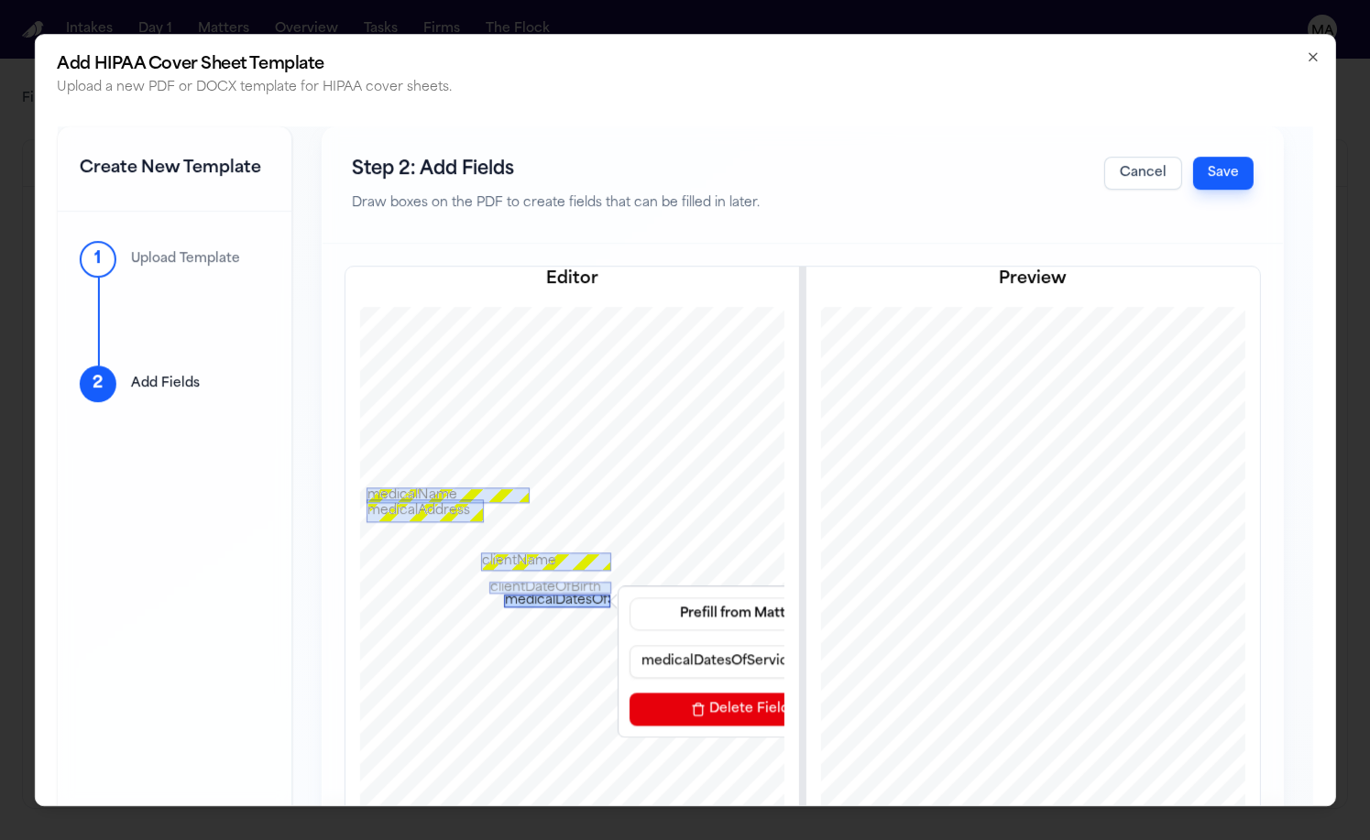
click at [504, 596] on div "medicalDatesOfService" at bounding box center [557, 602] width 106 height 13
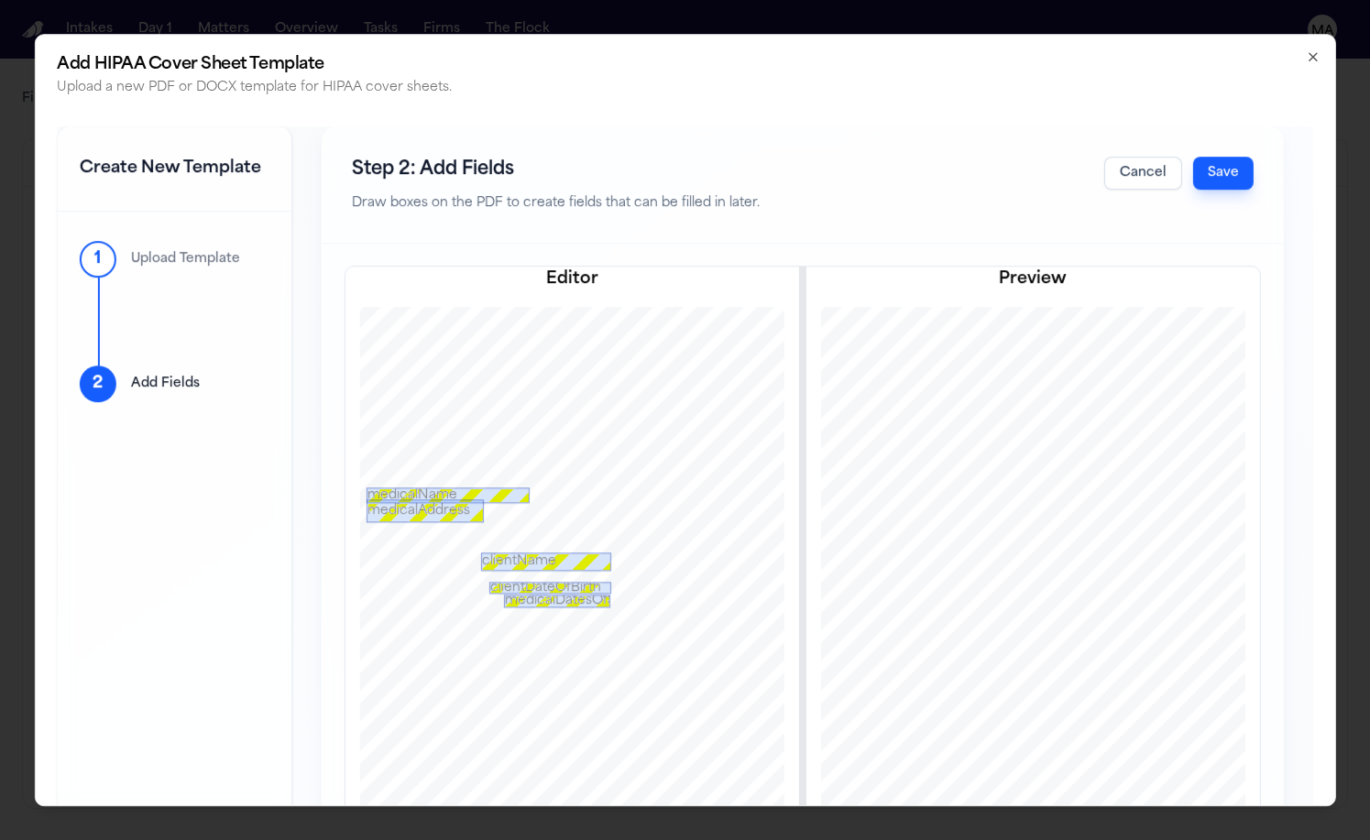
click at [1254, 157] on button "Save" at bounding box center [1223, 173] width 60 height 33
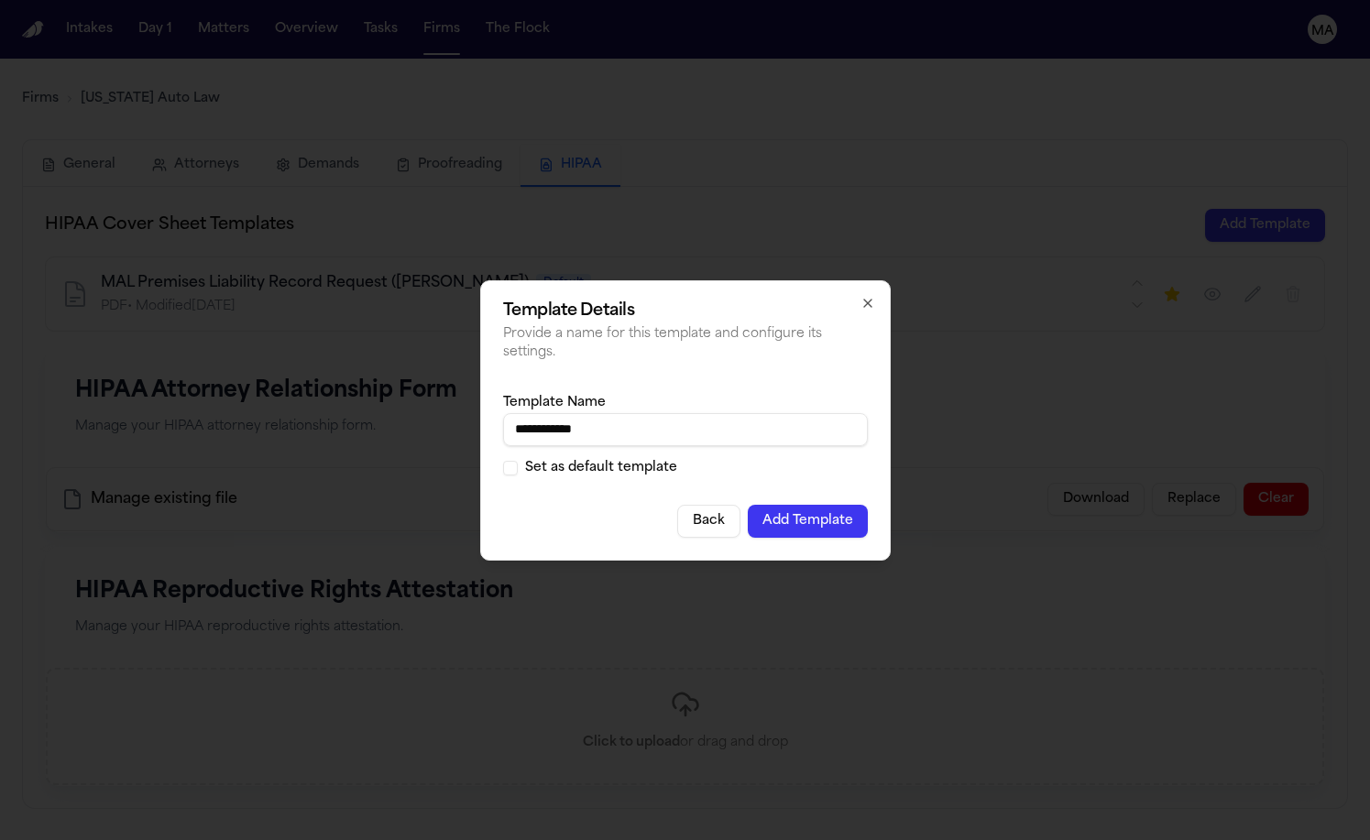
type input "**********"
click at [518, 461] on button "Set as default template" at bounding box center [510, 468] width 15 height 15
click at [763, 505] on button "Add Template" at bounding box center [808, 521] width 120 height 33
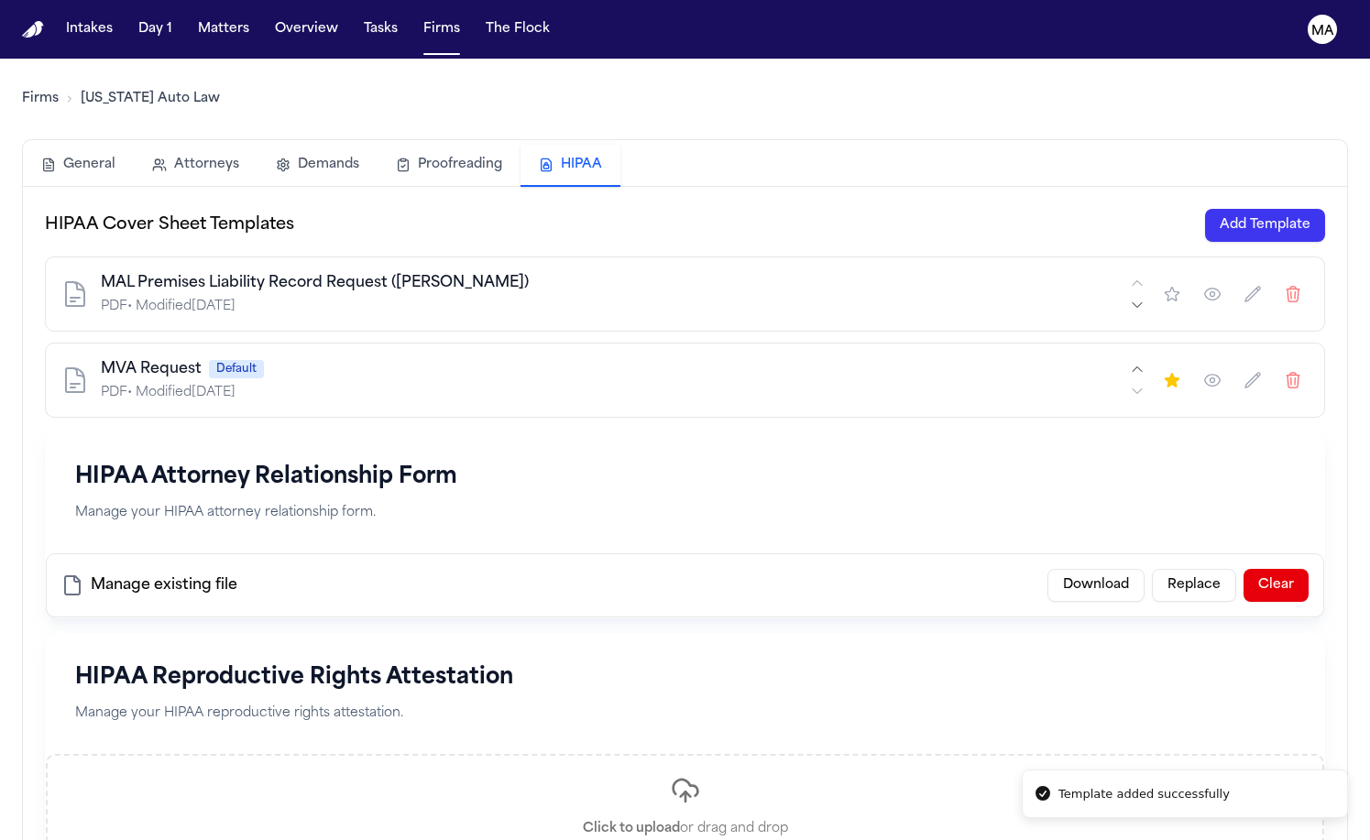
click at [181, 358] on div "MVA Request Default" at bounding box center [614, 369] width 1026 height 22
click at [1262, 371] on icon "button" at bounding box center [1253, 380] width 18 height 18
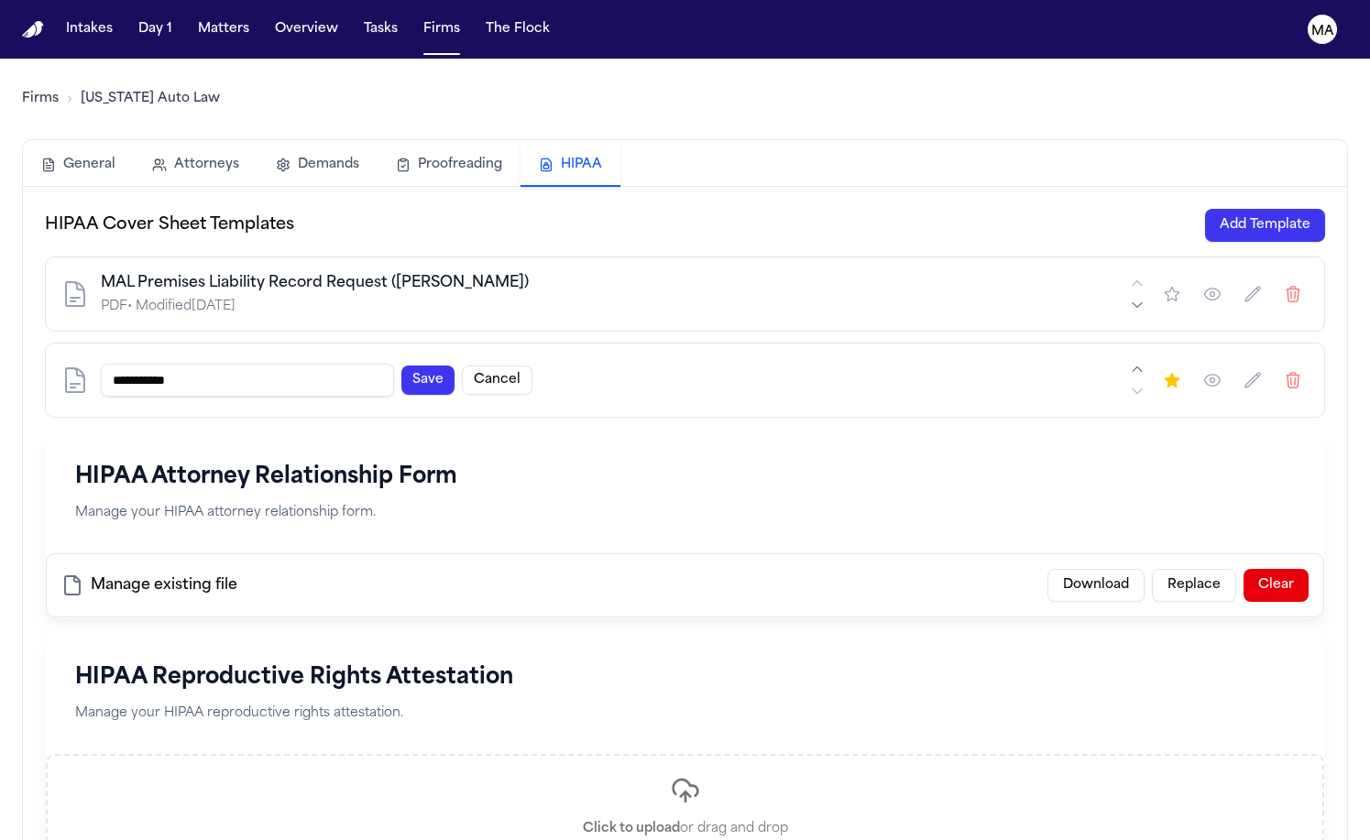
click at [462, 366] on button "Cancel" at bounding box center [497, 380] width 71 height 29
click at [1221, 375] on icon "button" at bounding box center [1213, 381] width 16 height 12
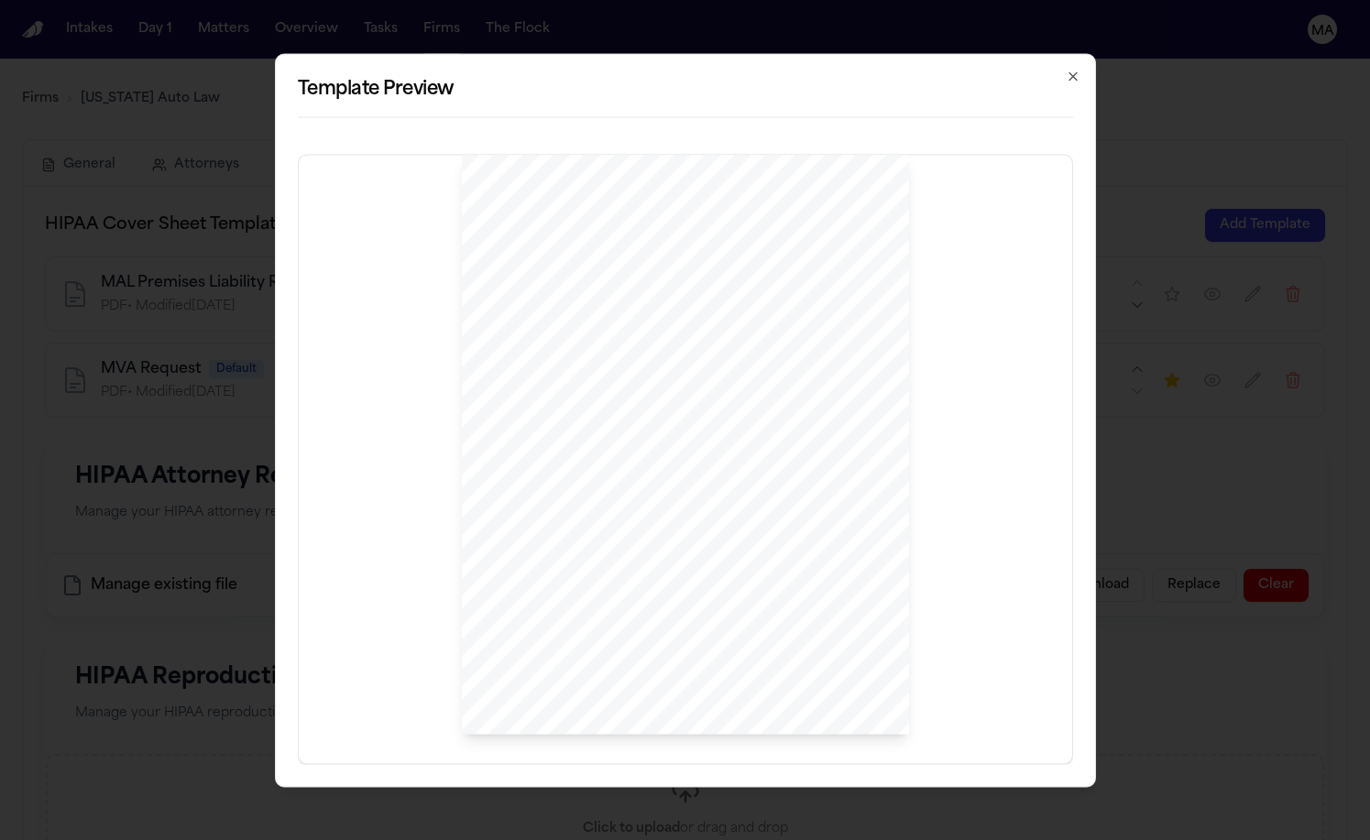
click at [1066, 83] on icon "button" at bounding box center [1073, 76] width 15 height 15
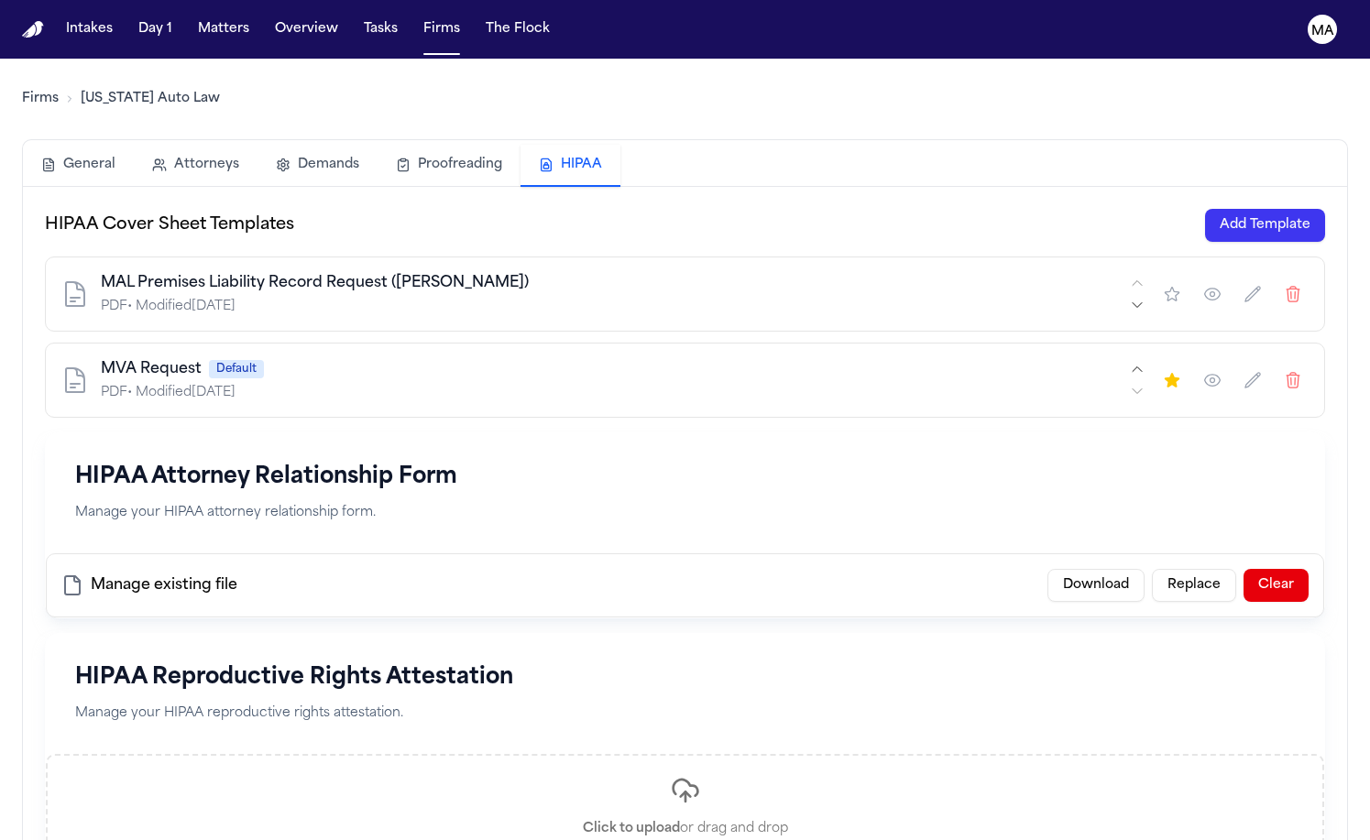
click at [27, 90] on link "Firms" at bounding box center [40, 99] width 37 height 18
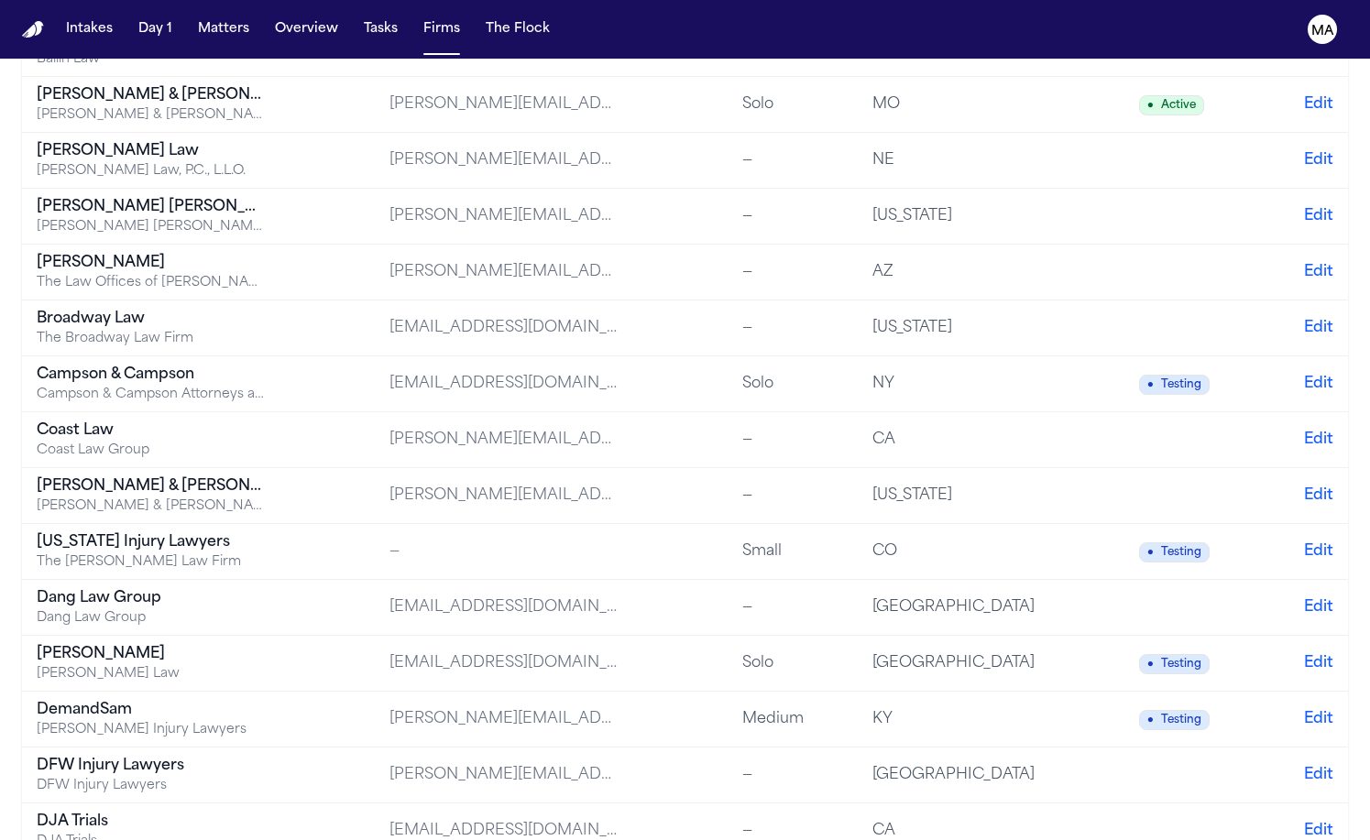
scroll to position [269, 0]
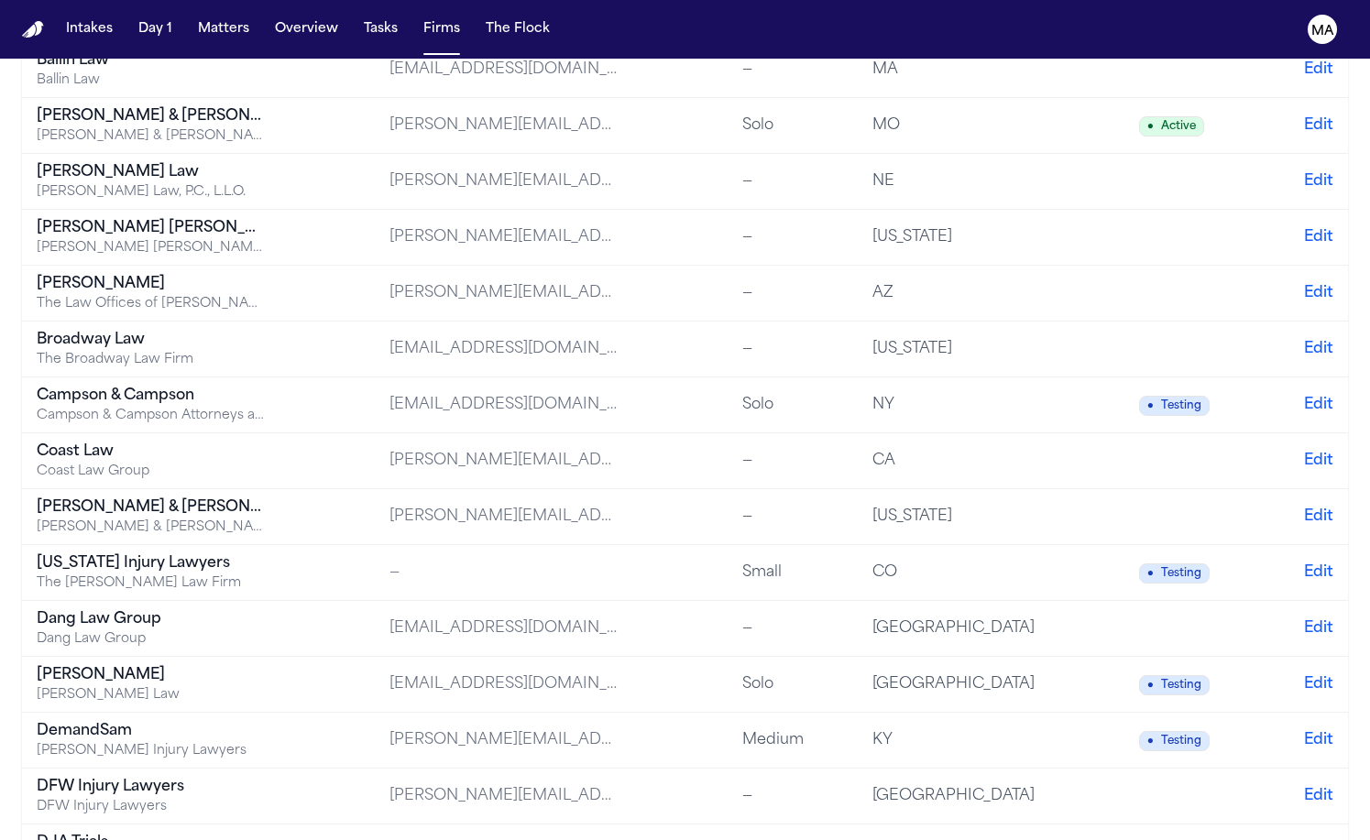
click at [62, 776] on div "DFW Injury Lawyers" at bounding box center [151, 787] width 229 height 22
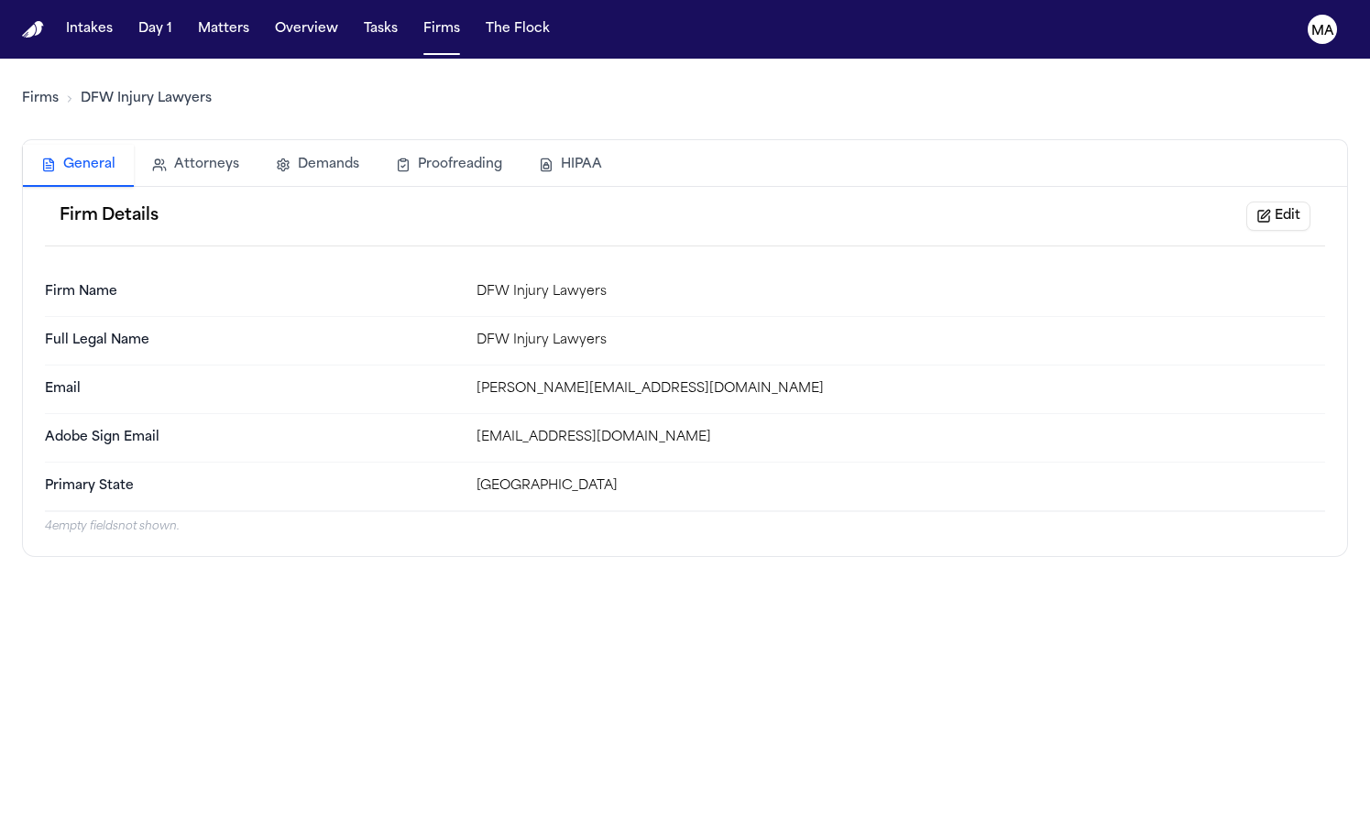
click at [521, 145] on button "HIPAA" at bounding box center [571, 165] width 100 height 40
